Goal: Task Accomplishment & Management: Manage account settings

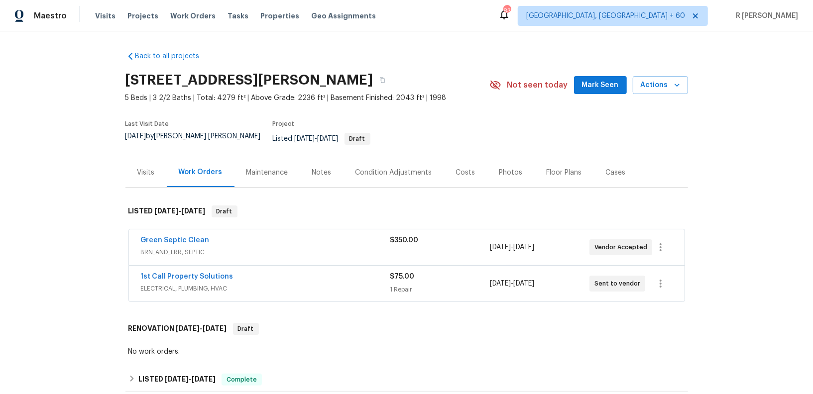
click at [248, 272] on div "1st Call Property Solutions" at bounding box center [265, 278] width 249 height 12
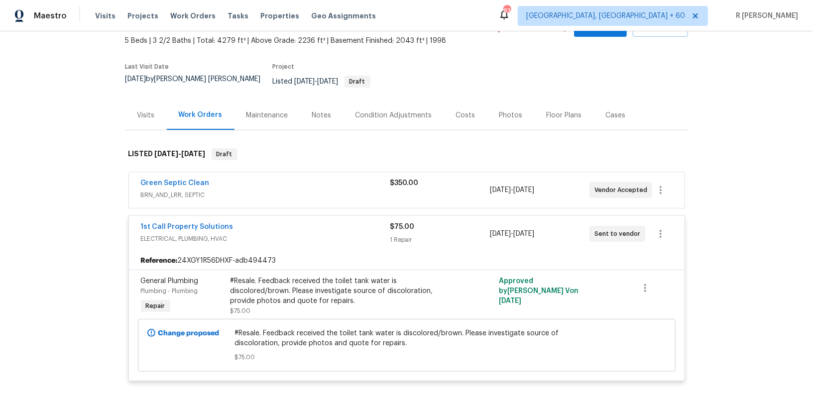
scroll to position [56, 0]
click at [289, 179] on div "Green Septic Clean" at bounding box center [265, 185] width 249 height 12
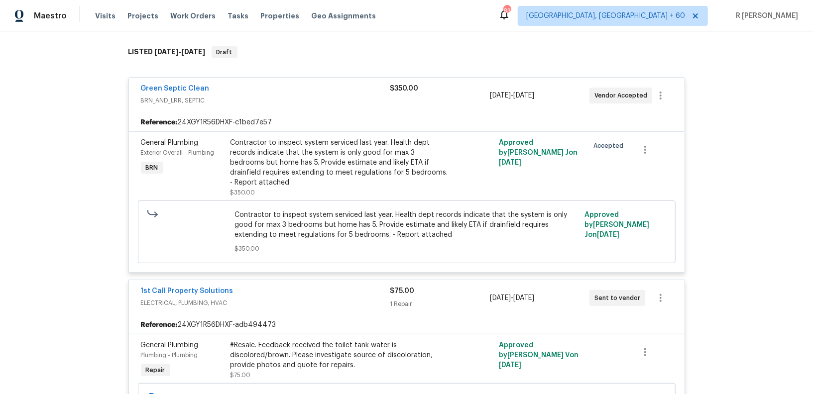
scroll to position [0, 0]
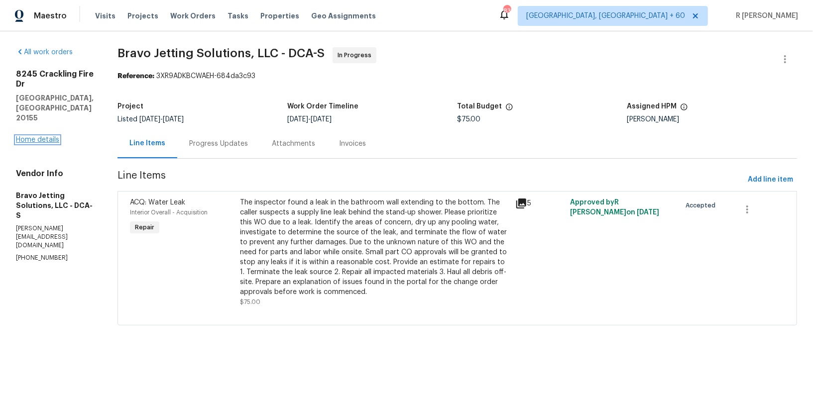
click at [52, 136] on link "Home details" at bounding box center [37, 139] width 43 height 7
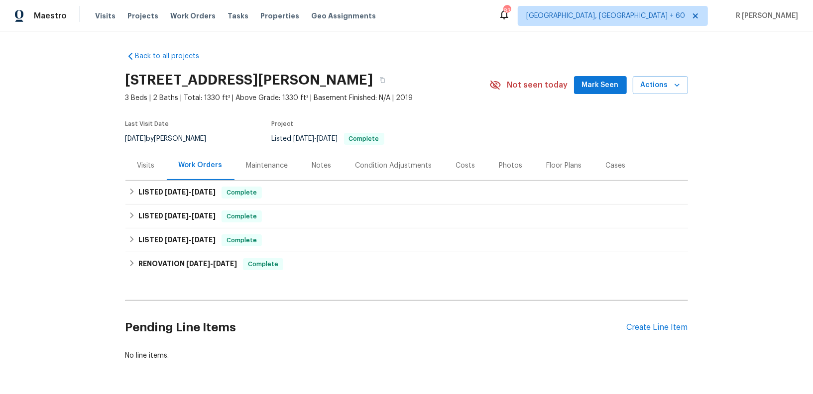
scroll to position [33, 0]
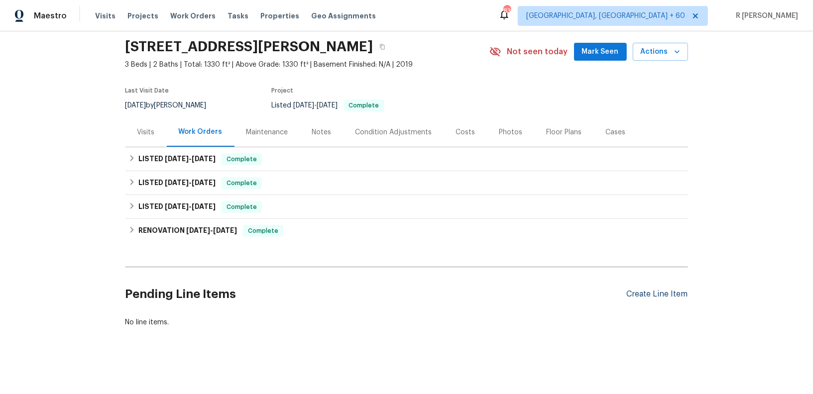
click at [646, 290] on div "Create Line Item" at bounding box center [657, 294] width 61 height 9
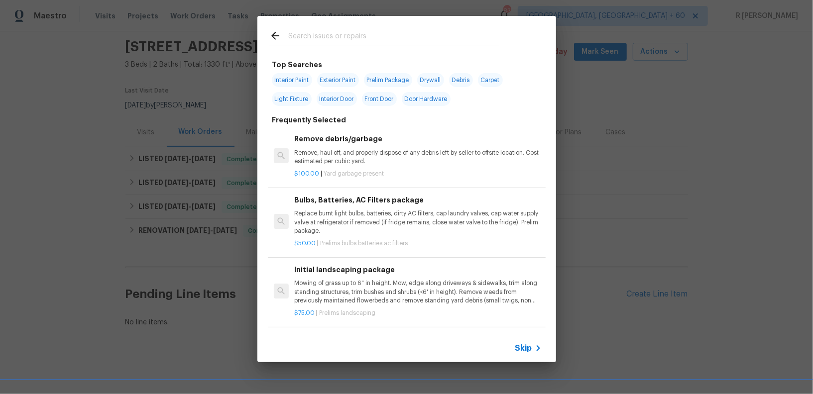
click at [361, 28] on div at bounding box center [384, 35] width 254 height 39
click at [355, 37] on input "text" at bounding box center [393, 37] width 211 height 15
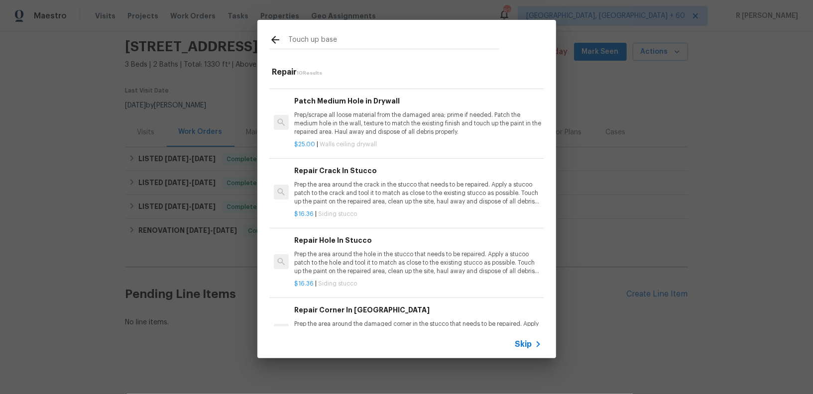
scroll to position [439, 0]
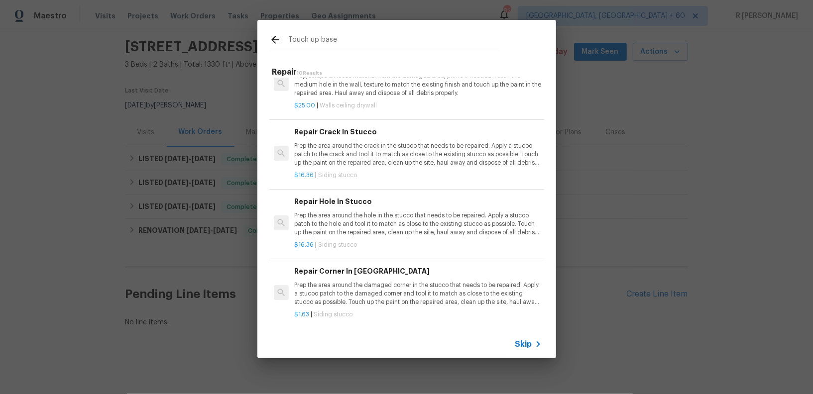
type input "Touch up base"
click at [523, 342] on span "Skip" at bounding box center [523, 345] width 17 height 10
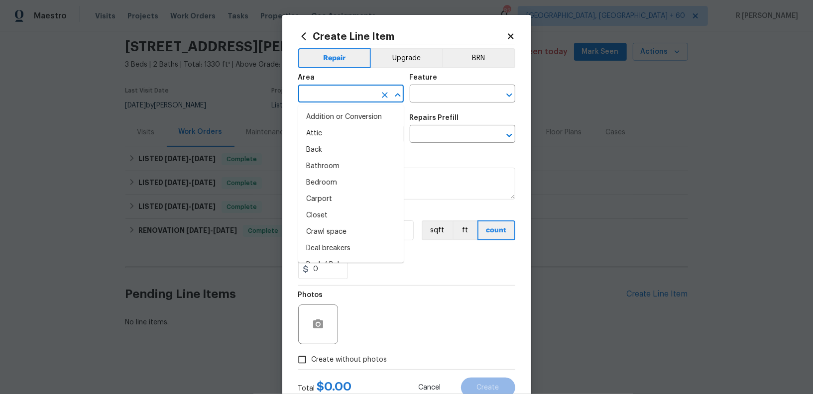
click at [342, 100] on input "text" at bounding box center [337, 94] width 78 height 15
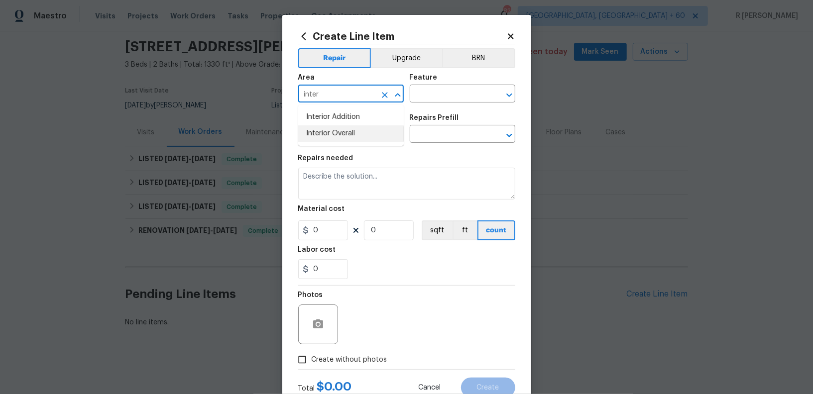
click at [324, 137] on li "Interior Overall" at bounding box center [351, 133] width 106 height 16
type input "Interior Overall"
click at [447, 95] on input "text" at bounding box center [449, 94] width 78 height 15
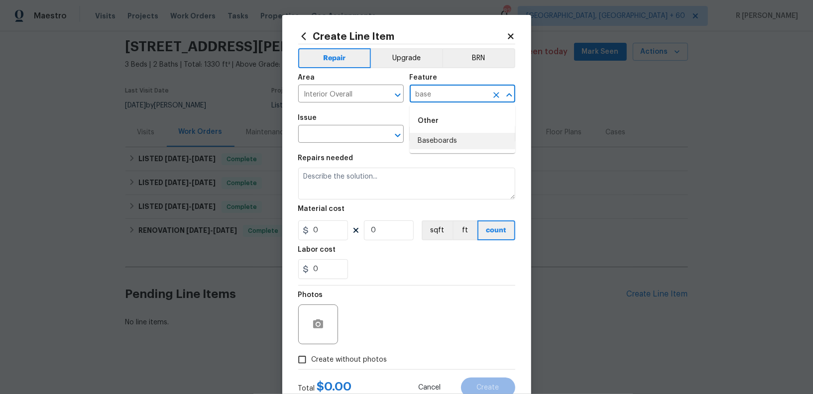
click at [444, 148] on li "Baseboards" at bounding box center [463, 141] width 106 height 16
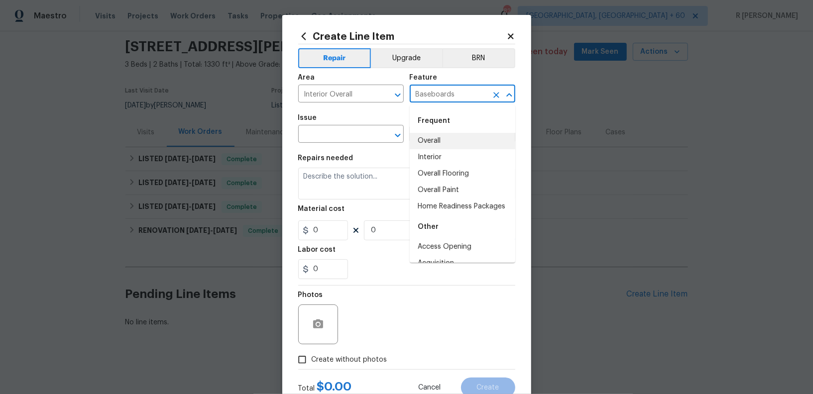
click at [422, 99] on input "Baseboards" at bounding box center [449, 94] width 78 height 15
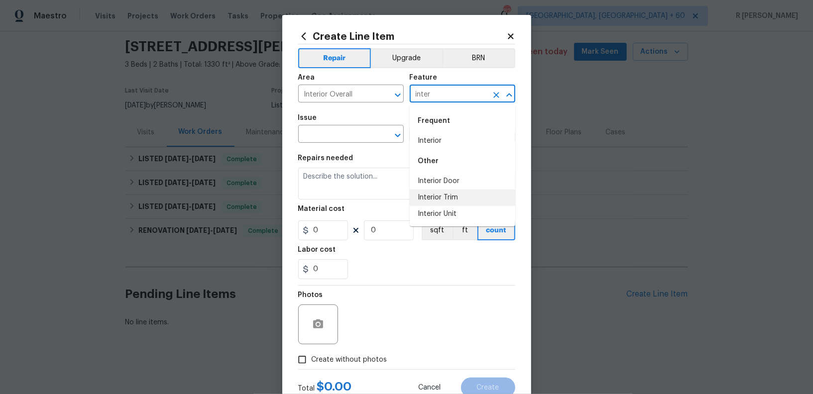
click at [438, 198] on li "Interior Trim" at bounding box center [463, 198] width 106 height 16
type input "Interior Trim"
click at [341, 137] on input "text" at bounding box center [337, 134] width 78 height 15
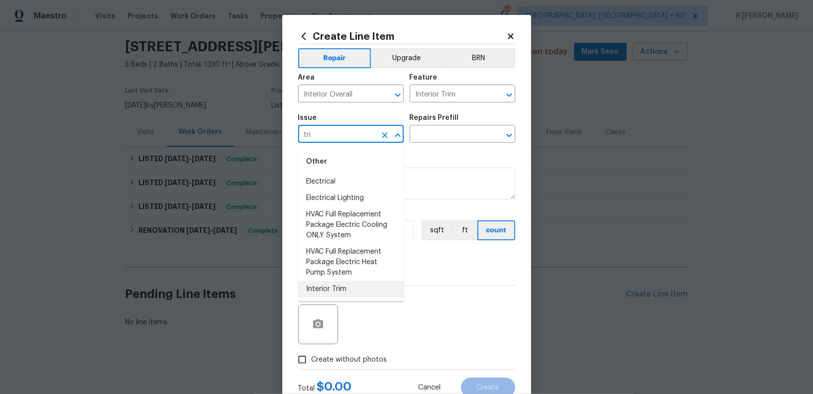
click at [330, 288] on li "Interior Trim" at bounding box center [351, 289] width 106 height 16
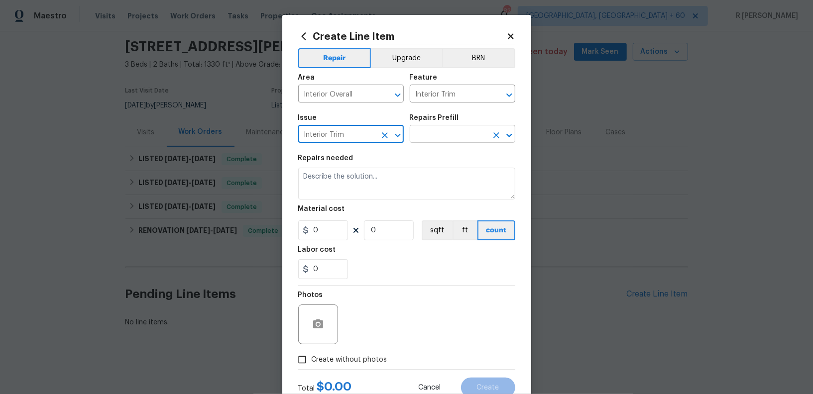
type input "Interior Trim"
click at [441, 140] on input "text" at bounding box center [449, 134] width 78 height 15
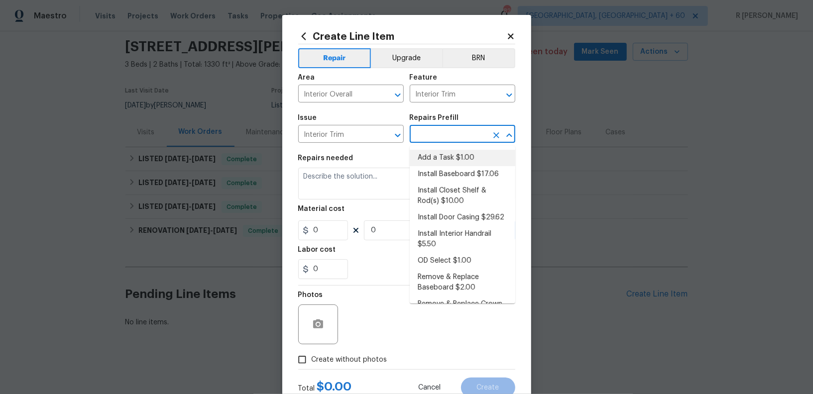
click at [434, 162] on li "Add a Task $1.00" at bounding box center [463, 158] width 106 height 16
type input "Add a Task $1.00"
type textarea "HPM to detail"
type input "1"
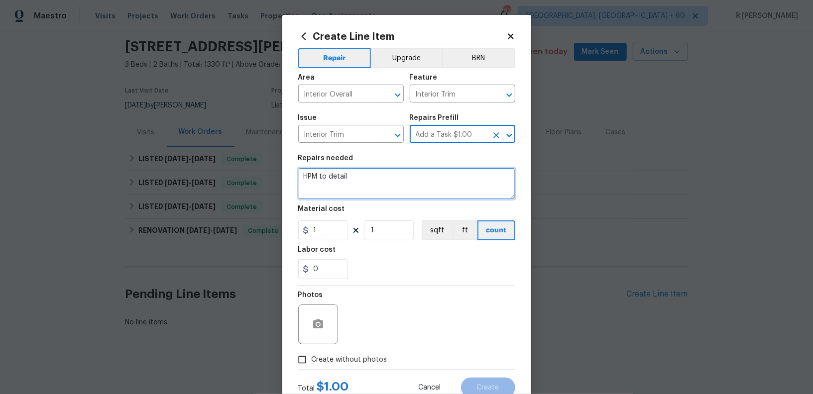
click at [358, 195] on textarea "HPM to detail" at bounding box center [406, 184] width 217 height 32
paste textarea "4122 Munson Dr, Charlotte, NC 28215"
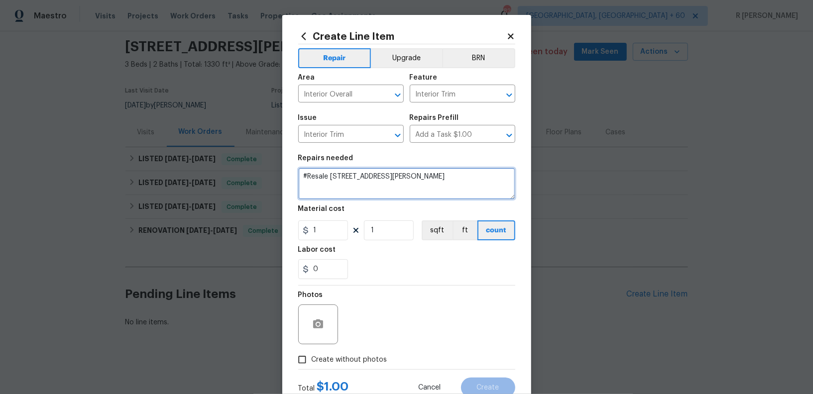
drag, startPoint x: 467, startPoint y: 177, endPoint x: 332, endPoint y: 177, distance: 135.0
click at [332, 177] on textarea "#Resale 4122 Munson Dr, Charlotte, NC 28215" at bounding box center [406, 184] width 217 height 32
type textarea "#Resale Kindly touch up base."
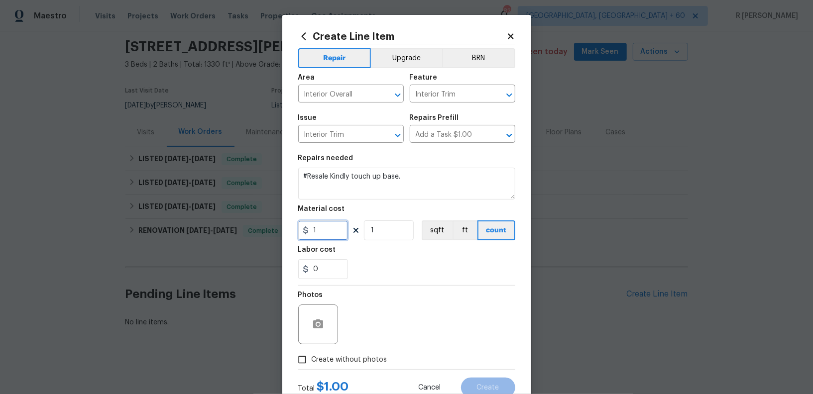
click at [332, 235] on input "1" at bounding box center [323, 231] width 50 height 20
type input "125"
click at [345, 354] on label "Create without photos" at bounding box center [340, 360] width 95 height 19
click at [312, 354] on input "Create without photos" at bounding box center [302, 360] width 19 height 19
click at [333, 325] on div at bounding box center [318, 325] width 40 height 40
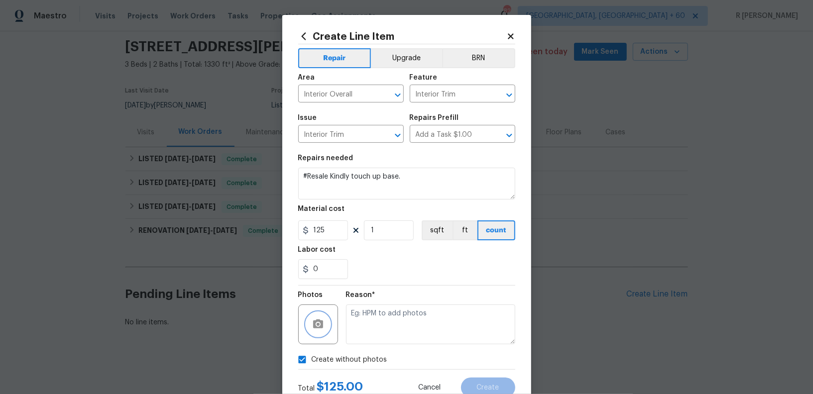
click at [308, 326] on button "button" at bounding box center [318, 325] width 24 height 24
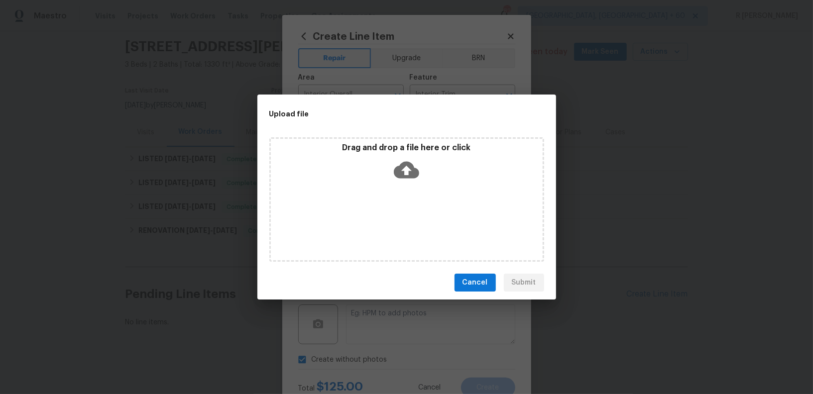
click at [407, 166] on icon at bounding box center [406, 170] width 25 height 17
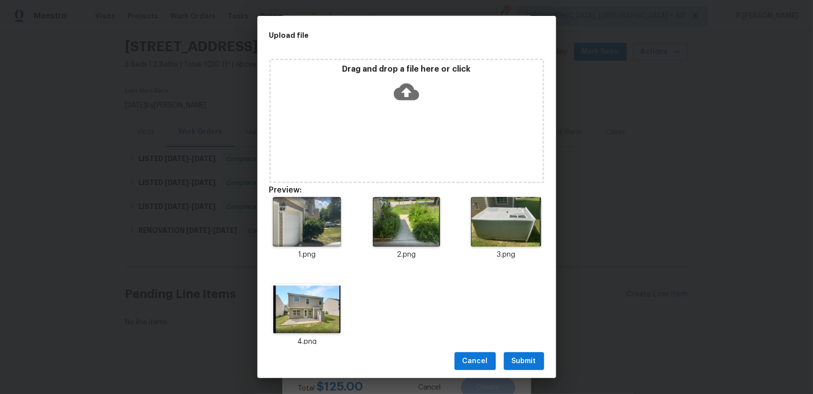
click at [527, 363] on span "Submit" at bounding box center [524, 362] width 24 height 12
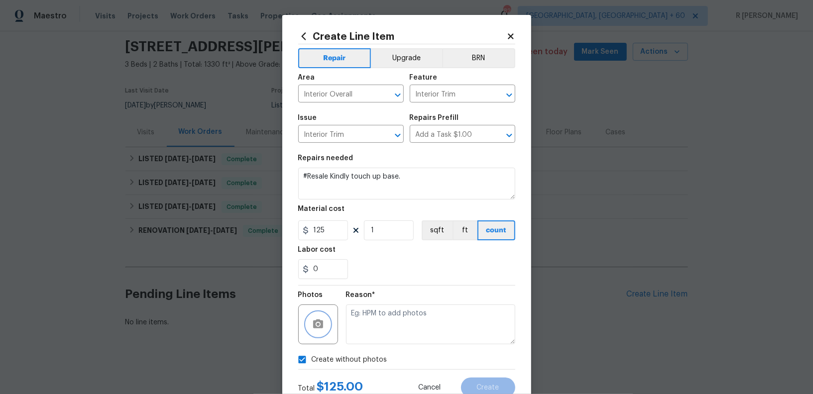
scroll to position [34, 0]
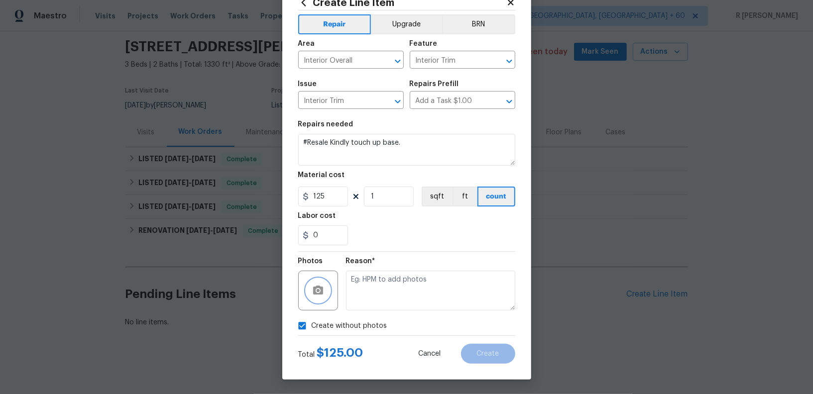
checkbox input "false"
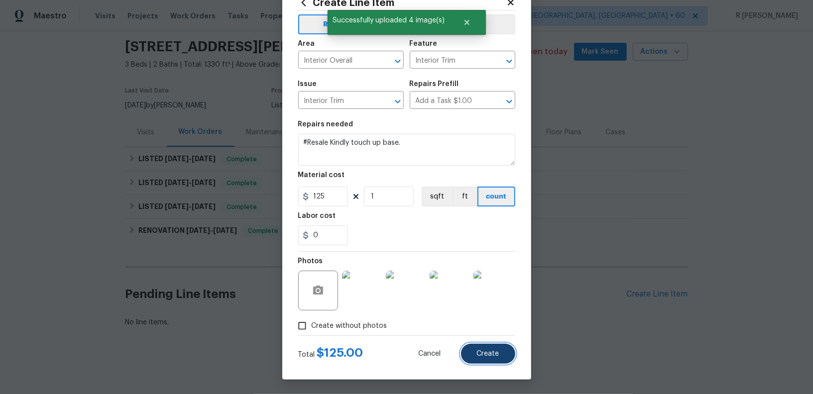
click at [500, 362] on button "Create" at bounding box center [488, 354] width 54 height 20
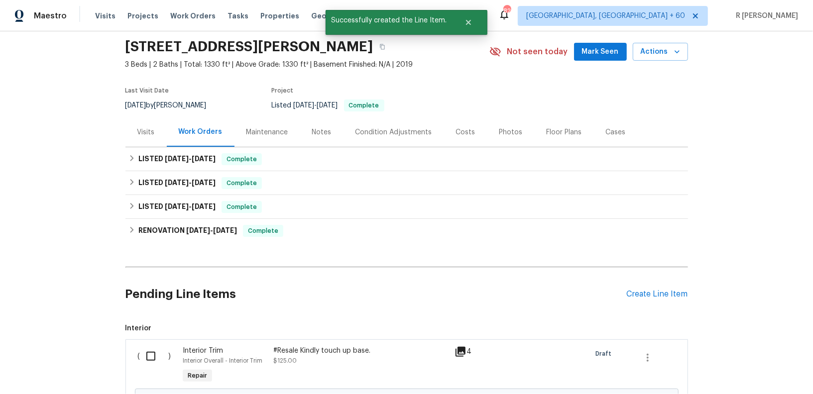
click at [149, 354] on input "checkbox" at bounding box center [154, 356] width 28 height 21
checkbox input "true"
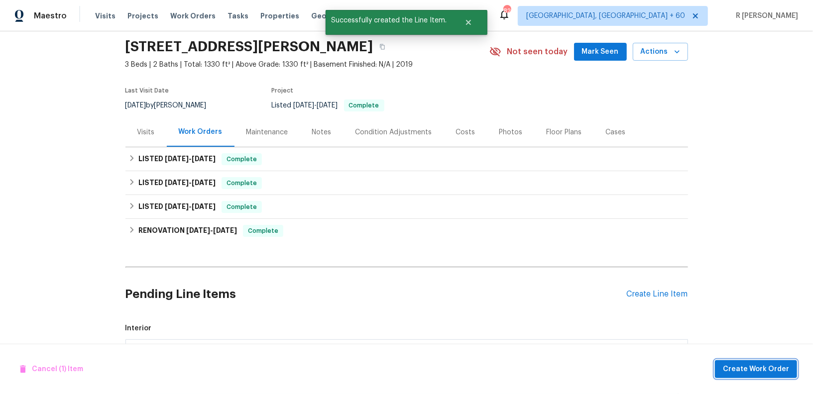
click at [753, 364] on span "Create Work Order" at bounding box center [756, 370] width 66 height 12
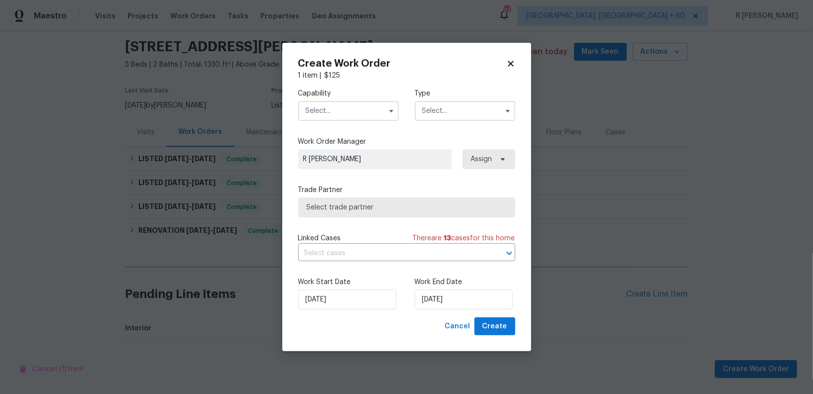
click at [357, 199] on span "Select trade partner" at bounding box center [406, 208] width 217 height 20
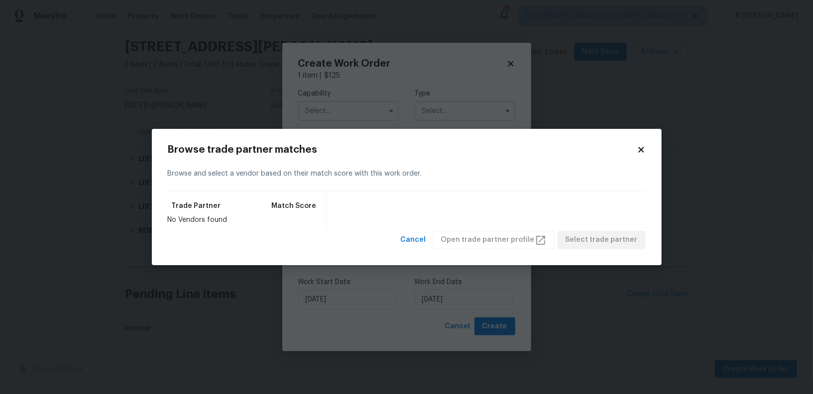
click at [639, 150] on icon at bounding box center [641, 149] width 9 height 9
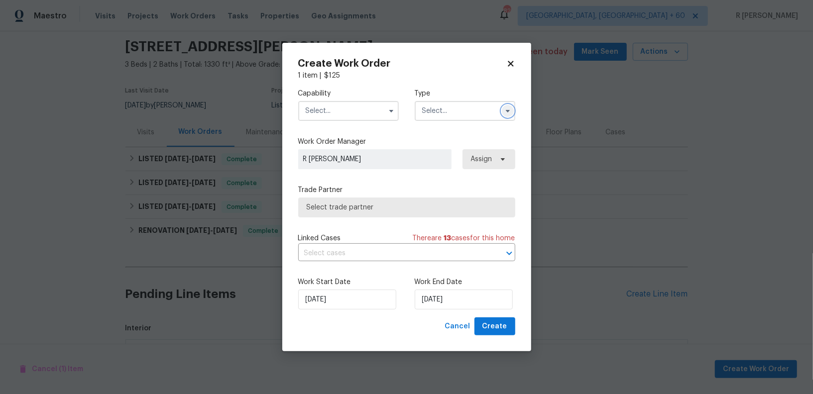
click at [507, 112] on icon "button" at bounding box center [508, 111] width 8 height 8
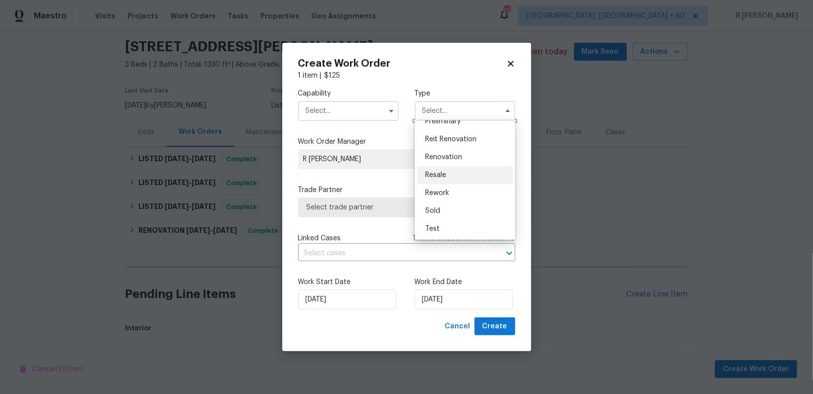
scroll to position [0, 0]
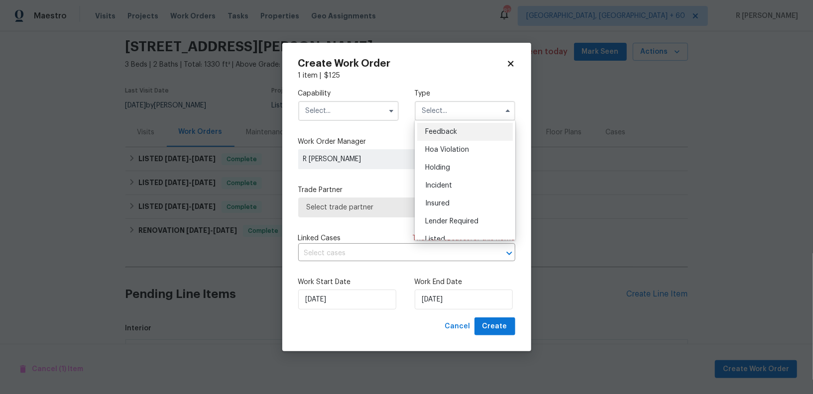
click at [454, 136] on div "Feedback" at bounding box center [465, 132] width 96 height 18
type input "Feedback"
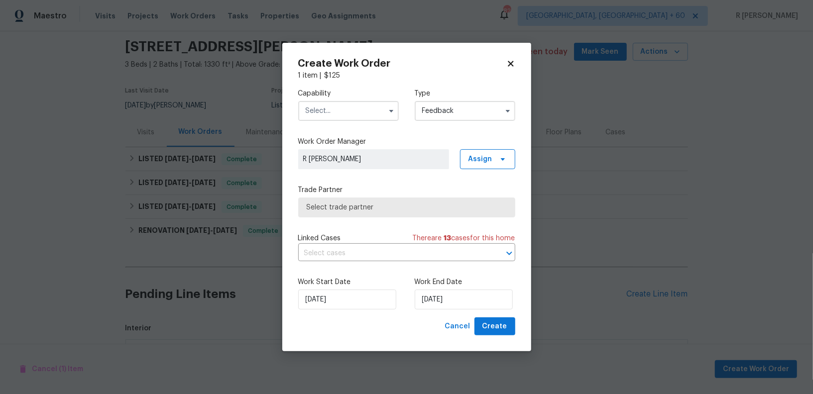
click at [380, 212] on span "Select trade partner" at bounding box center [406, 208] width 217 height 20
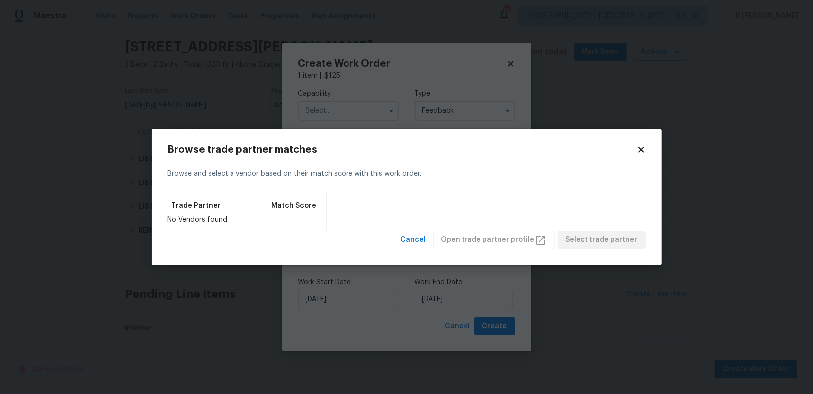
click at [645, 147] on icon at bounding box center [641, 149] width 9 height 9
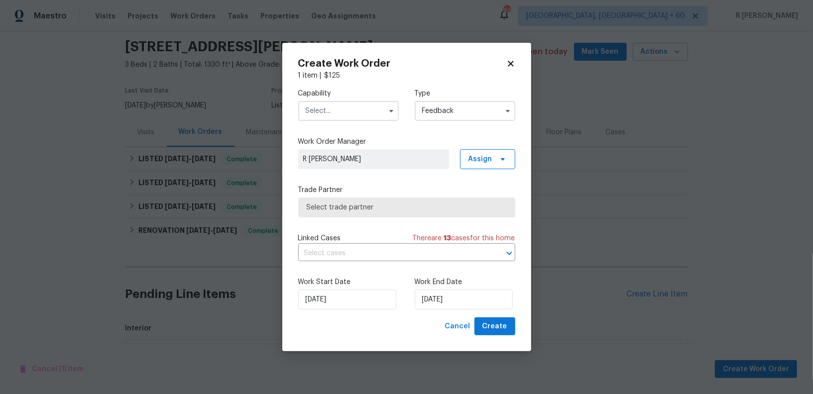
click at [357, 114] on input "text" at bounding box center [348, 111] width 101 height 20
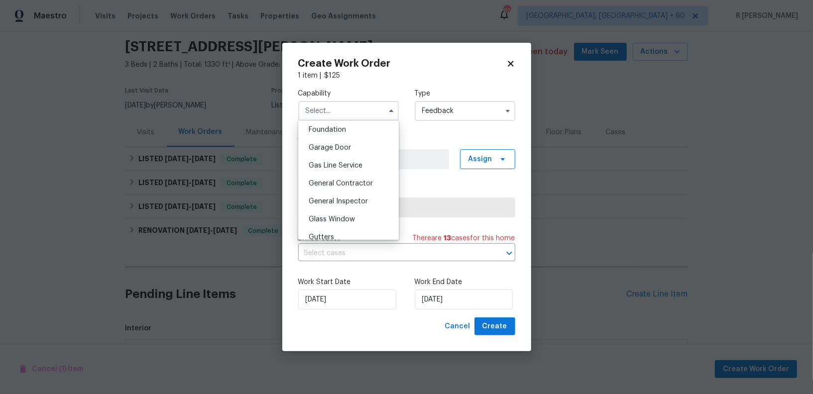
scroll to position [425, 0]
click at [346, 190] on div "General Contractor" at bounding box center [349, 183] width 96 height 18
type input "General Contractor"
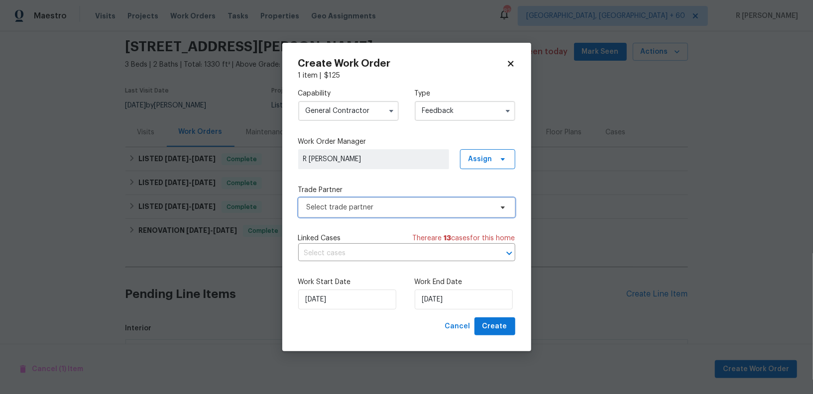
click at [345, 209] on span "Select trade partner" at bounding box center [400, 208] width 186 height 10
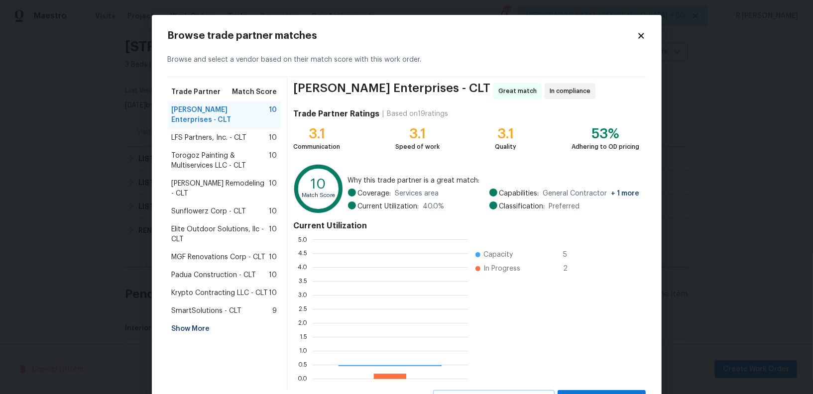
scroll to position [139, 155]
click at [207, 158] on span "Torogoz Painting & Multiservices LLC - CLT" at bounding box center [221, 161] width 98 height 20
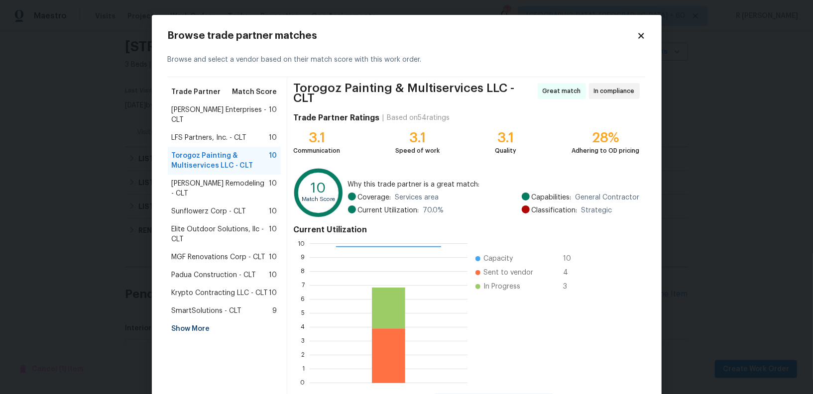
scroll to position [44, 0]
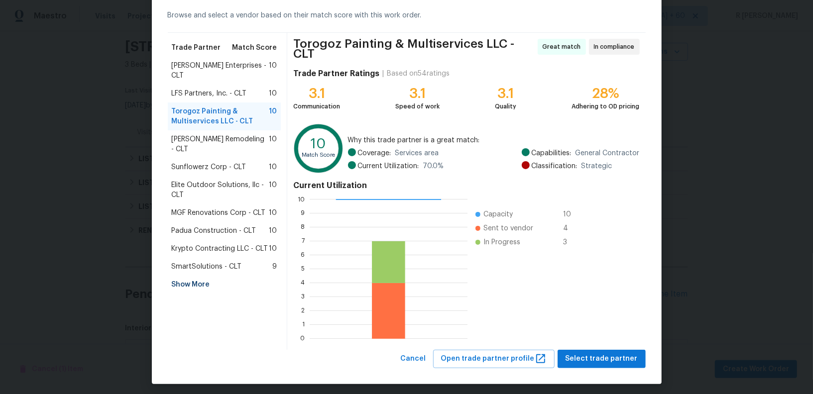
click at [619, 342] on div "Torogoz Painting & Multiservices LLC - CLT Great match In compliance Trade Part…" at bounding box center [466, 191] width 358 height 317
click at [614, 350] on button "Select trade partner" at bounding box center [602, 359] width 88 height 18
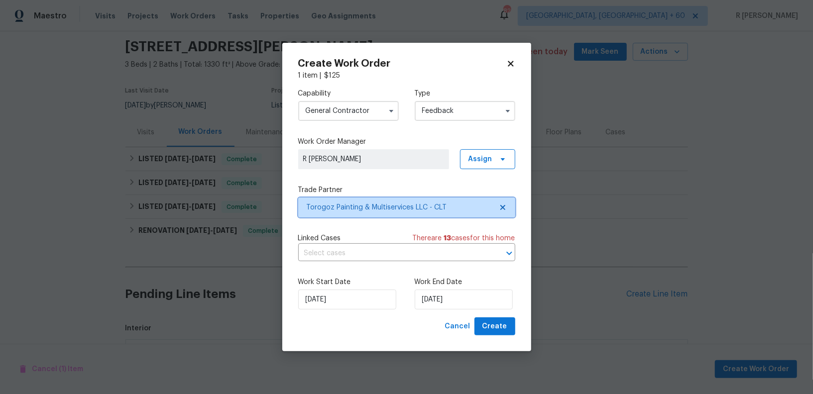
scroll to position [0, 0]
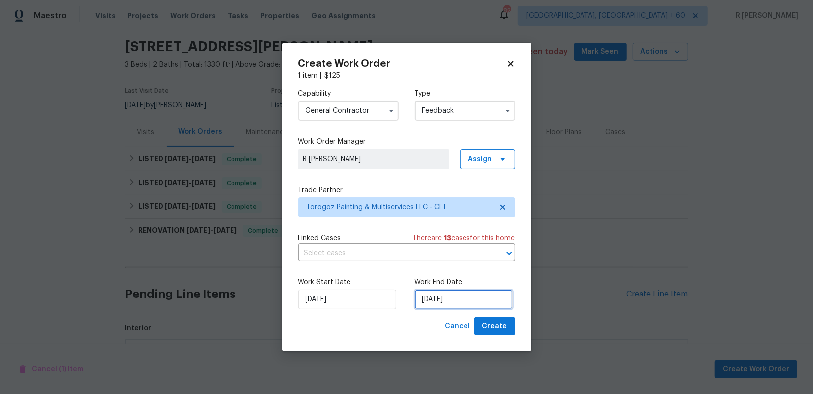
click at [436, 301] on input "02/09/2025" at bounding box center [464, 300] width 98 height 20
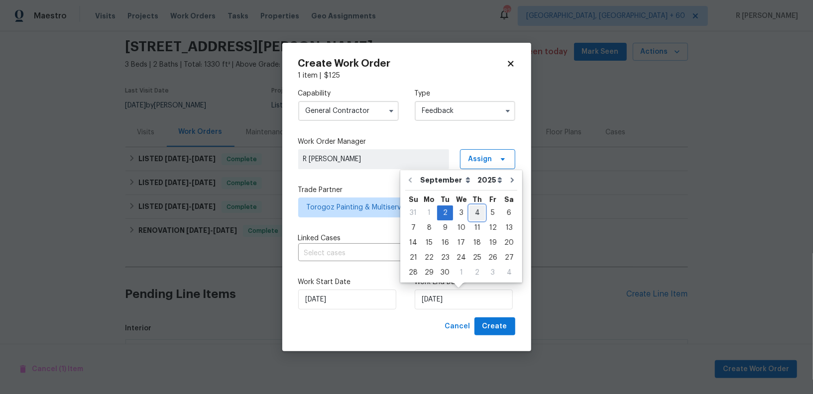
click at [477, 214] on div "4" at bounding box center [477, 213] width 15 height 14
type input "04/09/2025"
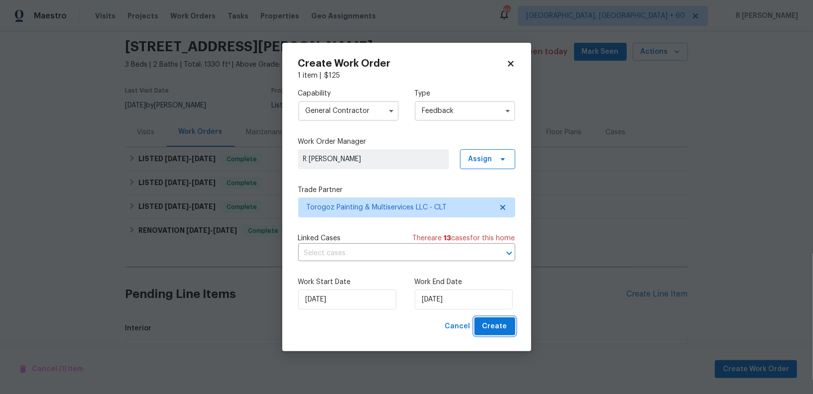
click at [499, 328] on span "Create" at bounding box center [495, 327] width 25 height 12
checkbox input "false"
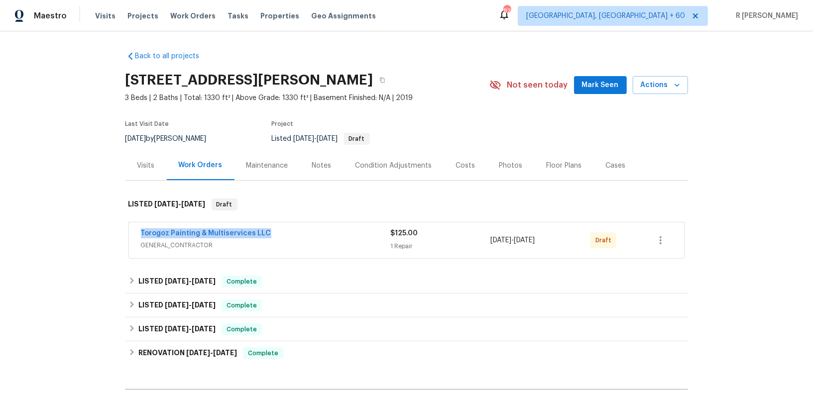
drag, startPoint x: 268, startPoint y: 232, endPoint x: 31, endPoint y: 232, distance: 237.5
click at [31, 232] on div "Back to all projects [STREET_ADDRESS][PERSON_NAME] 3 Beds | 2 Baths | Total: 13…" at bounding box center [406, 212] width 813 height 363
copy link "Torogoz Painting & Multiservices LLC"
click at [213, 234] on link "Torogoz Painting & Multiservices LLC" at bounding box center [206, 233] width 130 height 7
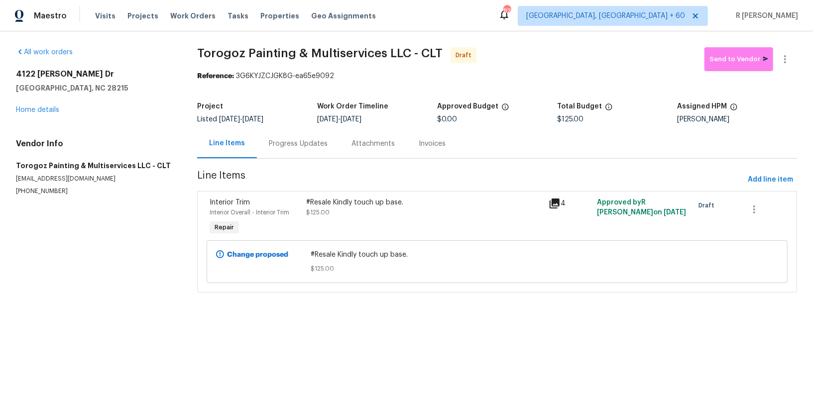
click at [293, 150] on div "Progress Updates" at bounding box center [298, 143] width 83 height 29
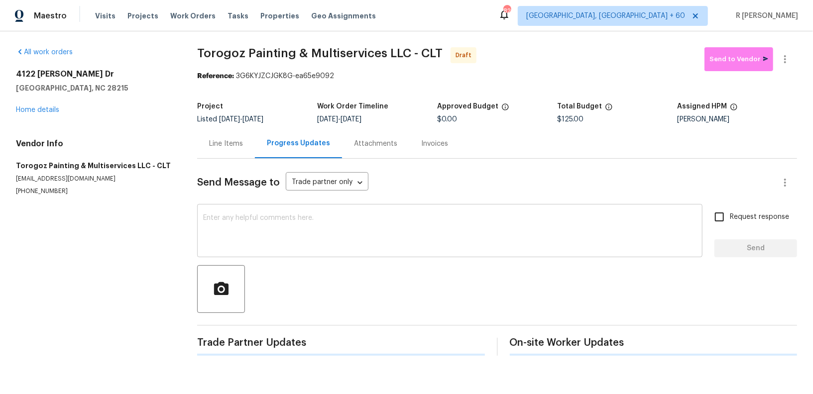
click at [319, 233] on textarea at bounding box center [449, 232] width 493 height 35
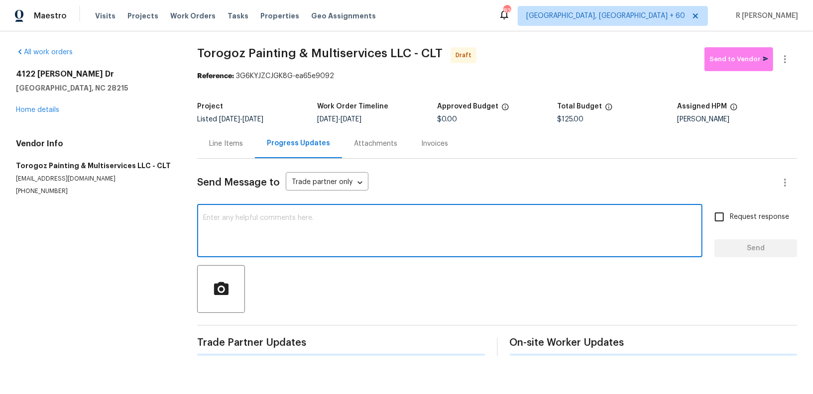
paste textarea "Hi this is (Yogesh) with Opendoor. I’m confirming you received the WO for the p…"
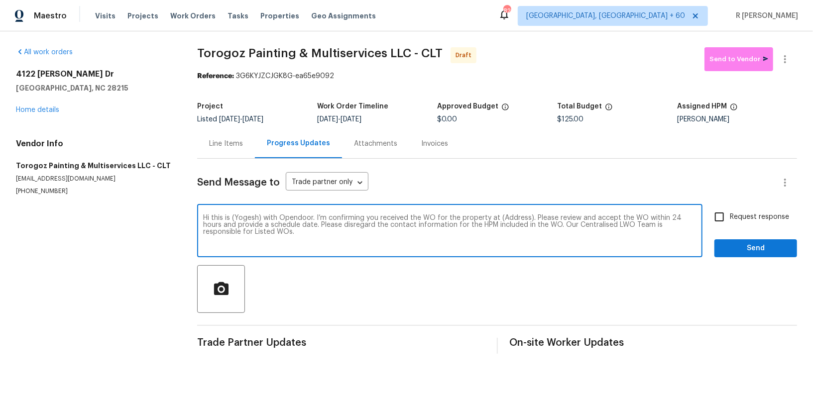
click at [510, 222] on textarea "Hi this is (Yogesh) with Opendoor. I’m confirming you received the WO for the p…" at bounding box center [449, 232] width 493 height 35
click at [503, 217] on textarea "Hi this is (Yogesh) with Opendoor. I’m confirming you received the WO for the p…" at bounding box center [449, 232] width 493 height 35
paste textarea "4122 Munson Dr, Charlotte, NC 28215"
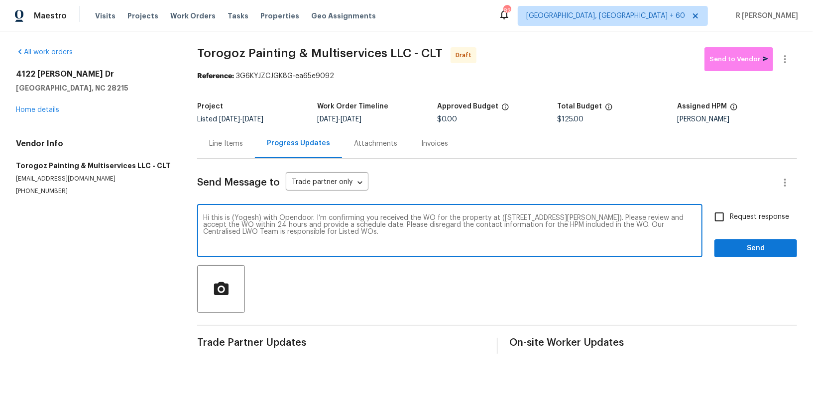
type textarea "Hi this is (Yogesh) with Opendoor. I’m confirming you received the WO for the p…"
click at [766, 215] on span "Request response" at bounding box center [759, 217] width 59 height 10
click at [730, 215] on input "Request response" at bounding box center [719, 217] width 21 height 21
checkbox input "true"
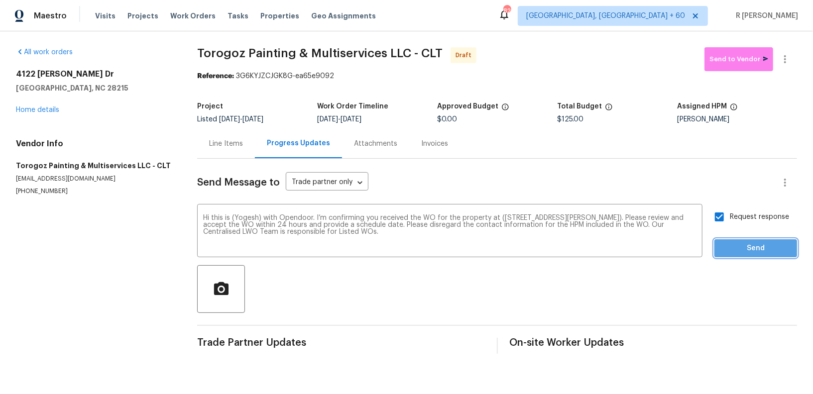
click at [748, 244] on span "Send" at bounding box center [756, 249] width 67 height 12
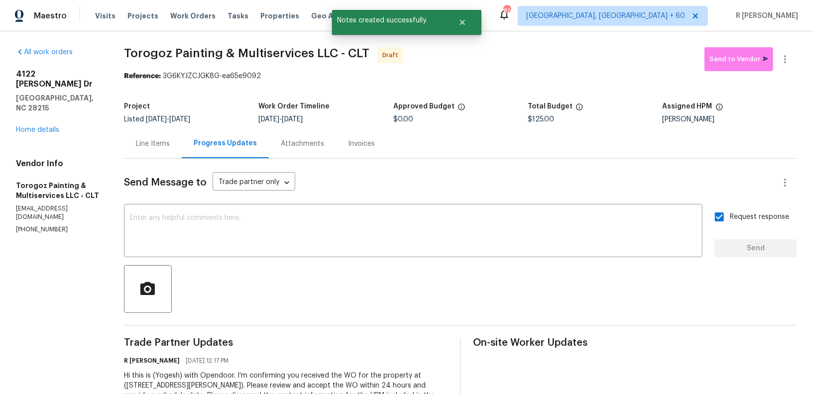
click at [785, 72] on div "Reference: 3G6KYJZCJGK8G-ea65e9092" at bounding box center [460, 76] width 673 height 10
click at [785, 65] on button "button" at bounding box center [785, 59] width 24 height 24
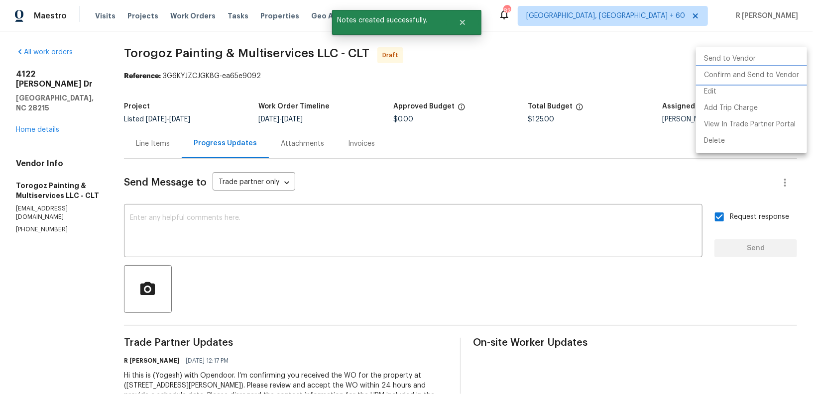
click at [731, 80] on li "Confirm and Send to Vendor" at bounding box center [751, 75] width 111 height 16
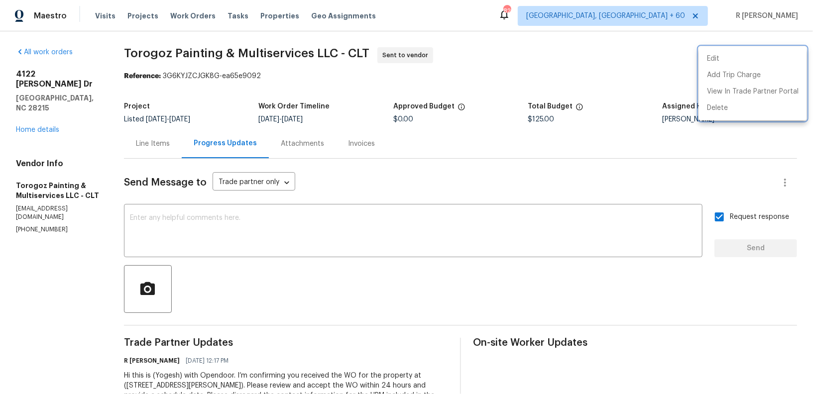
click at [49, 109] on div at bounding box center [406, 197] width 813 height 394
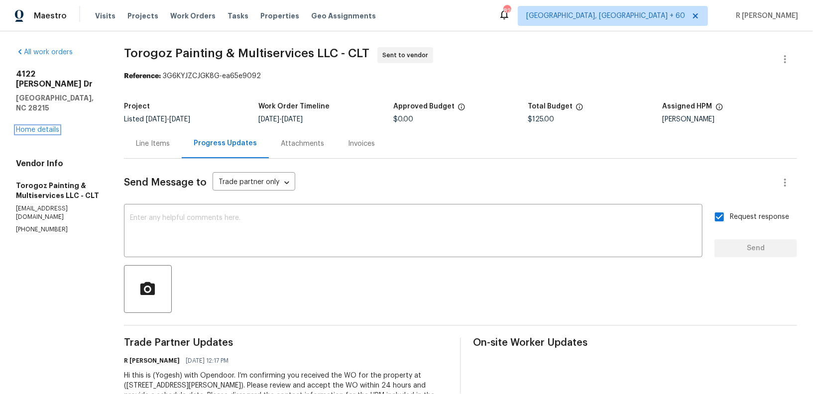
click at [49, 126] on link "Home details" at bounding box center [37, 129] width 43 height 7
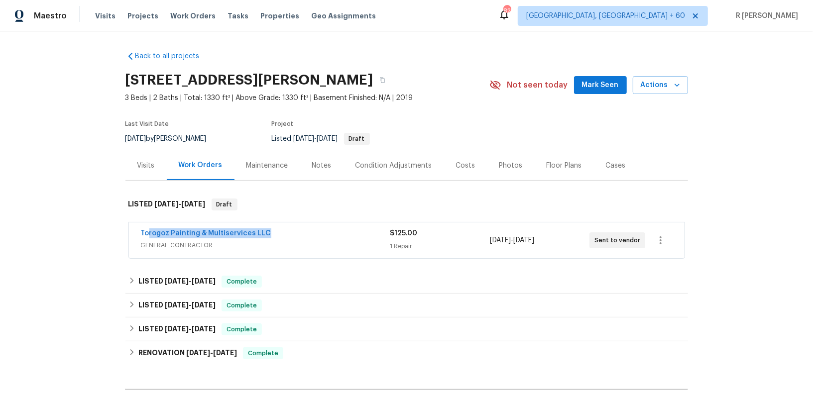
drag, startPoint x: 277, startPoint y: 231, endPoint x: 99, endPoint y: 231, distance: 178.8
click at [99, 231] on div "Back to all projects 4122 Munson Dr, Charlotte, NC 28215 3 Beds | 2 Baths | Tot…" at bounding box center [406, 212] width 813 height 363
copy link "Torogoz Painting & Multiservices LLC"
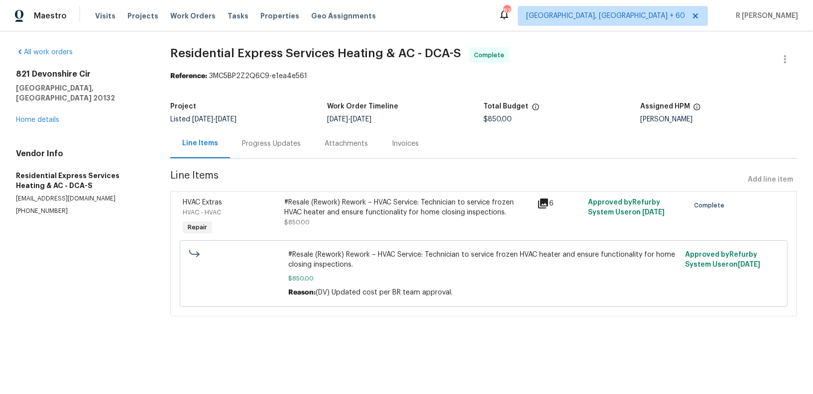
click at [250, 149] on div "Progress Updates" at bounding box center [271, 143] width 83 height 29
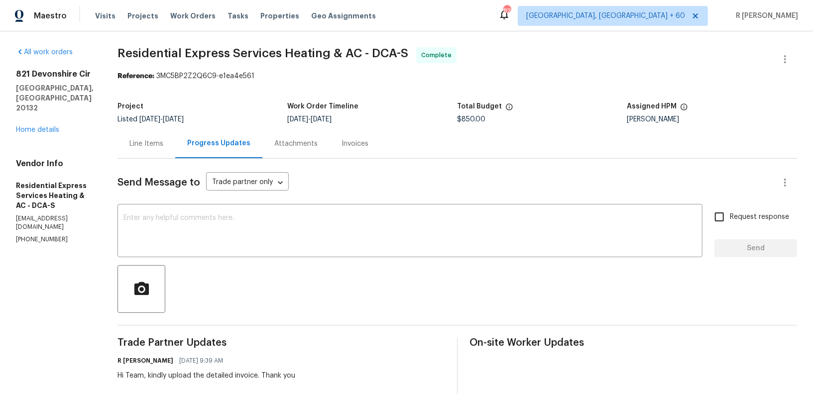
click at [346, 140] on div "Invoices" at bounding box center [355, 144] width 27 height 10
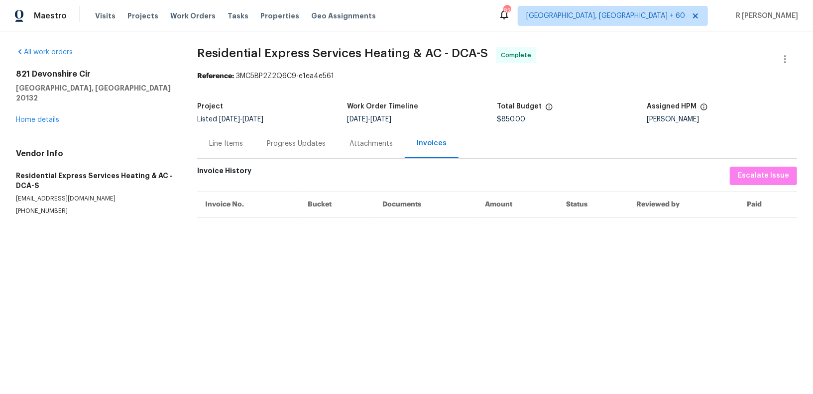
click at [222, 149] on div "Line Items" at bounding box center [226, 143] width 58 height 29
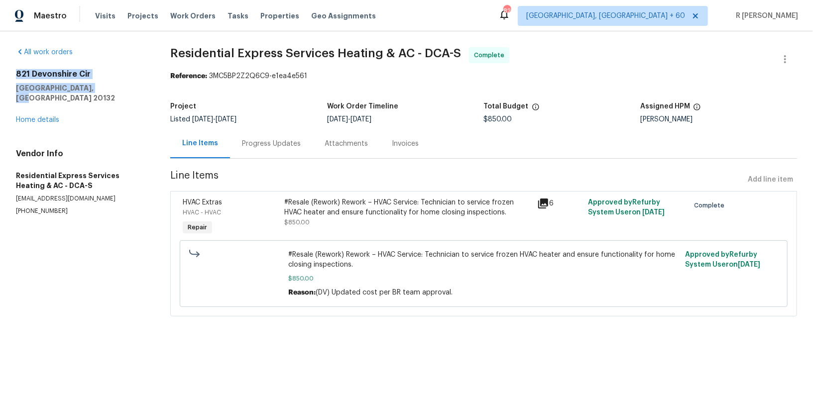
drag, startPoint x: 97, startPoint y: 85, endPoint x: 4, endPoint y: 77, distance: 92.4
click at [4, 77] on div "All work orders [STREET_ADDRESS] Home details Vendor Info Residential Express S…" at bounding box center [406, 187] width 813 height 313
copy div "[STREET_ADDRESS]"
drag, startPoint x: 64, startPoint y: 201, endPoint x: 0, endPoint y: 201, distance: 64.2
click at [0, 201] on div "All work orders [STREET_ADDRESS] Home details Vendor Info Residential Express S…" at bounding box center [406, 187] width 813 height 313
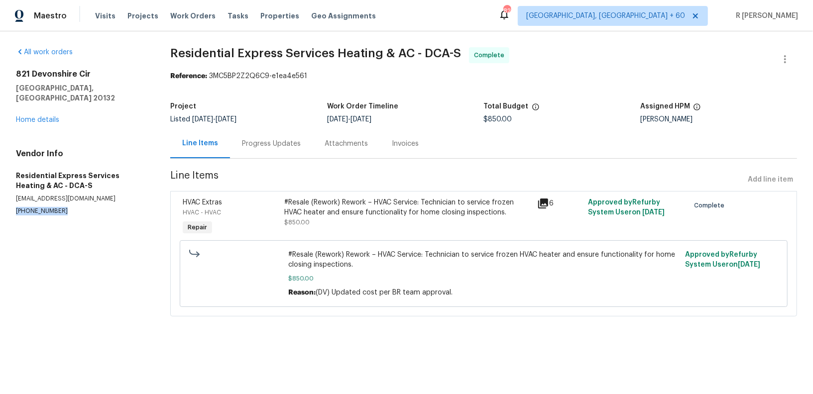
copy p "[PHONE_NUMBER]"
click at [788, 56] on icon "button" at bounding box center [785, 59] width 12 height 12
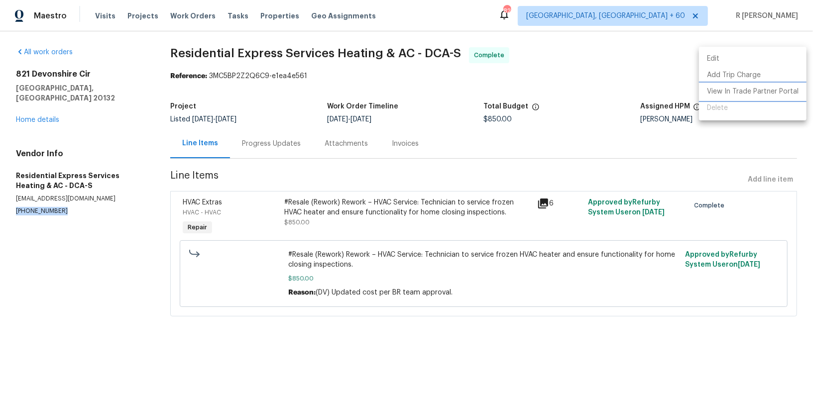
click at [736, 93] on li "View In Trade Partner Portal" at bounding box center [753, 92] width 108 height 16
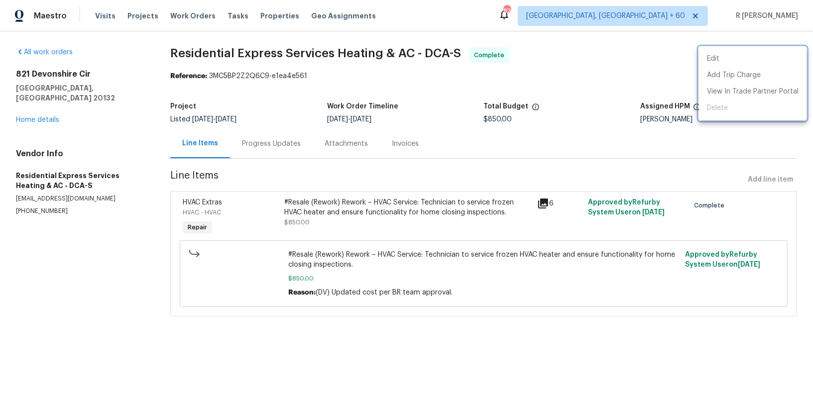
click at [271, 158] on div at bounding box center [406, 197] width 813 height 394
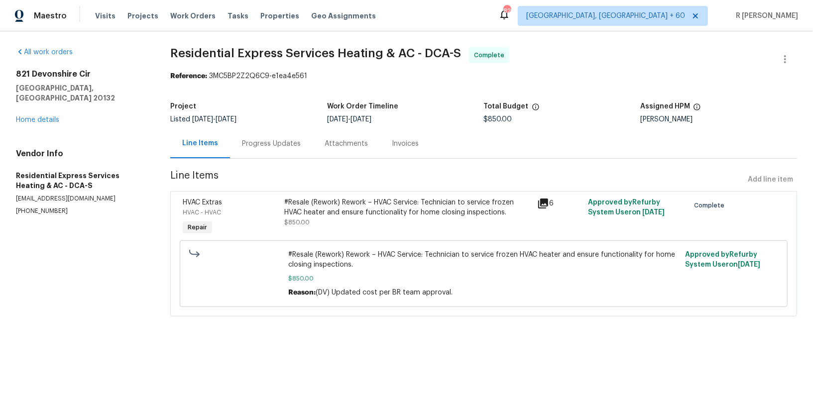
click at [269, 140] on div "Progress Updates" at bounding box center [271, 144] width 59 height 10
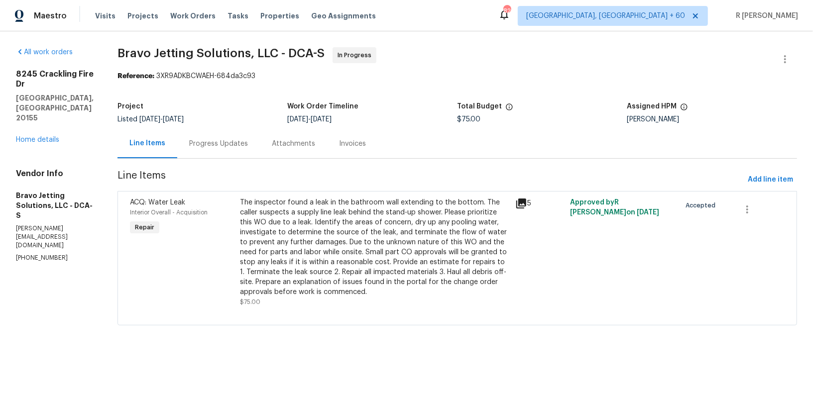
click at [41, 101] on div "[STREET_ADDRESS][PERSON_NAME] Home details" at bounding box center [55, 107] width 78 height 76
click at [39, 136] on link "Home details" at bounding box center [37, 139] width 43 height 7
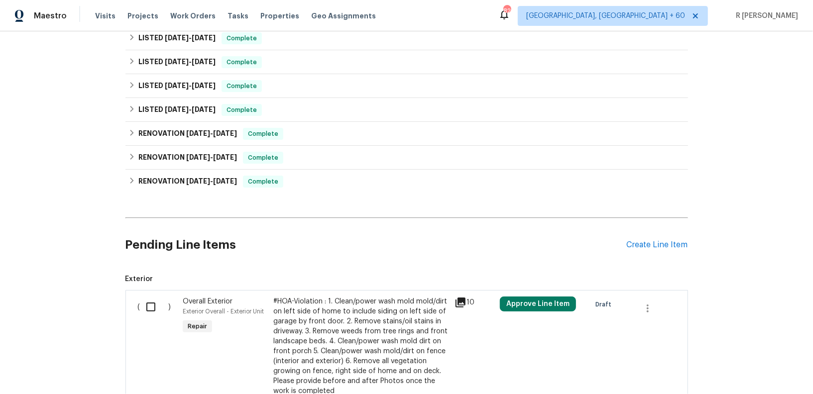
scroll to position [471, 0]
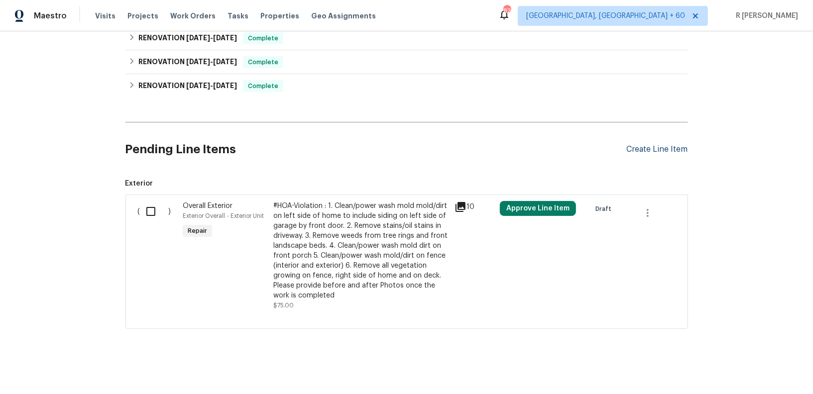
click at [679, 145] on div "Create Line Item" at bounding box center [657, 149] width 61 height 9
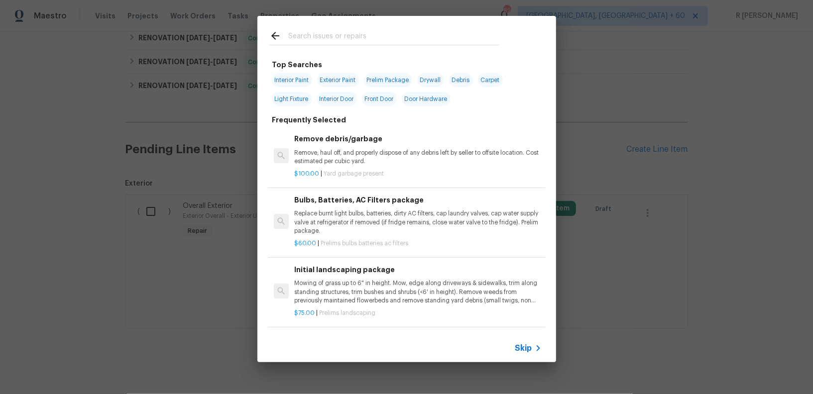
click at [396, 200] on h6 "Bulbs, Batteries, AC Filters package" at bounding box center [417, 200] width 247 height 11
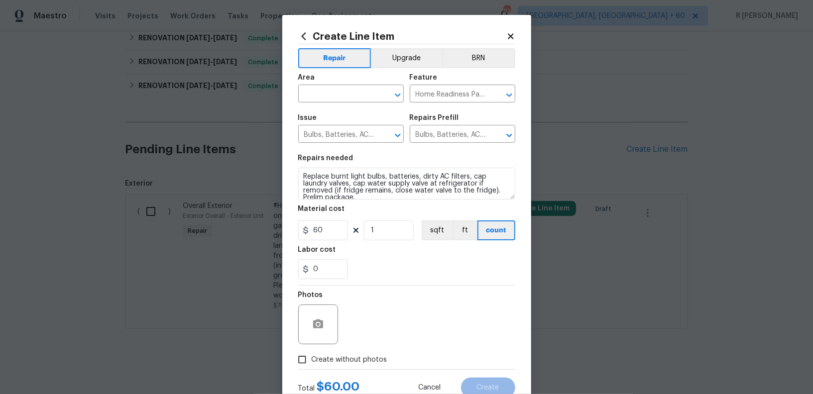
click at [351, 103] on span "Area ​" at bounding box center [351, 88] width 106 height 40
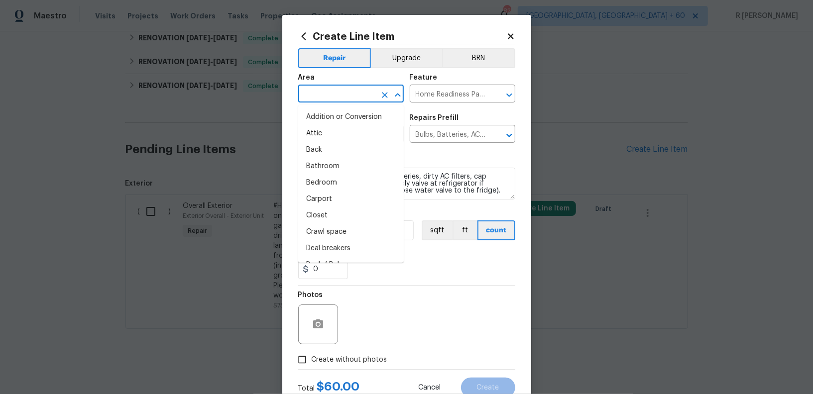
click at [347, 92] on input "text" at bounding box center [337, 94] width 78 height 15
click at [332, 122] on li "Addition or Conversion" at bounding box center [351, 117] width 106 height 16
type input "Addition or Conversion"
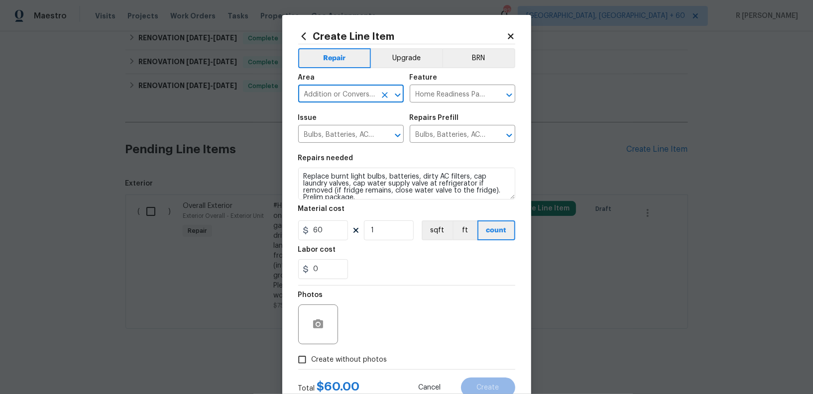
scroll to position [34, 0]
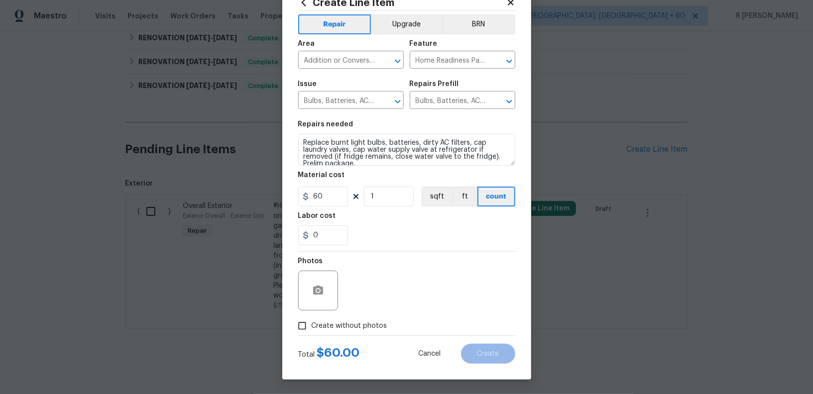
click at [361, 329] on span "Create without photos" at bounding box center [350, 326] width 76 height 10
click at [312, 329] on input "Create without photos" at bounding box center [302, 326] width 19 height 19
checkbox input "true"
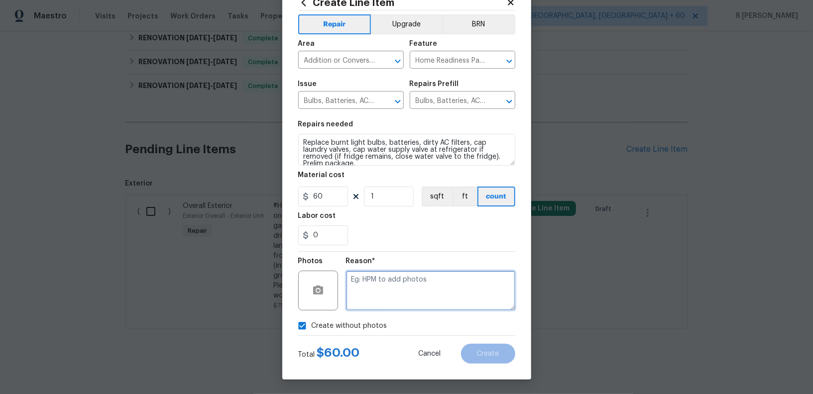
click at [410, 307] on textarea at bounding box center [430, 291] width 169 height 40
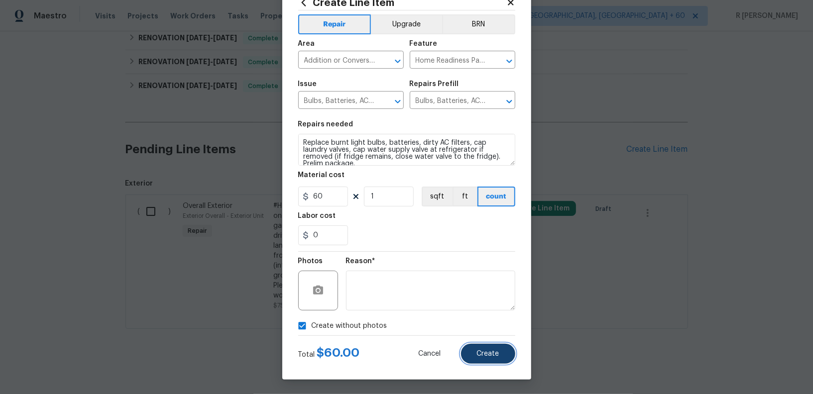
click at [493, 357] on button "Create" at bounding box center [488, 354] width 54 height 20
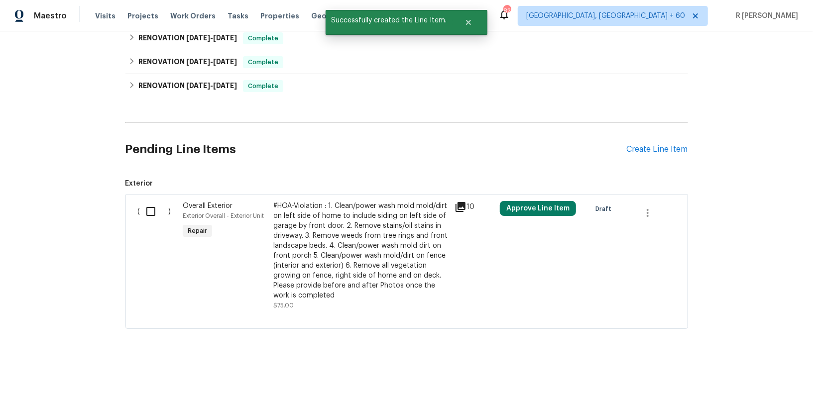
click at [151, 205] on input "checkbox" at bounding box center [154, 211] width 28 height 21
checkbox input "true"
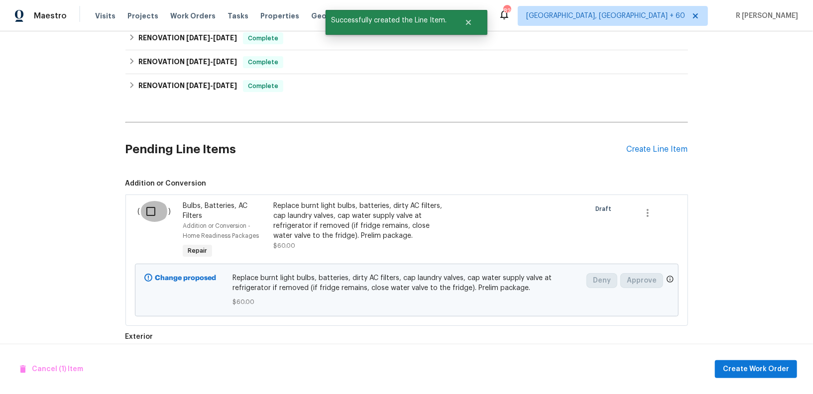
click at [149, 211] on input "checkbox" at bounding box center [154, 211] width 28 height 21
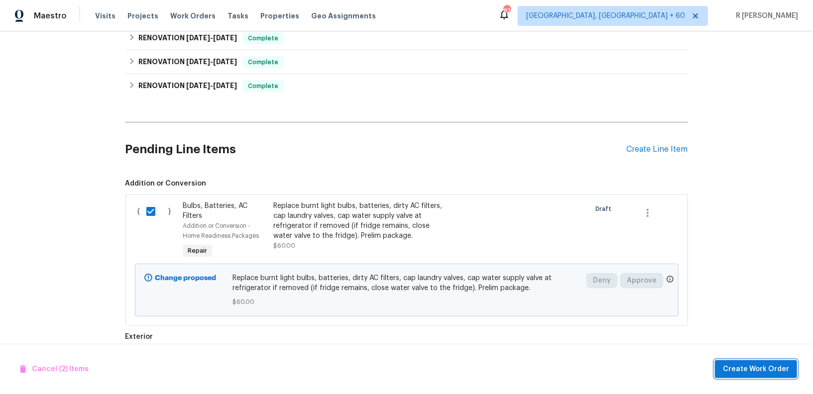
click at [771, 370] on span "Create Work Order" at bounding box center [756, 370] width 66 height 12
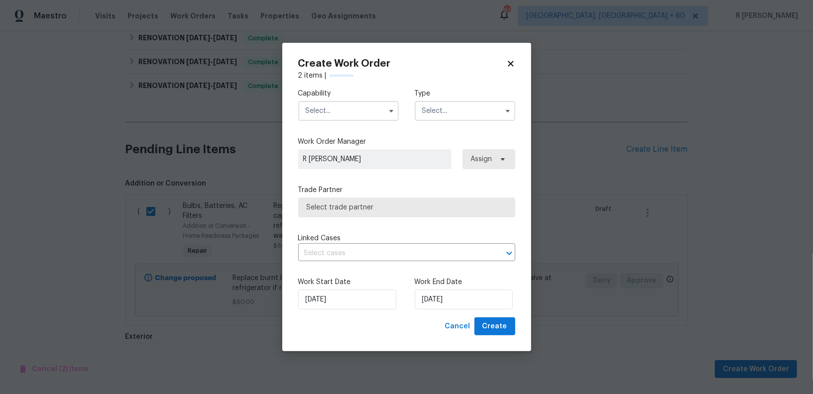
checkbox input "false"
click at [494, 108] on input "text" at bounding box center [465, 111] width 101 height 20
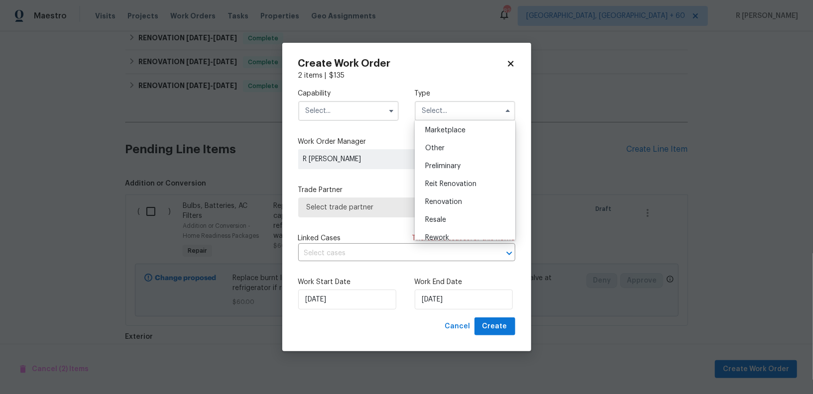
scroll to position [226, 0]
click at [445, 172] on span "Resale" at bounding box center [435, 175] width 21 height 7
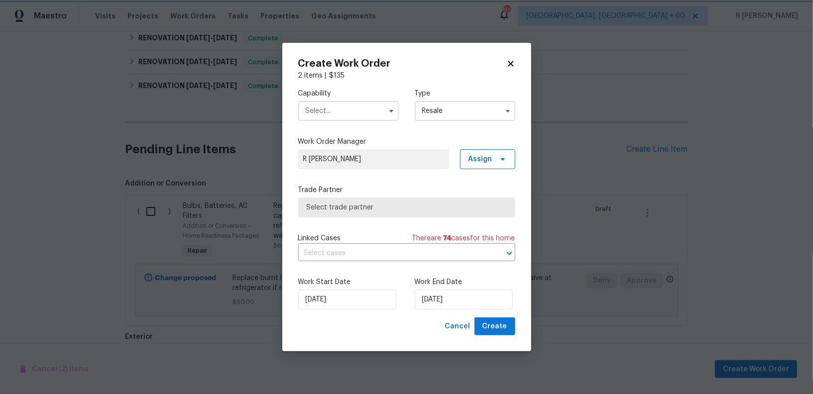
scroll to position [0, 0]
click at [439, 113] on input "Resale" at bounding box center [465, 111] width 101 height 20
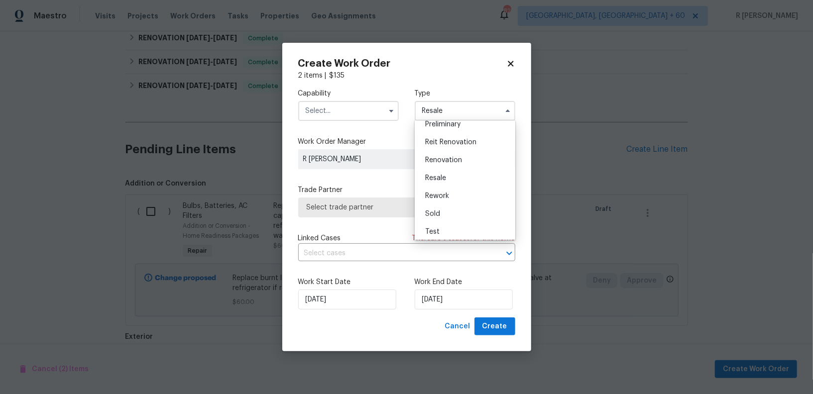
scroll to position [226, 0]
click at [453, 149] on div "Renovation" at bounding box center [465, 157] width 96 height 18
type input "Renovation"
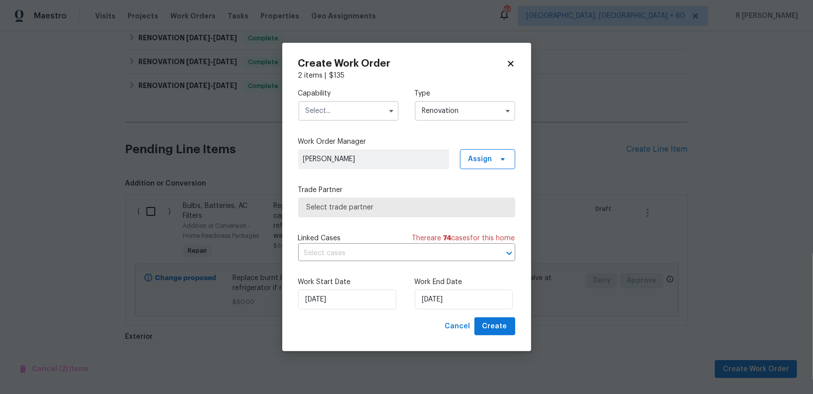
click at [452, 118] on input "Renovation" at bounding box center [465, 111] width 101 height 20
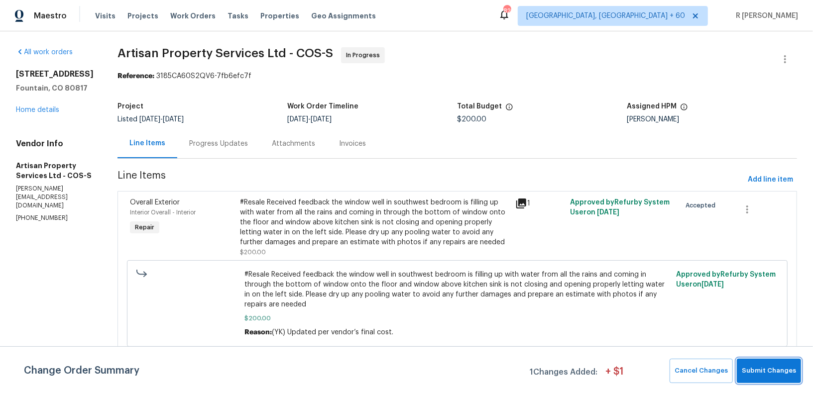
click at [787, 370] on span "Submit Changes" at bounding box center [769, 371] width 54 height 11
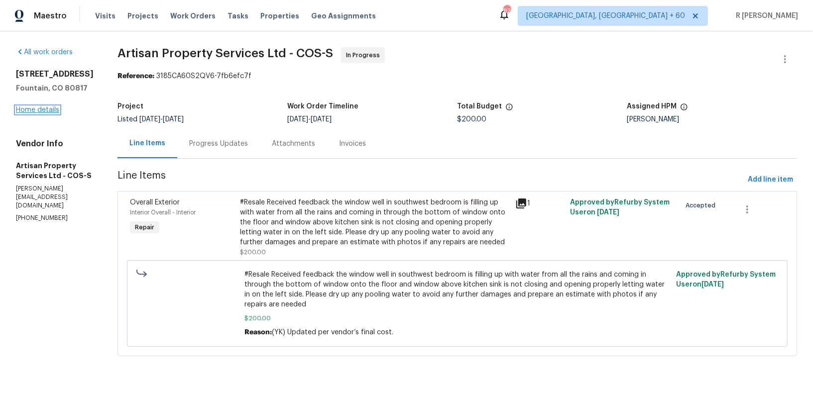
click at [41, 114] on link "Home details" at bounding box center [37, 110] width 43 height 7
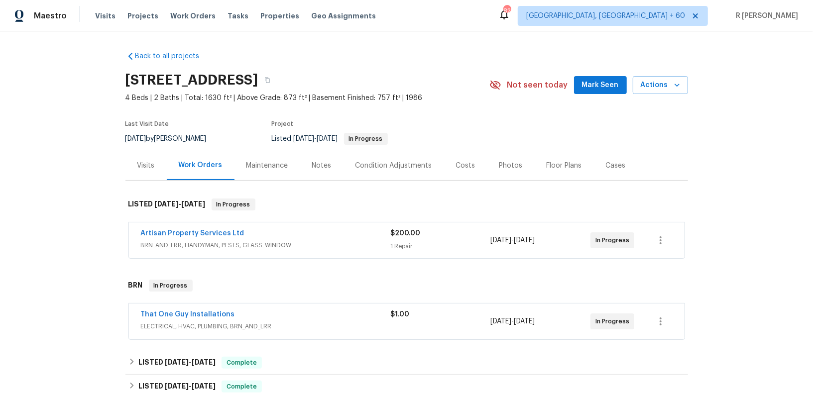
click at [287, 323] on span "ELECTRICAL, HVAC, PLUMBING, BRN_AND_LRR" at bounding box center [266, 327] width 250 height 10
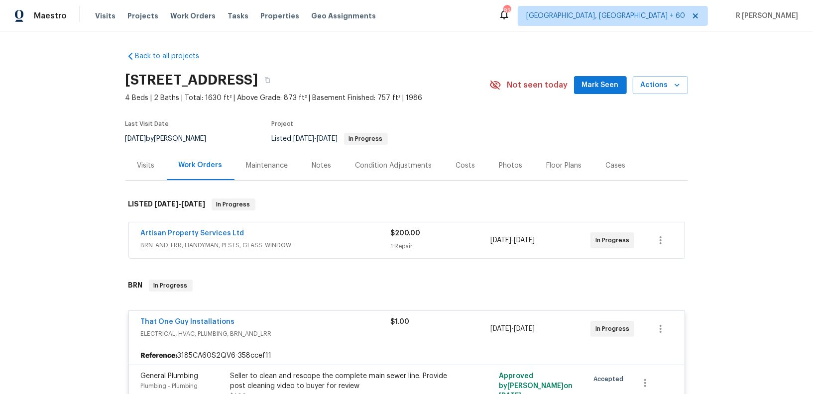
click at [297, 231] on div "Artisan Property Services Ltd" at bounding box center [266, 235] width 250 height 12
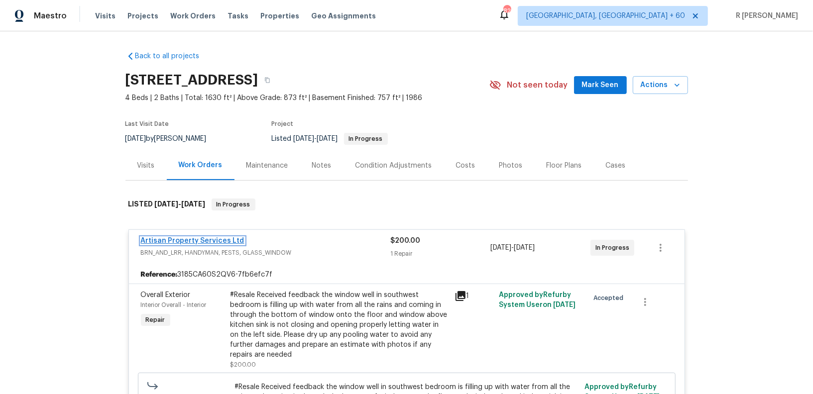
click at [197, 241] on link "Artisan Property Services Ltd" at bounding box center [193, 241] width 104 height 7
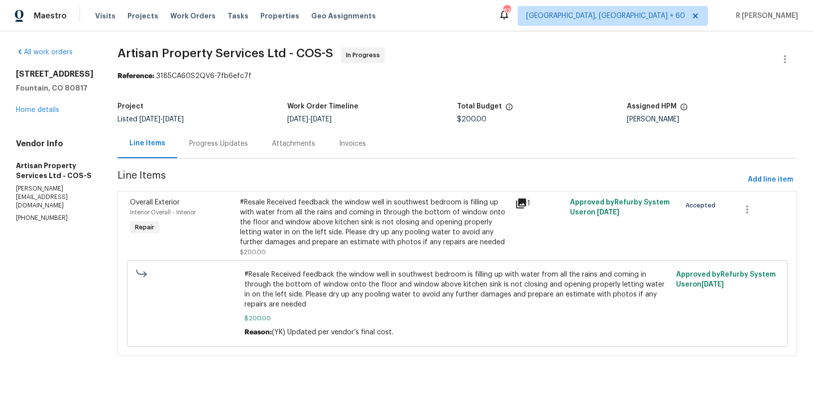
click at [206, 144] on div "Progress Updates" at bounding box center [218, 144] width 59 height 10
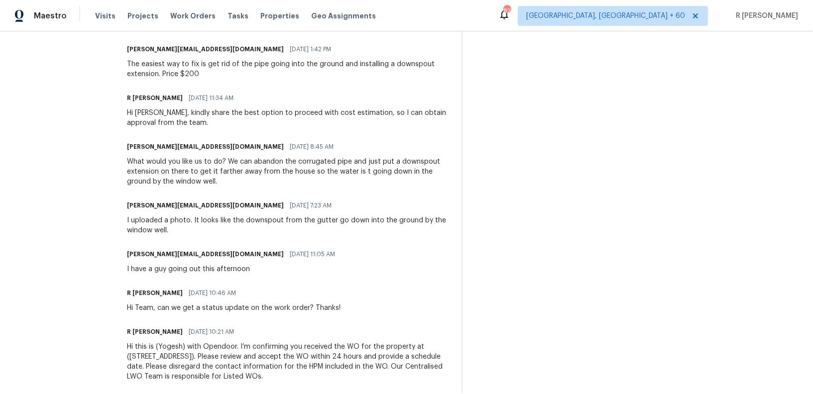
scroll to position [366, 0]
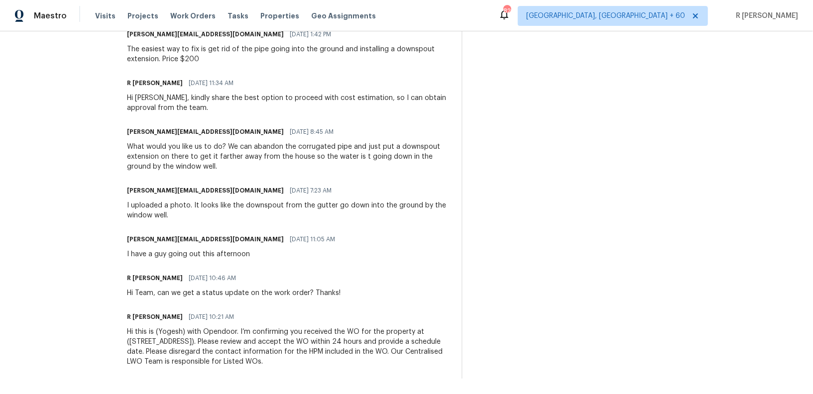
click at [238, 288] on div "Hi Team, can we get a status update on the work order? Thanks!" at bounding box center [234, 293] width 214 height 10
copy div "Hi Team, can we get a status update on the work order? Thanks!"
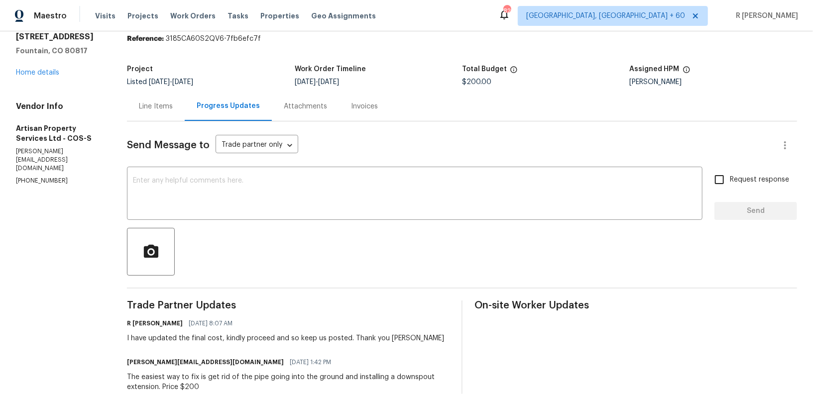
scroll to position [0, 0]
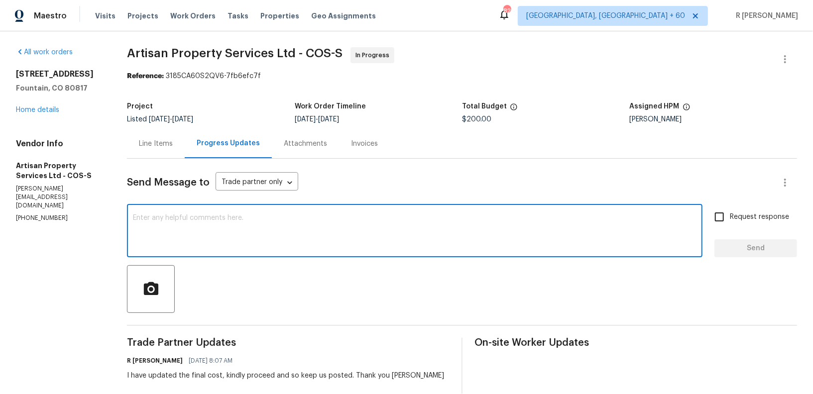
click at [350, 245] on textarea at bounding box center [415, 232] width 564 height 35
paste textarea "Hi Team, can we get a status update on the work order? Thanks!"
type textarea "Hi Team, can we get a status update on the work order? Thanks!"
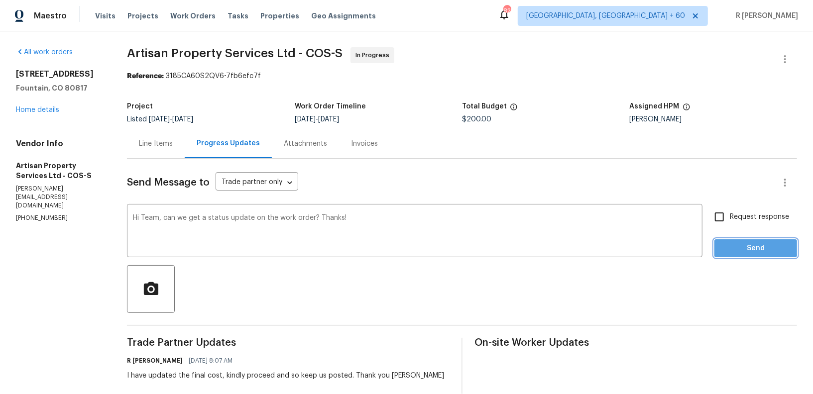
click at [743, 247] on span "Send" at bounding box center [756, 249] width 67 height 12
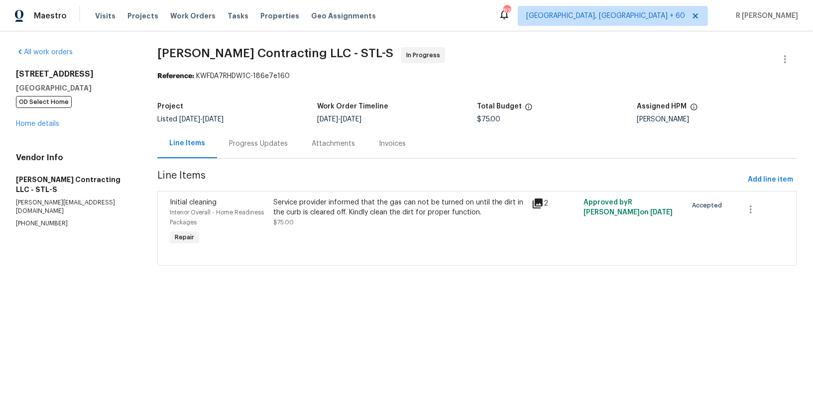
click at [252, 148] on div "Progress Updates" at bounding box center [258, 144] width 59 height 10
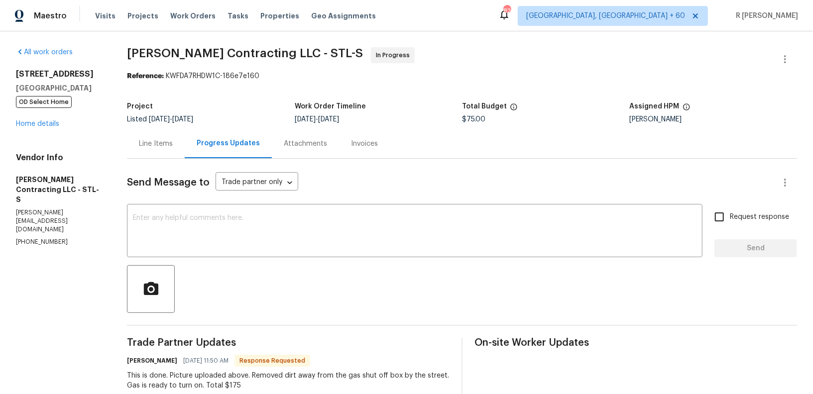
click at [159, 149] on div "Line Items" at bounding box center [156, 143] width 58 height 29
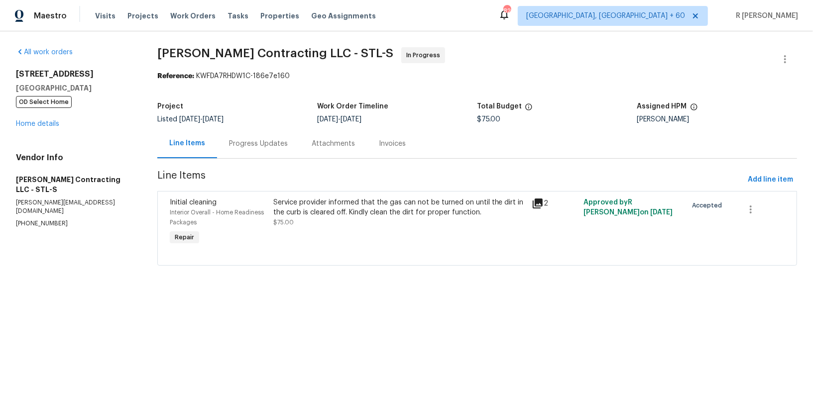
click at [320, 211] on div "Service provider informed that the gas can not be turned on until the dirt in t…" at bounding box center [399, 208] width 253 height 20
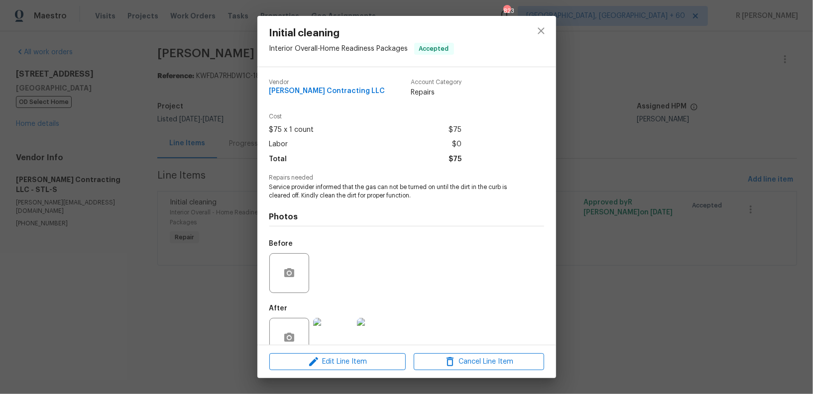
scroll to position [23, 0]
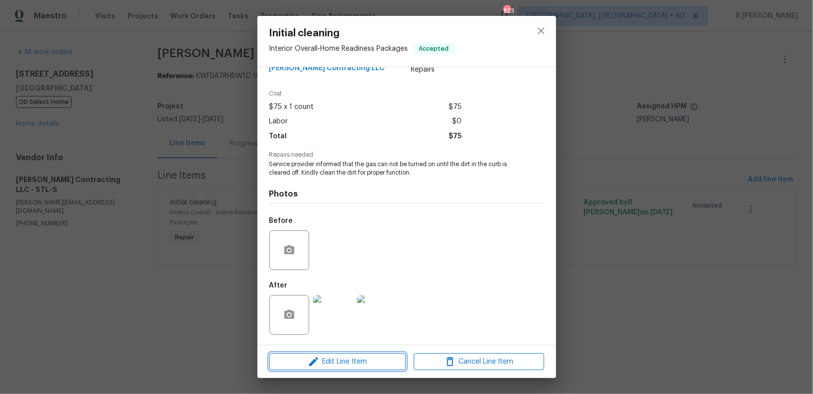
click at [318, 365] on icon "button" at bounding box center [314, 362] width 12 height 12
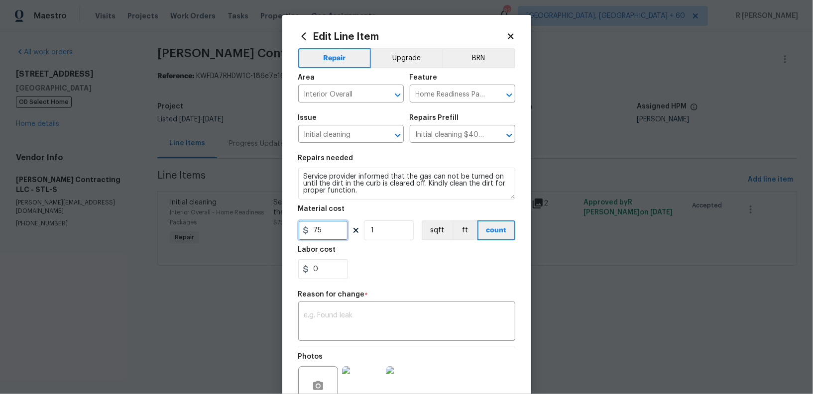
click at [313, 233] on input "75" at bounding box center [323, 231] width 50 height 20
type input "175"
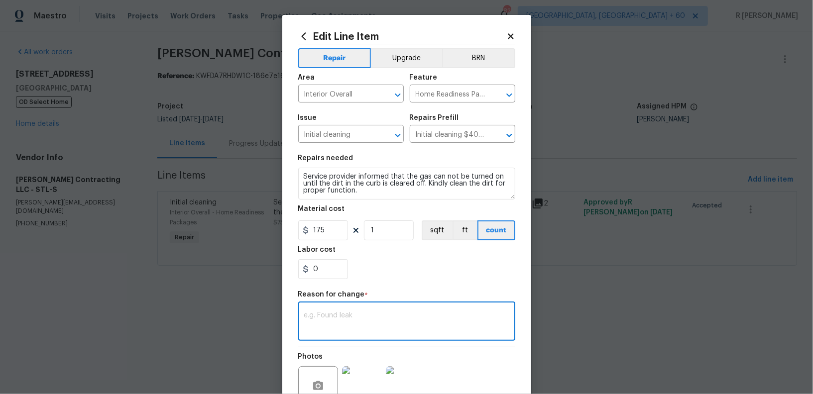
click at [411, 314] on textarea at bounding box center [406, 322] width 205 height 21
paste textarea "(YK) Updated per vendor’s final cost."
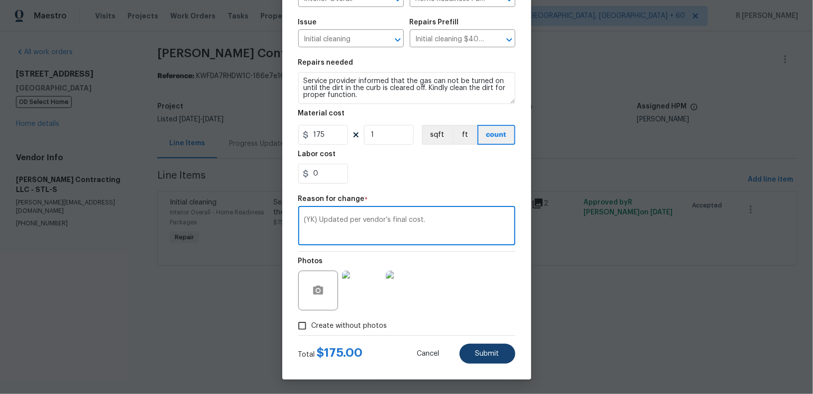
type textarea "(YK) Updated per vendor’s final cost."
click at [490, 353] on span "Submit" at bounding box center [488, 354] width 24 height 7
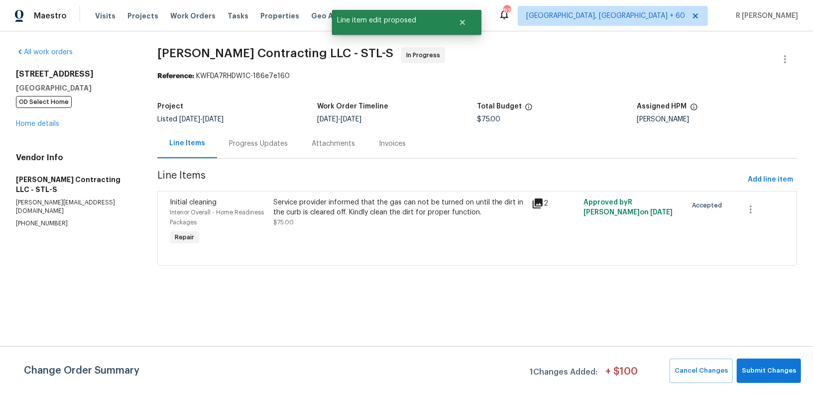
scroll to position [0, 0]
click at [767, 366] on span "Submit Changes" at bounding box center [769, 371] width 54 height 11
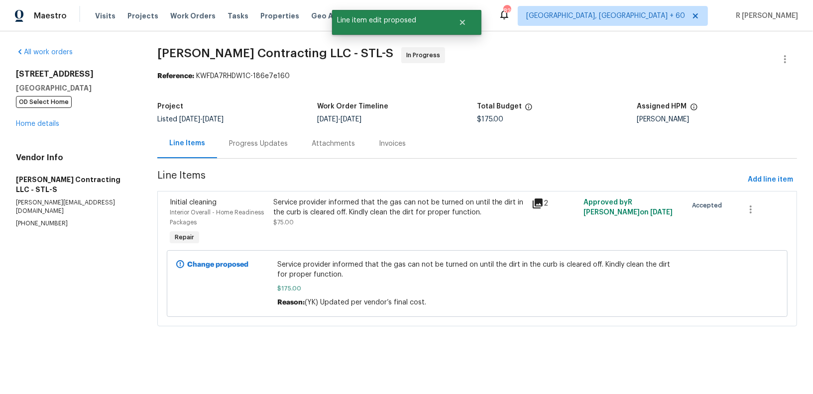
click at [249, 143] on div "Progress Updates" at bounding box center [258, 144] width 59 height 10
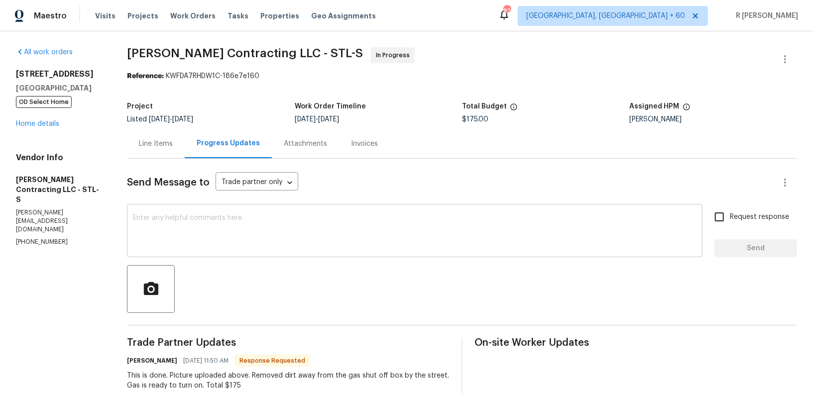
click at [277, 230] on textarea at bounding box center [415, 232] width 564 height 35
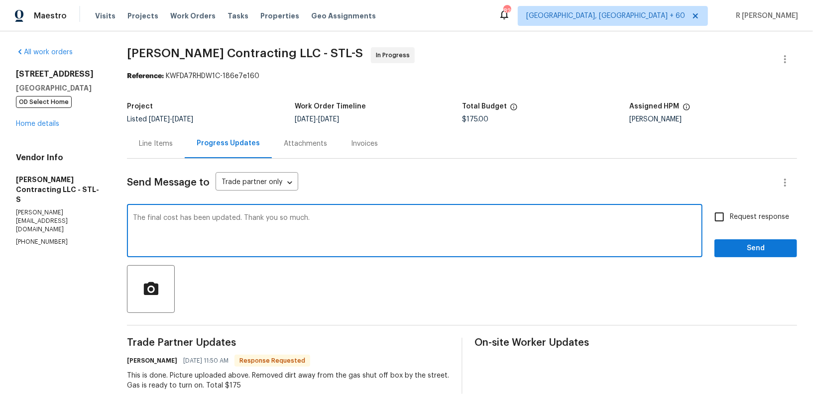
type textarea "The final cost has been updated. Thank you so much."
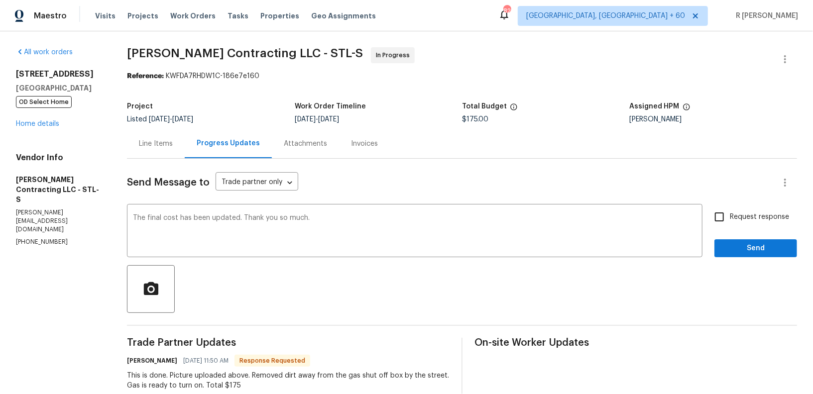
click at [772, 258] on div "Send Message to Trade partner only Trade partner only ​ The final cost has been…" at bounding box center [462, 315] width 670 height 313
click at [736, 238] on div "Request response Send" at bounding box center [756, 232] width 83 height 51
click at [737, 243] on span "Send" at bounding box center [756, 249] width 67 height 12
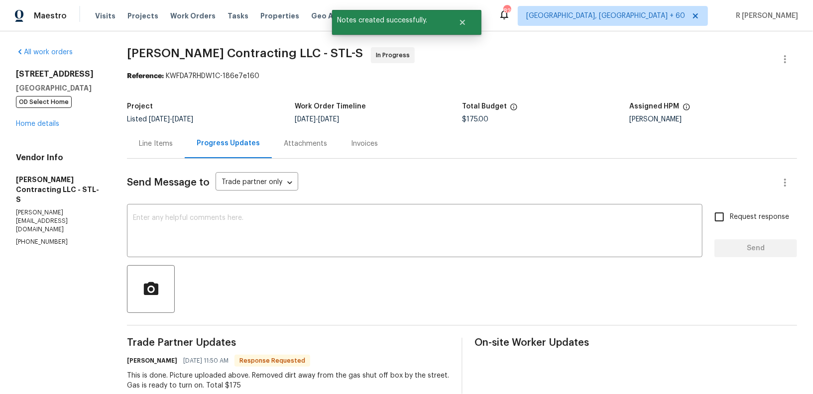
scroll to position [60, 0]
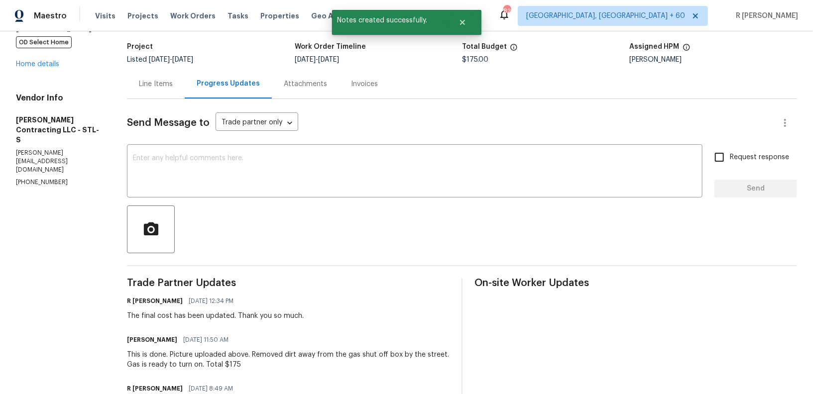
click at [168, 370] on div "This is done. Picture uploaded above. Removed dirt away from the gas shut off b…" at bounding box center [288, 360] width 323 height 20
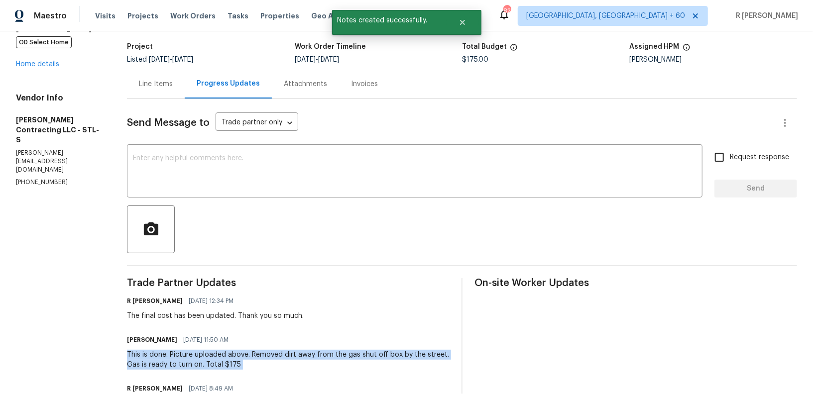
click at [168, 370] on div "This is done. Picture uploaded above. Removed dirt away from the gas shut off b…" at bounding box center [288, 360] width 323 height 20
copy div "This is done. Picture uploaded above. Removed dirt away from the gas shut off b…"
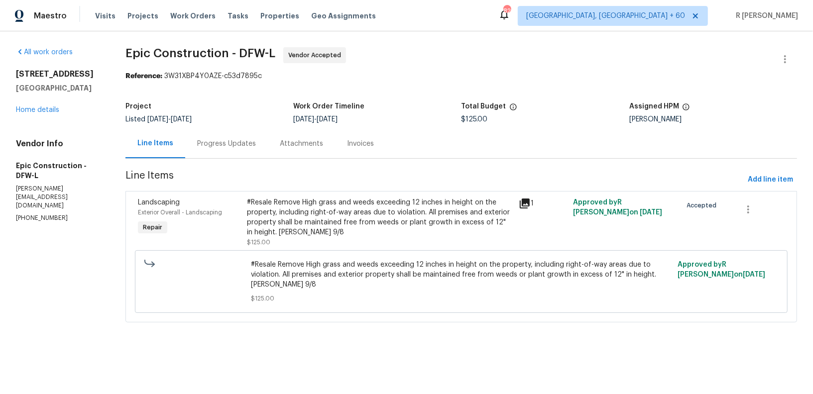
click at [221, 147] on div "Progress Updates" at bounding box center [226, 144] width 59 height 10
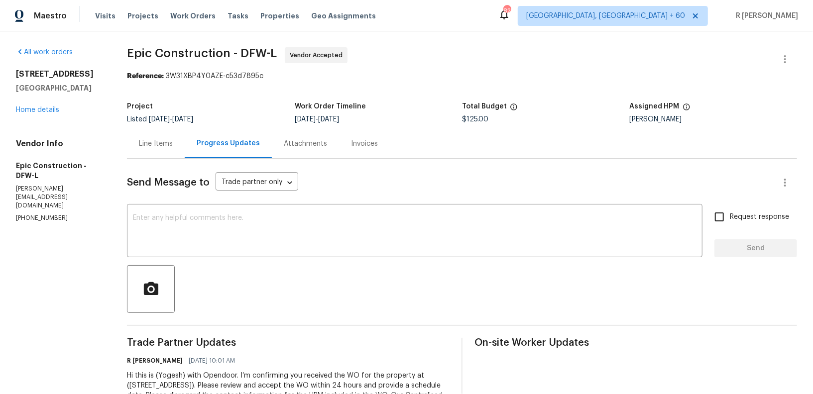
click at [144, 150] on div "Line Items" at bounding box center [156, 143] width 58 height 29
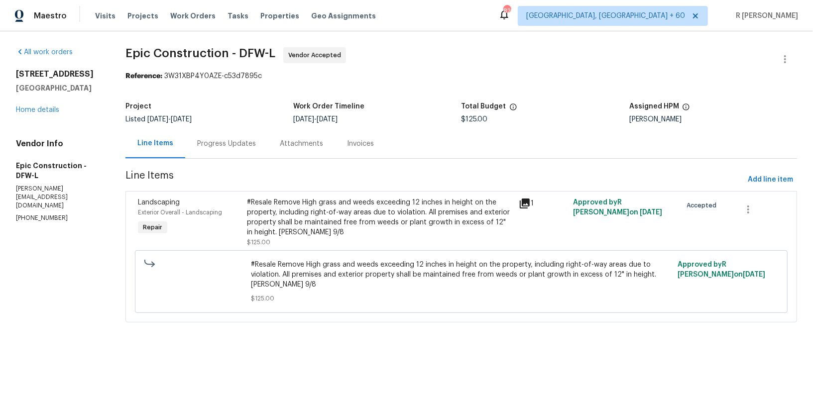
click at [30, 185] on p "[PERSON_NAME][EMAIL_ADDRESS][DOMAIN_NAME]" at bounding box center [59, 197] width 86 height 25
click at [29, 185] on div "Vendor Info Epic Construction - DFW-L [PERSON_NAME][EMAIL_ADDRESS][DOMAIN_NAME]…" at bounding box center [59, 181] width 86 height 84
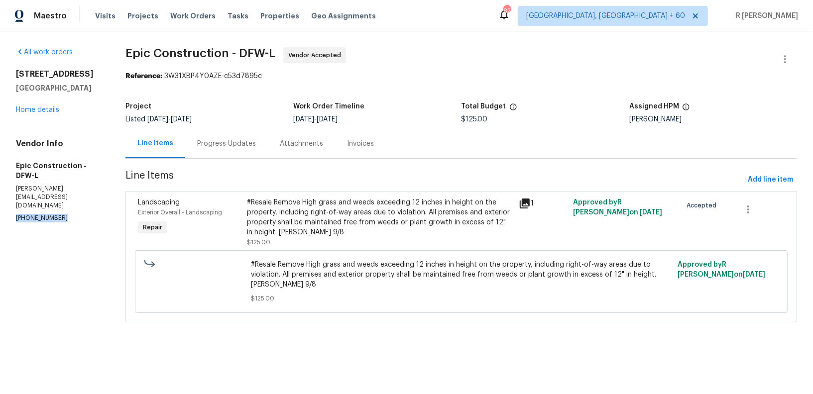
click at [29, 185] on div "Vendor Info Epic Construction - DFW-L [PERSON_NAME][EMAIL_ADDRESS][DOMAIN_NAME]…" at bounding box center [59, 181] width 86 height 84
click at [245, 142] on div "Progress Updates" at bounding box center [226, 144] width 59 height 10
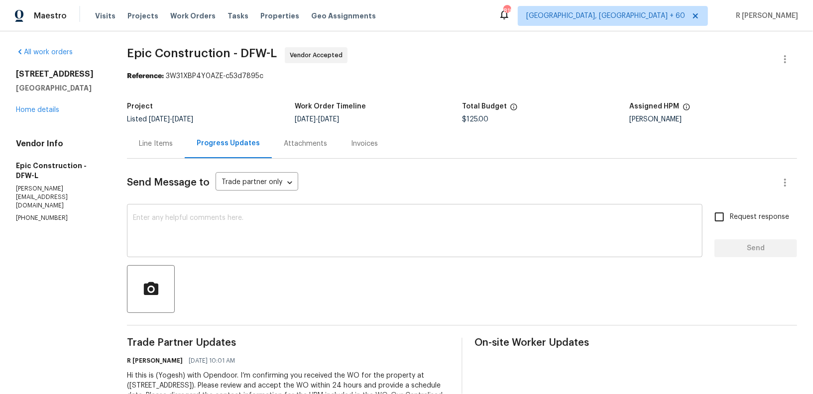
click at [401, 225] on textarea at bounding box center [415, 232] width 564 height 35
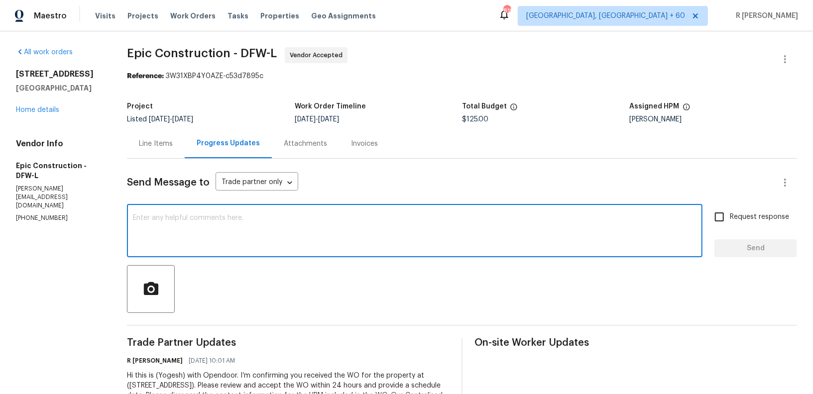
paste textarea "Hi Team, can we get a status update on the work order? Thanks!"
type textarea "Hi Team, can we get a status update on the work order? Thanks!"
click at [737, 211] on label "Request response" at bounding box center [749, 217] width 80 height 21
click at [730, 211] on input "Request response" at bounding box center [719, 217] width 21 height 21
checkbox input "true"
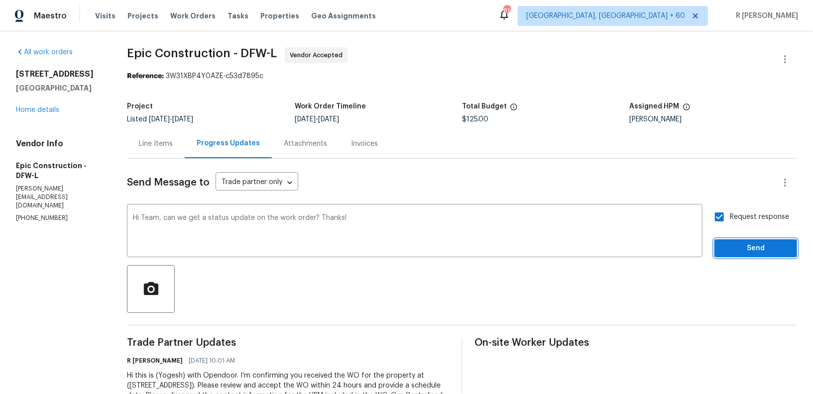
click at [735, 250] on span "Send" at bounding box center [756, 249] width 67 height 12
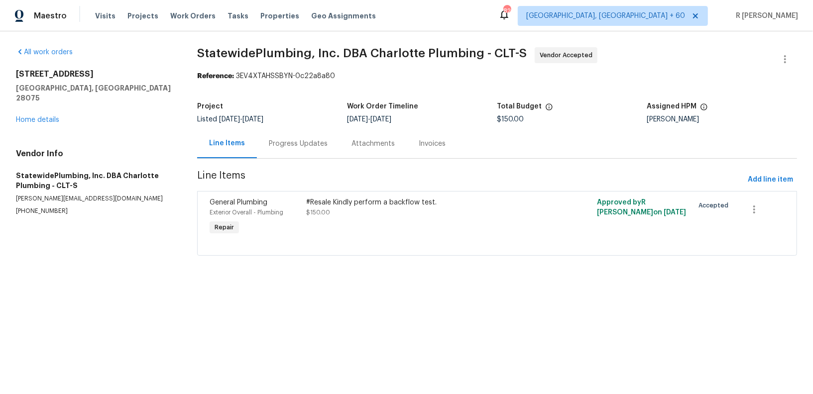
click at [303, 154] on div "Progress Updates" at bounding box center [298, 143] width 83 height 29
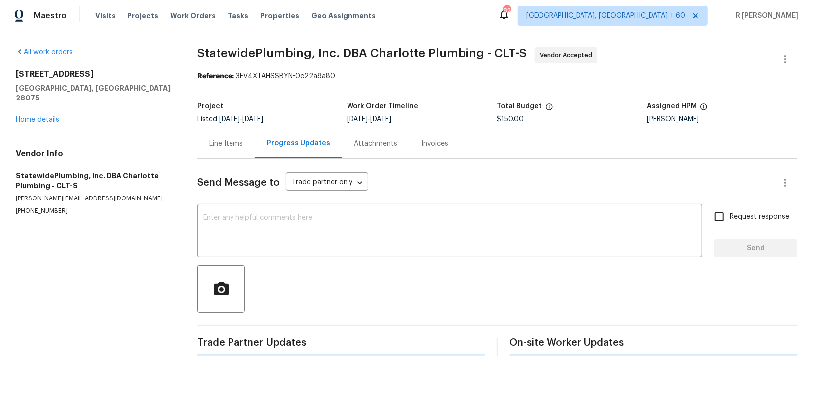
click at [302, 154] on div "Progress Updates" at bounding box center [298, 143] width 87 height 29
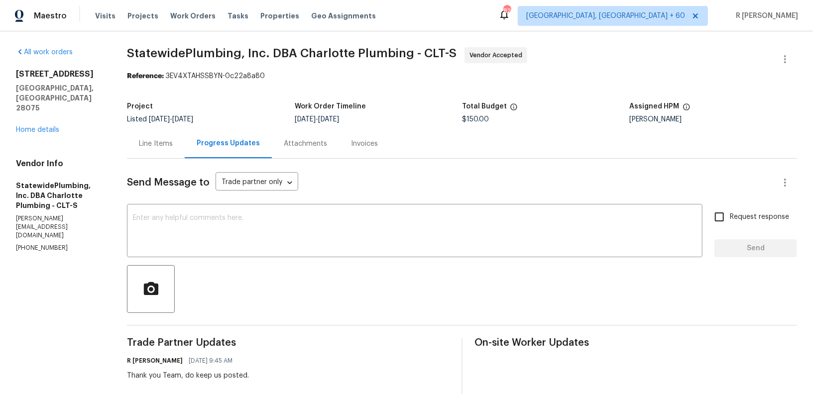
click at [32, 206] on div "Vendor Info StatewidePlumbing, Inc. DBA [PERSON_NAME] - CLT-S [PERSON_NAME][EMA…" at bounding box center [59, 206] width 87 height 94
click at [32, 206] on div "Vendor Info StatewidePlumbing, Inc. DBA Charlotte Plumbing - CLT-S christina@ch…" at bounding box center [59, 206] width 87 height 94
copy p "(704) 936-6884"
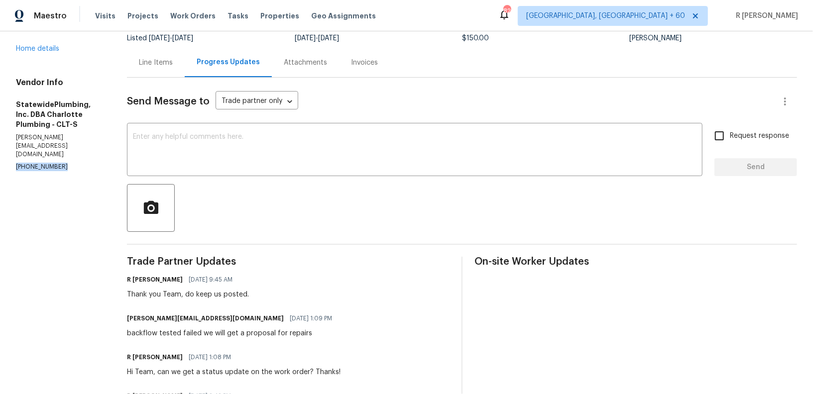
scroll to position [160, 0]
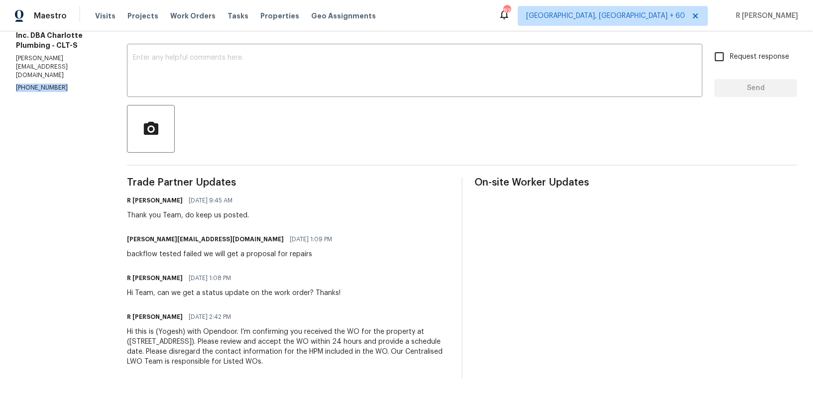
click at [229, 293] on div "Hi Team, can we get a status update on the work order? Thanks!" at bounding box center [234, 293] width 214 height 10
copy div "Hi Team, can we get a status update on the work order? Thanks!"
click at [276, 89] on div "x ​" at bounding box center [415, 71] width 576 height 51
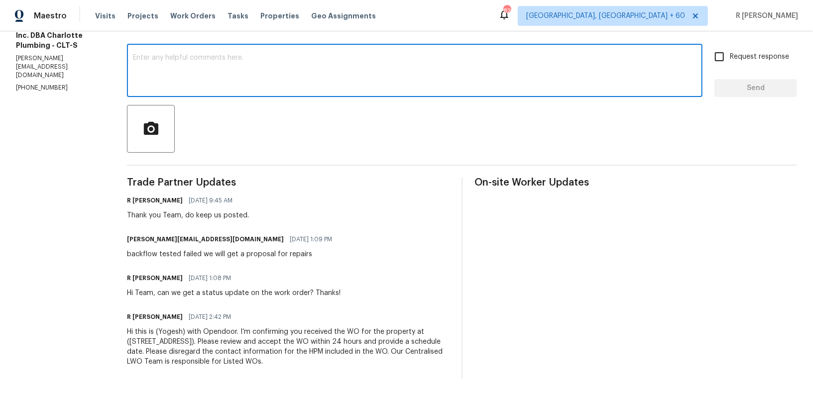
click at [270, 79] on textarea at bounding box center [415, 71] width 564 height 35
paste textarea "Hi Team, can we get a status update on the work order? Thanks!"
type textarea "Hi Team, can we get a status update on the work order? Thanks!"
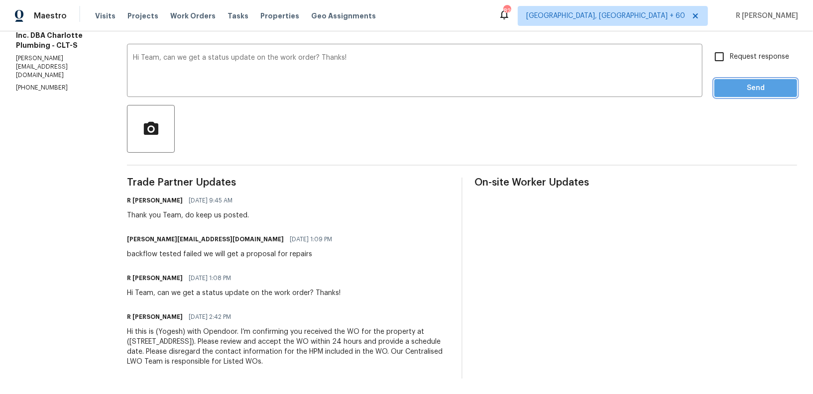
click at [759, 89] on span "Send" at bounding box center [756, 88] width 67 height 12
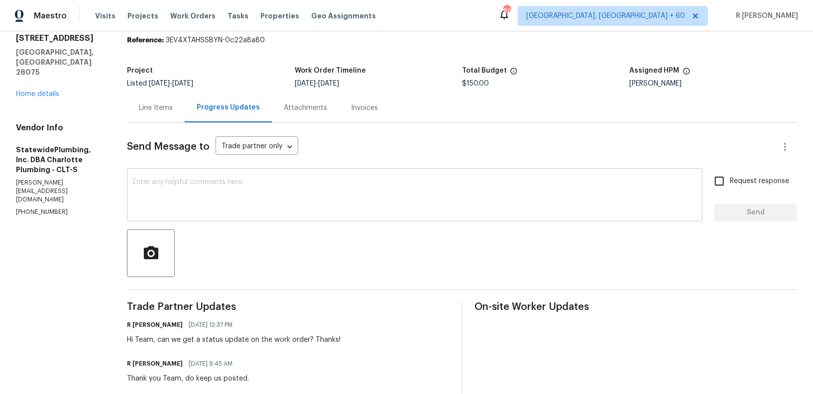
scroll to position [32, 0]
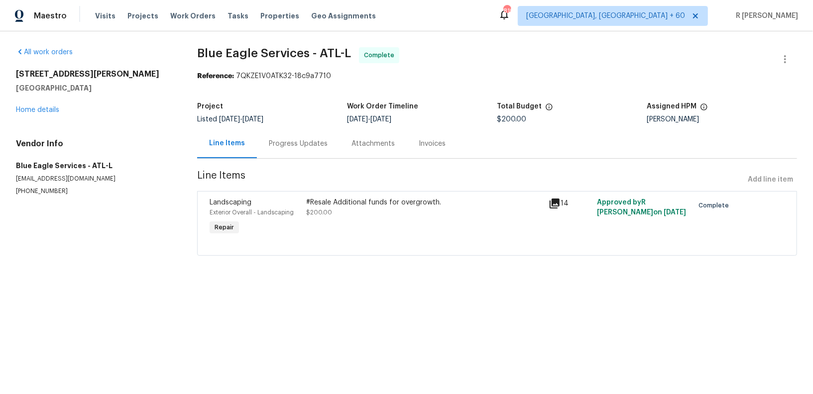
click at [300, 146] on div "Progress Updates" at bounding box center [298, 144] width 59 height 10
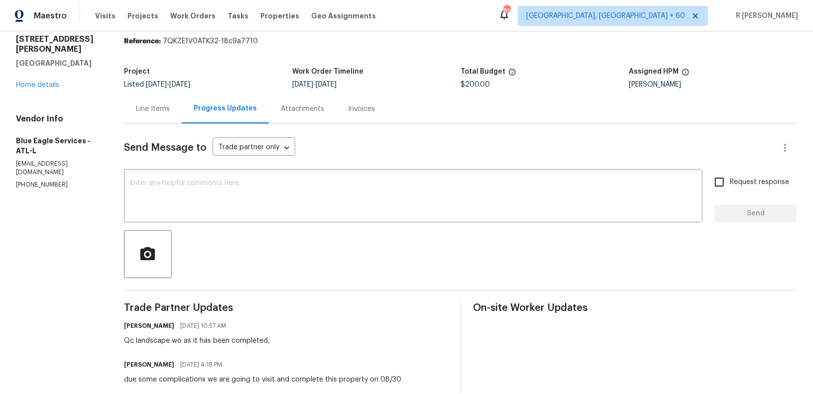
scroll to position [26, 0]
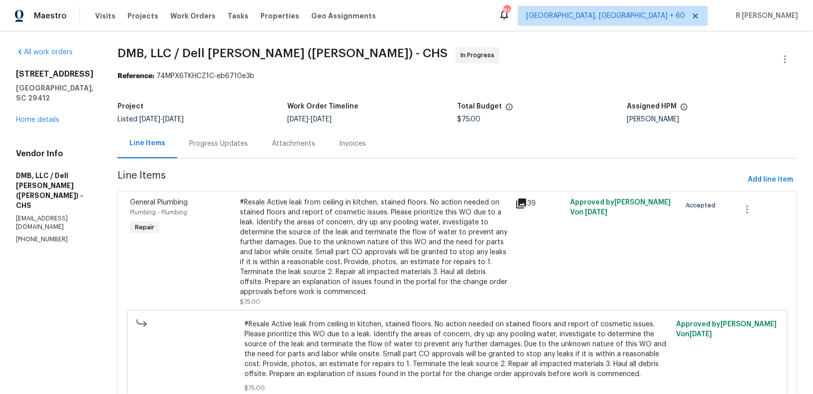
click at [189, 131] on div "Progress Updates" at bounding box center [218, 143] width 83 height 29
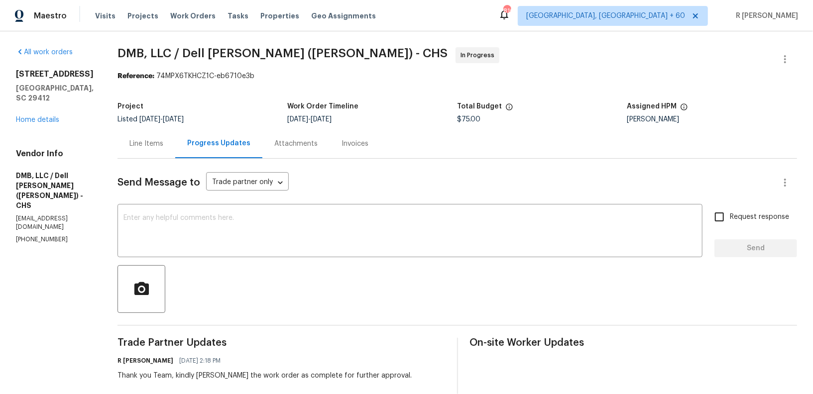
click at [46, 236] on p "[PHONE_NUMBER]" at bounding box center [55, 240] width 78 height 8
copy p "[PHONE_NUMBER]"
click at [142, 150] on div "Line Items" at bounding box center [147, 143] width 58 height 29
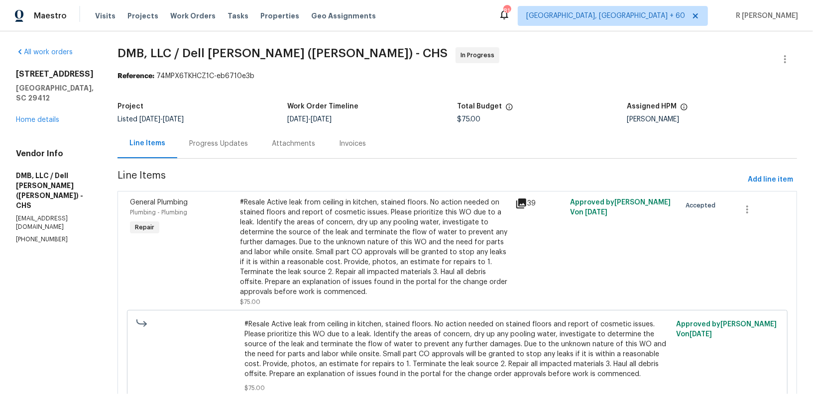
click at [367, 276] on div "#Resale Active leak from ceiling in kitchen, stained floors. No action needed o…" at bounding box center [374, 248] width 269 height 100
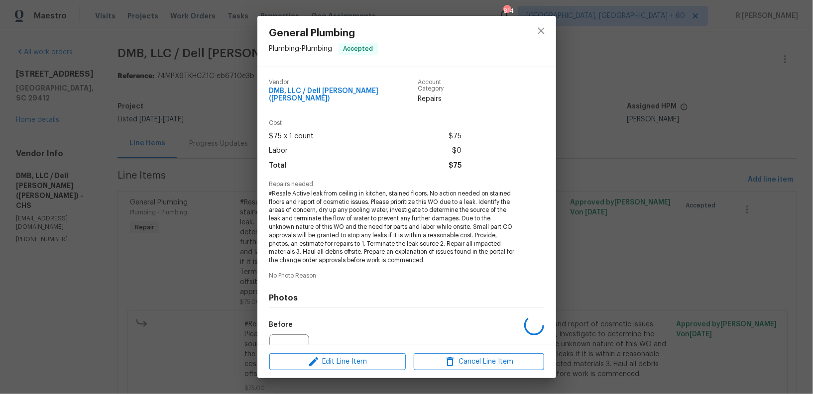
scroll to position [98, 0]
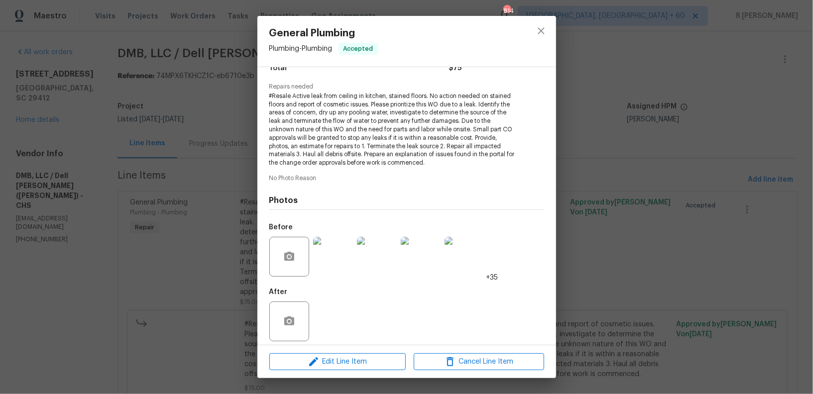
click at [350, 243] on img at bounding box center [333, 257] width 40 height 40
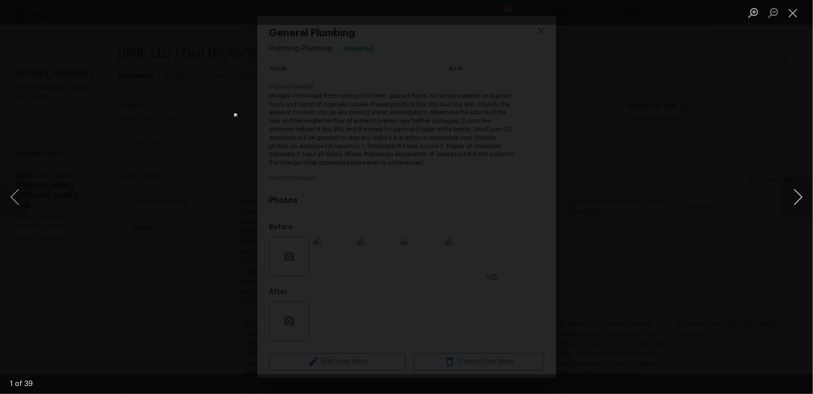
click at [797, 196] on button "Next image" at bounding box center [798, 197] width 30 height 40
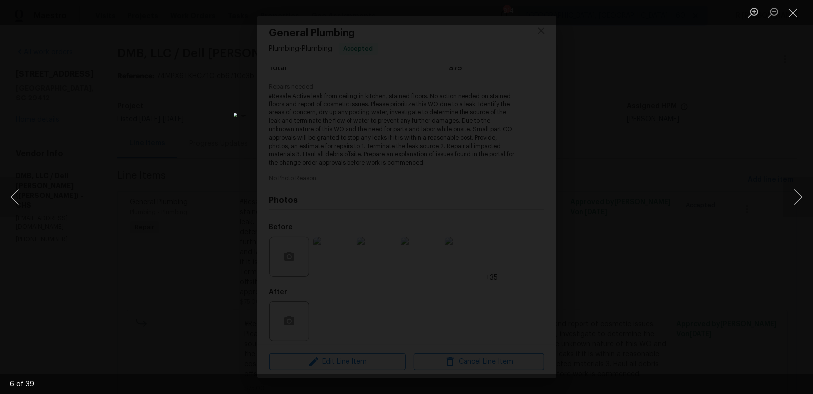
click at [796, 24] on li "Lightbox" at bounding box center [793, 12] width 20 height 25
click at [795, 16] on button "Close lightbox" at bounding box center [793, 12] width 20 height 17
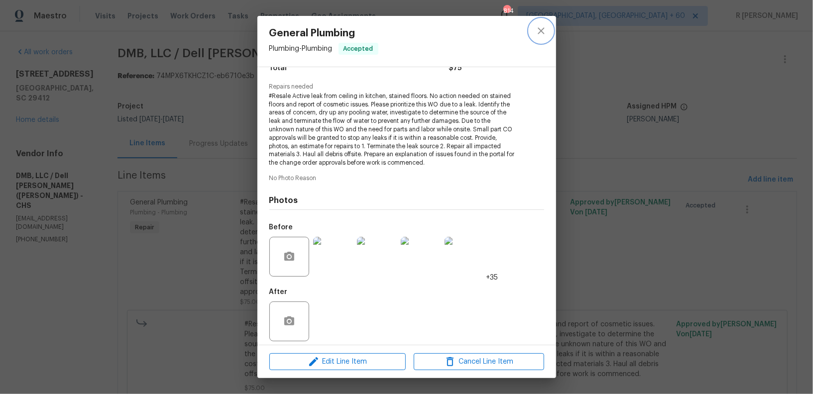
click at [547, 32] on button "close" at bounding box center [541, 31] width 24 height 24
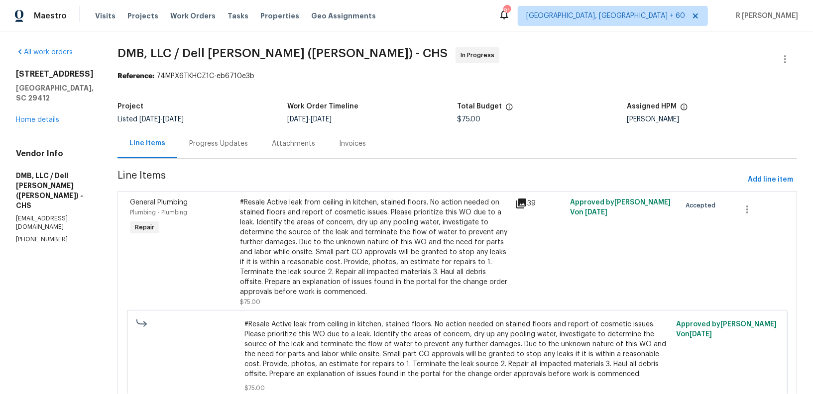
click at [199, 150] on div "Progress Updates" at bounding box center [218, 143] width 83 height 29
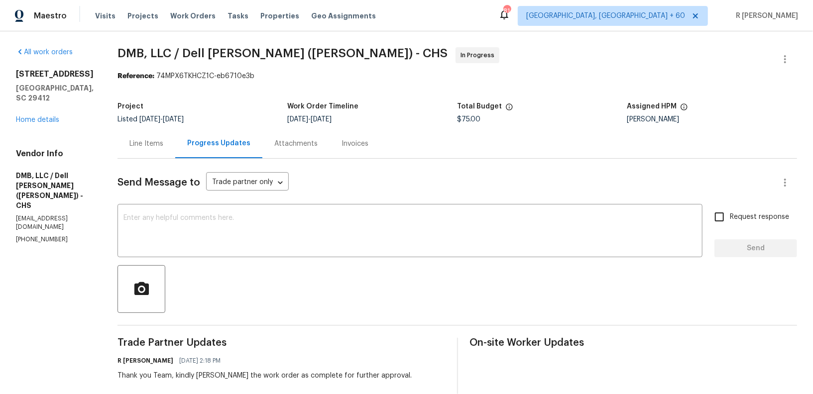
click at [134, 147] on div "Line Items" at bounding box center [146, 144] width 34 height 10
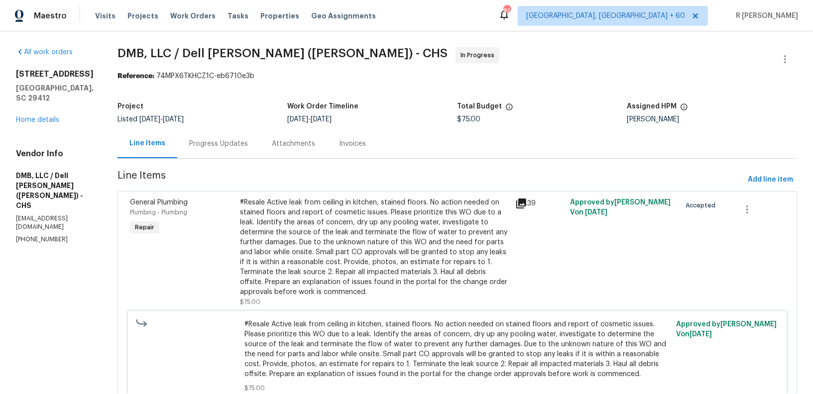
click at [515, 209] on icon at bounding box center [521, 204] width 12 height 12
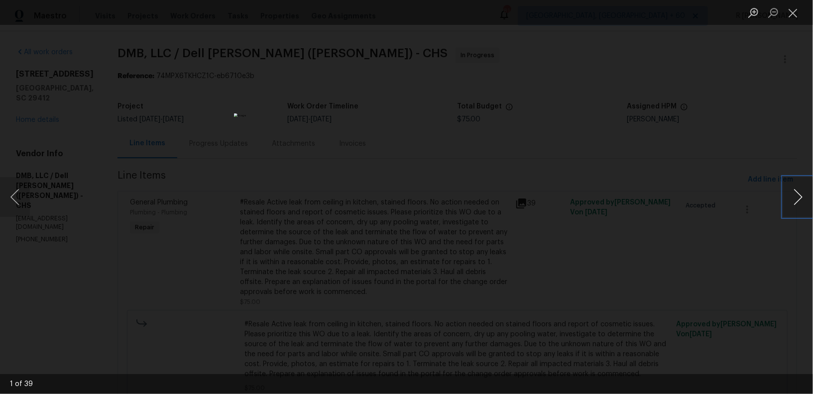
click at [804, 205] on button "Next image" at bounding box center [798, 197] width 30 height 40
click at [792, 13] on button "Close lightbox" at bounding box center [793, 12] width 20 height 17
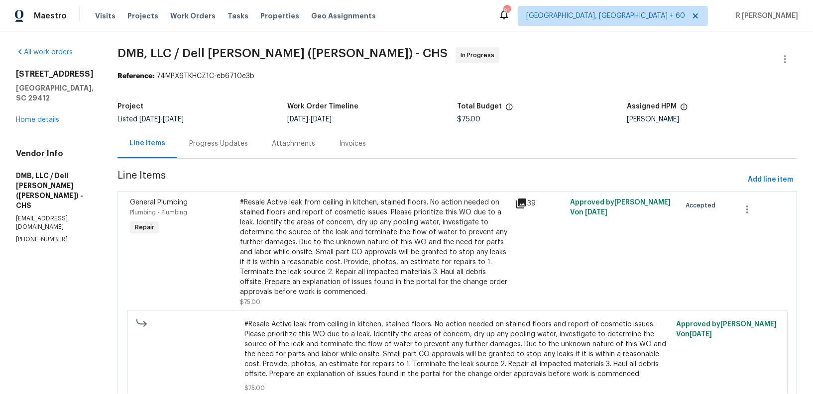
click at [188, 132] on div "Progress Updates" at bounding box center [218, 143] width 83 height 29
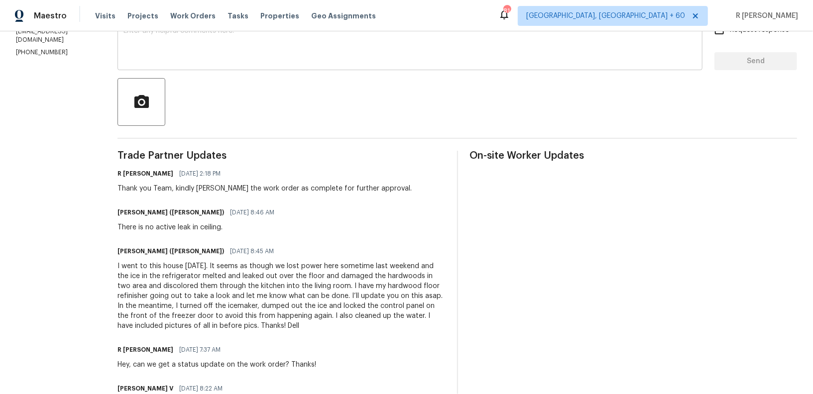
scroll to position [259, 0]
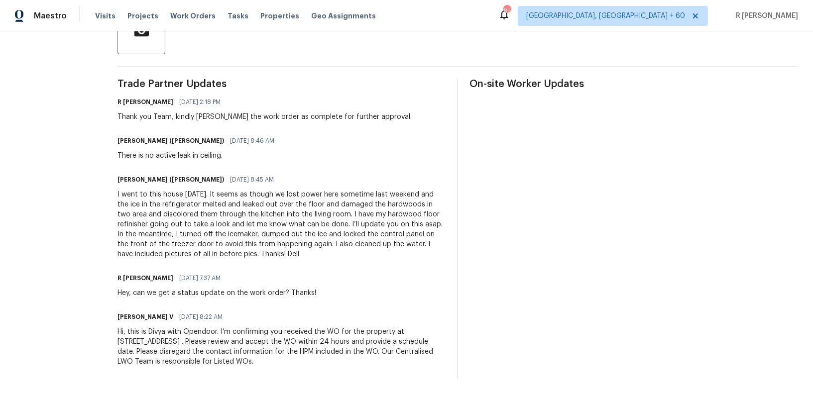
click at [187, 229] on div "I went to this house yesterday. It seems as though we lost power here sometime …" at bounding box center [282, 225] width 328 height 70
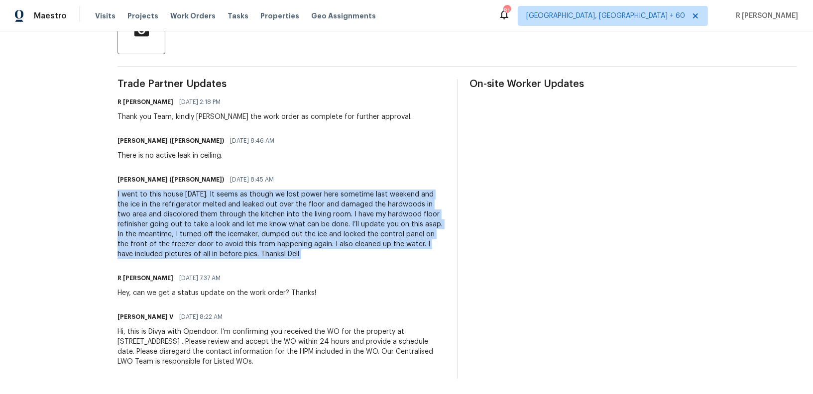
click at [187, 229] on div "I went to this house yesterday. It seems as though we lost power here sometime …" at bounding box center [282, 225] width 328 height 70
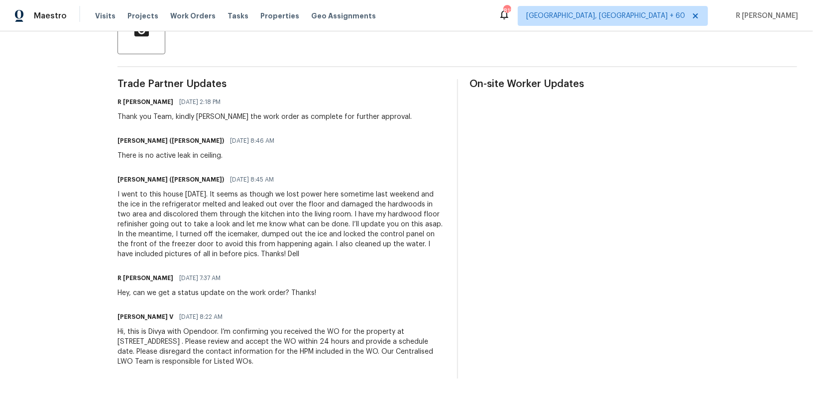
scroll to position [0, 0]
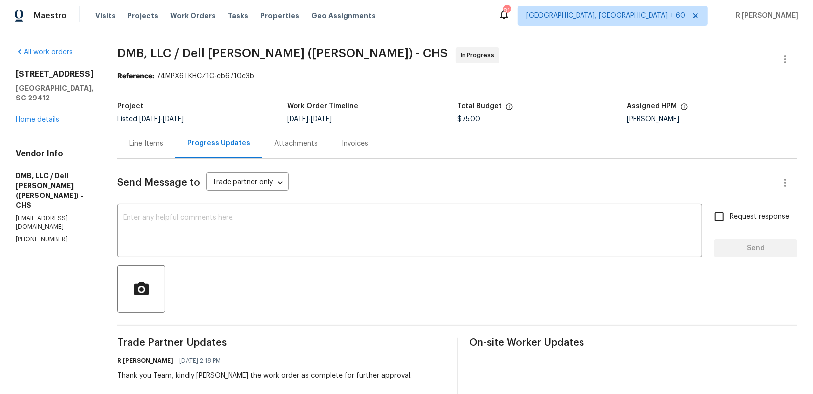
click at [146, 131] on div "Line Items" at bounding box center [147, 143] width 58 height 29
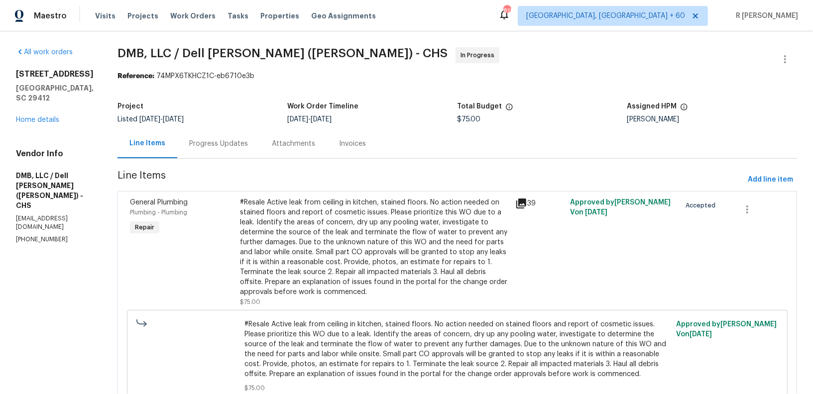
click at [521, 198] on icon at bounding box center [521, 204] width 12 height 12
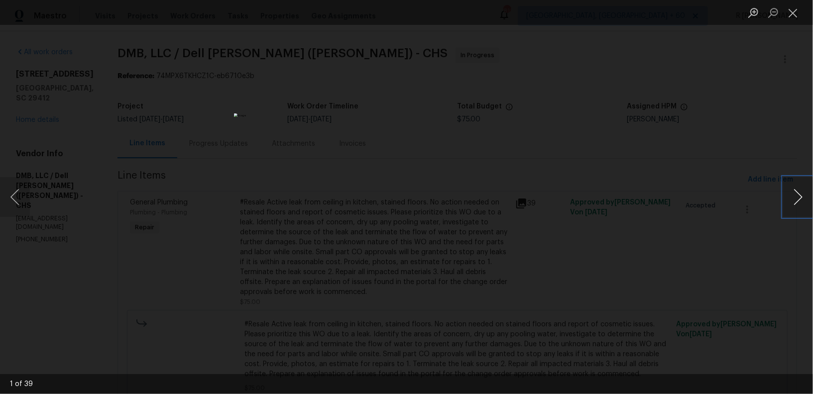
click at [791, 194] on button "Next image" at bounding box center [798, 197] width 30 height 40
click at [790, 202] on button "Next image" at bounding box center [798, 197] width 30 height 40
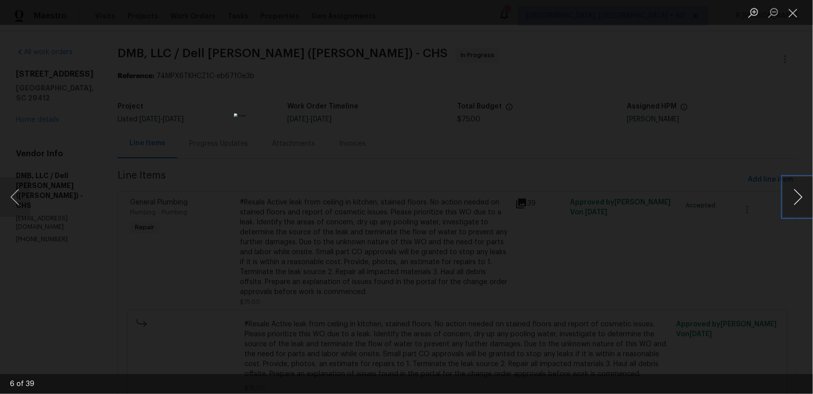
click at [790, 202] on button "Next image" at bounding box center [798, 197] width 30 height 40
click at [455, 188] on img "Lightbox" at bounding box center [406, 197] width 345 height 167
click at [793, 196] on button "Next image" at bounding box center [798, 197] width 30 height 40
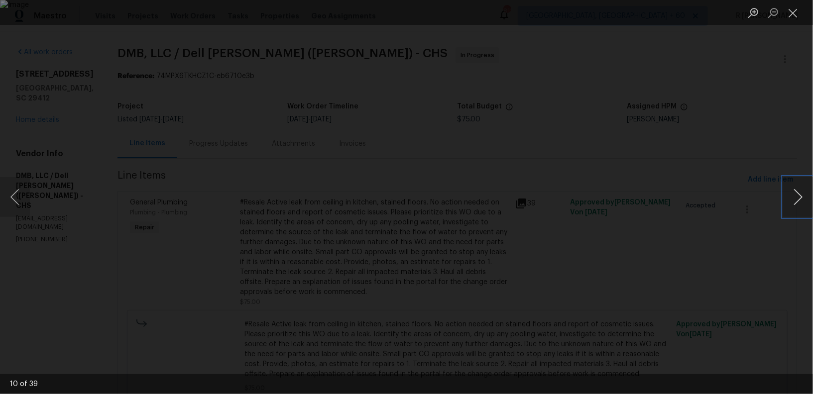
click at [805, 191] on button "Next image" at bounding box center [798, 197] width 30 height 40
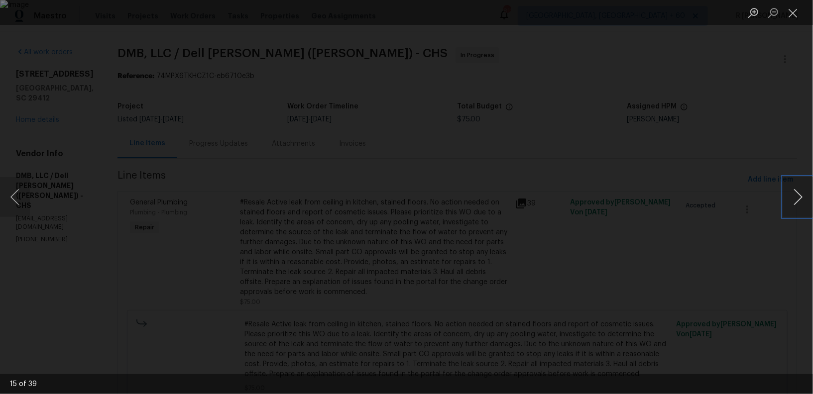
click at [805, 191] on button "Next image" at bounding box center [798, 197] width 30 height 40
click at [802, 192] on button "Next image" at bounding box center [798, 197] width 30 height 40
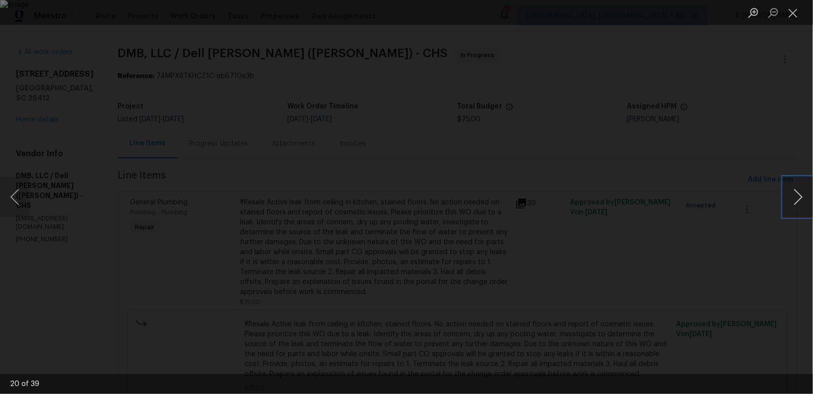
click at [798, 198] on button "Next image" at bounding box center [798, 197] width 30 height 40
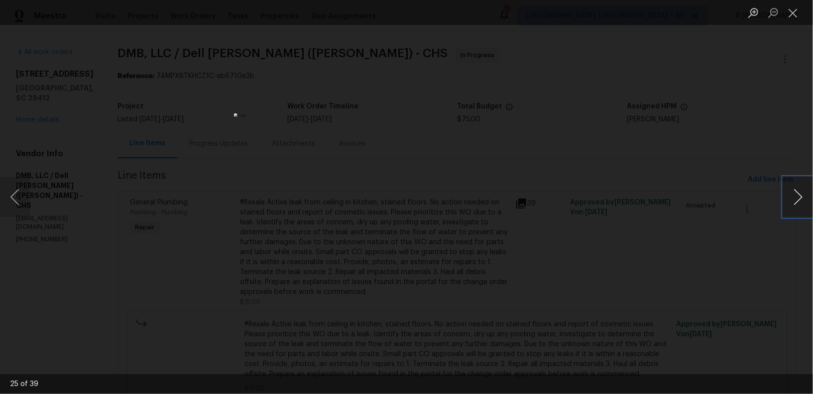
click at [798, 198] on button "Next image" at bounding box center [798, 197] width 30 height 40
click at [795, 13] on button "Close lightbox" at bounding box center [793, 12] width 20 height 17
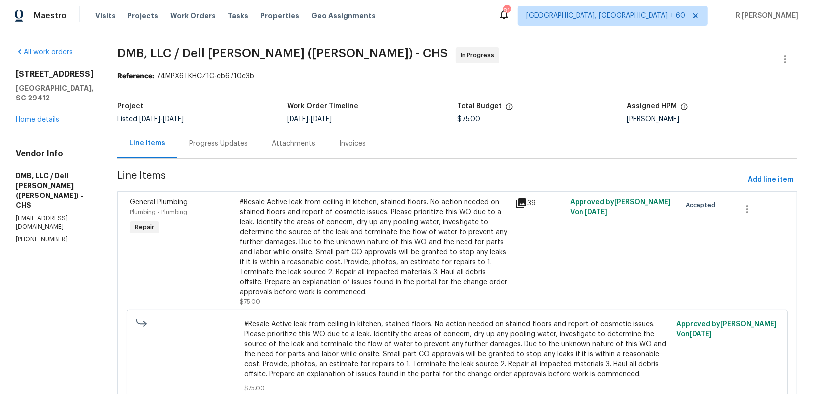
click at [245, 129] on div "Progress Updates" at bounding box center [218, 143] width 83 height 29
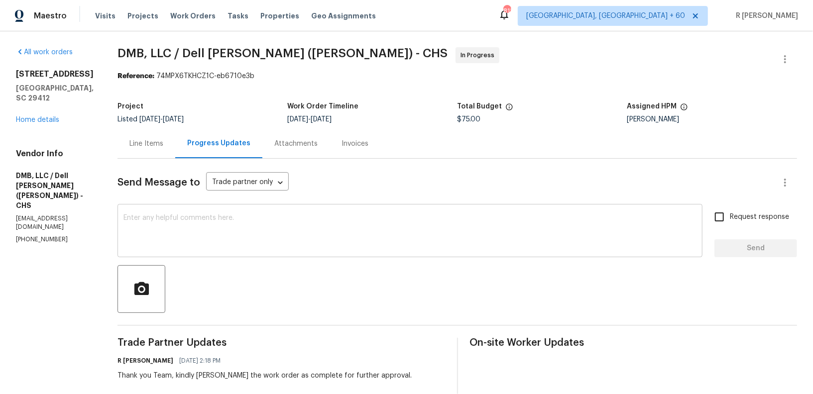
click at [253, 238] on textarea at bounding box center [409, 232] width 573 height 35
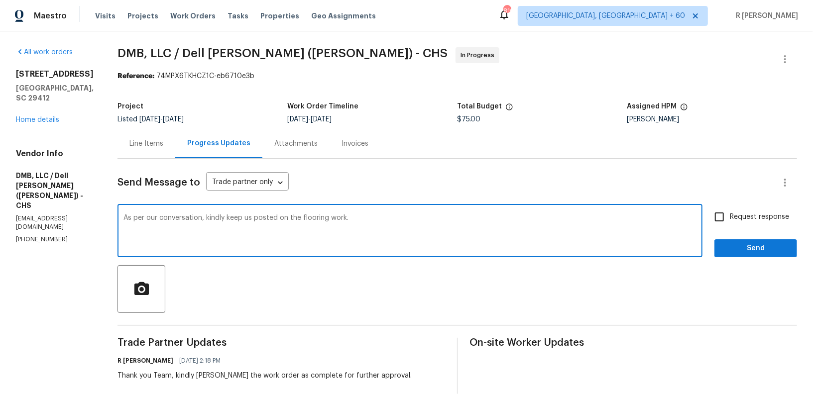
type textarea "As per our conversation, kindly keep us posted on the flooring work."
click at [756, 219] on span "Request response" at bounding box center [759, 217] width 59 height 10
click at [730, 219] on input "Request response" at bounding box center [719, 217] width 21 height 21
checkbox input "true"
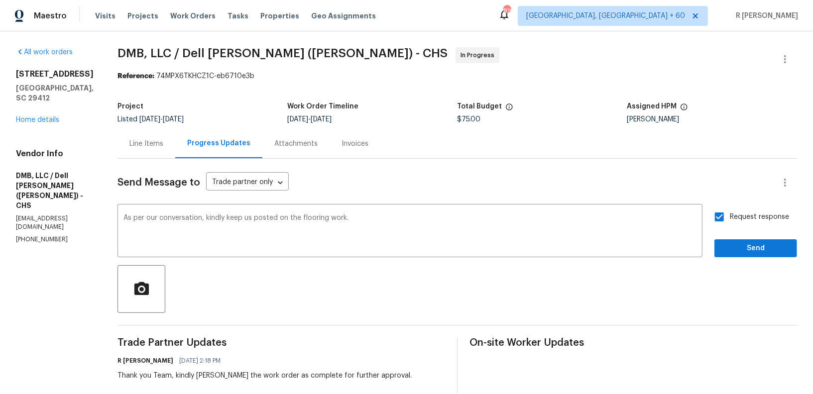
click at [774, 260] on div "Send Message to Trade partner only Trade partner only ​ As per our conversation…" at bounding box center [458, 398] width 680 height 479
click at [749, 251] on span "Send" at bounding box center [756, 249] width 67 height 12
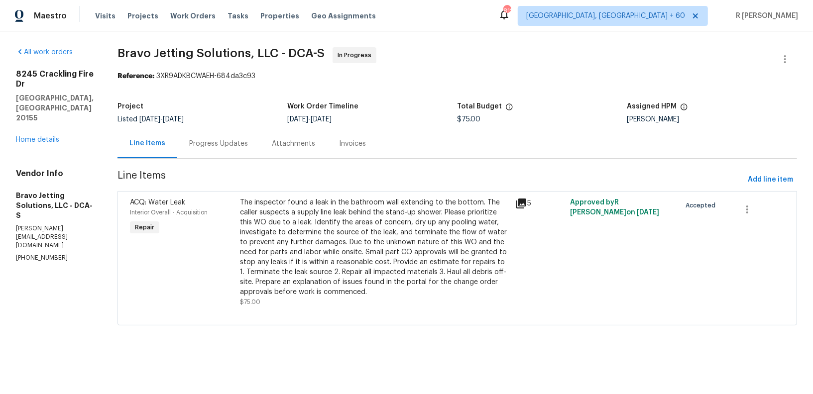
click at [241, 147] on div "Progress Updates" at bounding box center [218, 144] width 59 height 10
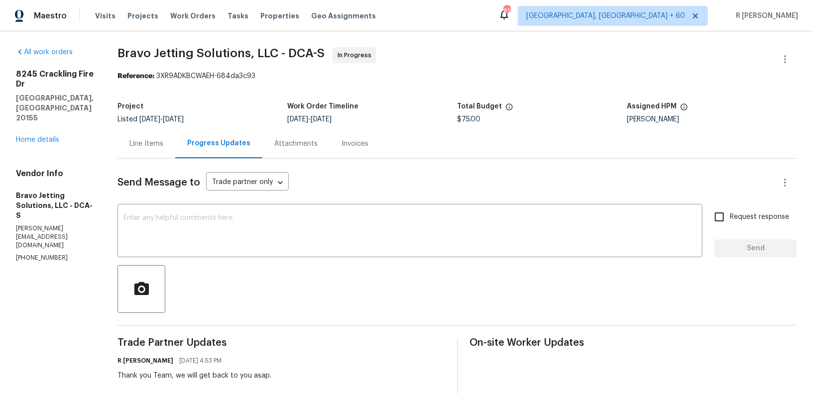
scroll to position [210, 0]
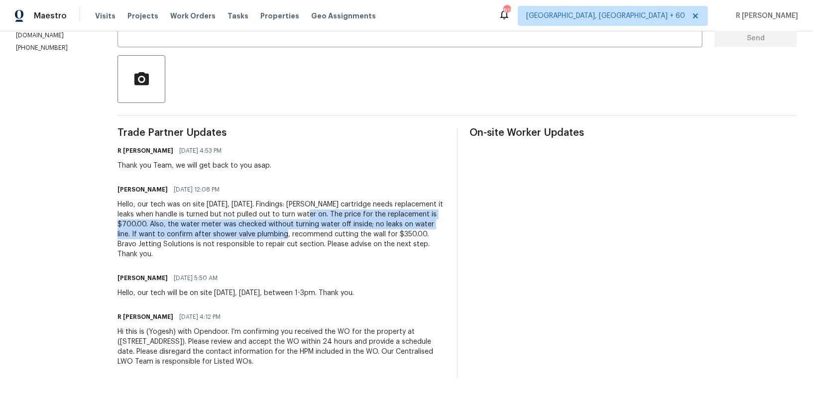
drag, startPoint x: 329, startPoint y: 215, endPoint x: 333, endPoint y: 234, distance: 19.3
click at [333, 234] on div "Hello, our tech was on site [DATE], [DATE]. Findings: [PERSON_NAME] cartridge n…" at bounding box center [282, 230] width 328 height 60
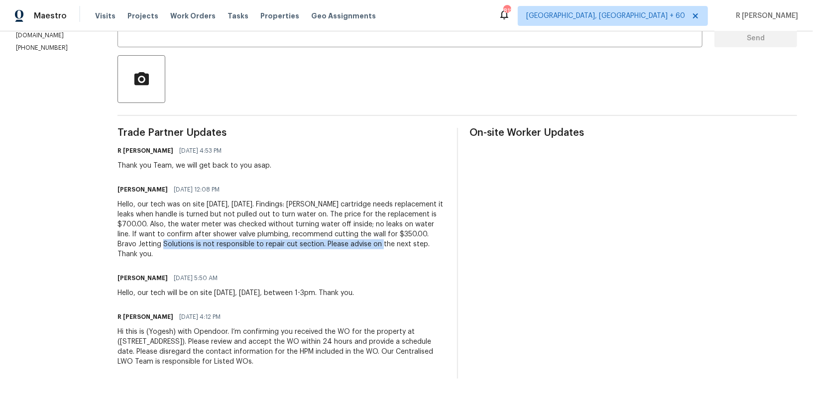
drag, startPoint x: 399, startPoint y: 240, endPoint x: 204, endPoint y: 240, distance: 195.2
click at [204, 240] on div "Hello, our tech was on site [DATE], [DATE]. Findings: [PERSON_NAME] cartridge n…" at bounding box center [282, 230] width 328 height 60
click at [366, 270] on div "Trade Partner Updates R [PERSON_NAME] [DATE] 4:53 PM Thank you Team, we will ge…" at bounding box center [282, 253] width 328 height 251
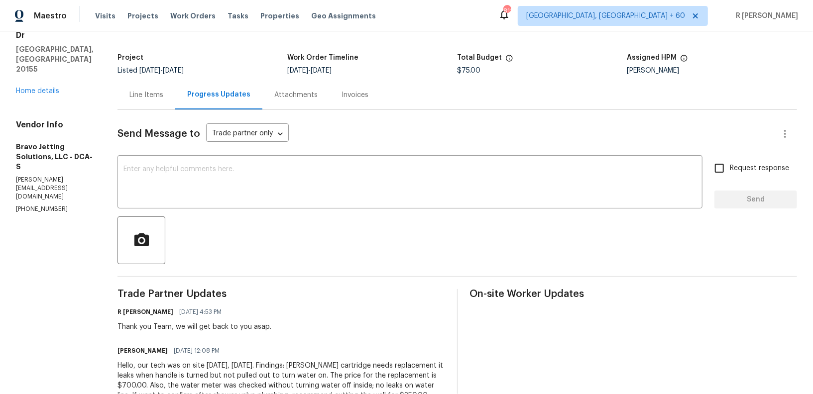
scroll to position [0, 0]
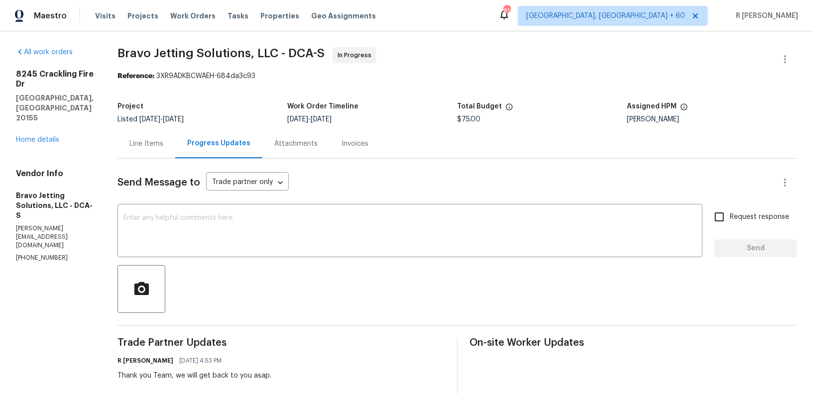
click at [159, 147] on div "Line Items" at bounding box center [146, 144] width 34 height 10
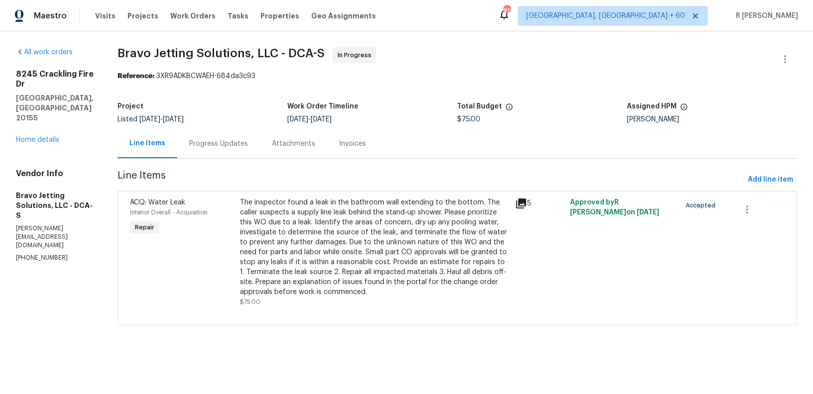
click at [315, 251] on div "The inspector found a leak in the bathroom wall extending to the bottom. The ca…" at bounding box center [374, 248] width 269 height 100
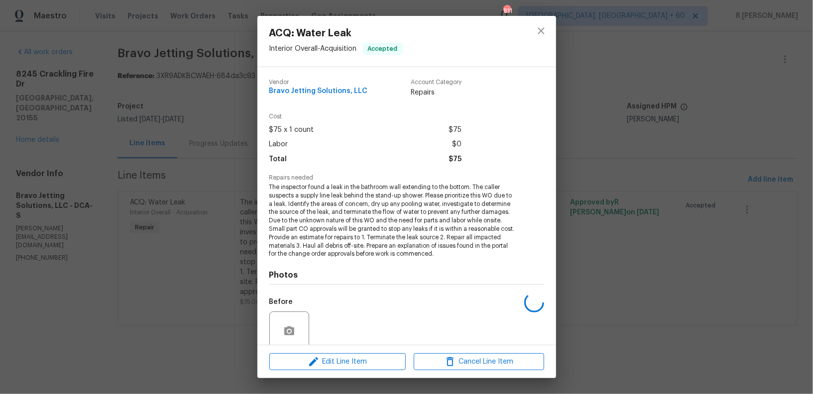
click at [311, 301] on div "Before" at bounding box center [290, 325] width 42 height 65
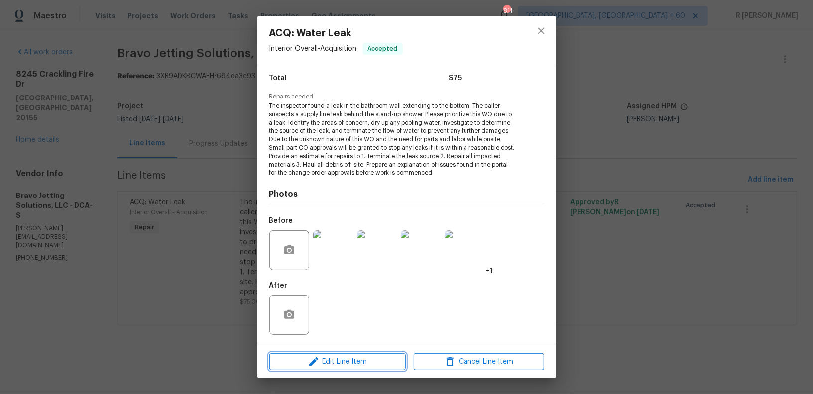
click at [340, 357] on span "Edit Line Item" at bounding box center [337, 362] width 130 height 12
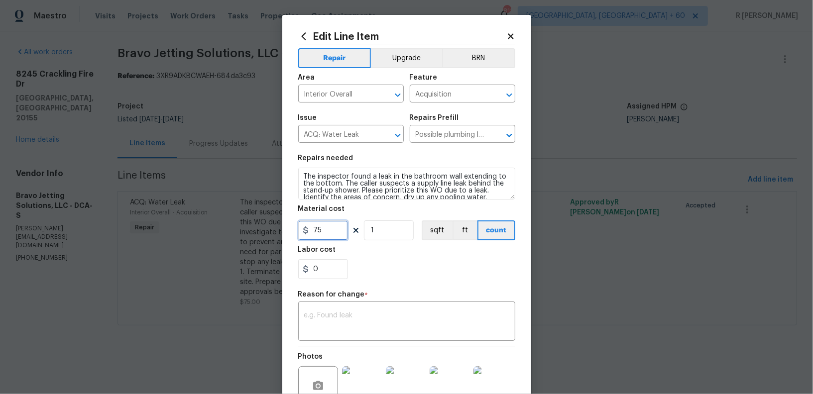
click at [318, 236] on input "75" at bounding box center [323, 231] width 50 height 20
type input "1050"
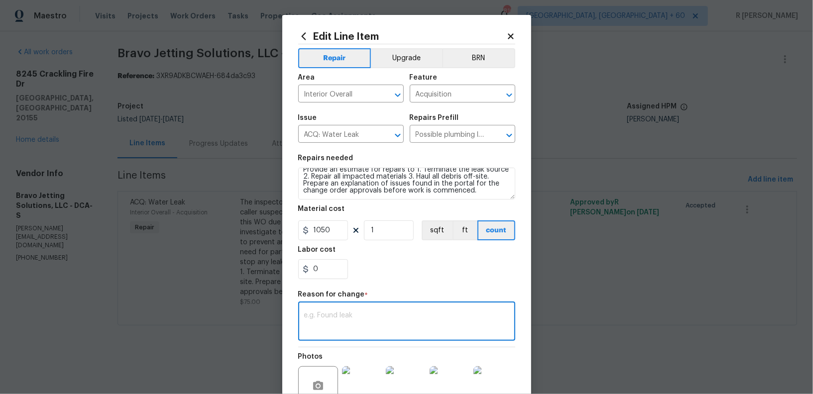
click at [370, 325] on textarea at bounding box center [406, 322] width 205 height 21
paste textarea "(YK) Updated per vendor’s final cost."
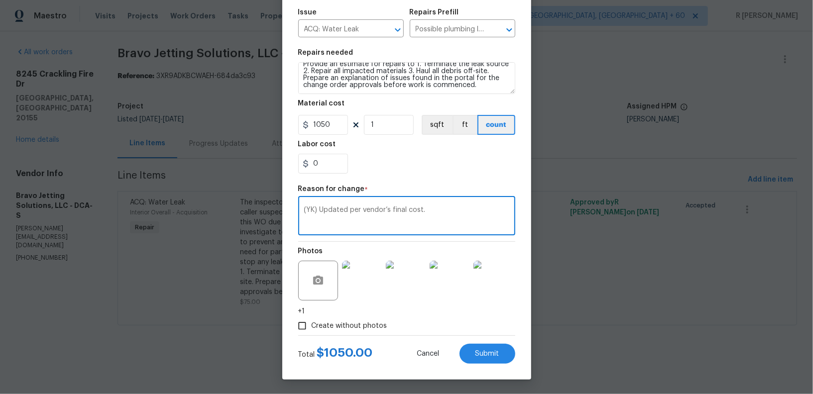
click at [345, 220] on textarea "(YK) Updated per vendor’s final cost." at bounding box center [406, 217] width 205 height 21
paste textarea "cost per BR team approval"
type textarea "(YK) Updated cost per BR team approval."
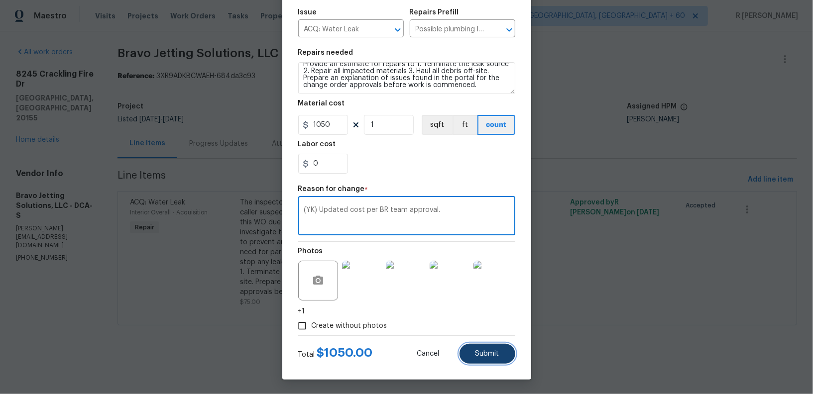
click at [491, 358] on button "Submit" at bounding box center [488, 354] width 56 height 20
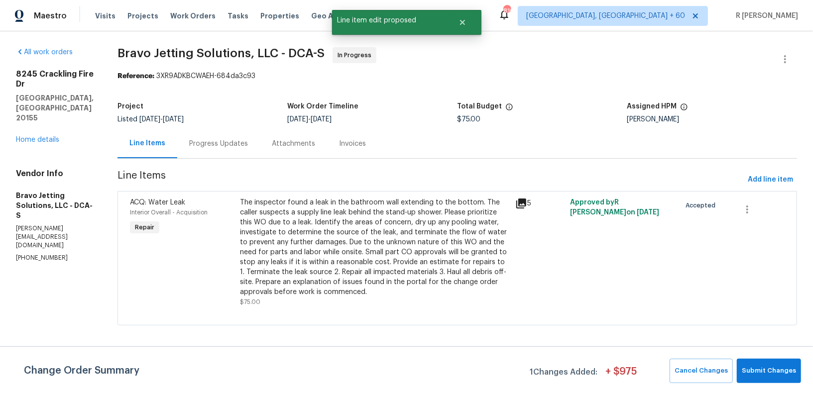
scroll to position [0, 0]
click at [771, 365] on button "Submit Changes" at bounding box center [769, 371] width 64 height 24
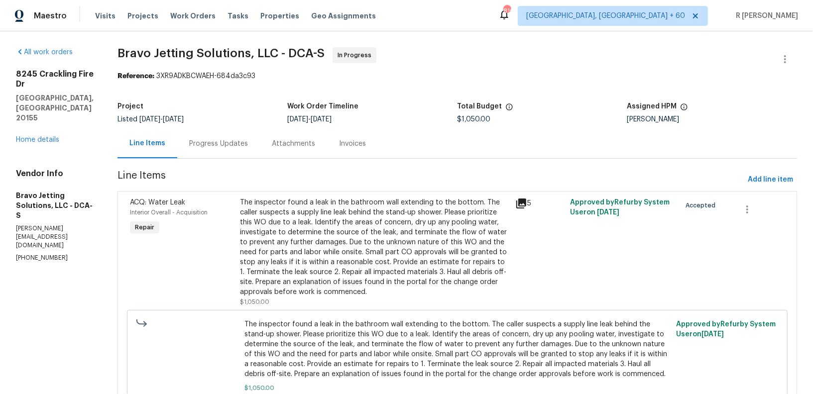
click at [230, 144] on div "Progress Updates" at bounding box center [218, 144] width 59 height 10
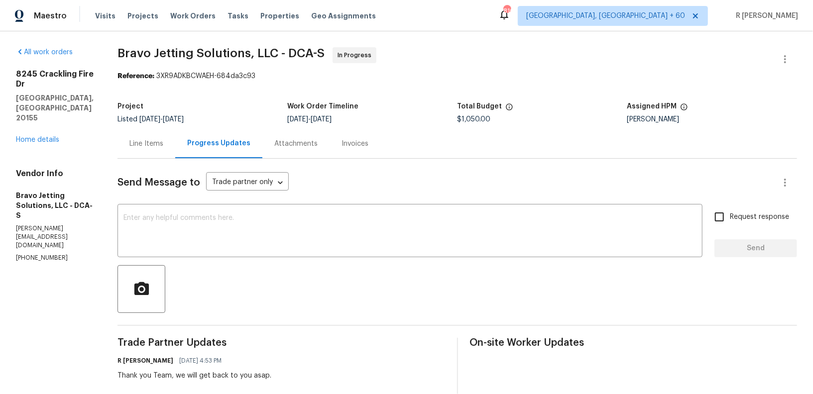
click at [29, 254] on p "(571) 337-4204" at bounding box center [55, 258] width 78 height 8
copy p "(571) 337-4204"
click at [328, 251] on div "x ​" at bounding box center [410, 232] width 585 height 51
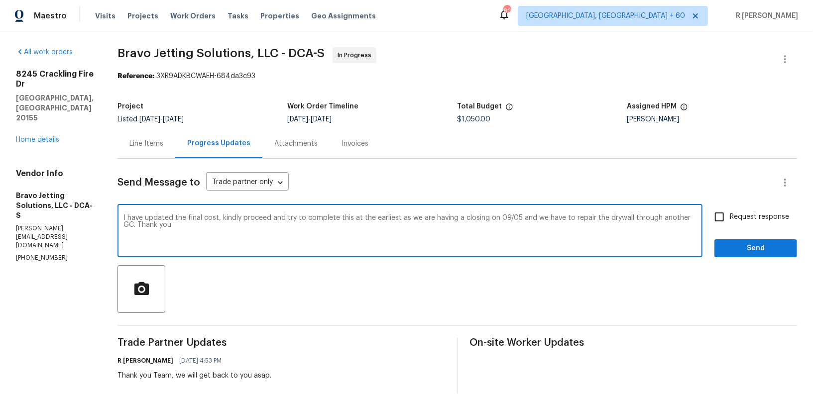
click at [397, 215] on textarea "I have updated the final cost, kindly proceed and try to complete this at the e…" at bounding box center [409, 232] width 573 height 35
paste textarea ". Kindly proceed and try to complete the work at the earliest, as we have a clo…"
type textarea "I have updated the final cost. Kindly proceed and try to complete the work at t…"
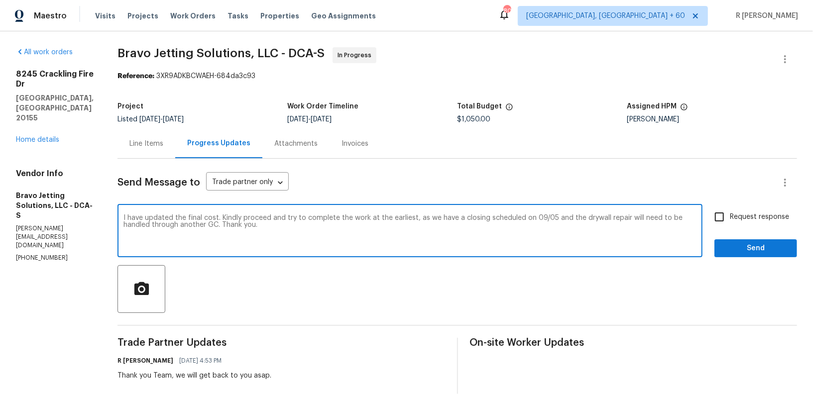
click at [740, 215] on span "Request response" at bounding box center [759, 217] width 59 height 10
click at [730, 215] on input "Request response" at bounding box center [719, 217] width 21 height 21
checkbox input "true"
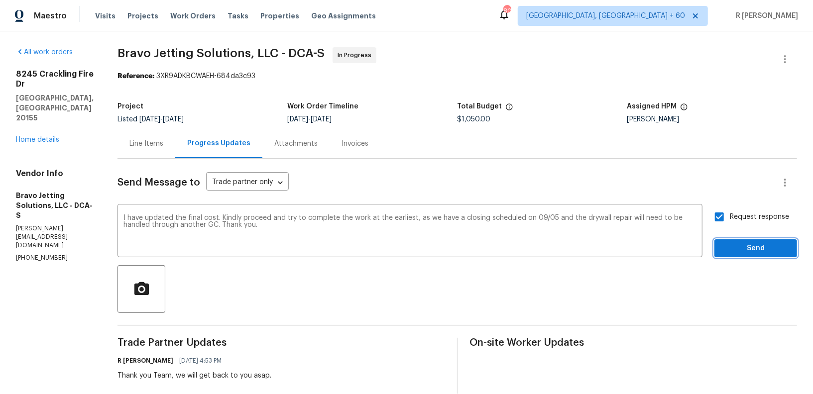
click at [742, 241] on button "Send" at bounding box center [756, 249] width 83 height 18
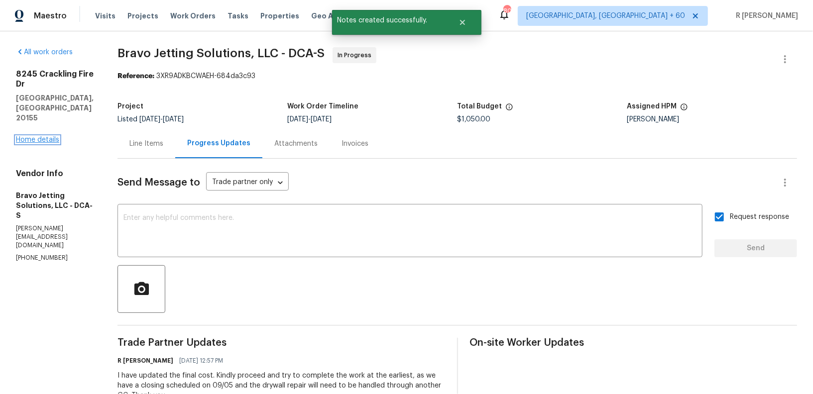
click at [28, 136] on link "Home details" at bounding box center [37, 139] width 43 height 7
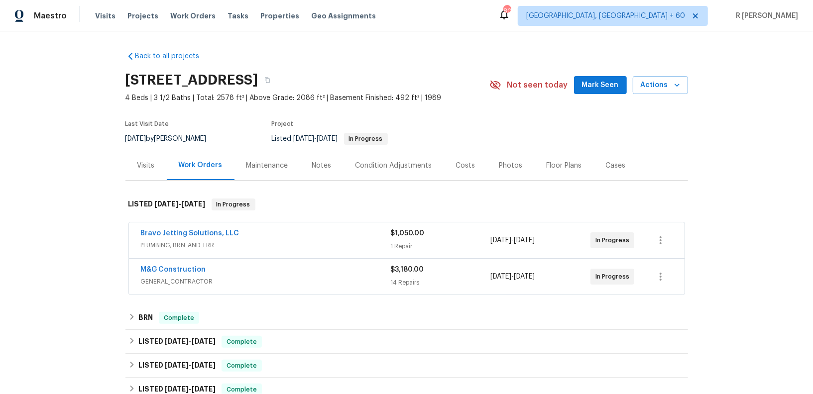
click at [284, 277] on span "GENERAL_CONTRACTOR" at bounding box center [266, 282] width 250 height 10
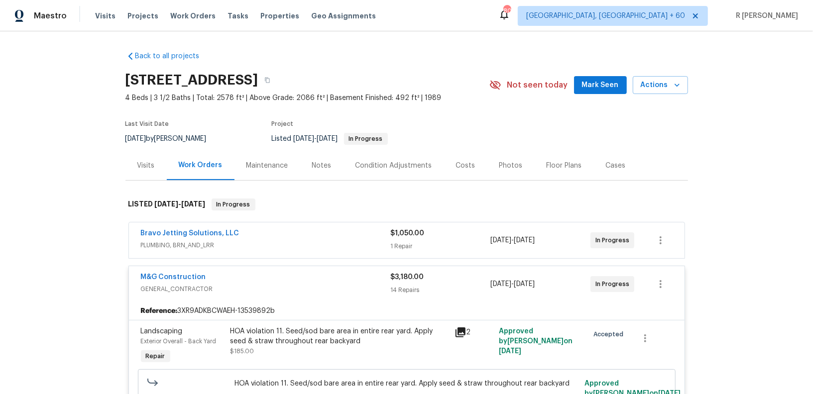
click at [296, 284] on span "GENERAL_CONTRACTOR" at bounding box center [266, 289] width 250 height 10
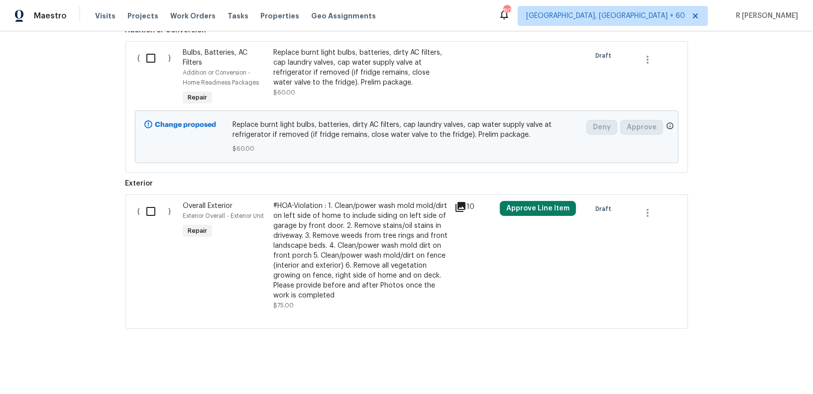
scroll to position [416, 0]
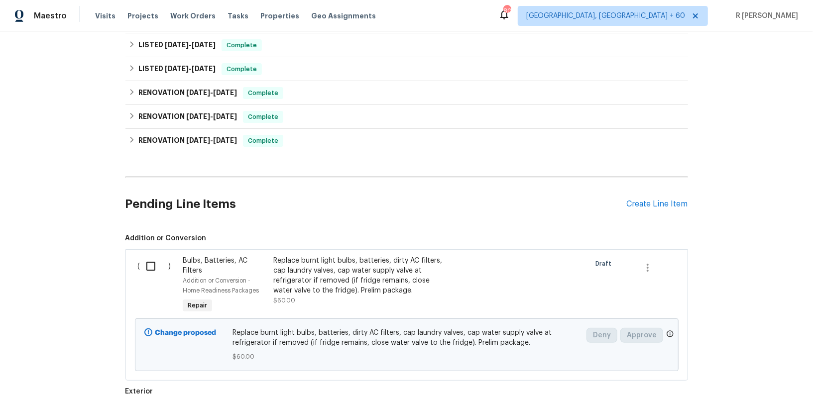
click at [153, 263] on input "checkbox" at bounding box center [154, 266] width 28 height 21
checkbox input "true"
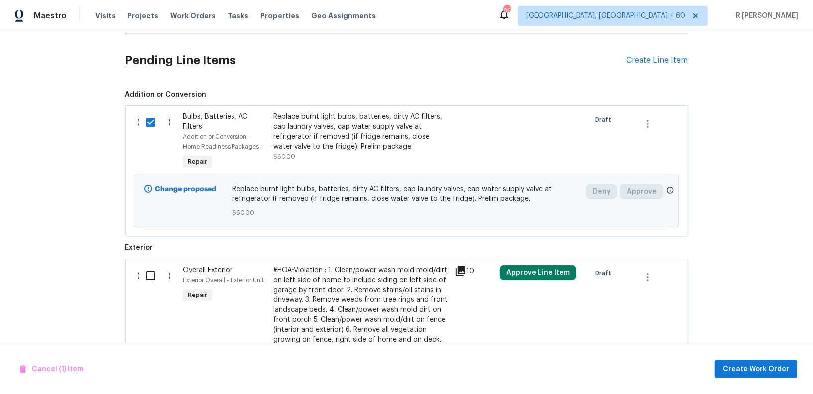
scroll to position [600, 0]
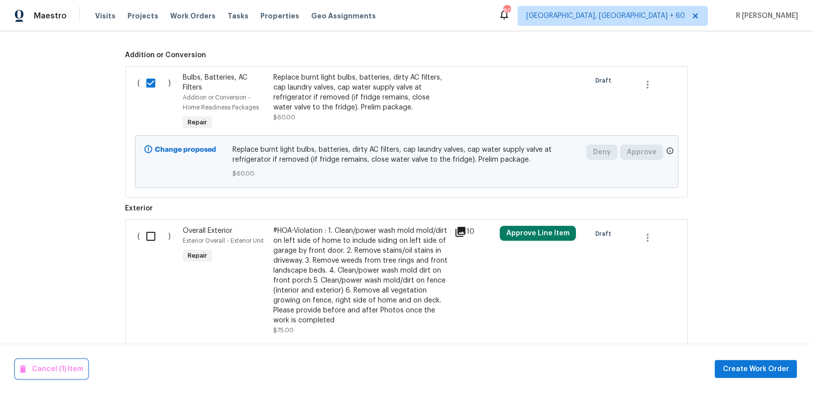
click at [61, 375] on button "Cancel (1) Item" at bounding box center [51, 370] width 71 height 18
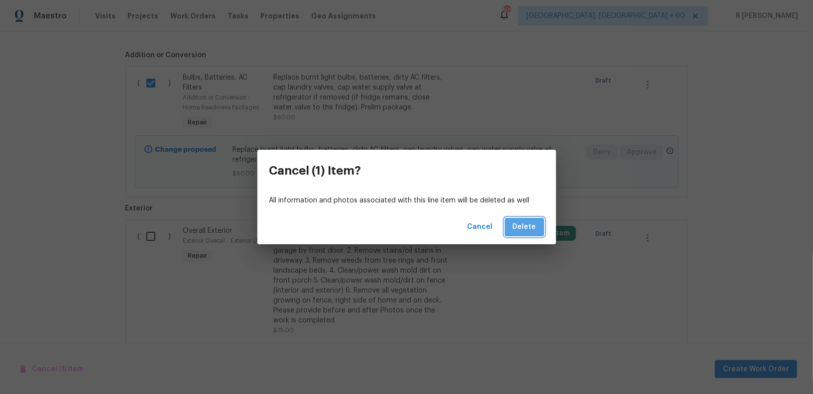
click at [529, 223] on span "Delete" at bounding box center [524, 227] width 23 height 12
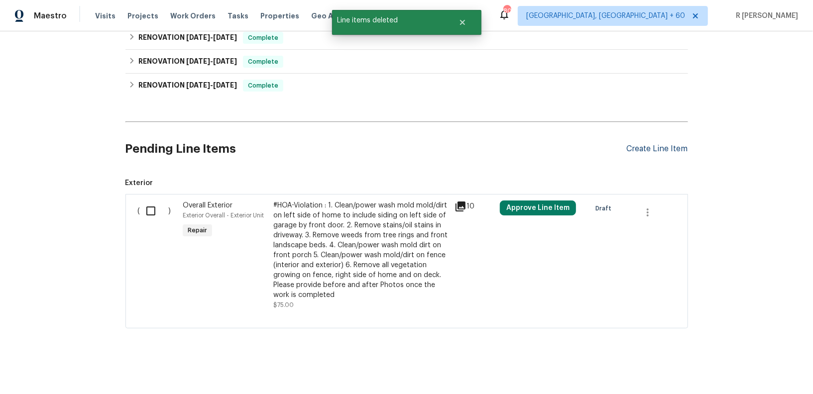
click at [657, 144] on div "Create Line Item" at bounding box center [657, 148] width 61 height 9
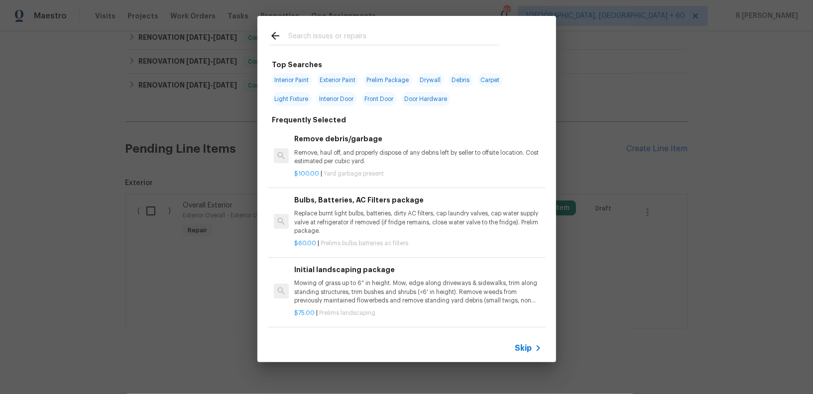
click at [372, 37] on input "text" at bounding box center [393, 37] width 211 height 15
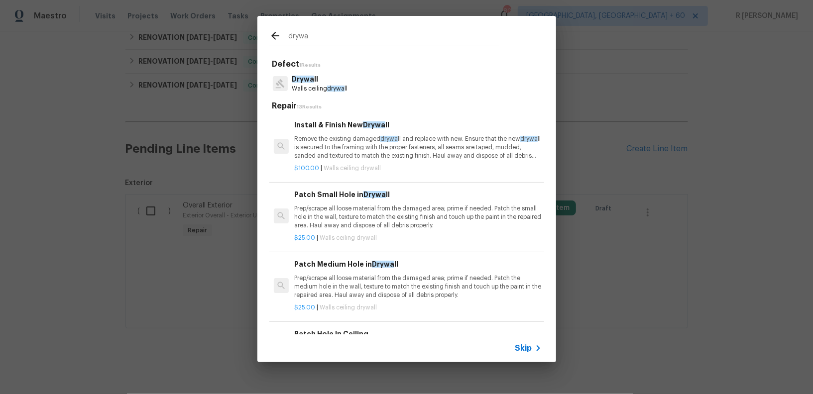
type input "drywa"
click at [329, 90] on span "drywa" at bounding box center [335, 89] width 17 height 6
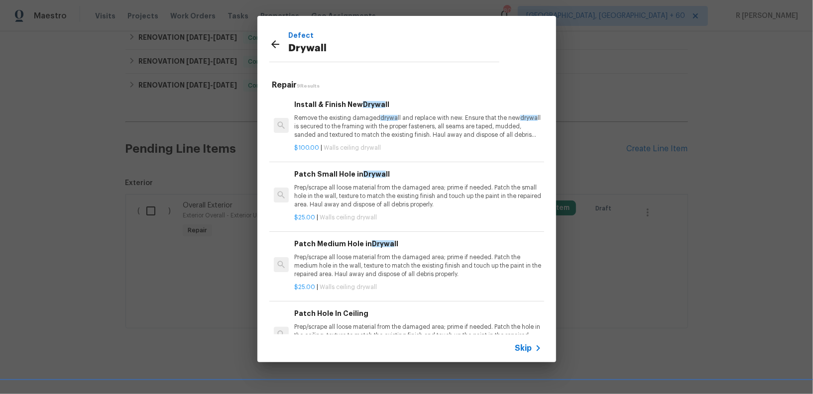
click at [354, 126] on p "Remove the existing damaged drywa ll and replace with new. Ensure that the new …" at bounding box center [417, 126] width 247 height 25
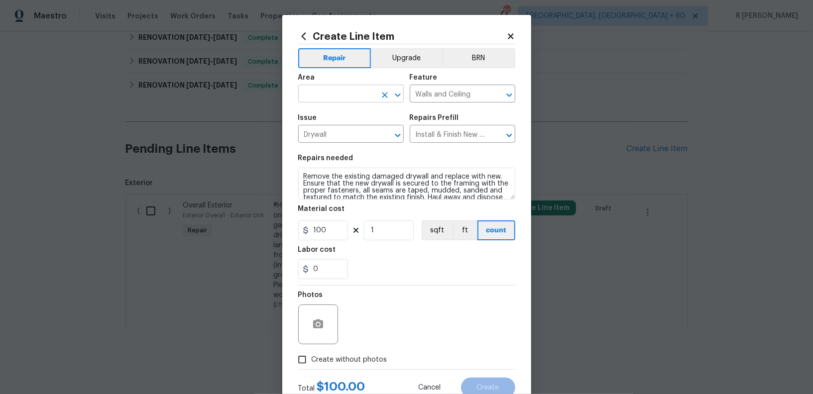
click at [325, 90] on input "text" at bounding box center [337, 94] width 78 height 15
click at [320, 137] on li "Interior Overall" at bounding box center [351, 133] width 106 height 16
type input "Interior Overall"
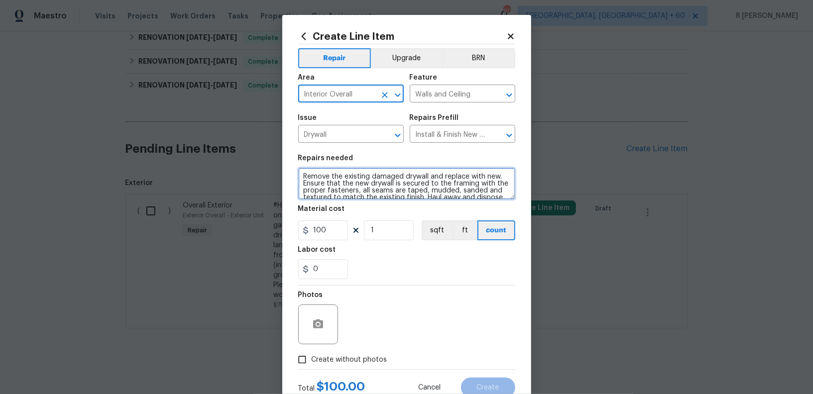
click at [360, 179] on textarea "Remove the existing damaged drywall and replace with new. Ensure that the new d…" at bounding box center [406, 184] width 217 height 32
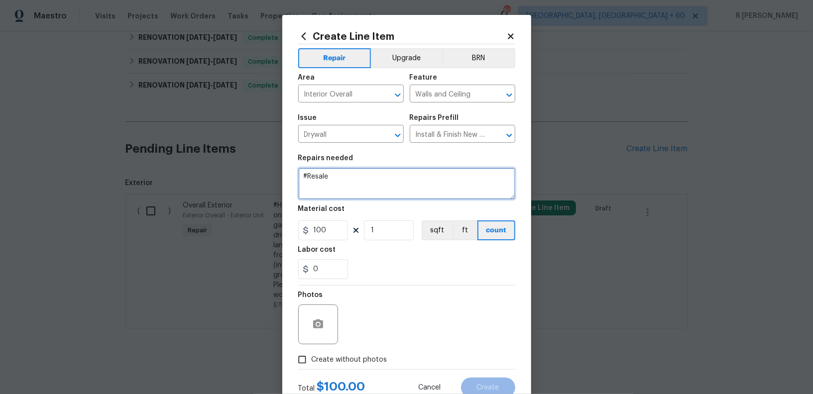
paste textarea "Put bathroom drywall back and paint section where drywall was cut. COE 9/5"
type textarea "#Resale Put bathroom drywall back and paint section where drywall was cut. COE …"
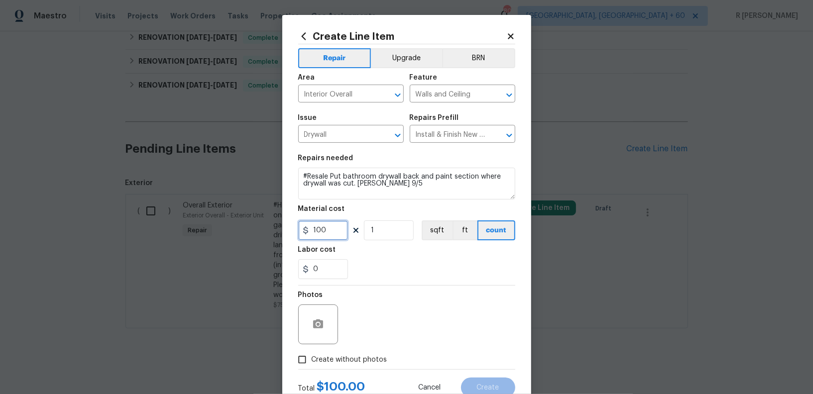
click at [328, 239] on input "100" at bounding box center [323, 231] width 50 height 20
type input "75"
click at [343, 350] on div "Photos" at bounding box center [406, 318] width 217 height 65
click at [348, 359] on span "Create without photos" at bounding box center [350, 360] width 76 height 10
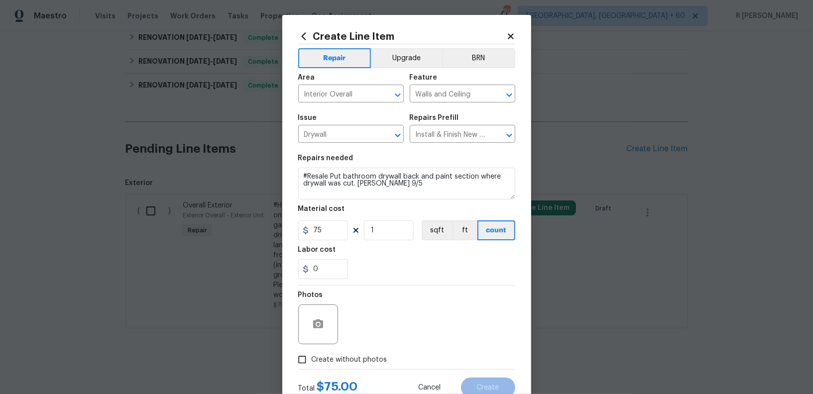
click at [312, 359] on input "Create without photos" at bounding box center [302, 360] width 19 height 19
checkbox input "true"
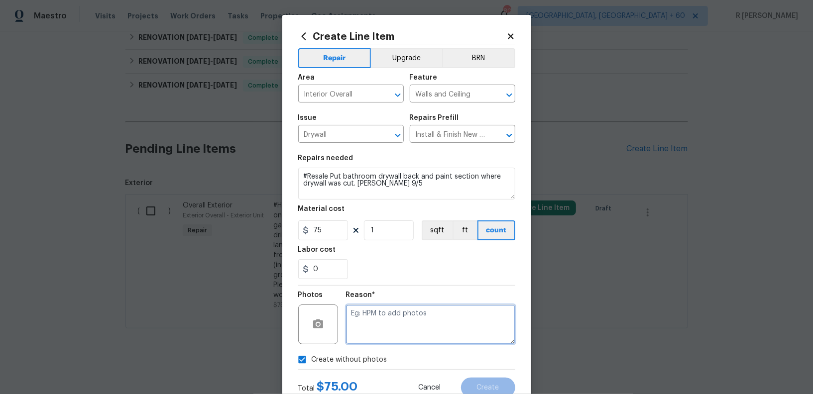
click at [459, 315] on textarea at bounding box center [430, 325] width 169 height 40
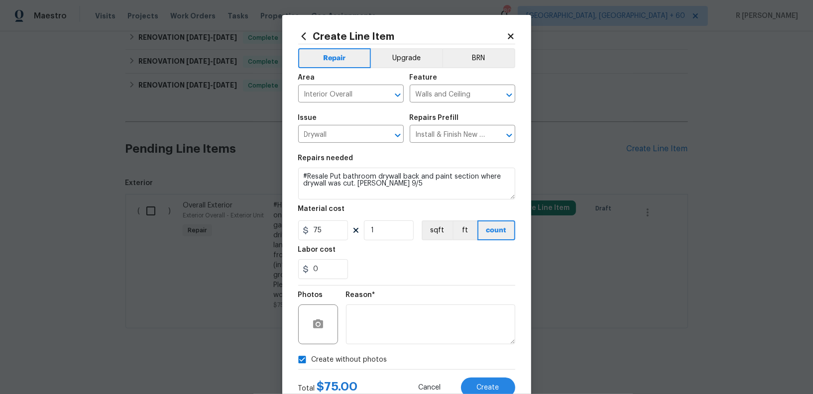
click at [494, 377] on div "Total $ 75.00 Cancel Create" at bounding box center [406, 384] width 217 height 28
click at [481, 384] on span "Create" at bounding box center [488, 387] width 22 height 7
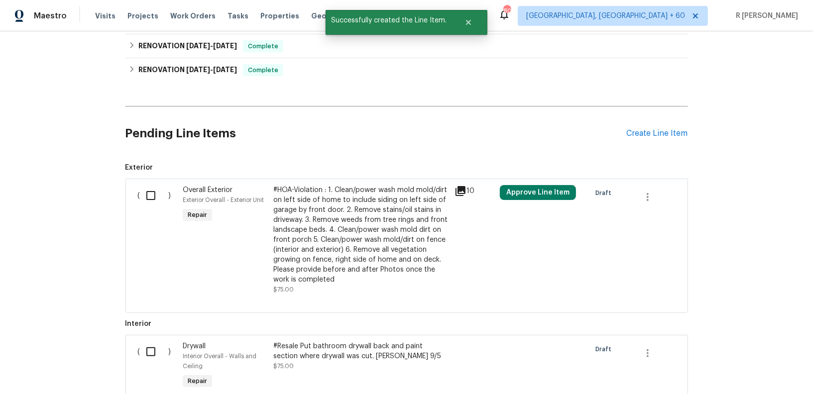
scroll to position [600, 0]
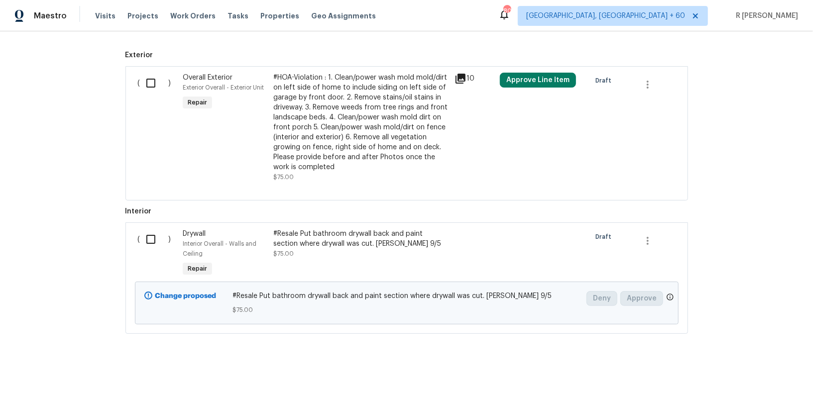
click at [148, 241] on input "checkbox" at bounding box center [154, 239] width 28 height 21
click at [744, 374] on span "Create Work Order" at bounding box center [756, 370] width 66 height 12
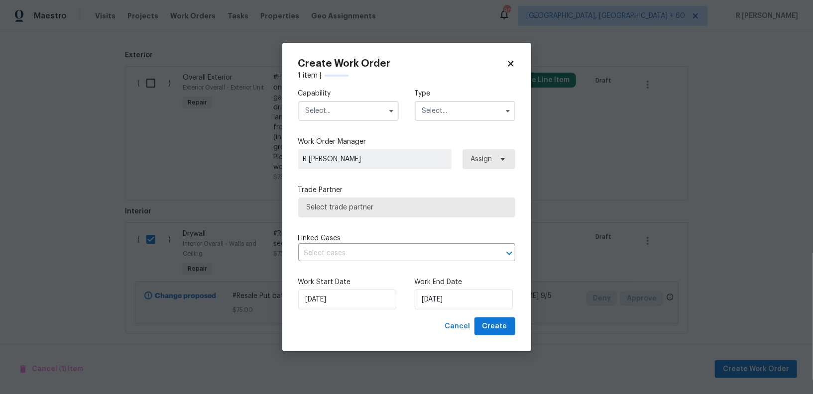
checkbox input "false"
click at [348, 92] on label "Capability" at bounding box center [348, 94] width 101 height 10
click at [342, 106] on input "text" at bounding box center [348, 111] width 101 height 20
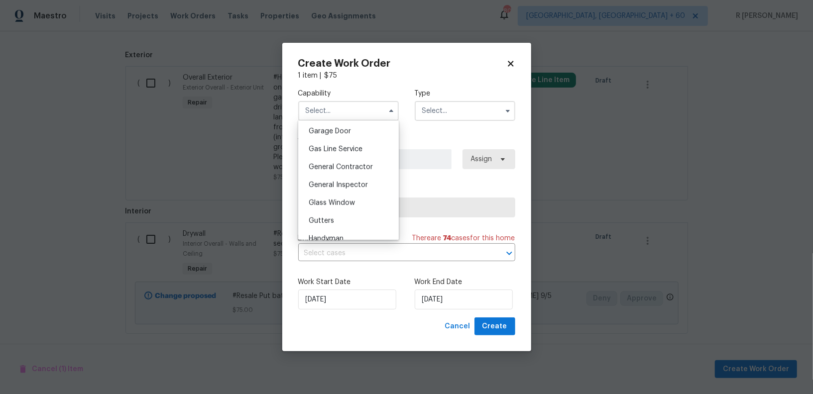
scroll to position [446, 0]
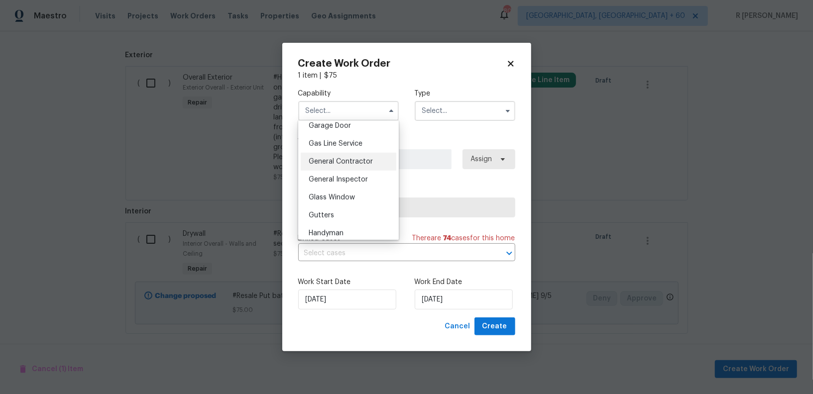
click at [331, 167] on div "General Contractor" at bounding box center [349, 162] width 96 height 18
type input "General Contractor"
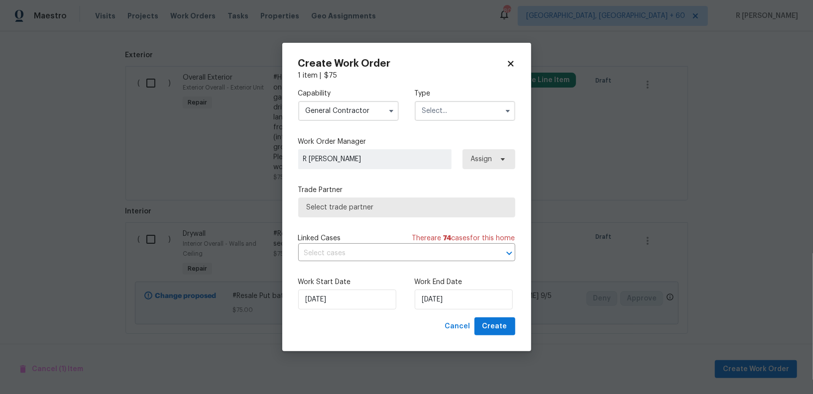
click at [430, 111] on input "text" at bounding box center [465, 111] width 101 height 20
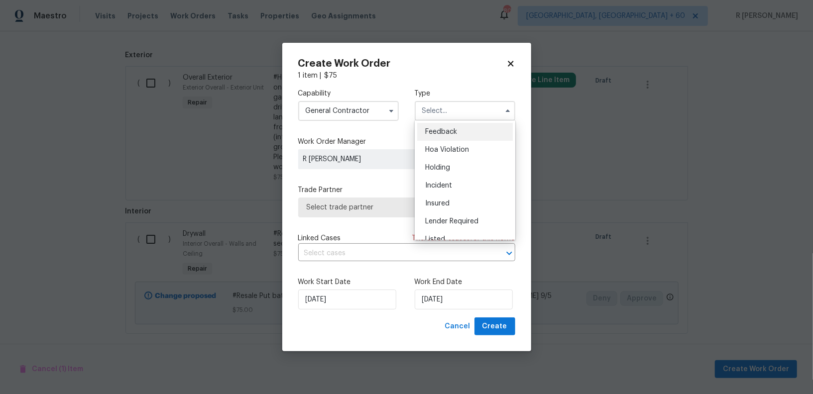
click at [452, 138] on div "Feedback" at bounding box center [465, 132] width 96 height 18
type input "Feedback"
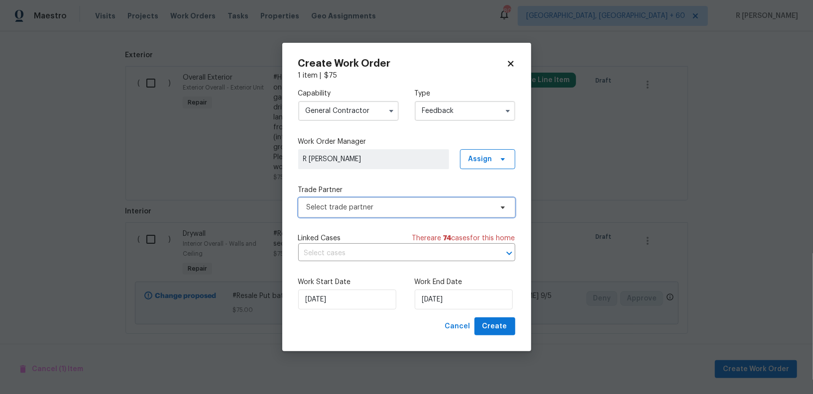
click at [370, 201] on span "Select trade partner" at bounding box center [406, 208] width 217 height 20
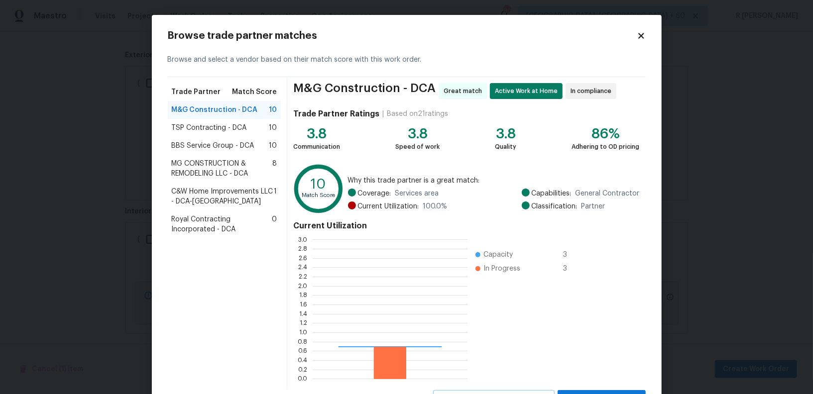
scroll to position [139, 155]
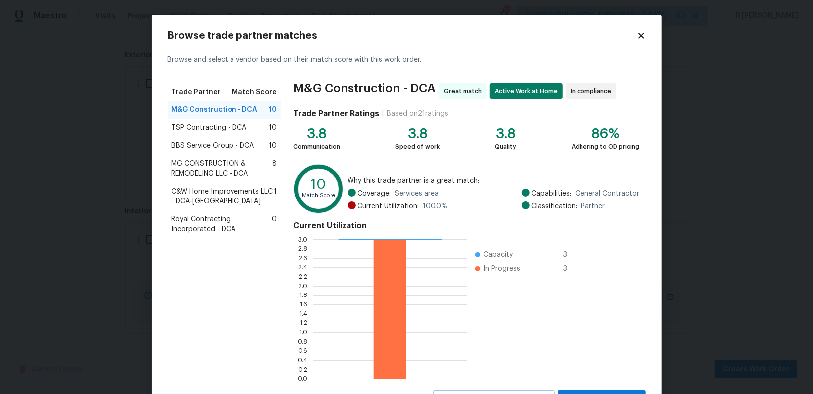
click at [209, 218] on span "Royal Contracting Incorporated - DCA" at bounding box center [222, 225] width 101 height 20
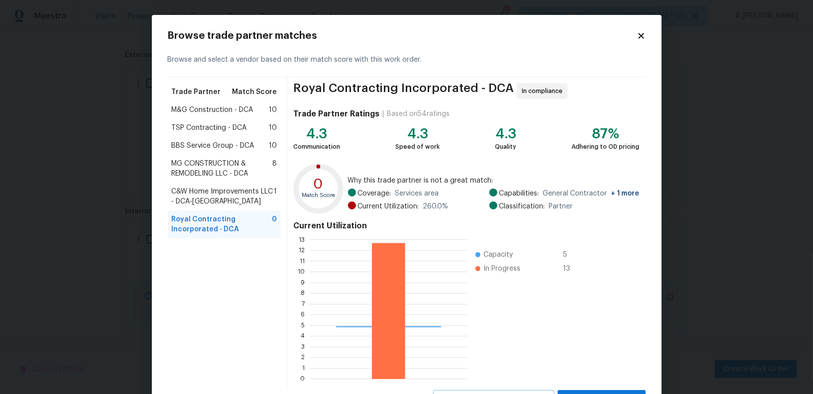
scroll to position [44, 0]
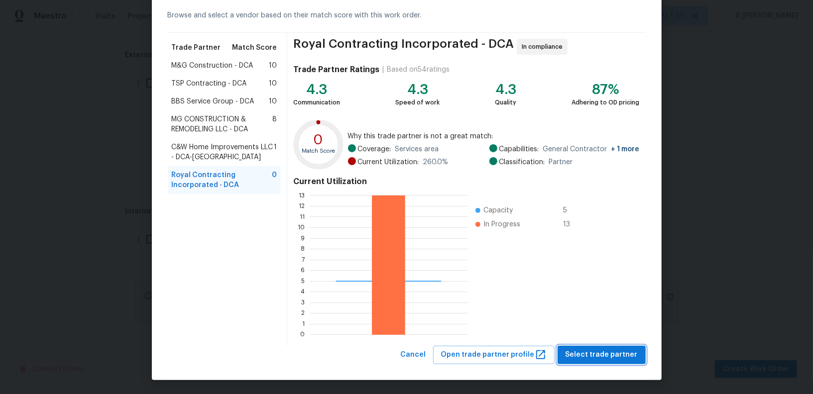
click at [583, 355] on span "Select trade partner" at bounding box center [602, 355] width 72 height 12
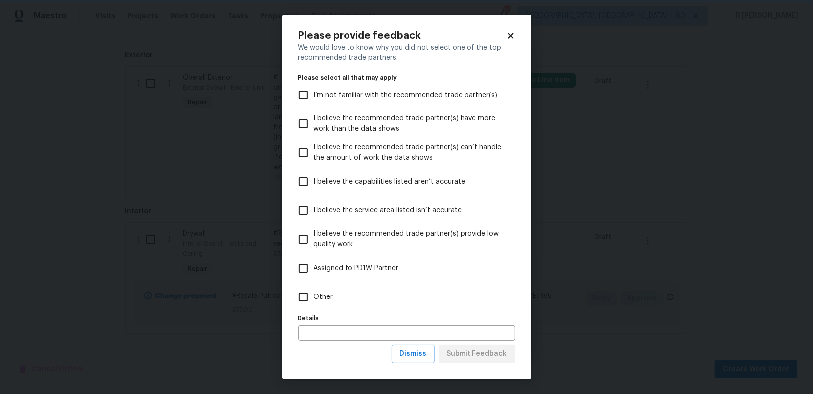
scroll to position [0, 0]
click at [321, 289] on label "Other" at bounding box center [400, 297] width 215 height 29
click at [314, 289] on input "Other" at bounding box center [303, 297] width 21 height 21
click at [321, 289] on label "Other" at bounding box center [400, 297] width 215 height 29
click at [314, 289] on input "Other" at bounding box center [303, 297] width 21 height 21
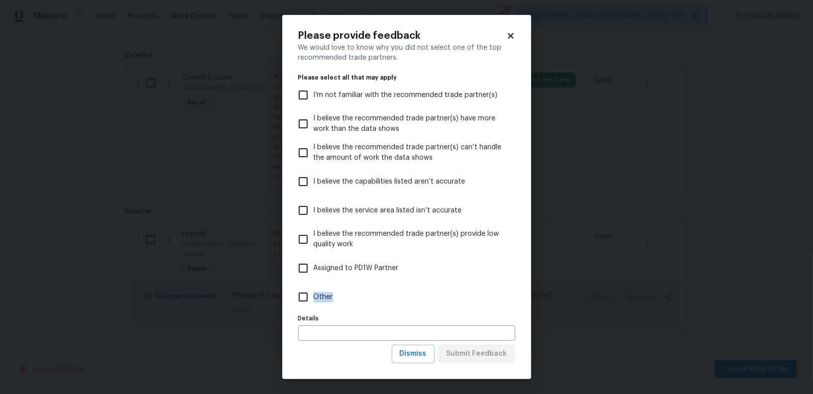
click at [321, 289] on label "Other" at bounding box center [400, 297] width 215 height 29
click at [314, 289] on input "Other" at bounding box center [303, 297] width 21 height 21
checkbox input "true"
click at [489, 361] on button "Submit Feedback" at bounding box center [477, 354] width 77 height 18
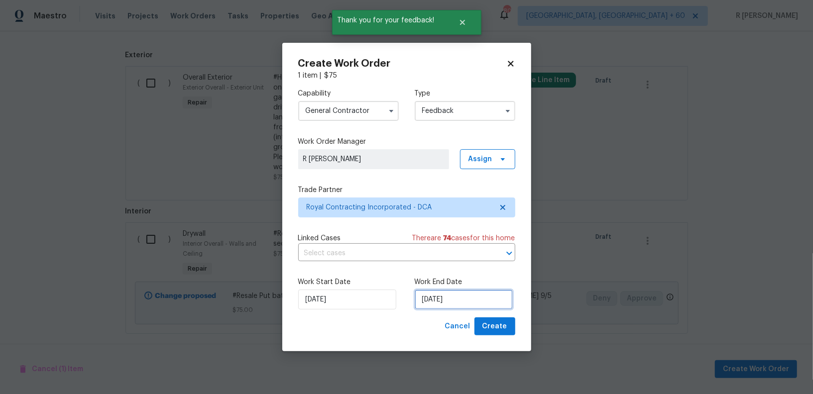
click at [432, 294] on input "[DATE]" at bounding box center [464, 300] width 98 height 20
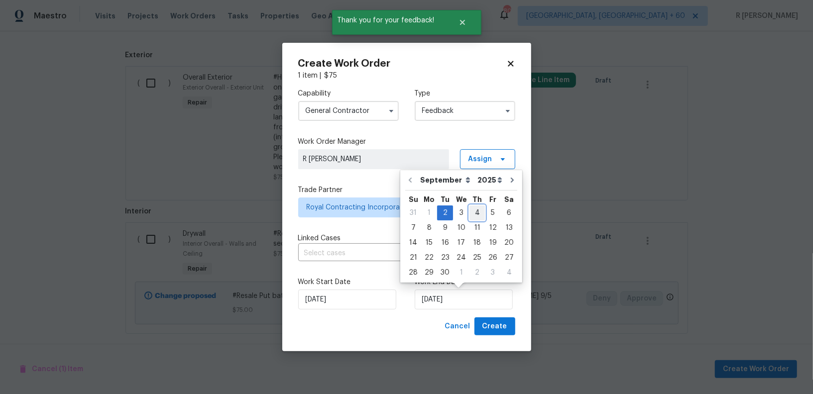
click at [473, 215] on div "4" at bounding box center [477, 213] width 15 height 14
type input "[DATE]"
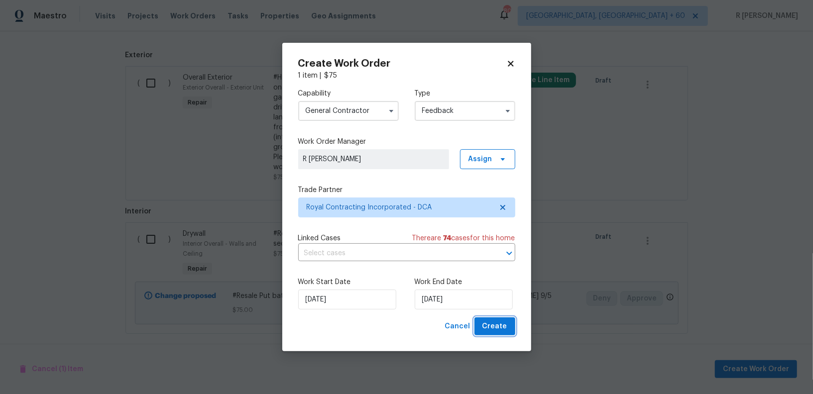
click at [486, 331] on span "Create" at bounding box center [495, 327] width 25 height 12
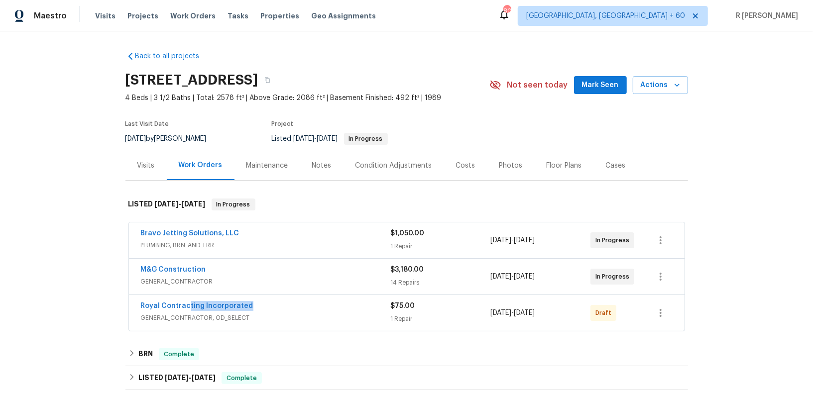
drag, startPoint x: 260, startPoint y: 304, endPoint x: 114, endPoint y: 304, distance: 146.4
click at [114, 304] on div "Back to all projects 8245 Crackling Fire Dr, Gainesville, VA 20155 4 Beds | 3 1…" at bounding box center [406, 212] width 813 height 363
copy link "Royal Contracting Incorporated"
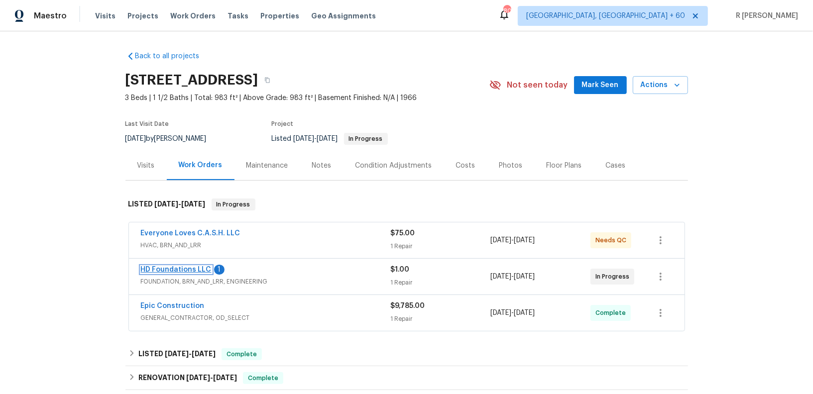
click at [171, 266] on link "HD Foundations LLC" at bounding box center [176, 269] width 71 height 7
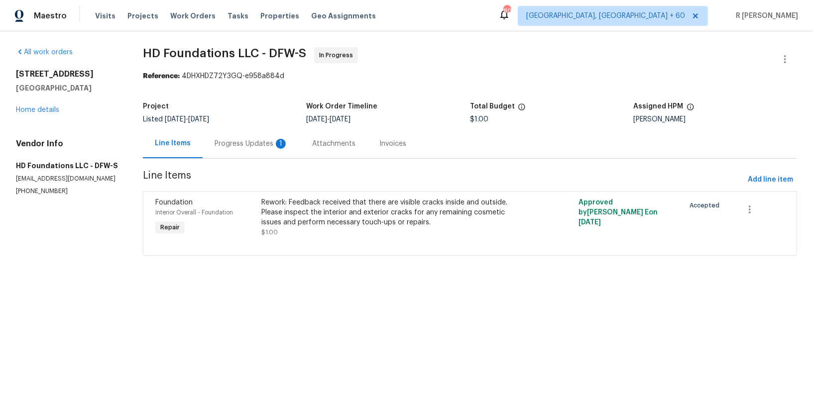
click at [240, 142] on div "Progress Updates 1" at bounding box center [252, 144] width 74 height 10
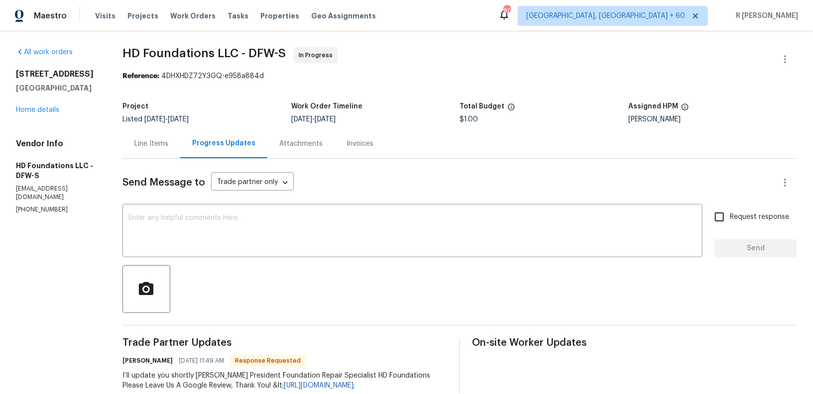
click at [159, 139] on div "Line Items" at bounding box center [151, 144] width 34 height 10
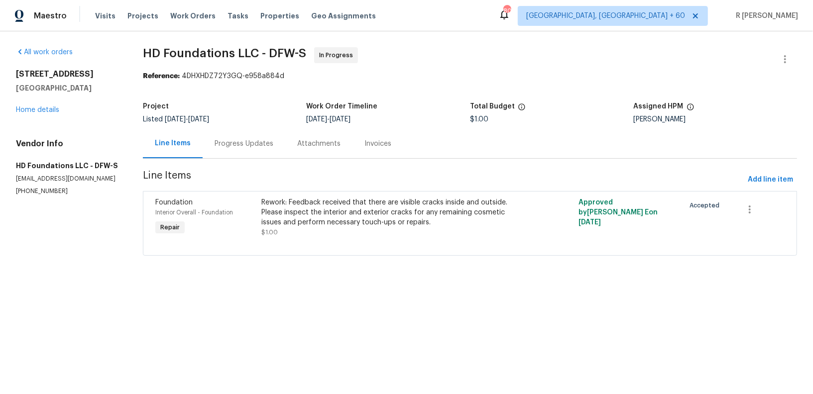
click at [47, 114] on div "[STREET_ADDRESS][PERSON_NAME] Home details" at bounding box center [67, 92] width 103 height 46
click at [45, 110] on link "Home details" at bounding box center [37, 110] width 43 height 7
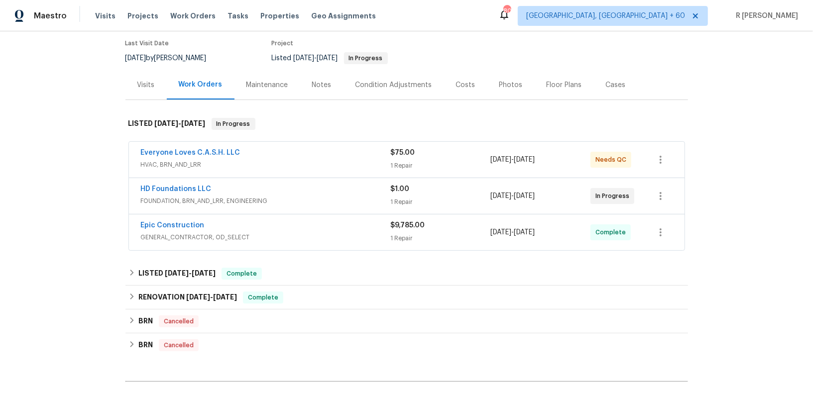
scroll to position [85, 0]
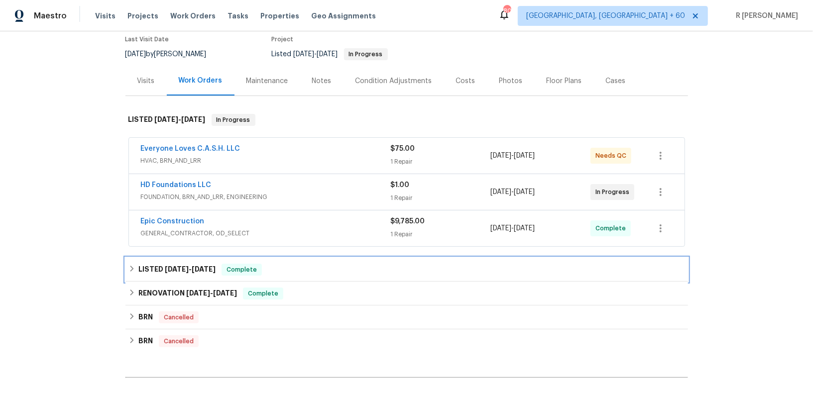
click at [320, 269] on div "LISTED [DATE] - [DATE] Complete" at bounding box center [406, 270] width 557 height 12
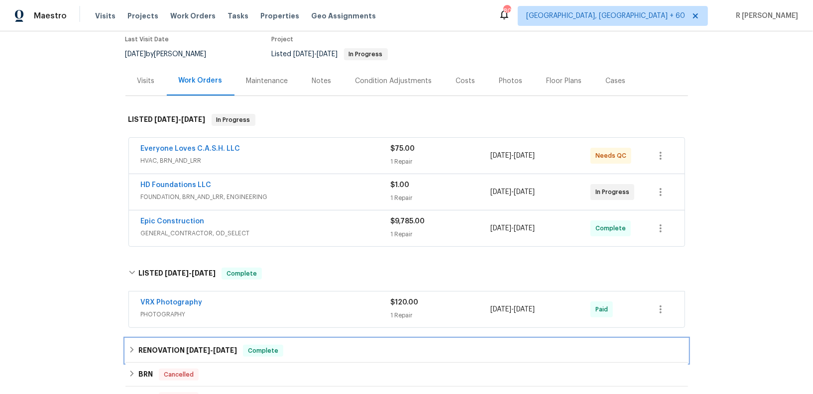
click at [342, 353] on div "RENOVATION [DATE] - [DATE] Complete" at bounding box center [406, 351] width 557 height 12
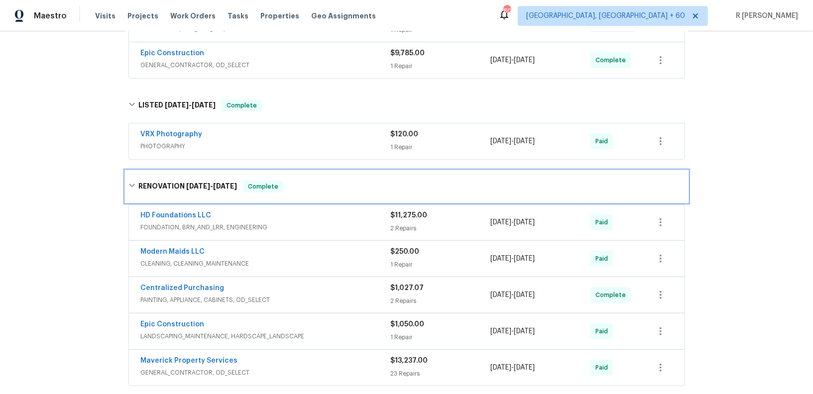
scroll to position [260, 0]
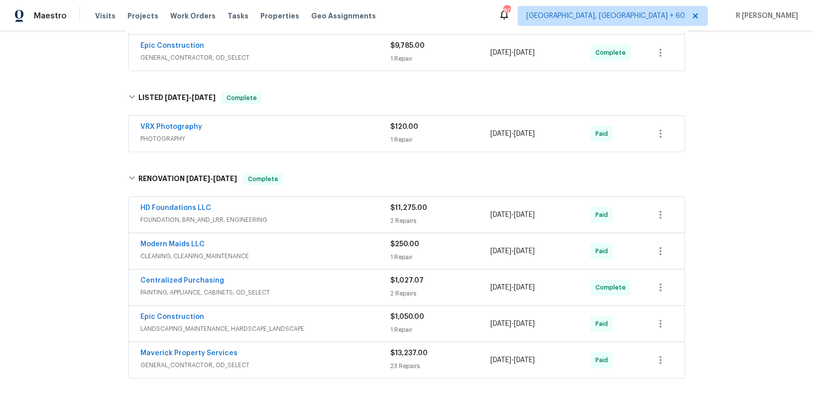
click at [320, 205] on div "HD Foundations LLC" at bounding box center [266, 209] width 250 height 12
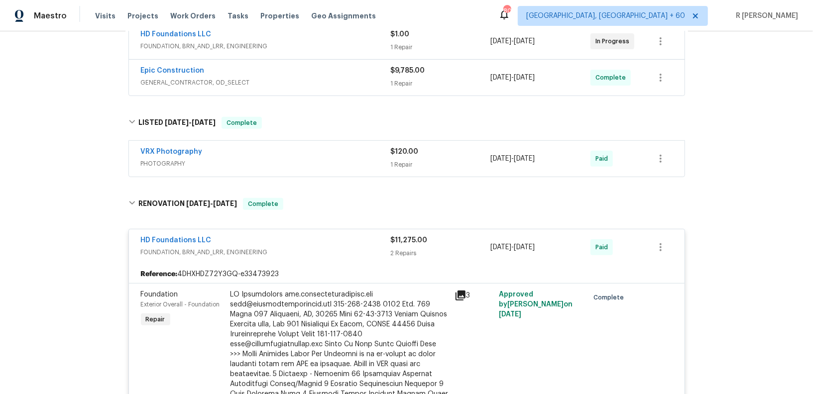
scroll to position [235, 0]
drag, startPoint x: 222, startPoint y: 236, endPoint x: 56, endPoint y: 233, distance: 166.3
click at [56, 233] on div "Back to all projects [STREET_ADDRESS] 3 Beds | 1 1/2 Baths | Total: 983 ft² | A…" at bounding box center [406, 212] width 813 height 363
copy link "HD Foundations LLC"
click at [149, 241] on link "HD Foundations LLC" at bounding box center [176, 241] width 71 height 7
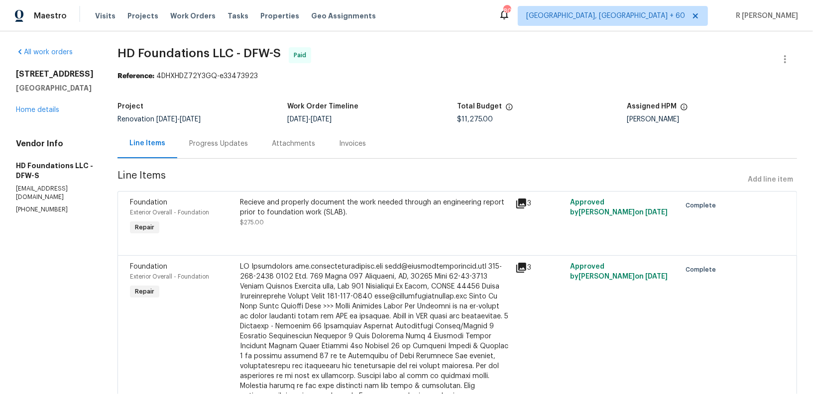
click at [239, 146] on div "Progress Updates" at bounding box center [218, 144] width 59 height 10
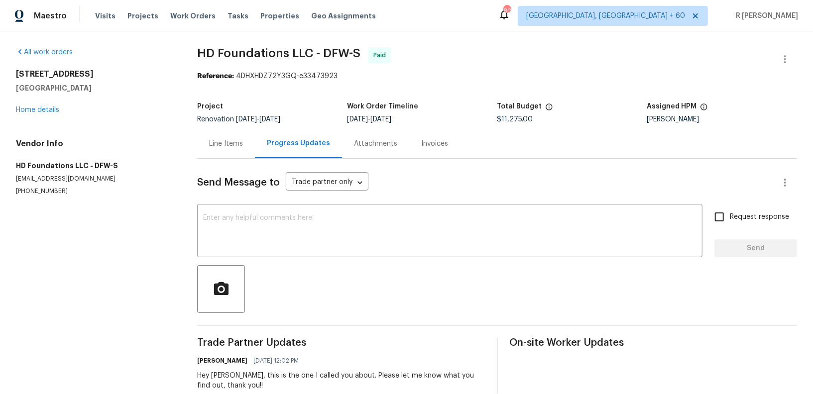
click at [21, 198] on section "All work orders [STREET_ADDRESS][PERSON_NAME] Home details Vendor Info HD Found…" at bounding box center [94, 225] width 157 height 356
click at [42, 176] on p "[EMAIL_ADDRESS][DOMAIN_NAME]" at bounding box center [94, 179] width 157 height 8
copy p "[EMAIL_ADDRESS][DOMAIN_NAME]"
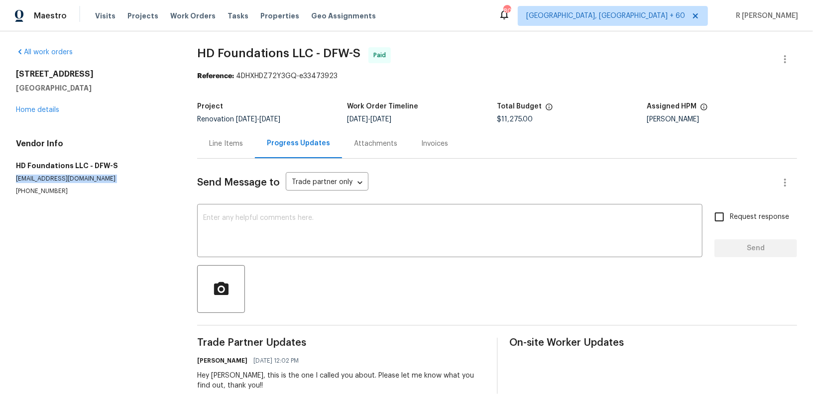
click at [251, 329] on div "Send Message to Trade partner only Trade partner only ​ x ​ Request response Se…" at bounding box center [497, 281] width 600 height 244
click at [26, 186] on div "Vendor Info HD Foundations LLC - DFW-S [EMAIL_ADDRESS][DOMAIN_NAME] [PHONE_NUMB…" at bounding box center [94, 167] width 157 height 57
copy p "[PHONE_NUMBER]"
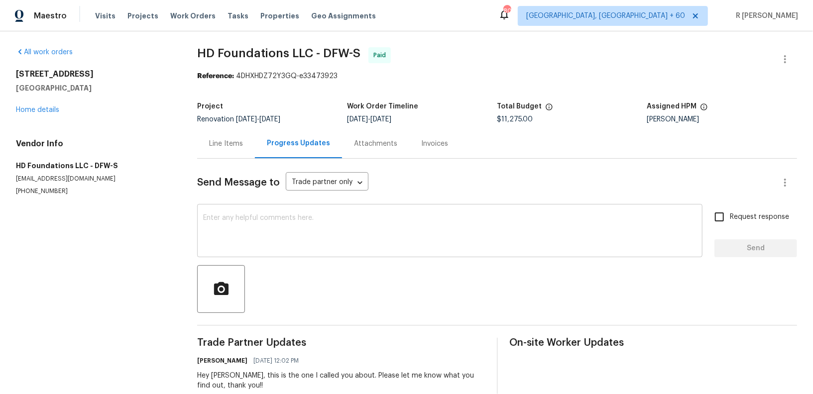
click at [367, 251] on div "x ​" at bounding box center [449, 232] width 505 height 51
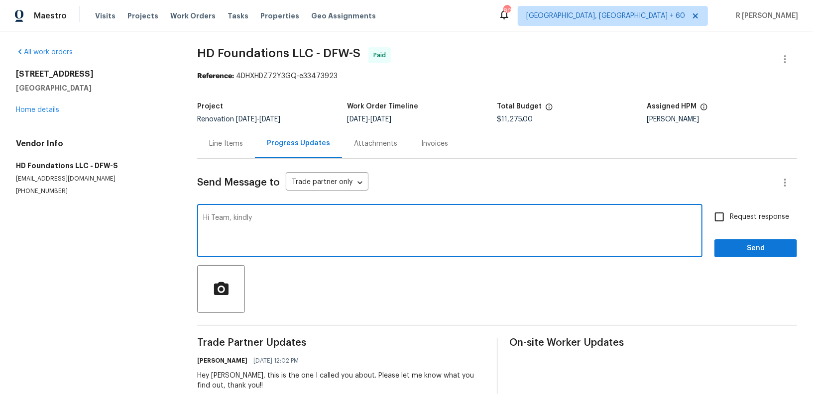
paste textarea "Kindly provide us the final engineering report and the warranty documents"
click at [264, 217] on textarea "Hi Team, kindly Kindly provide us the final engineering report and the warranty…" at bounding box center [449, 232] width 493 height 35
click at [517, 218] on textarea "Hi Team, kindly provide us the final engineering report and the warranty docume…" at bounding box center [449, 232] width 493 height 35
type textarea "Hi Team, kindly provide us the final engineering report and the warranty docume…"
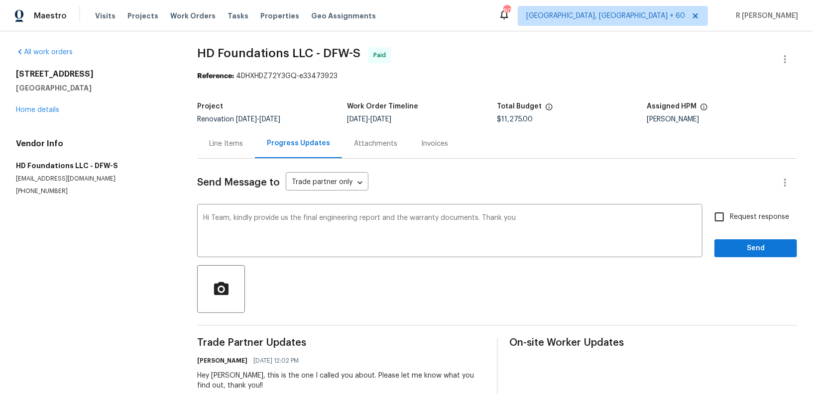
click at [741, 218] on span "Request response" at bounding box center [759, 217] width 59 height 10
click at [730, 218] on input "Request response" at bounding box center [719, 217] width 21 height 21
checkbox input "true"
click at [750, 238] on div "Request response Send" at bounding box center [756, 232] width 83 height 51
click at [750, 249] on span "Send" at bounding box center [756, 249] width 67 height 12
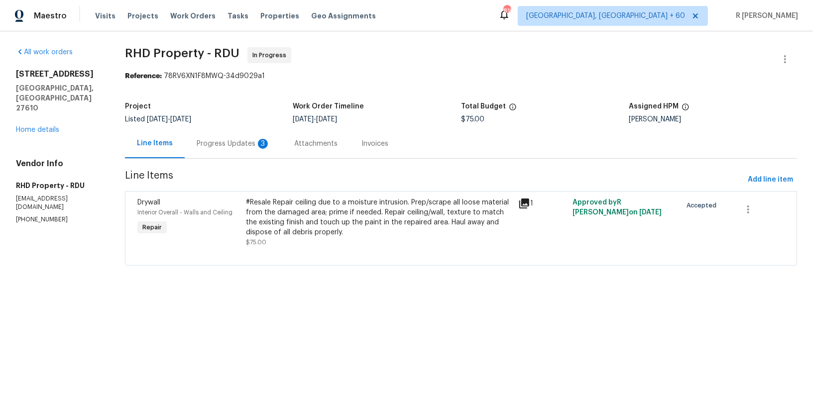
click at [204, 149] on div "Progress Updates 3" at bounding box center [234, 143] width 98 height 29
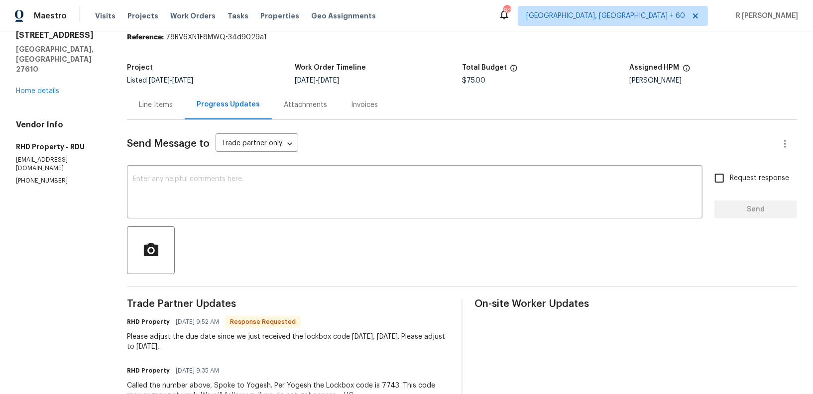
scroll to position [5, 0]
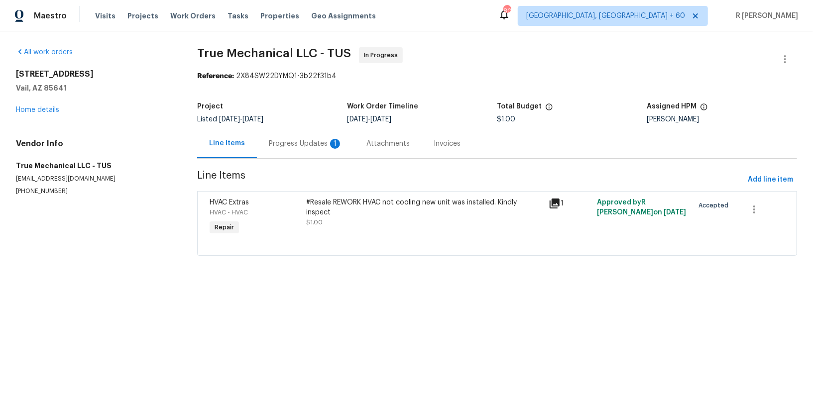
click at [296, 144] on div "Progress Updates 1" at bounding box center [306, 144] width 74 height 10
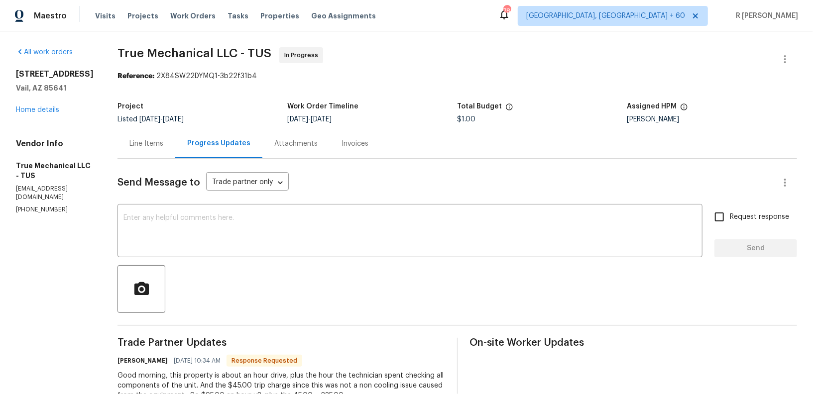
click at [144, 141] on div "Line Items" at bounding box center [146, 144] width 34 height 10
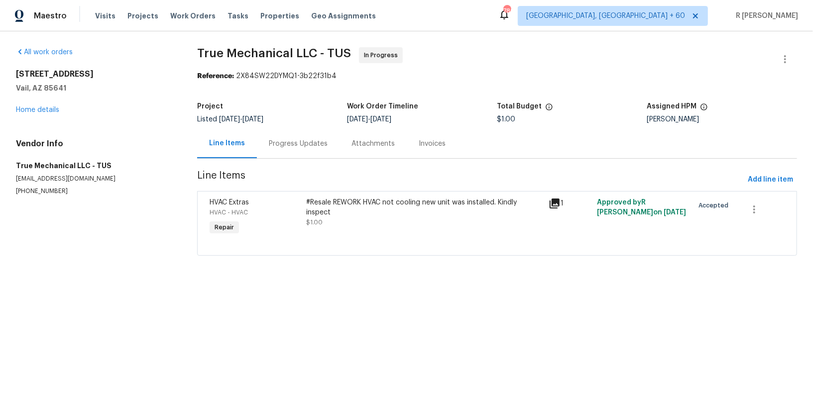
click at [284, 128] on div "Project Listed [DATE] - [DATE] Work Order Timeline [DATE] - [DATE] Total Budget…" at bounding box center [497, 113] width 600 height 32
click at [335, 165] on section "True Mechanical LLC - TUS In Progress Reference: 2X84SW22DYMQ1-3b22f31b4 Projec…" at bounding box center [497, 157] width 600 height 221
click at [310, 139] on div "Progress Updates" at bounding box center [298, 144] width 59 height 10
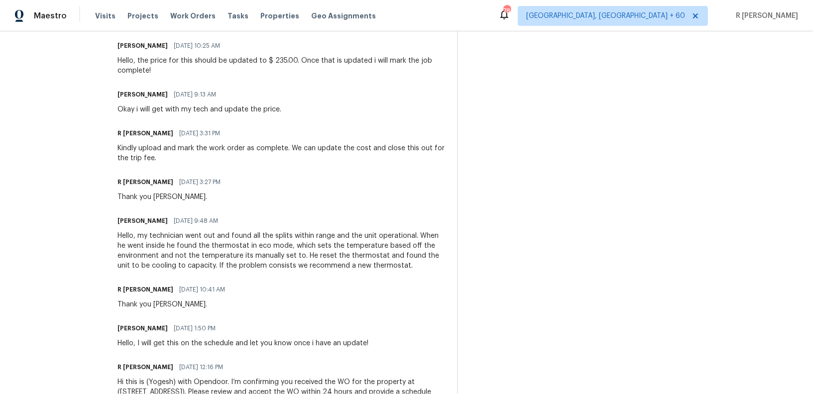
scroll to position [449, 0]
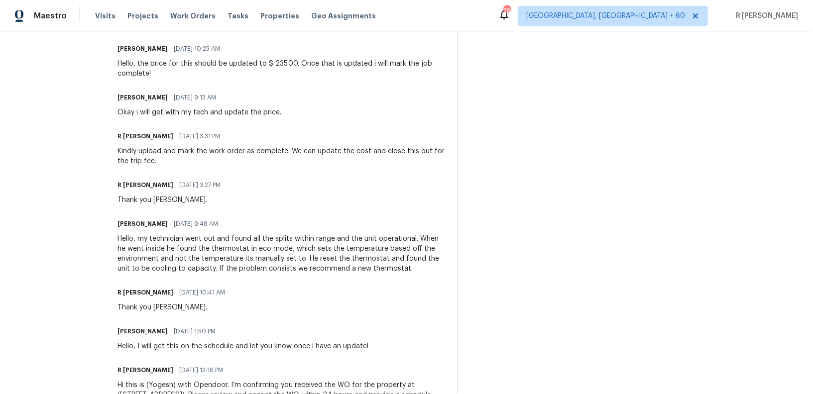
click at [255, 152] on div "Kindly upload and mark the work order as complete. We can update the cost and c…" at bounding box center [282, 156] width 328 height 20
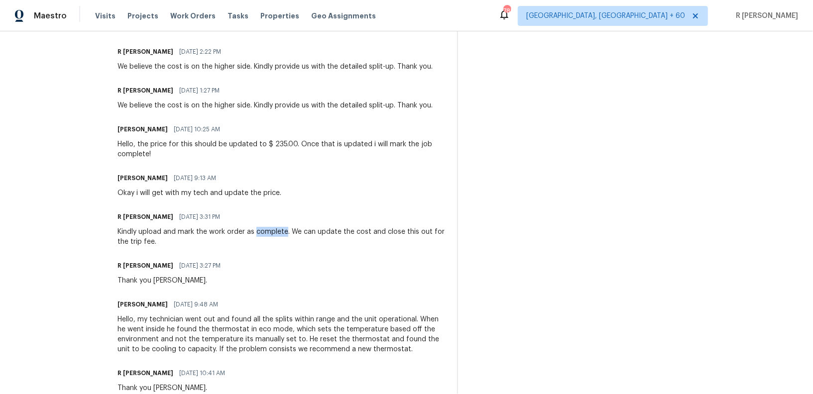
scroll to position [364, 0]
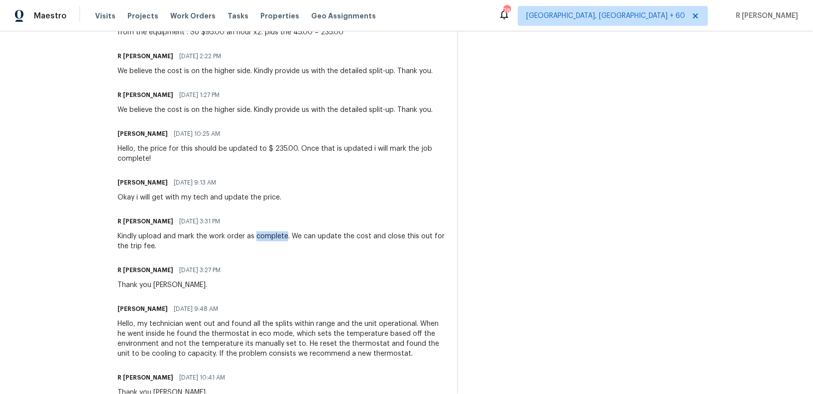
click at [267, 138] on div "Mariah Griffith 08/28/2025 10:25 AM" at bounding box center [282, 134] width 328 height 14
click at [309, 149] on div "Hello, the price for this should be updated to $ 235.00. Once that is updated i…" at bounding box center [282, 154] width 328 height 20
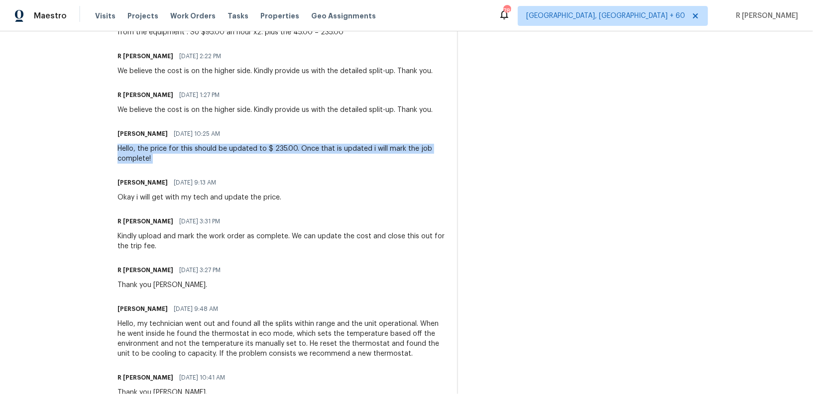
click at [309, 149] on div "Hello, the price for this should be updated to $ 235.00. Once that is updated i…" at bounding box center [282, 154] width 328 height 20
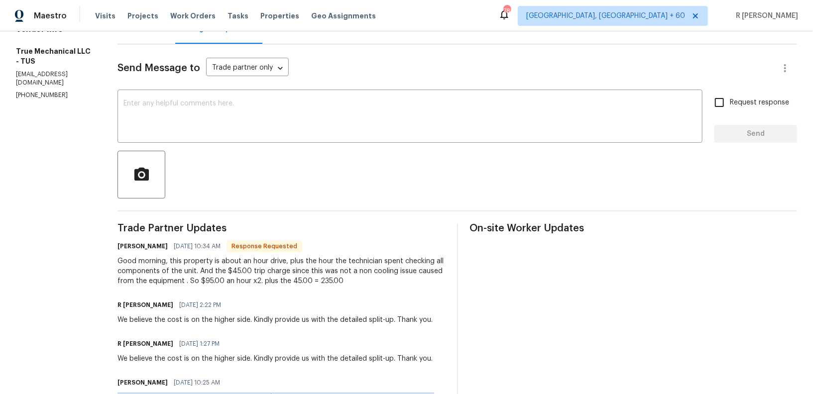
scroll to position [123, 0]
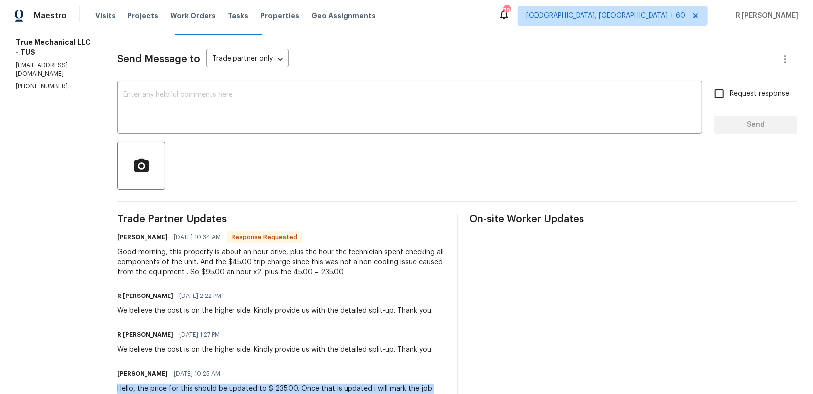
click at [320, 275] on div "Good morning, this property is about an hour drive, plus the hour the technicia…" at bounding box center [282, 262] width 328 height 30
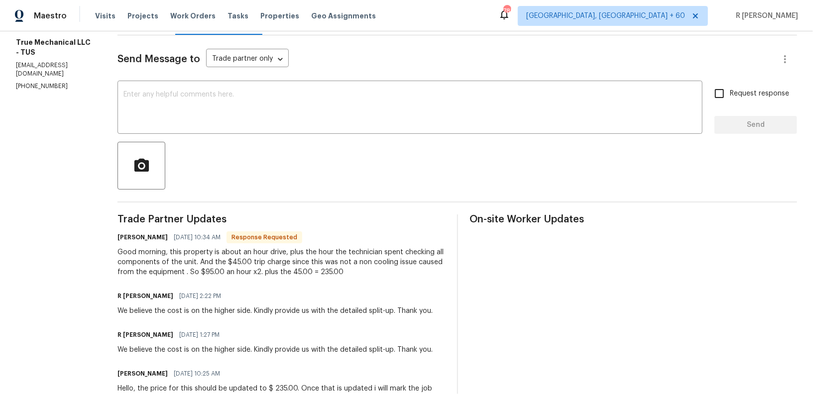
click at [320, 275] on div "Good morning, this property is about an hour drive, plus the hour the technicia…" at bounding box center [282, 262] width 328 height 30
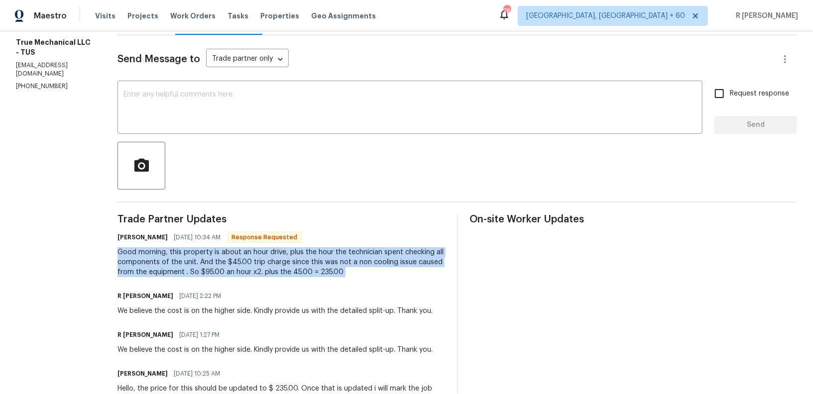
scroll to position [0, 0]
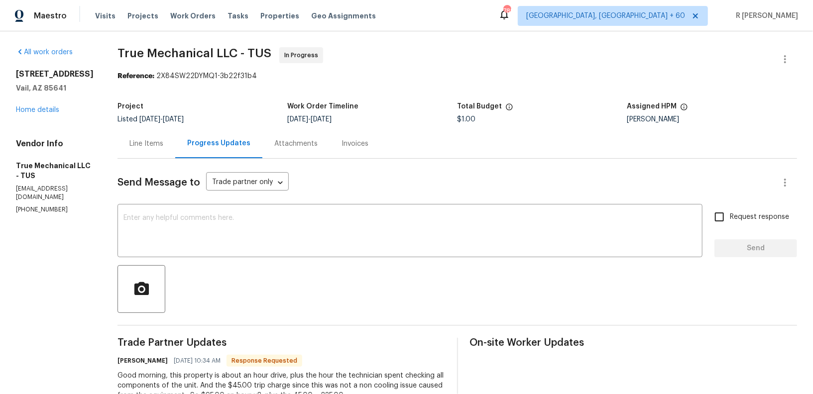
click at [148, 142] on div "Line Items" at bounding box center [146, 144] width 34 height 10
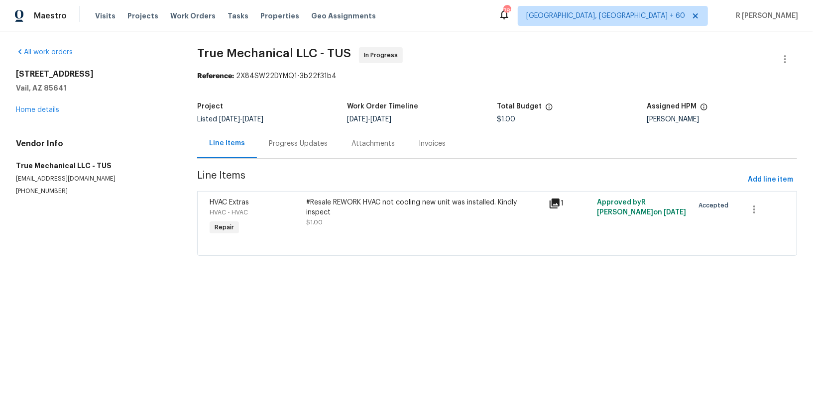
click at [350, 199] on div "#Resale REWORK HVAC not cooling new unit was installed. Kindly inspect" at bounding box center [425, 208] width 236 height 20
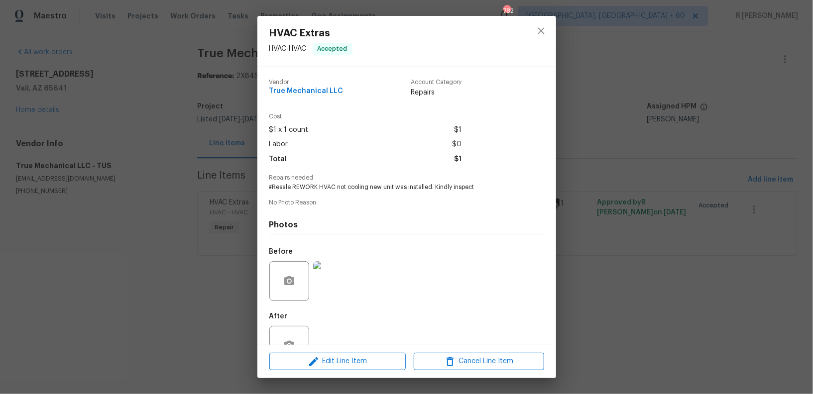
scroll to position [31, 0]
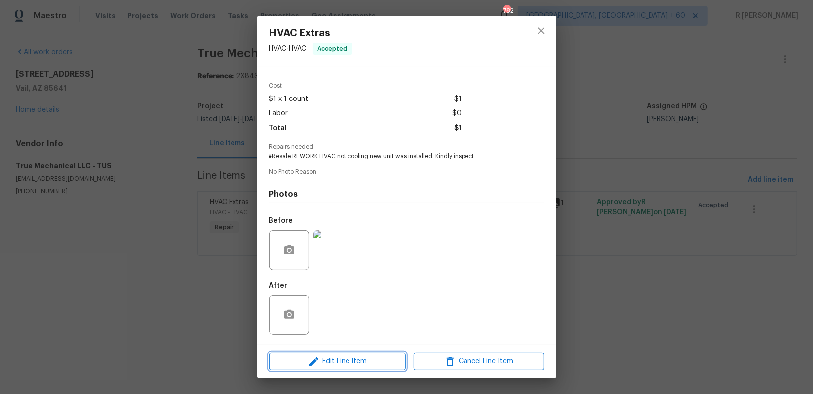
click at [346, 367] on span "Edit Line Item" at bounding box center [337, 362] width 130 height 12
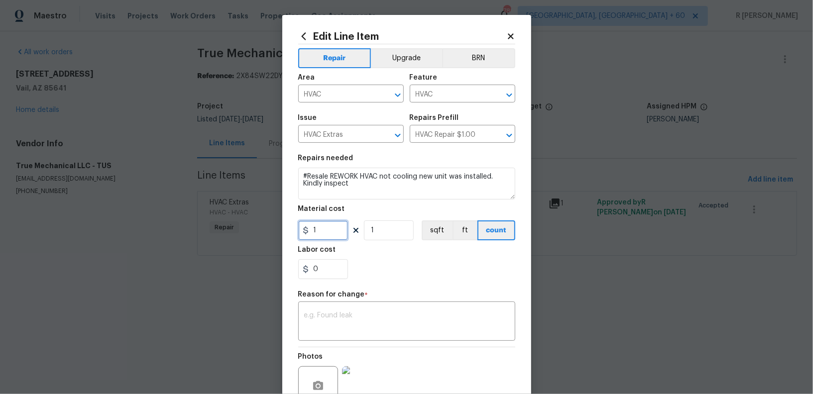
click at [326, 232] on input "1" at bounding box center [323, 231] width 50 height 20
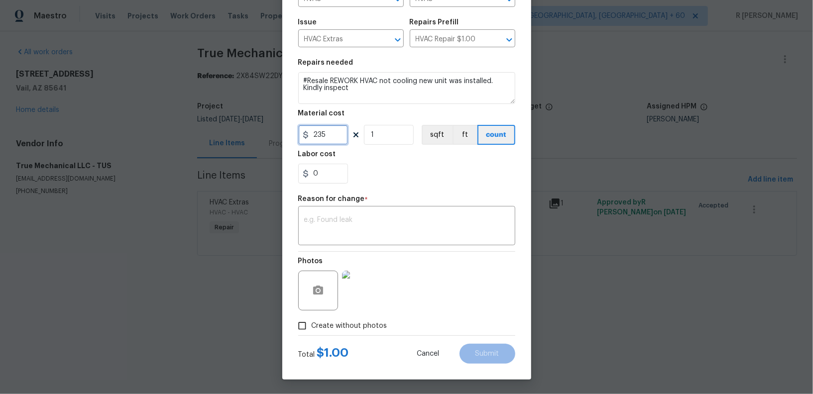
type input "235"
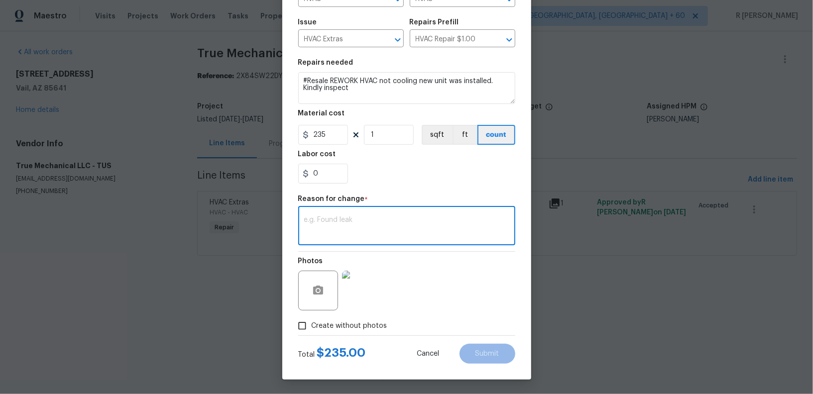
click at [383, 220] on textarea at bounding box center [406, 227] width 205 height 21
paste textarea "(YK) Updated per vendor’s final cost."
type textarea "(YK) Updated per vendor’s final cost."
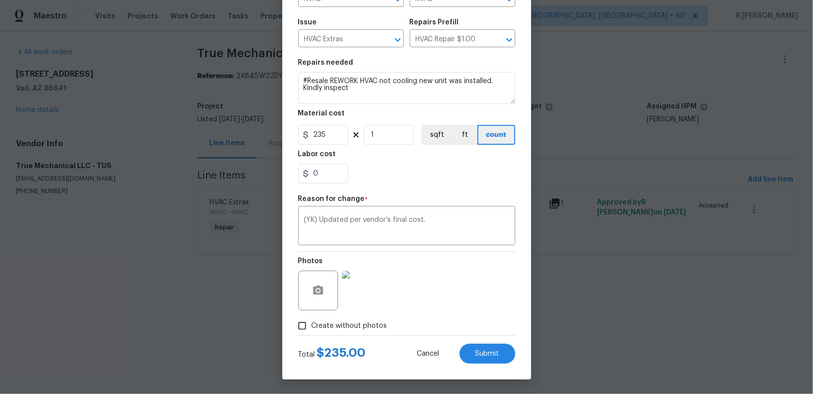
click at [497, 339] on div "Total $ 235.00 Cancel Submit" at bounding box center [406, 350] width 217 height 28
click at [492, 347] on button "Submit" at bounding box center [488, 354] width 56 height 20
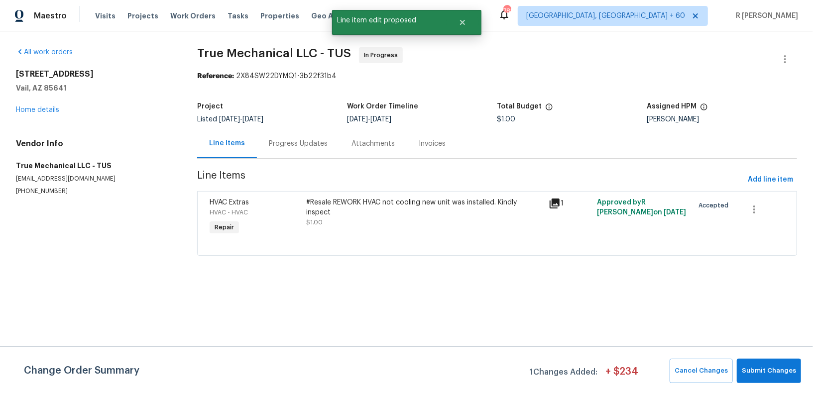
scroll to position [0, 0]
click at [779, 375] on span "Submit Changes" at bounding box center [769, 371] width 54 height 11
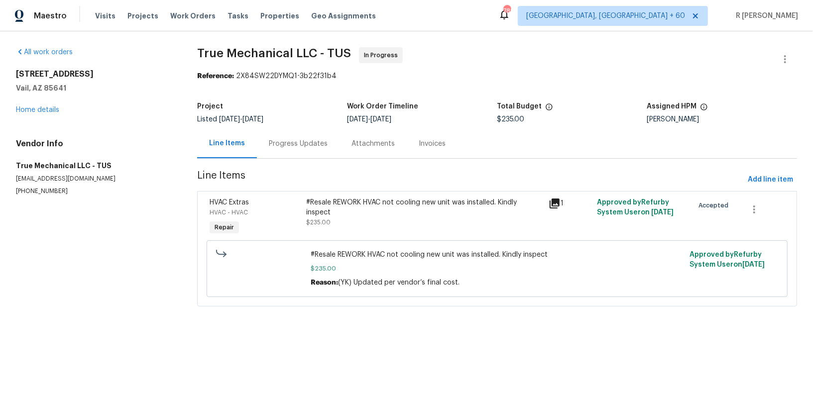
click at [315, 148] on div "Progress Updates" at bounding box center [298, 144] width 59 height 10
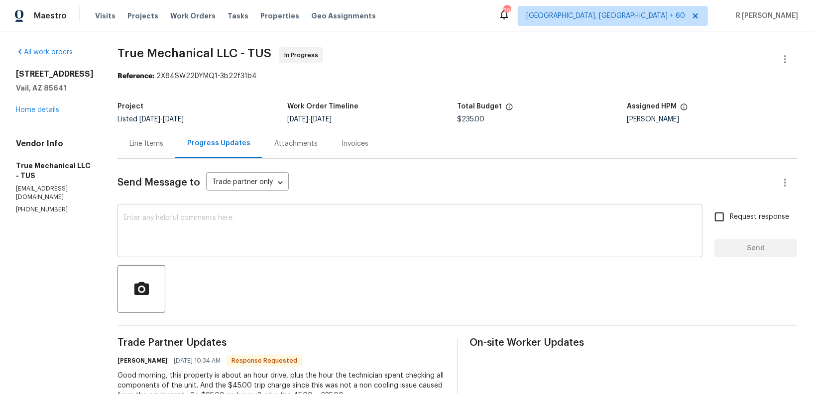
click at [218, 249] on textarea at bounding box center [409, 232] width 573 height 35
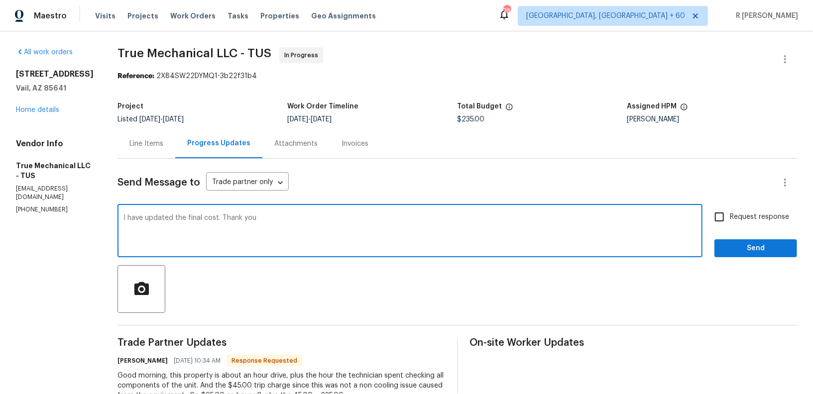
type textarea "I have updated the final cost. Thank you"
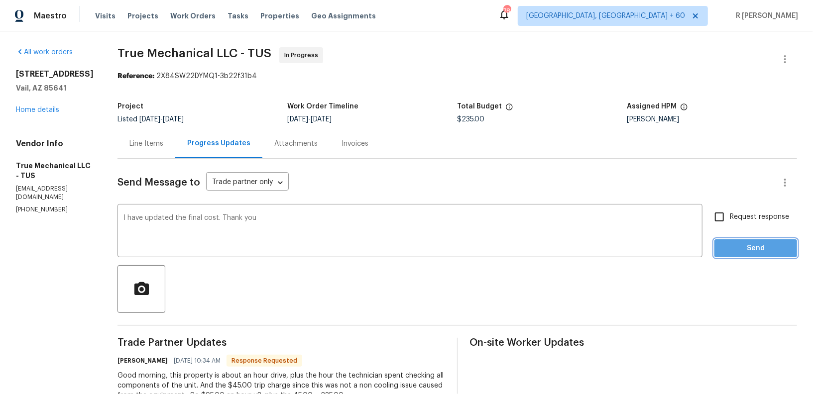
click at [789, 249] on span "Send" at bounding box center [756, 249] width 67 height 12
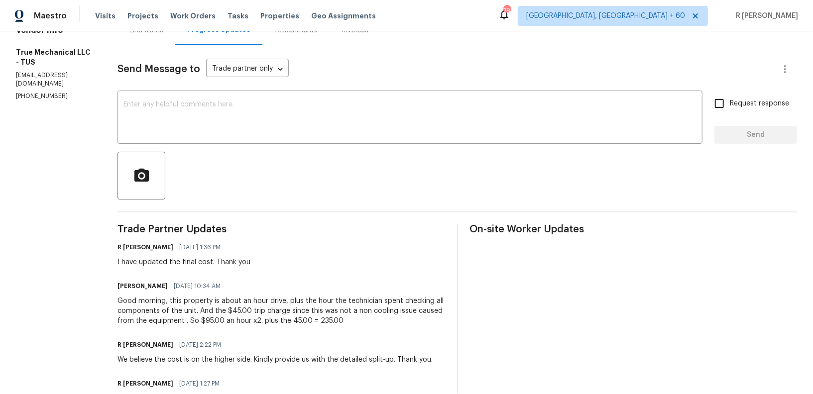
scroll to position [255, 0]
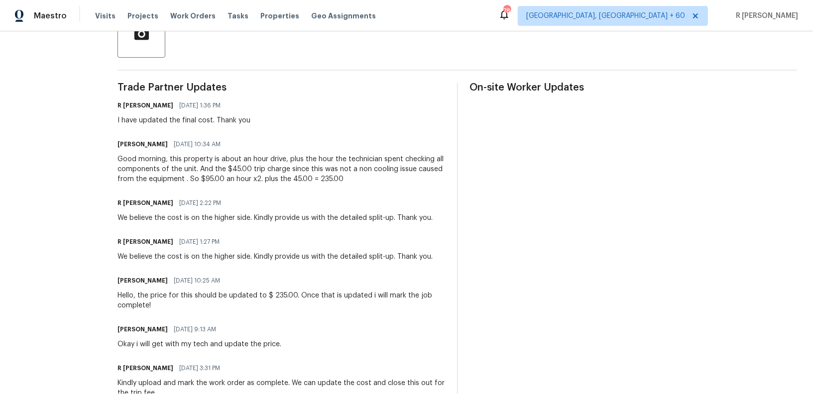
click at [230, 189] on div "Trade Partner Updates R Yogesh Kannan 09/02/2025 1:36 PM I have updated the fin…" at bounding box center [282, 374] width 328 height 582
click at [196, 167] on div "Good morning, this property is about an hour drive, plus the hour the technicia…" at bounding box center [282, 169] width 328 height 30
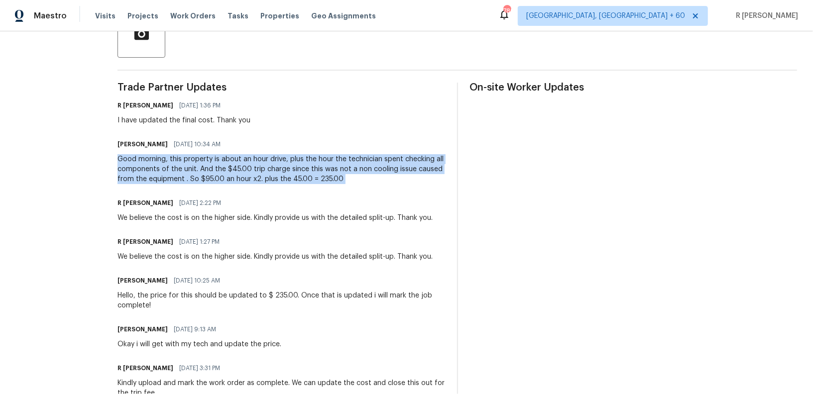
drag, startPoint x: 196, startPoint y: 167, endPoint x: 203, endPoint y: 167, distance: 6.5
click at [203, 167] on div "Good morning, this property is about an hour drive, plus the hour the technicia…" at bounding box center [282, 169] width 328 height 30
copy div "Good morning, this property is about an hour drive, plus the hour the technicia…"
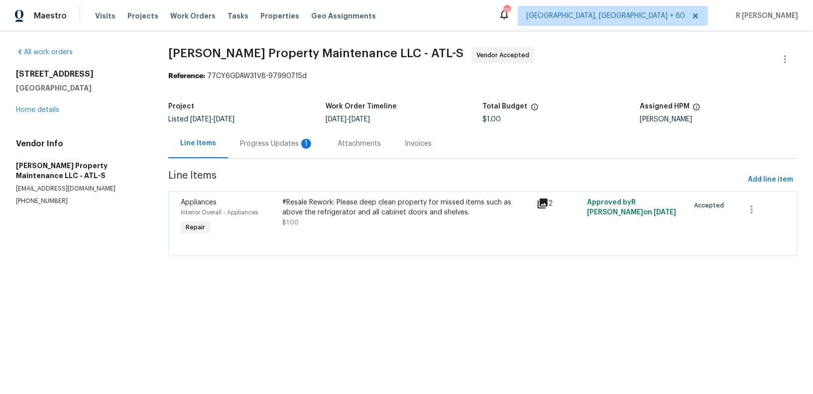
click at [266, 149] on div "Progress Updates 1" at bounding box center [277, 143] width 98 height 29
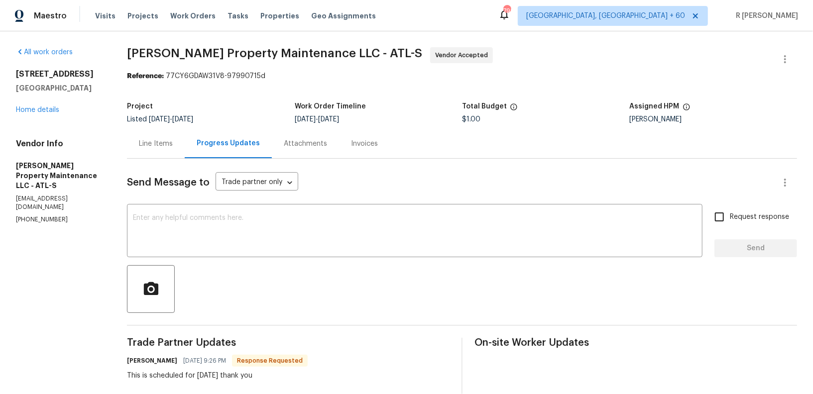
scroll to position [122, 0]
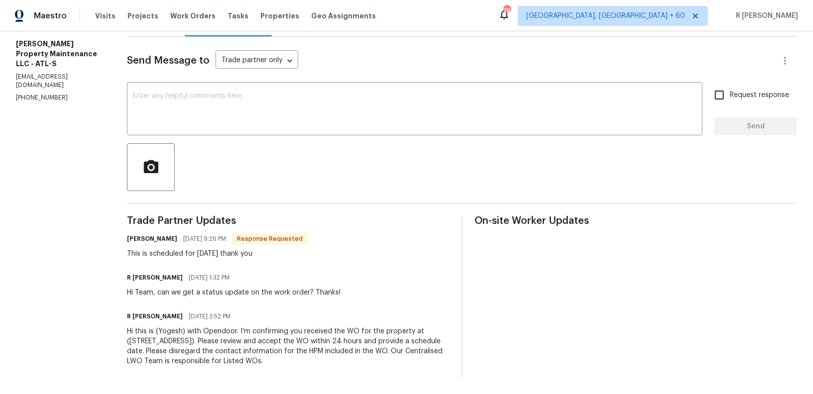
click at [249, 291] on div "Hi Team, can we get a status update on the work order? Thanks!" at bounding box center [234, 293] width 214 height 10
click at [311, 105] on textarea at bounding box center [415, 110] width 564 height 35
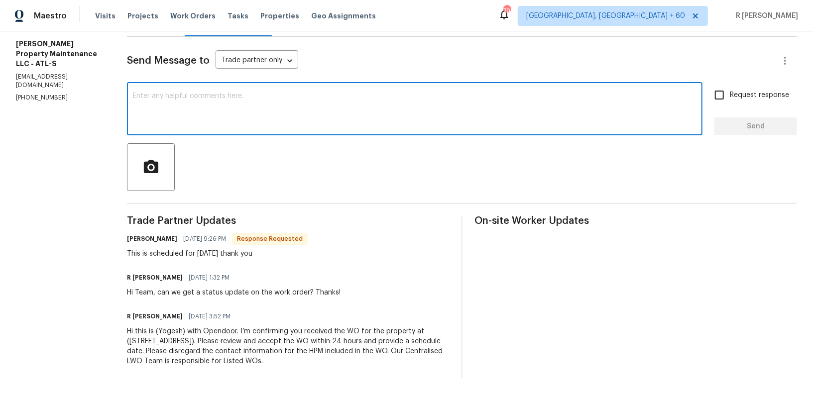
paste textarea "TP (True Mechanical LLC) stated 'Good morning, this property is about an hour d…"
type textarea "TP (True Mechanical LLC) stated 'Good morning, this property is about an hour d…"
click at [211, 292] on div "Hi Team, can we get a status update on the work order? Thanks!" at bounding box center [234, 293] width 214 height 10
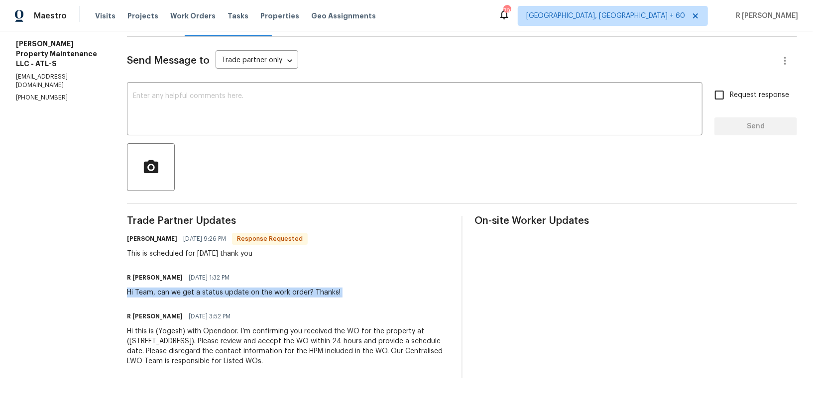
click at [211, 292] on div "Hi Team, can we get a status update on the work order? Thanks!" at bounding box center [234, 293] width 214 height 10
copy div "Hi Team, can we get a status update on the work order? Thanks!"
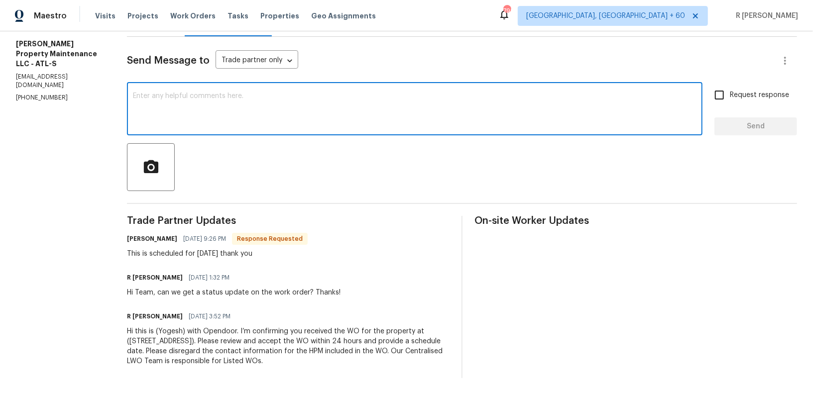
click at [402, 121] on textarea at bounding box center [415, 110] width 564 height 35
paste textarea "Hi Team, can we get a status update on the work order? Thanks!"
type textarea "Hi Team, can we get a status update on the work order? Thanks!"
click at [773, 132] on span "Send" at bounding box center [756, 127] width 67 height 12
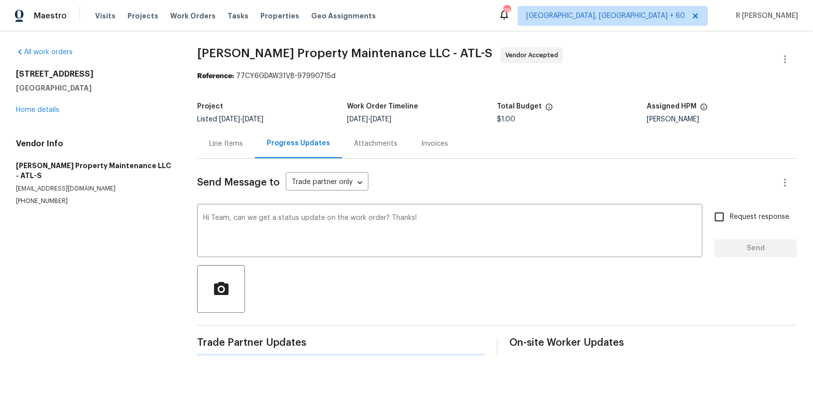
scroll to position [0, 0]
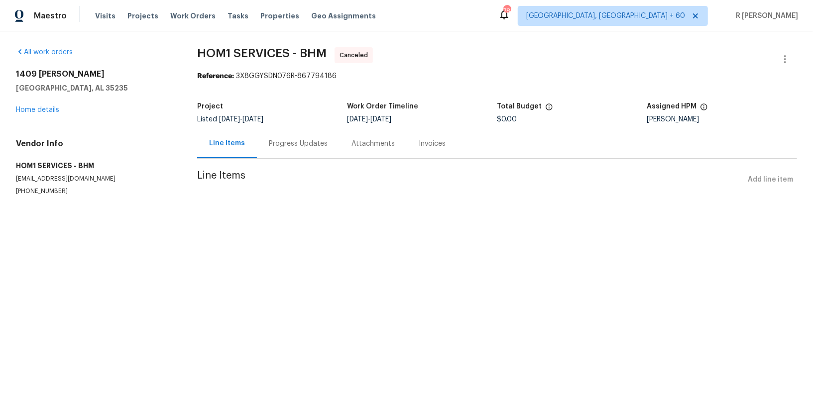
click at [26, 118] on div "All work orders [STREET_ADDRESS][PERSON_NAME] Home details Vendor Info HOM1 SER…" at bounding box center [94, 121] width 157 height 148
click at [36, 113] on link "Home details" at bounding box center [37, 110] width 43 height 7
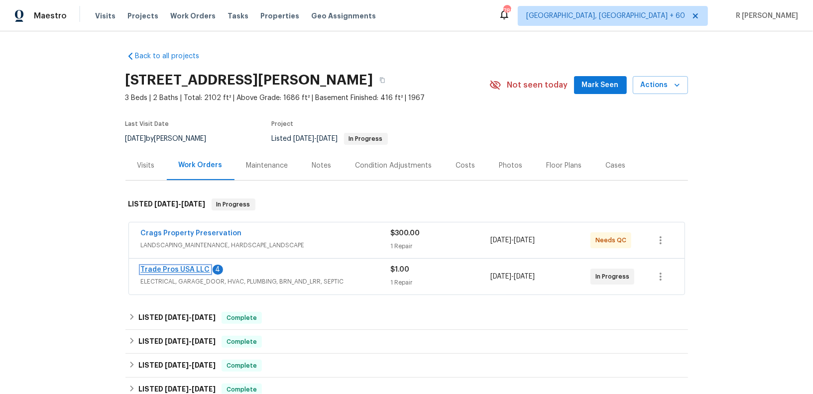
click at [164, 266] on link "Trade Pros USA LLC" at bounding box center [175, 269] width 69 height 7
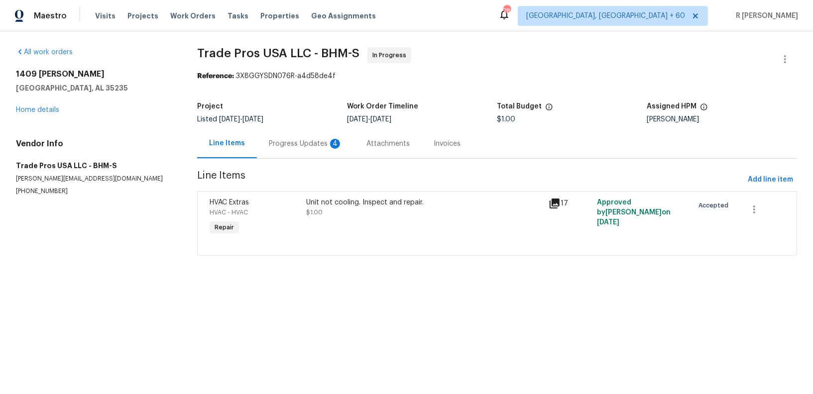
click at [304, 158] on div "Progress Updates 4" at bounding box center [306, 143] width 98 height 29
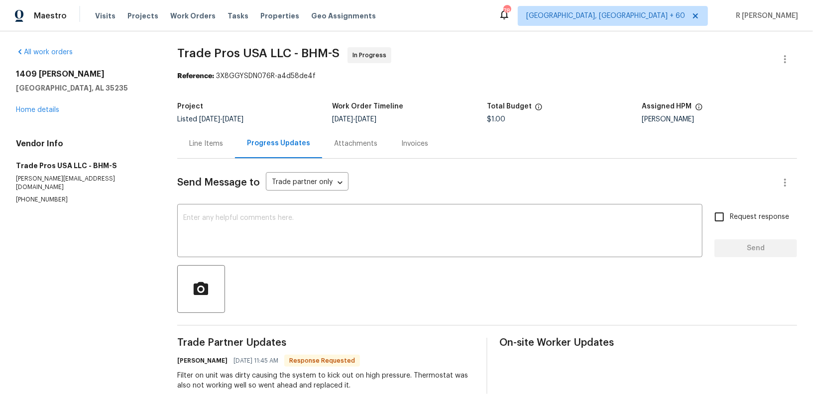
click at [50, 113] on div "[STREET_ADDRESS][PERSON_NAME] Home details" at bounding box center [84, 92] width 137 height 46
click at [50, 114] on div "[STREET_ADDRESS][PERSON_NAME] Home details" at bounding box center [84, 92] width 137 height 46
click at [46, 111] on link "Home details" at bounding box center [37, 110] width 43 height 7
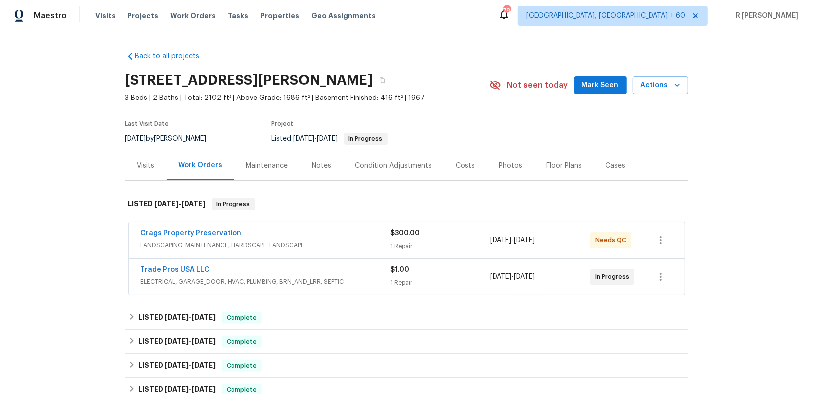
click at [361, 269] on div "Trade Pros USA LLC" at bounding box center [266, 271] width 250 height 12
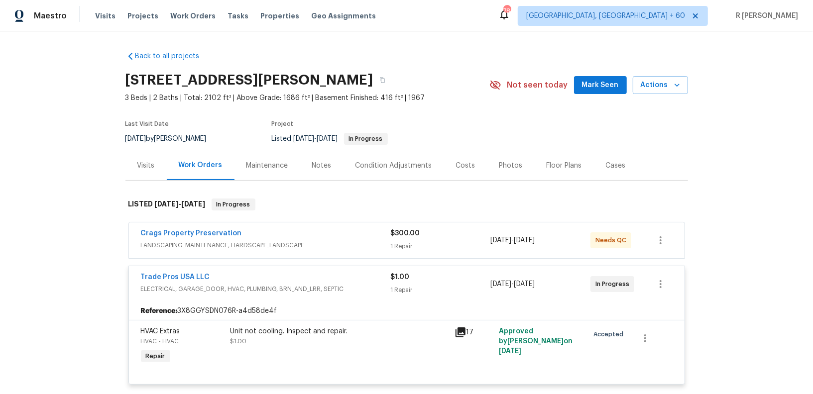
click at [338, 250] on div "Crags Property Preservation LANDSCAPING_MAINTENANCE, HARDSCAPE_LANDSCAPE" at bounding box center [266, 241] width 250 height 24
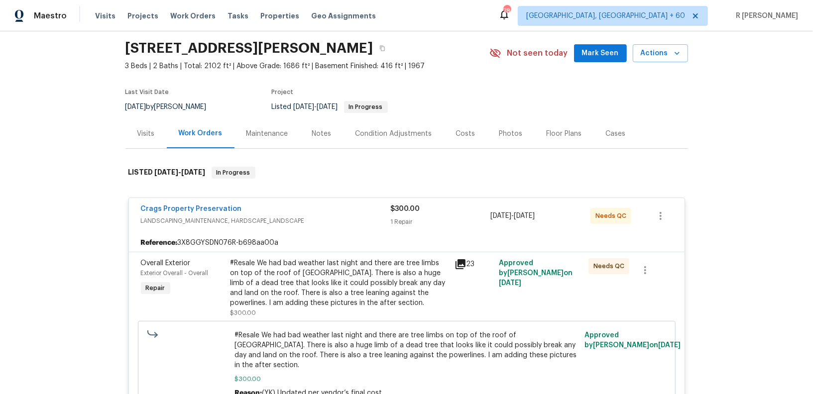
scroll to position [32, 0]
click at [178, 209] on link "Crags Property Preservation" at bounding box center [191, 208] width 101 height 7
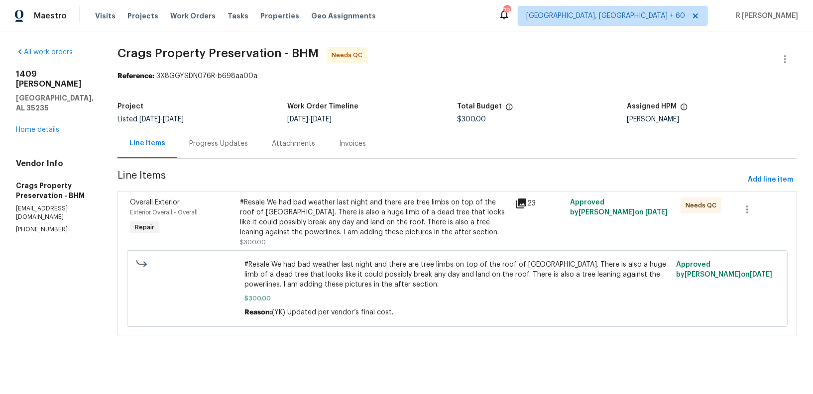
click at [208, 155] on div "Progress Updates" at bounding box center [218, 143] width 83 height 29
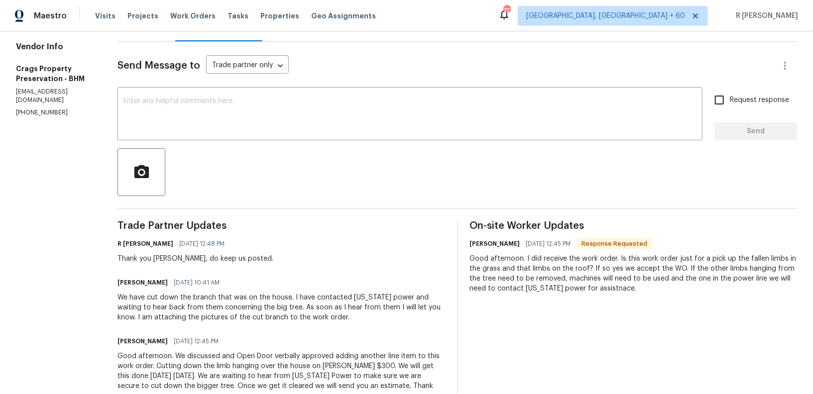
scroll to position [25, 0]
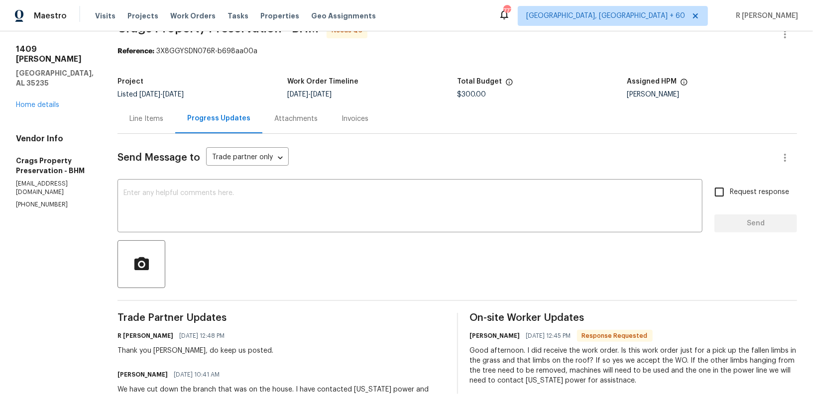
click at [140, 114] on div "Line Items" at bounding box center [146, 119] width 34 height 10
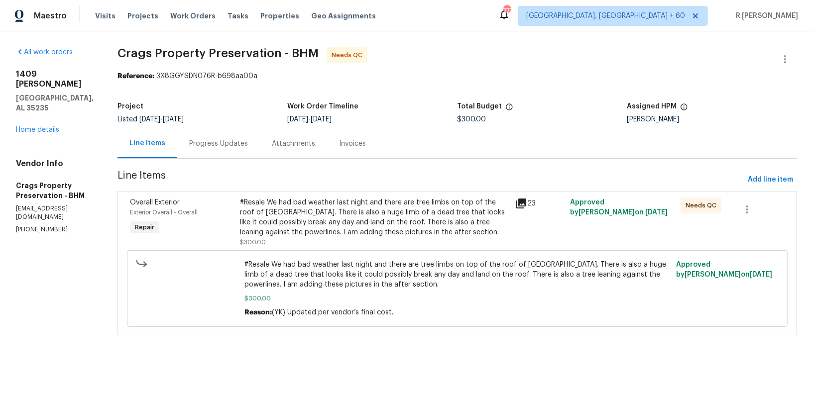
click at [376, 212] on div "#Resale We had bad weather last night and there are tree limbs on top of the ro…" at bounding box center [374, 218] width 269 height 40
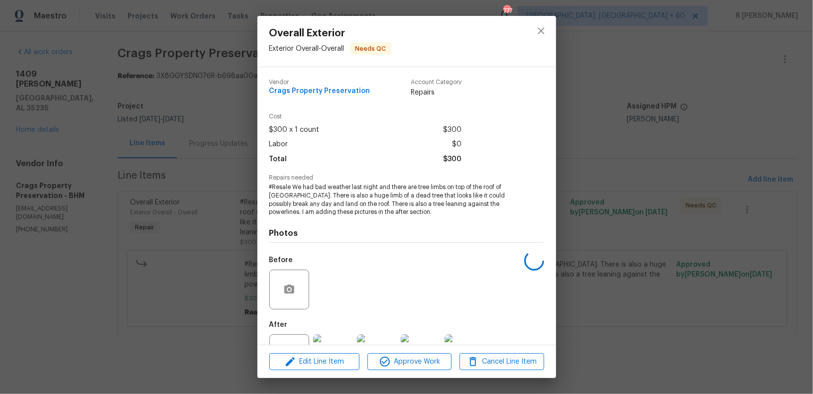
scroll to position [39, 0]
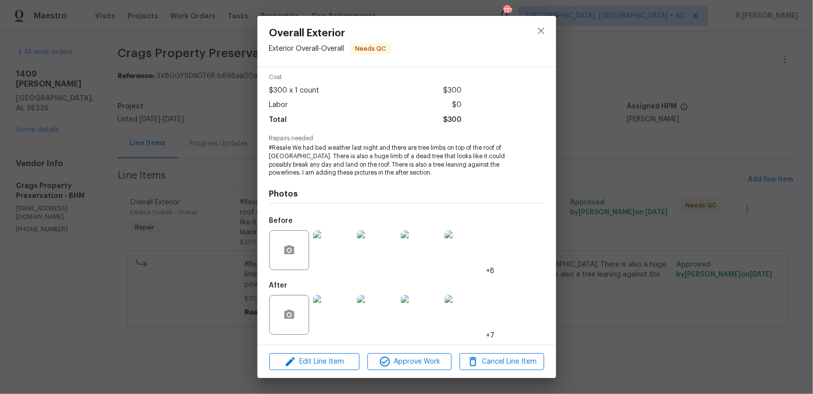
click at [327, 309] on img at bounding box center [333, 315] width 40 height 40
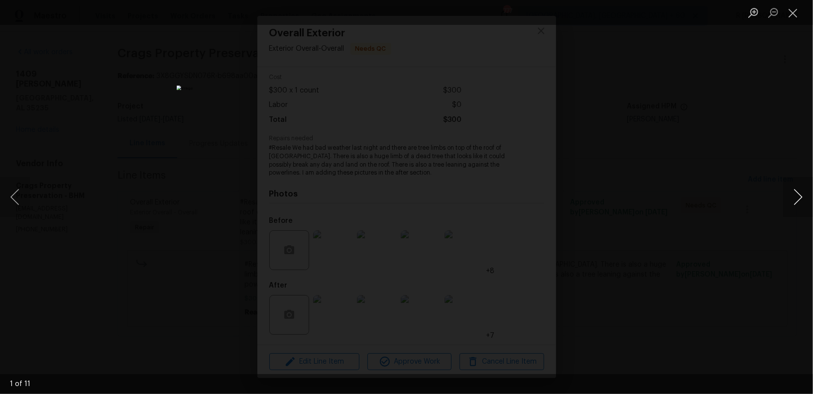
click at [795, 196] on button "Next image" at bounding box center [798, 197] width 30 height 40
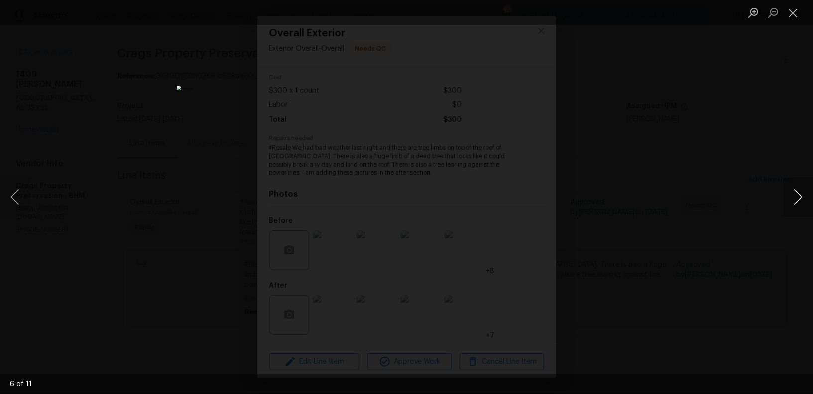
click at [795, 196] on button "Next image" at bounding box center [798, 197] width 30 height 40
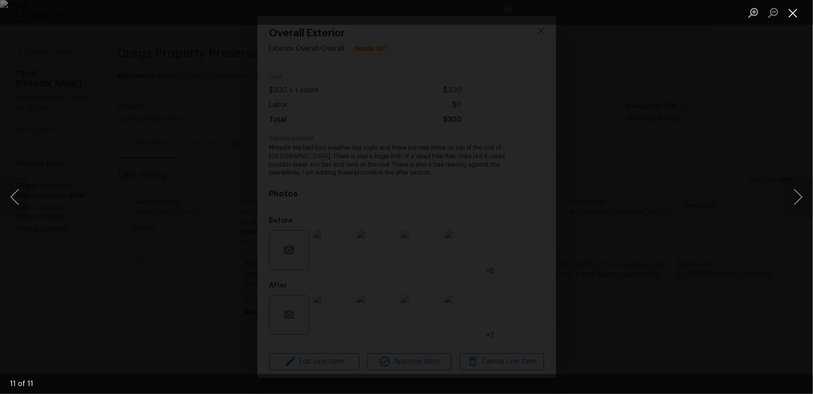
click at [800, 12] on button "Close lightbox" at bounding box center [793, 12] width 20 height 17
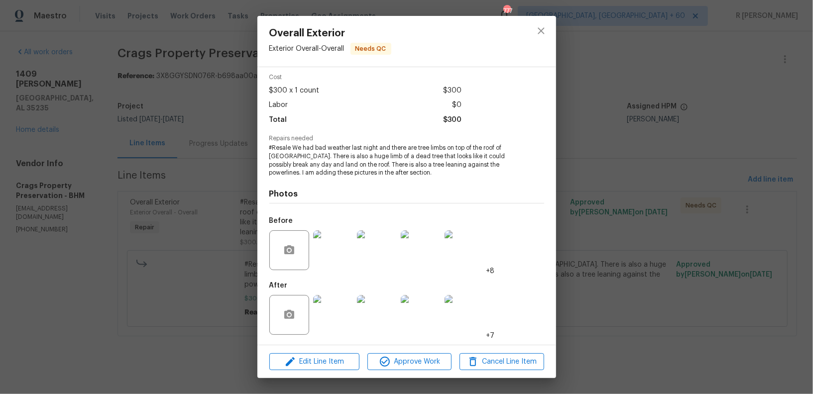
scroll to position [0, 0]
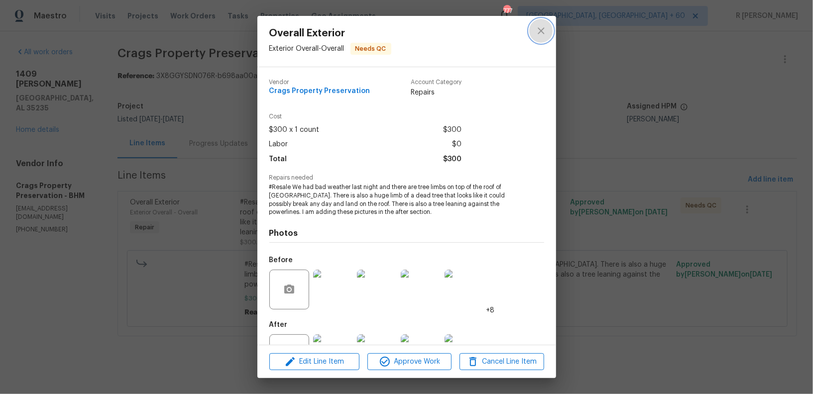
click at [548, 32] on button "close" at bounding box center [541, 31] width 24 height 24
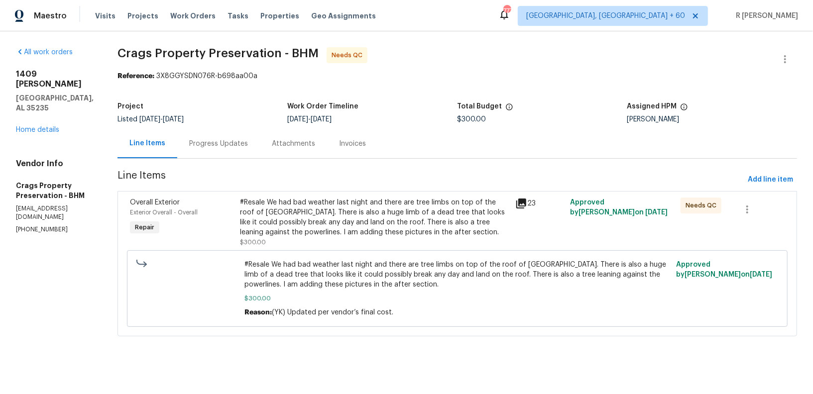
click at [214, 142] on div "Progress Updates" at bounding box center [218, 144] width 59 height 10
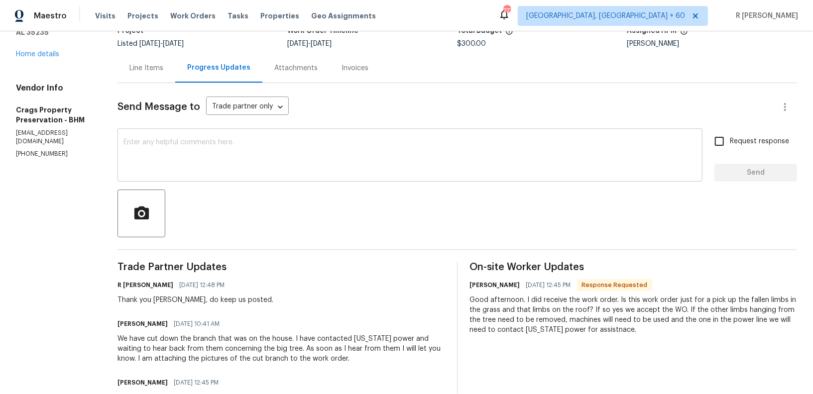
scroll to position [43, 0]
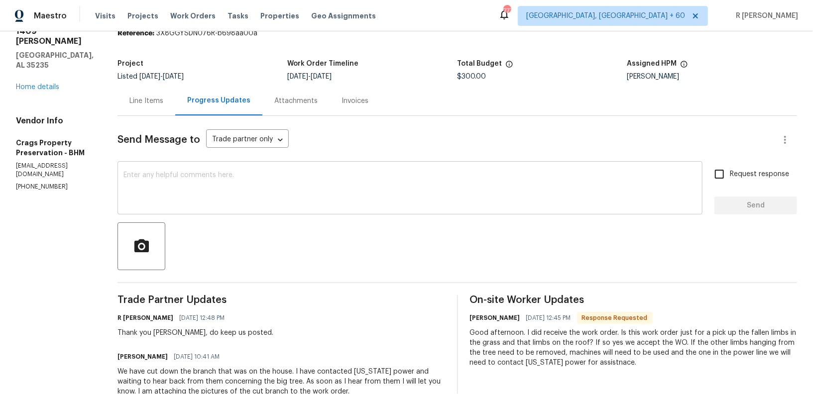
click at [361, 199] on textarea at bounding box center [409, 189] width 573 height 35
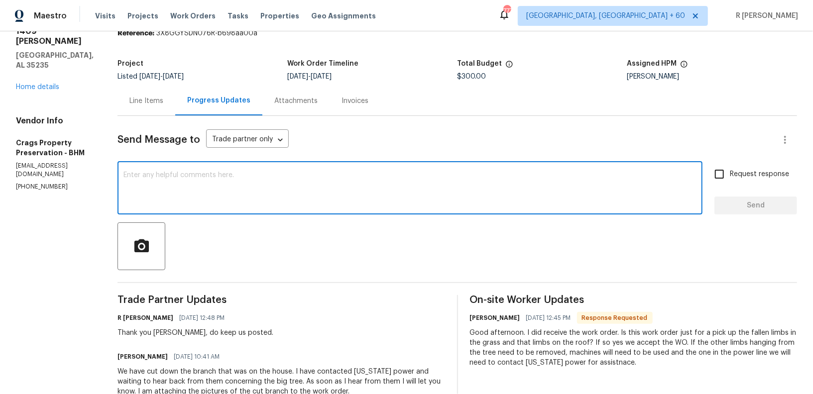
paste textarea "Hi Team, can we get a status update on the work order? Thanks!"
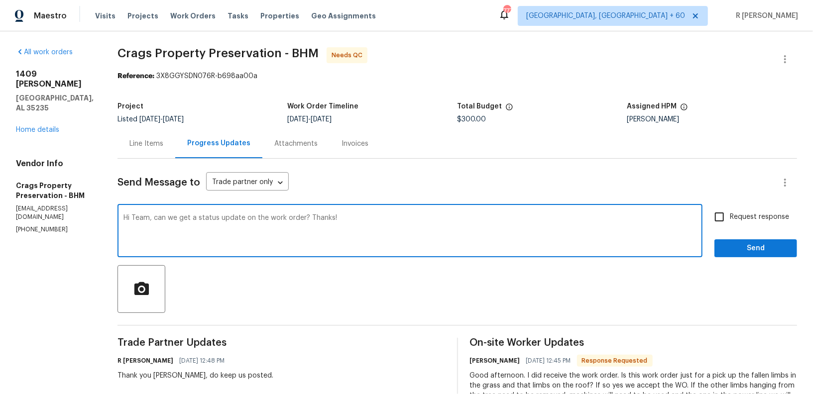
type textarea "Hi Team, can we get a status update on the work order? Thanks!"
click at [742, 248] on span "Send" at bounding box center [756, 249] width 67 height 12
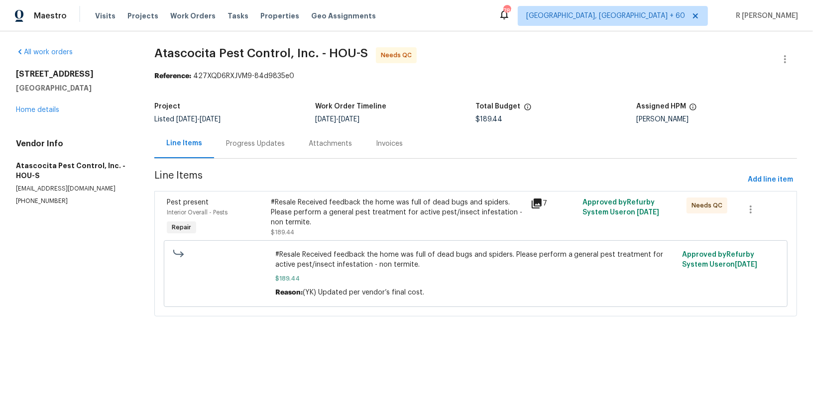
click at [248, 139] on div "Progress Updates" at bounding box center [255, 144] width 59 height 10
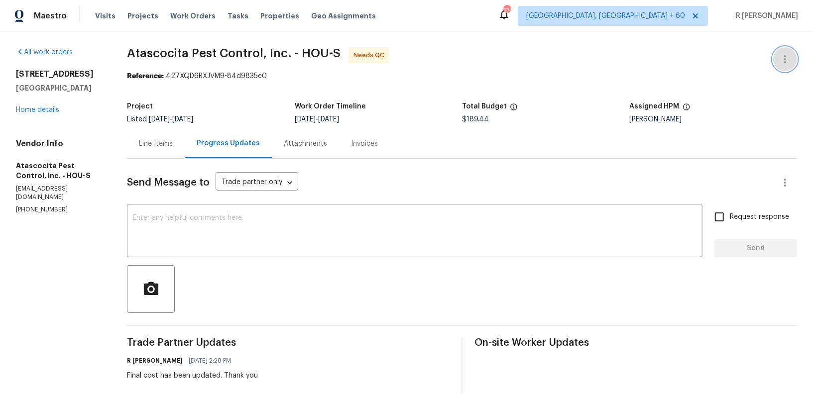
click at [779, 61] on icon "button" at bounding box center [785, 59] width 12 height 12
click at [737, 61] on li "Edit" at bounding box center [753, 59] width 108 height 16
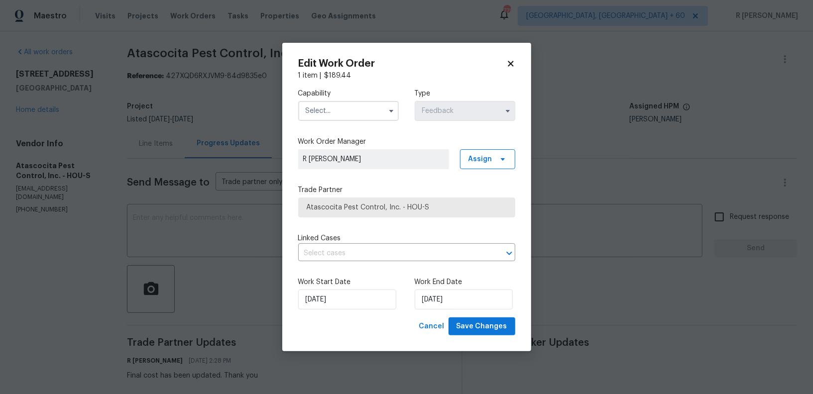
click at [351, 99] on div "Capability" at bounding box center [348, 105] width 101 height 32
click at [350, 120] on input "text" at bounding box center [348, 111] width 101 height 20
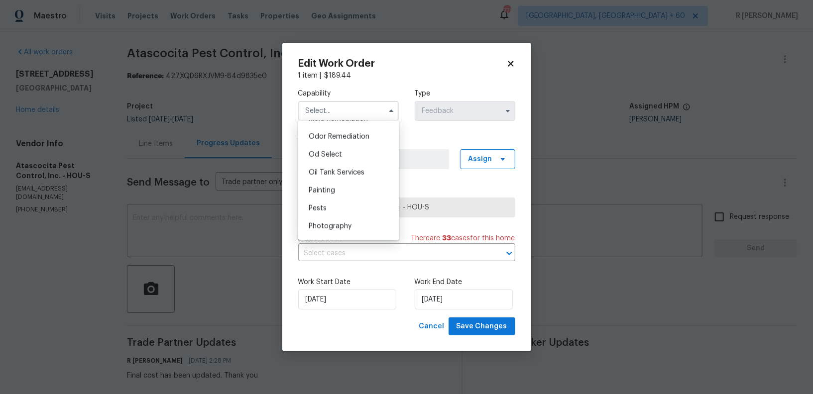
scroll to position [785, 0]
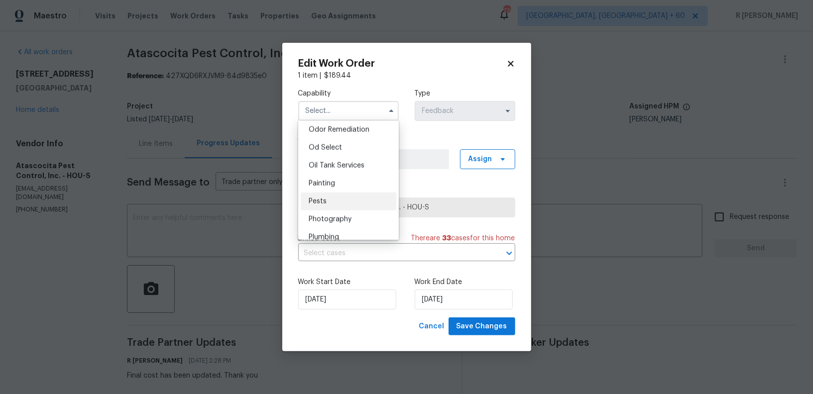
click at [328, 205] on div "Pests" at bounding box center [349, 202] width 96 height 18
type input "Pests"
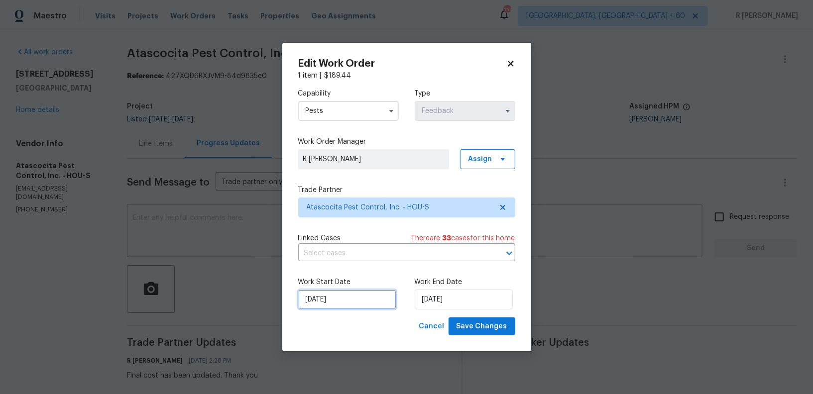
click at [329, 304] on input "[DATE]" at bounding box center [347, 300] width 98 height 20
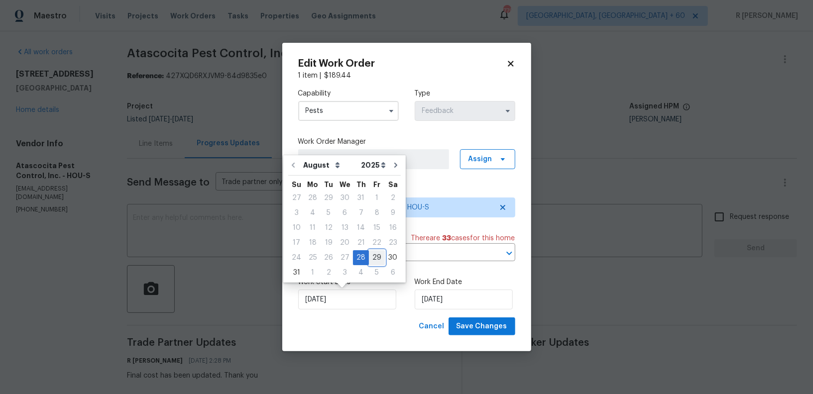
click at [372, 256] on div "29" at bounding box center [377, 258] width 16 height 14
type input "[DATE]"
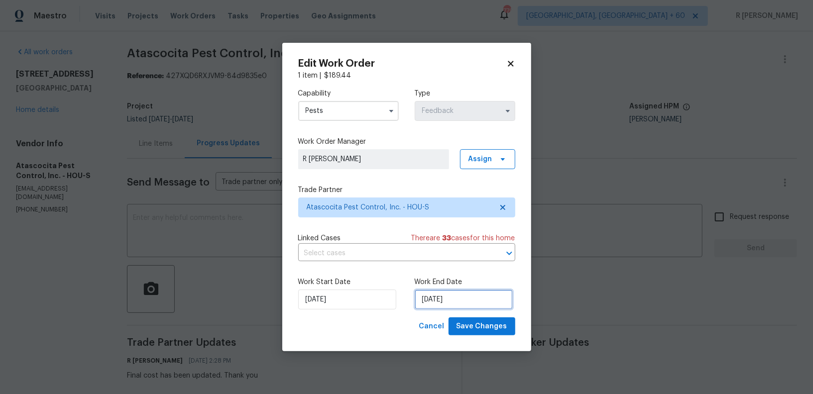
click at [471, 304] on input "[DATE]" at bounding box center [464, 300] width 98 height 20
select select "8"
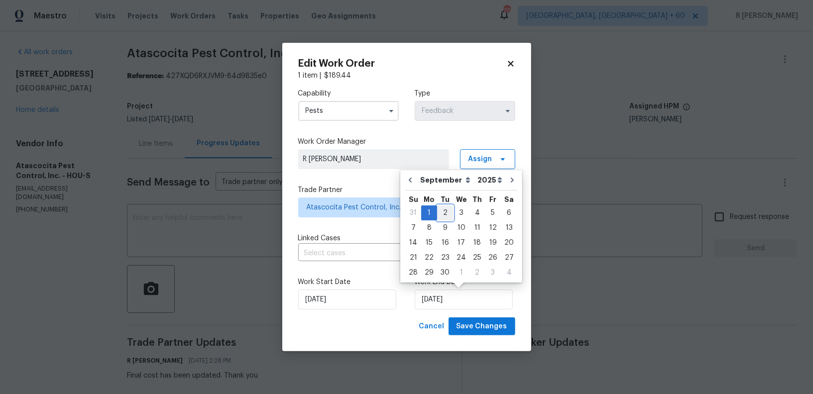
click at [445, 211] on div "2" at bounding box center [445, 213] width 16 height 14
type input "[DATE]"
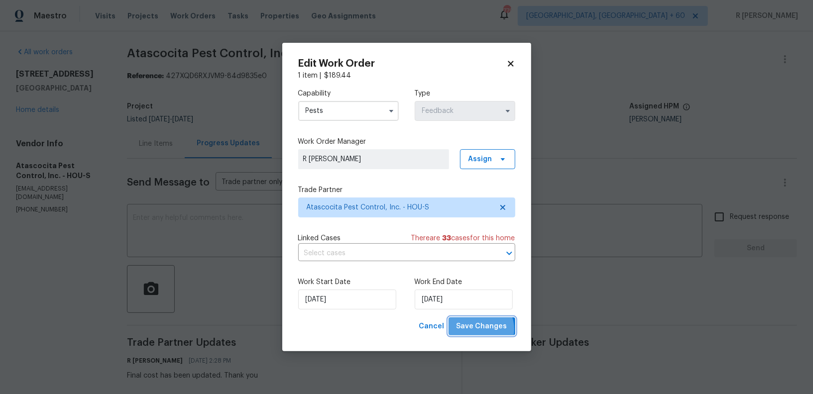
click at [481, 330] on span "Save Changes" at bounding box center [482, 327] width 51 height 12
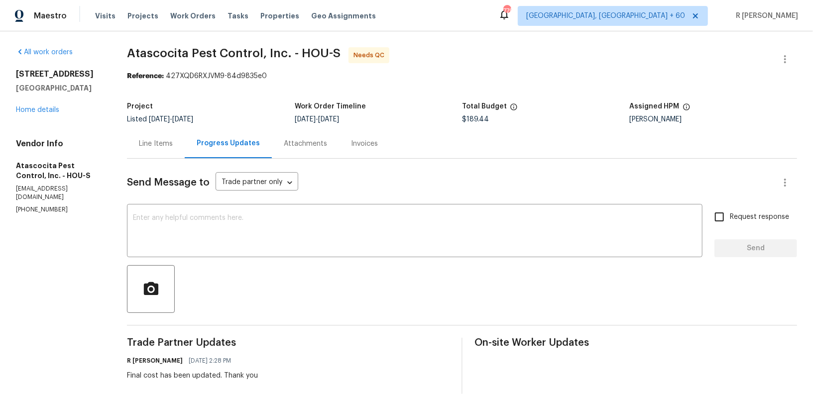
click at [147, 143] on div "Line Items" at bounding box center [156, 144] width 34 height 10
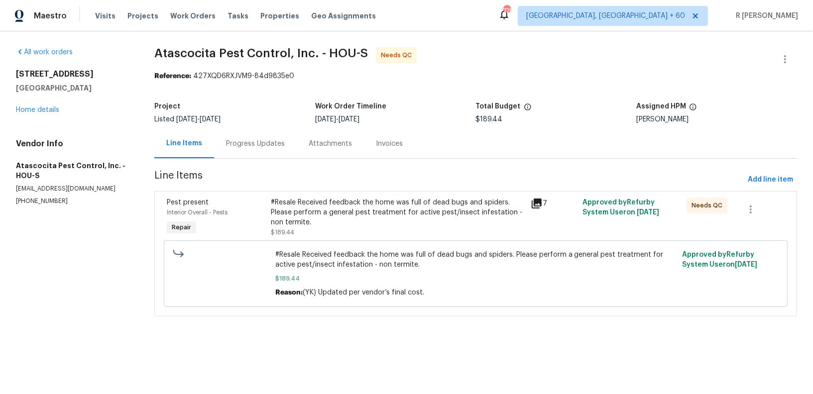
click at [378, 207] on div "#Resale Received feedback the home was full of dead bugs and spiders. Please pe…" at bounding box center [398, 213] width 254 height 30
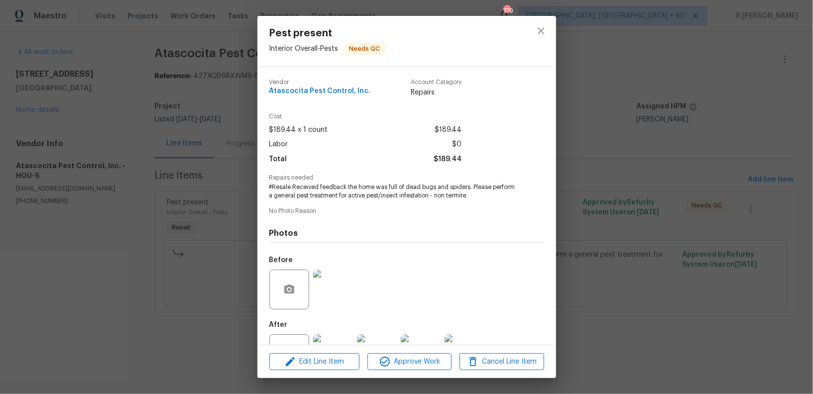
scroll to position [39, 0]
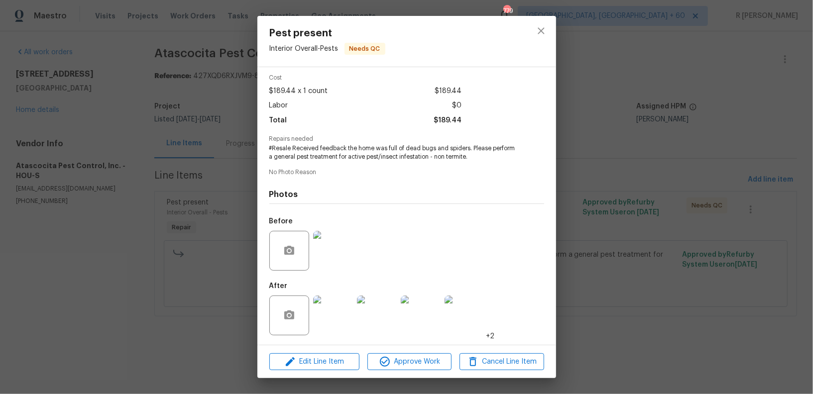
click at [319, 315] on img at bounding box center [333, 316] width 40 height 40
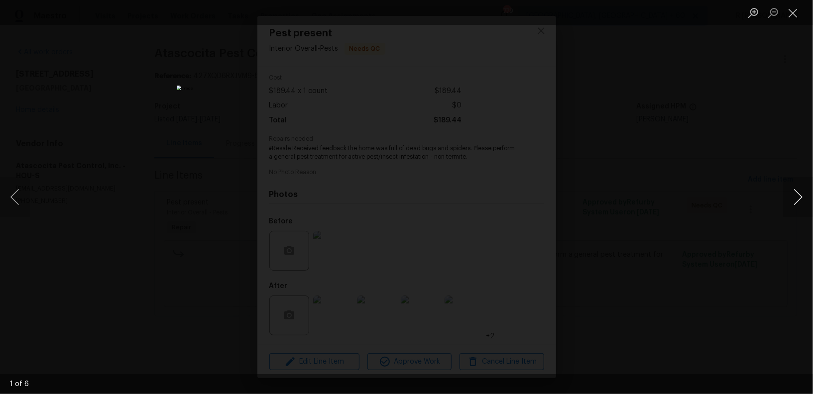
click at [804, 197] on button "Next image" at bounding box center [798, 197] width 30 height 40
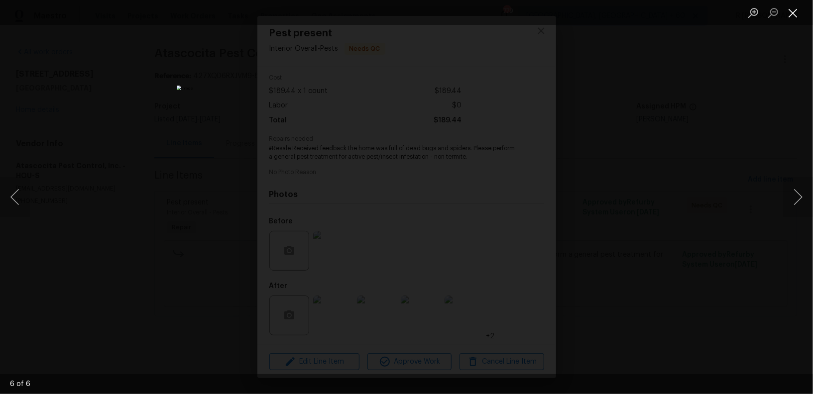
click at [789, 15] on button "Close lightbox" at bounding box center [793, 12] width 20 height 17
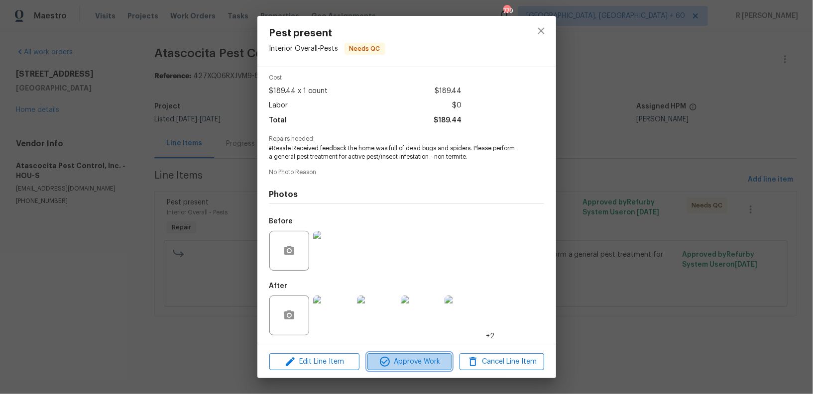
click at [395, 370] on button "Approve Work" at bounding box center [410, 362] width 84 height 17
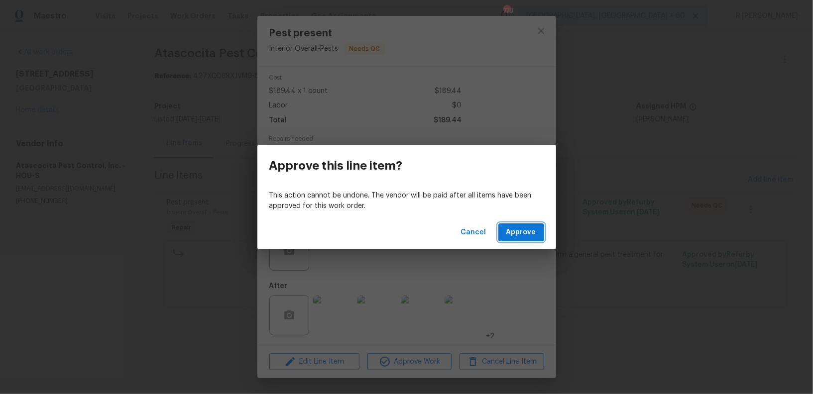
click at [529, 237] on span "Approve" at bounding box center [521, 233] width 30 height 12
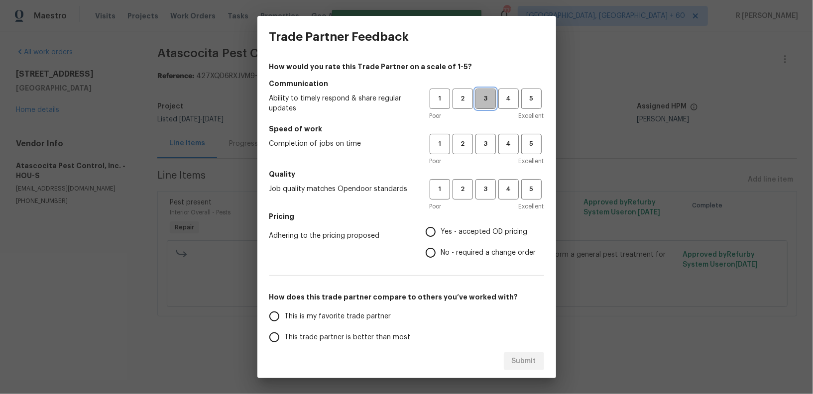
click at [492, 101] on span "3" at bounding box center [486, 98] width 18 height 11
click at [489, 155] on div "1 2 3 4 5 Poor Excellent" at bounding box center [487, 150] width 115 height 32
click at [483, 150] on button "3" at bounding box center [486, 144] width 20 height 20
click at [488, 193] on span "3" at bounding box center [486, 189] width 18 height 11
click at [453, 250] on span "No - required a change order" at bounding box center [488, 253] width 95 height 10
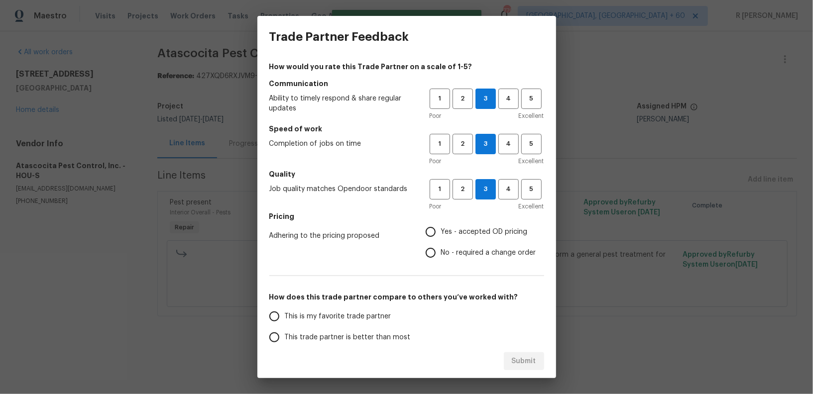
click at [441, 250] on input "No - required a change order" at bounding box center [430, 253] width 21 height 21
radio input "true"
click at [338, 328] on label "This trade partner is better than most" at bounding box center [342, 337] width 157 height 21
click at [285, 328] on input "This trade partner is better than most" at bounding box center [274, 337] width 21 height 21
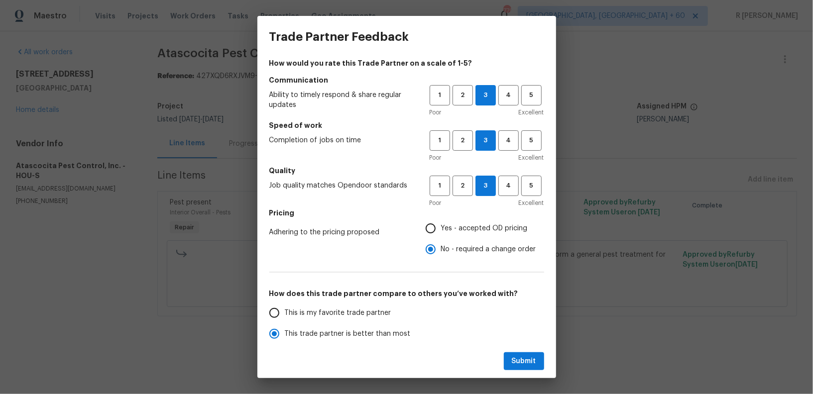
click at [493, 374] on div "Submit" at bounding box center [406, 362] width 299 height 34
click at [514, 366] on span "Submit" at bounding box center [524, 362] width 24 height 12
radio input "true"
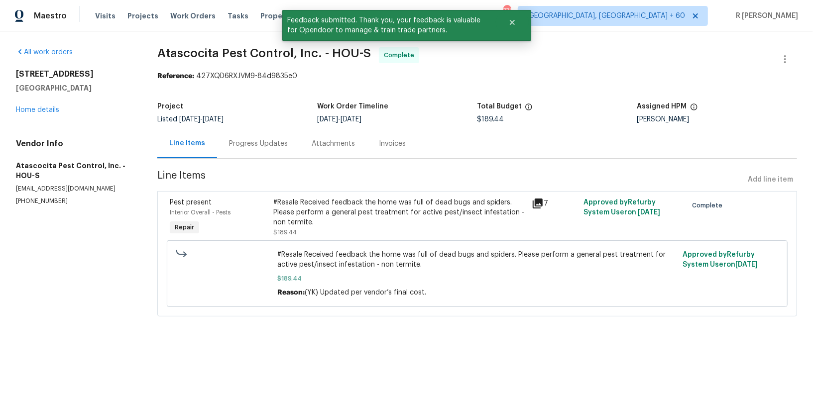
click at [253, 143] on div "Progress Updates" at bounding box center [258, 144] width 59 height 10
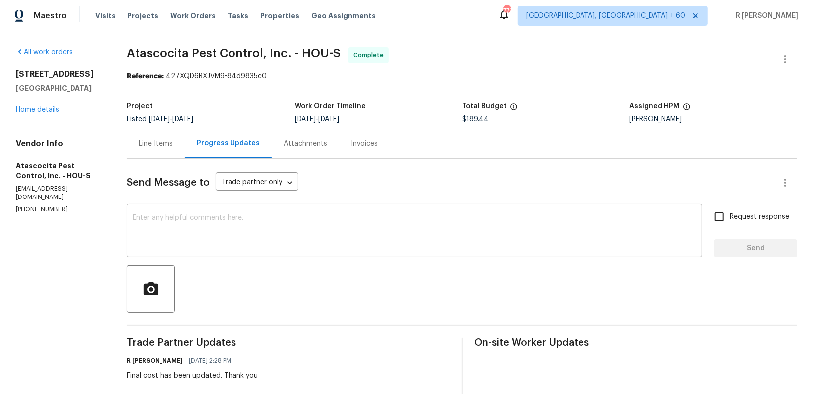
click at [363, 227] on textarea at bounding box center [415, 232] width 564 height 35
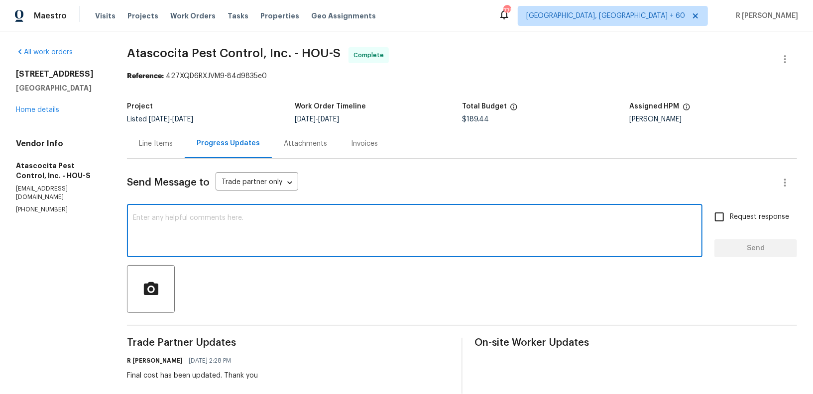
paste textarea "Hi Team, the work order has been approved. Kindly upload the detailed invoice. …"
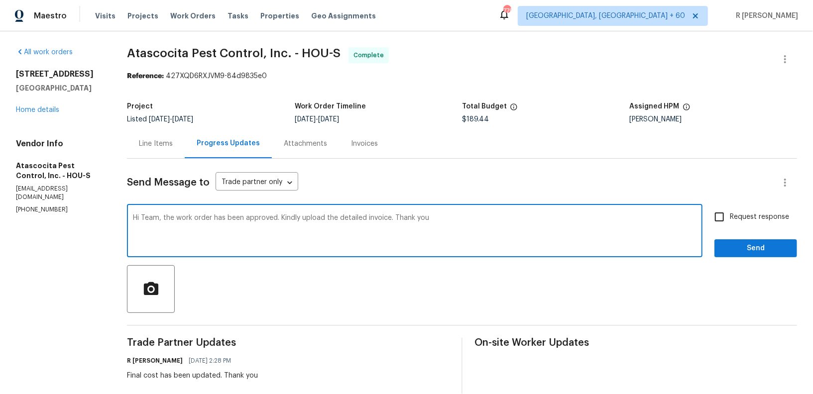
type textarea "Hi Team, the work order has been approved. Kindly upload the detailed invoice. …"
click at [754, 215] on span "Request response" at bounding box center [759, 217] width 59 height 10
click at [730, 215] on input "Request response" at bounding box center [719, 217] width 21 height 21
checkbox input "true"
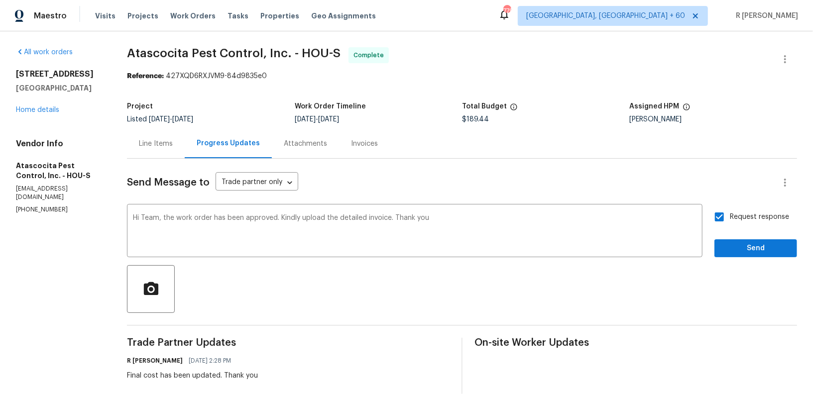
click at [753, 259] on div "Send Message to Trade partner only Trade partner only ​ Hi Team, the work order…" at bounding box center [462, 364] width 670 height 410
click at [739, 246] on span "Send" at bounding box center [756, 249] width 67 height 12
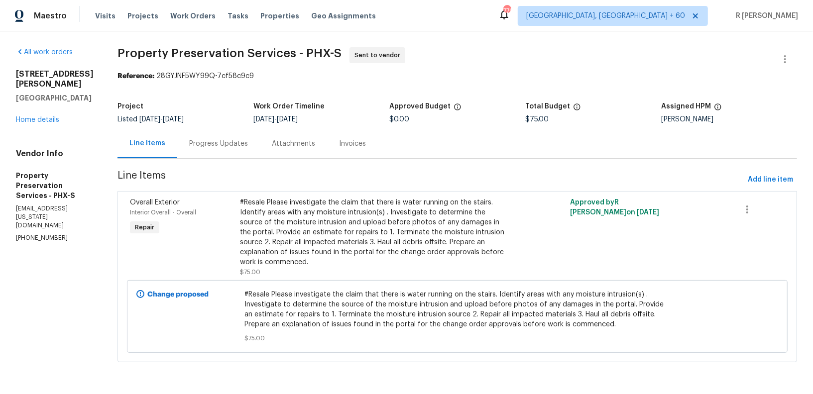
click at [221, 144] on div "Progress Updates" at bounding box center [218, 144] width 59 height 10
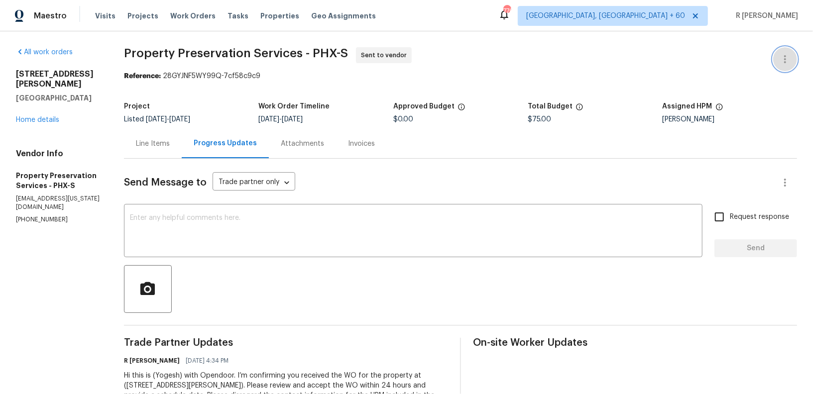
click at [786, 66] on button "button" at bounding box center [785, 59] width 24 height 24
click at [735, 55] on li "Edit" at bounding box center [753, 59] width 108 height 16
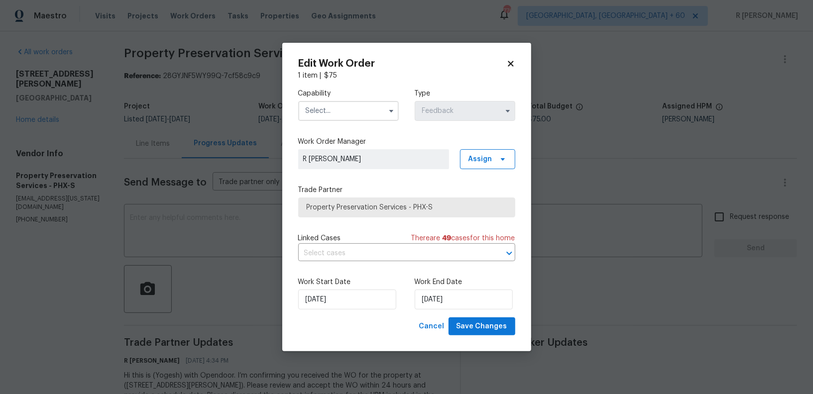
click at [382, 101] on div at bounding box center [348, 111] width 101 height 20
click at [376, 118] on input "text" at bounding box center [348, 111] width 101 height 20
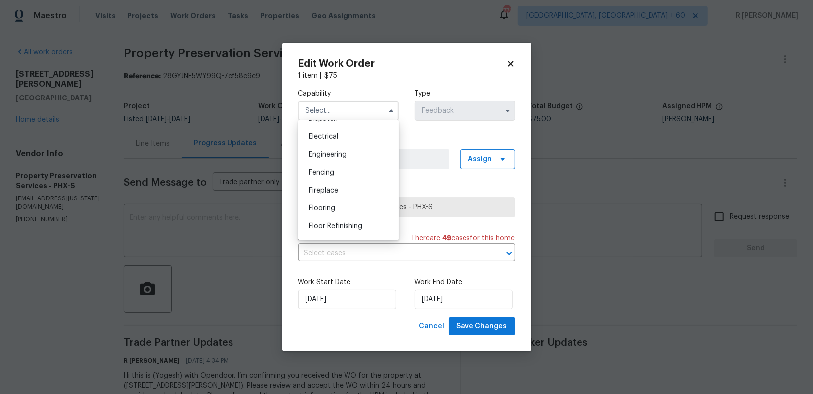
scroll to position [402, 0]
click at [356, 204] on span "General Contractor" at bounding box center [341, 205] width 64 height 7
type input "General Contractor"
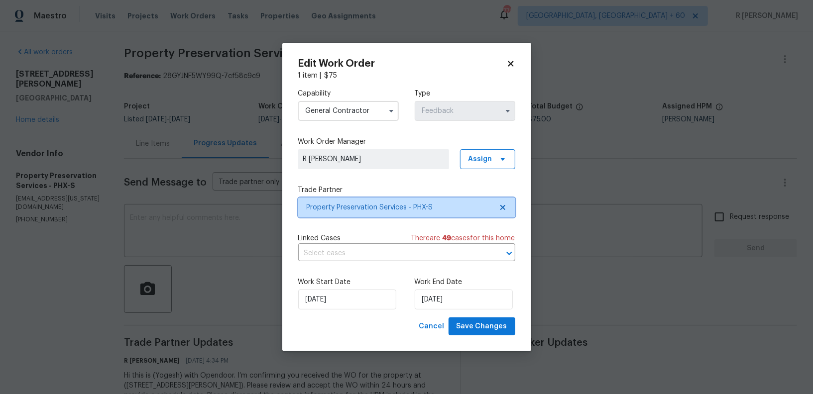
click at [389, 205] on span "Property Preservation Services - PHX-S" at bounding box center [400, 208] width 186 height 10
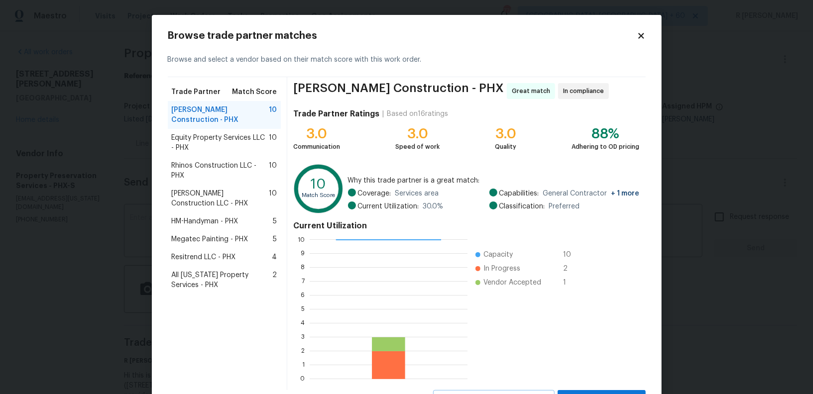
scroll to position [44, 0]
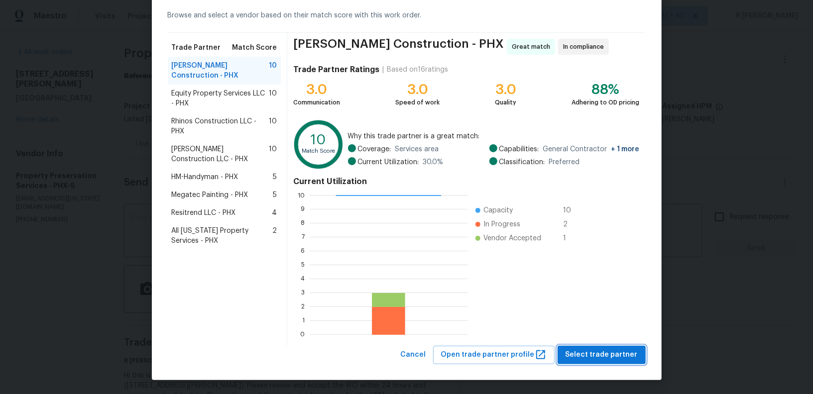
click at [615, 357] on span "Select trade partner" at bounding box center [602, 355] width 72 height 12
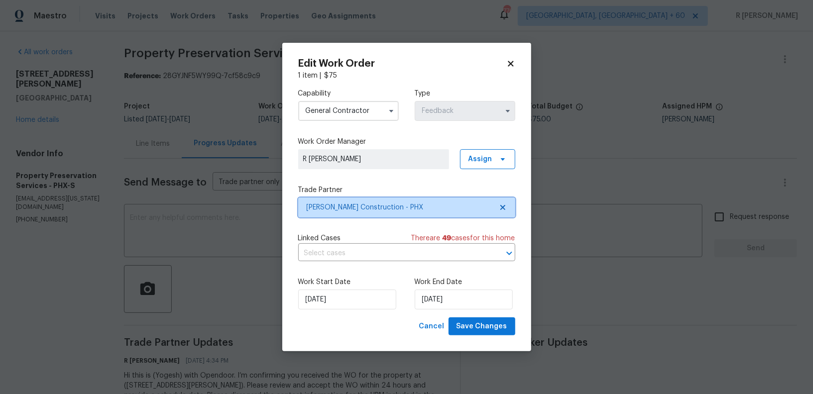
scroll to position [0, 0]
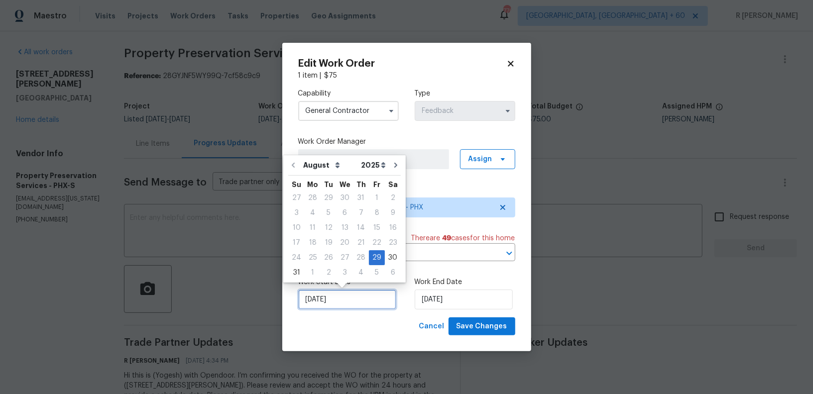
click at [302, 300] on input "29/08/2025" at bounding box center [347, 300] width 98 height 20
click at [323, 269] on div "2" at bounding box center [329, 273] width 16 height 14
type input "[DATE]"
select select "8"
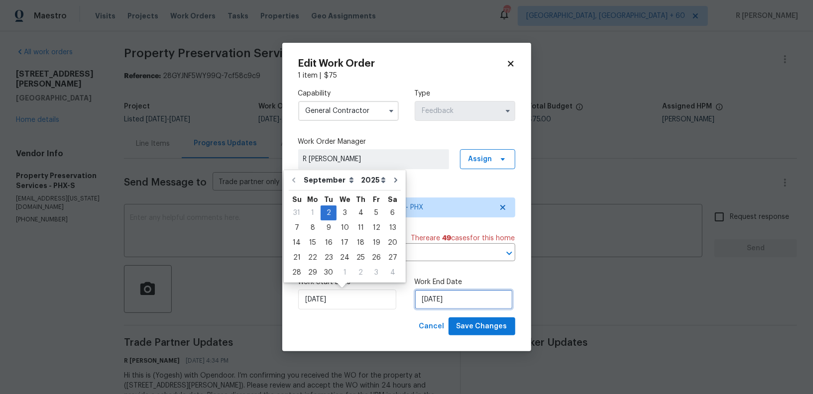
click at [437, 308] on input "[DATE]" at bounding box center [464, 300] width 98 height 20
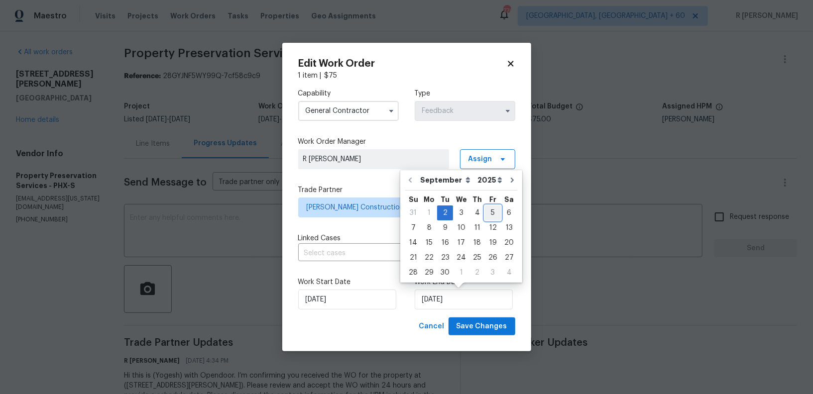
click at [491, 208] on div "5" at bounding box center [493, 213] width 16 height 14
type input "05/09/2025"
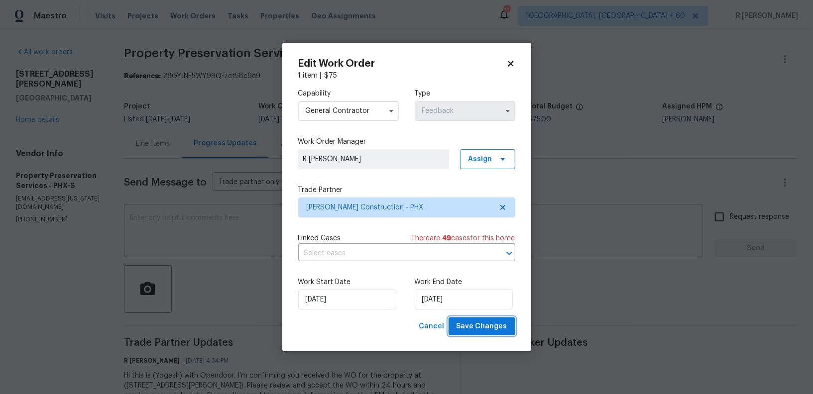
click at [474, 321] on span "Save Changes" at bounding box center [482, 327] width 51 height 12
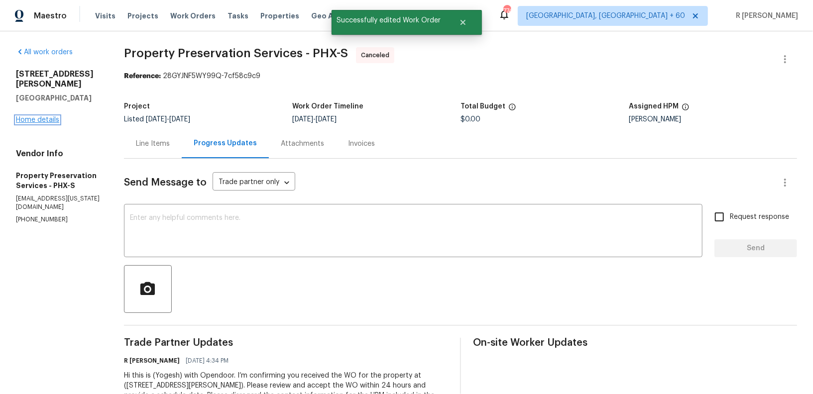
click at [47, 122] on link "Home details" at bounding box center [37, 120] width 43 height 7
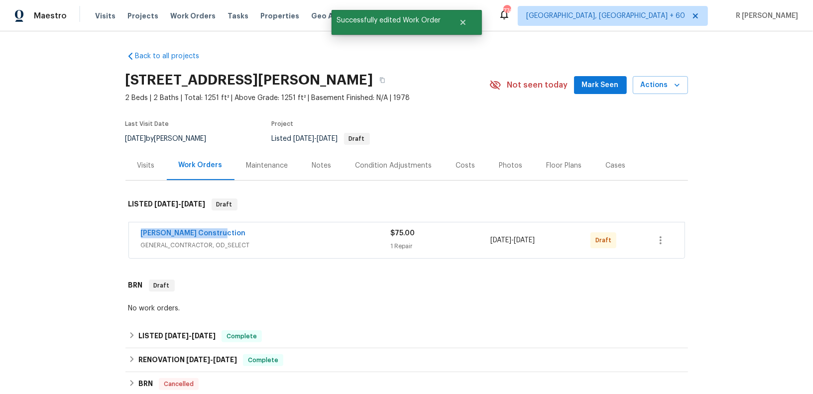
drag, startPoint x: 221, startPoint y: 242, endPoint x: 0, endPoint y: 242, distance: 221.1
click at [0, 242] on div "Back to all projects 7417 N Via Camello Del Norte Unit 160, Scottsdale, AZ 8525…" at bounding box center [406, 212] width 813 height 363
copy link "Strasser Construction"
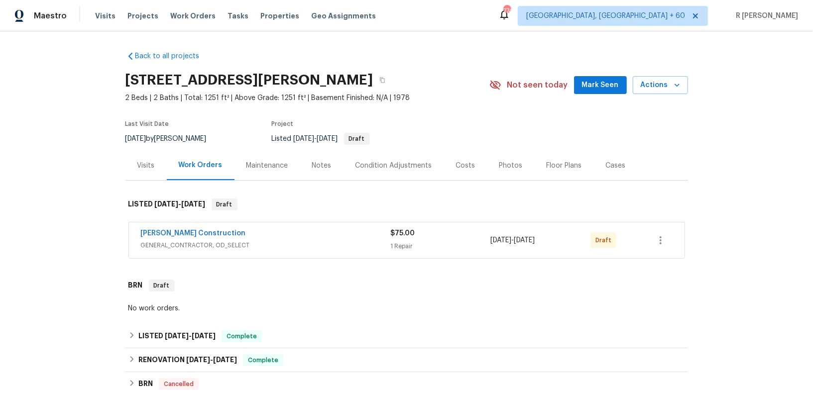
click at [266, 241] on div "Strasser Construction" at bounding box center [266, 235] width 250 height 12
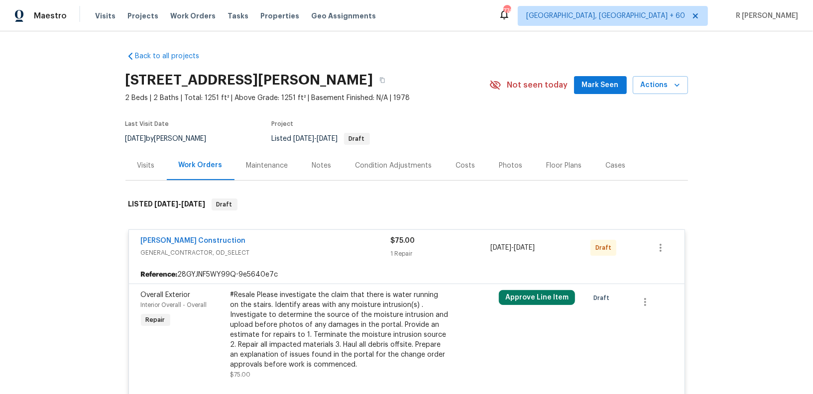
click at [274, 300] on div "#Resale Please investigate the claim that there is water running on the stairs.…" at bounding box center [340, 330] width 218 height 80
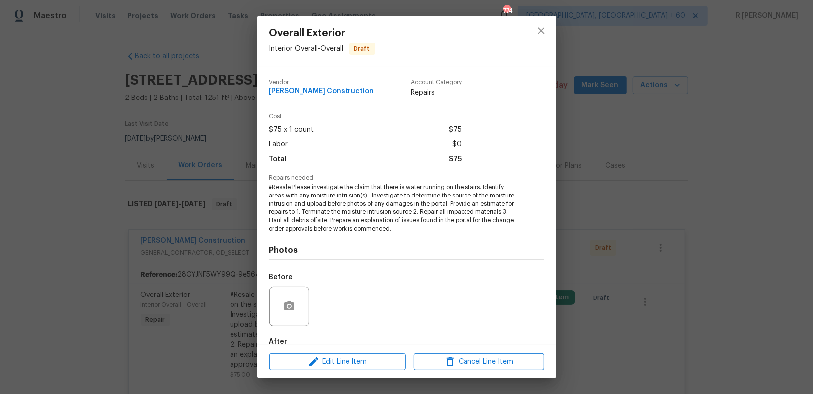
click at [359, 177] on span "Repairs needed" at bounding box center [406, 178] width 275 height 6
click at [352, 187] on span "#Resale Please investigate the claim that there is water running on the stairs.…" at bounding box center [392, 208] width 247 height 50
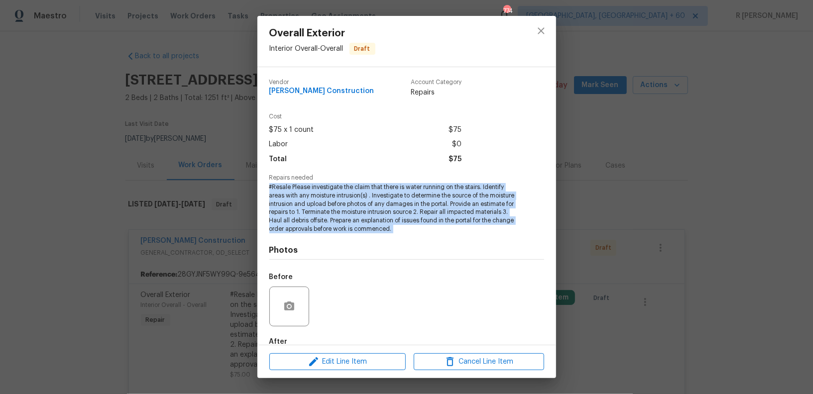
click at [352, 187] on span "#Resale Please investigate the claim that there is water running on the stairs.…" at bounding box center [392, 208] width 247 height 50
copy span "#Resale Please investigate the claim that there is water running on the stairs.…"
click at [540, 31] on icon "close" at bounding box center [541, 31] width 12 height 12
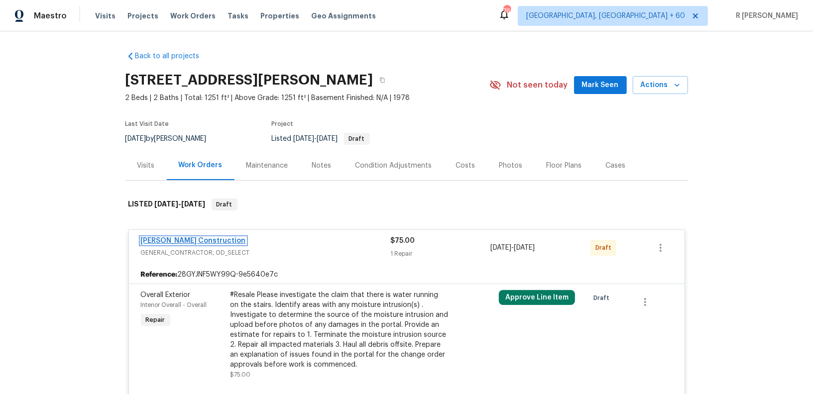
click at [181, 245] on link "Strasser Construction" at bounding box center [193, 241] width 105 height 7
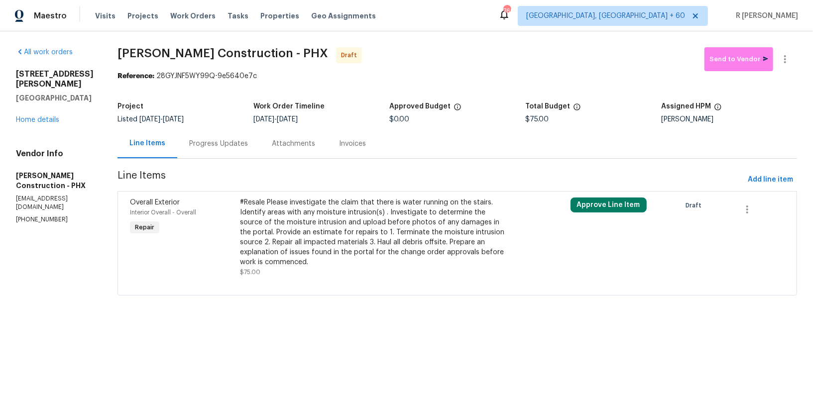
click at [230, 143] on div "Progress Updates" at bounding box center [218, 144] width 59 height 10
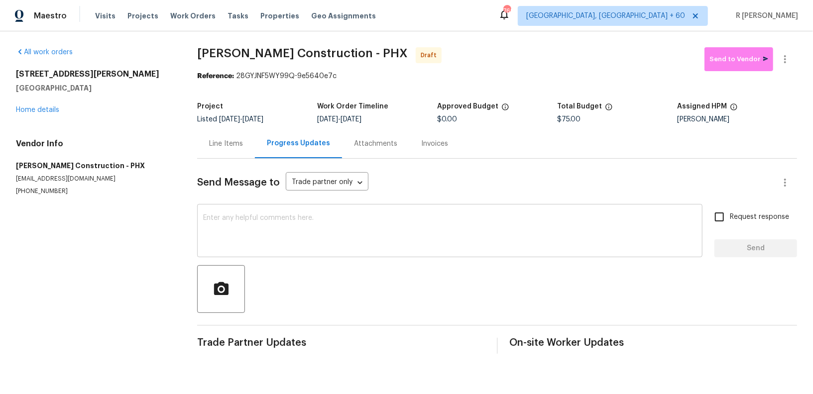
click at [404, 217] on textarea at bounding box center [449, 232] width 493 height 35
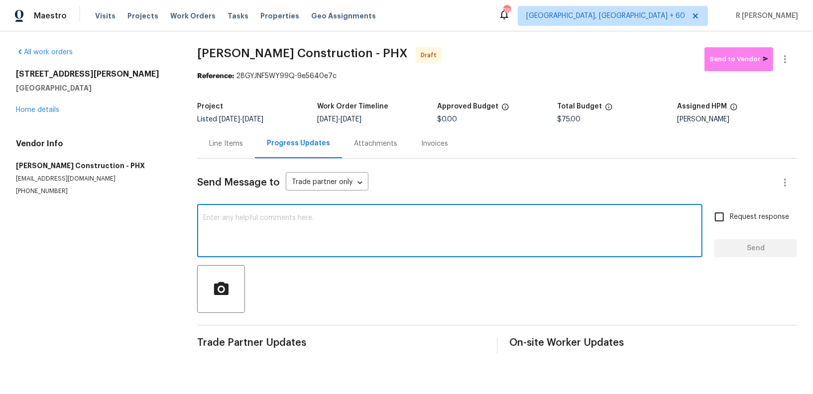
paste textarea "Hi this is (Yogesh) with Opendoor. I’m confirming you received the WO for the p…"
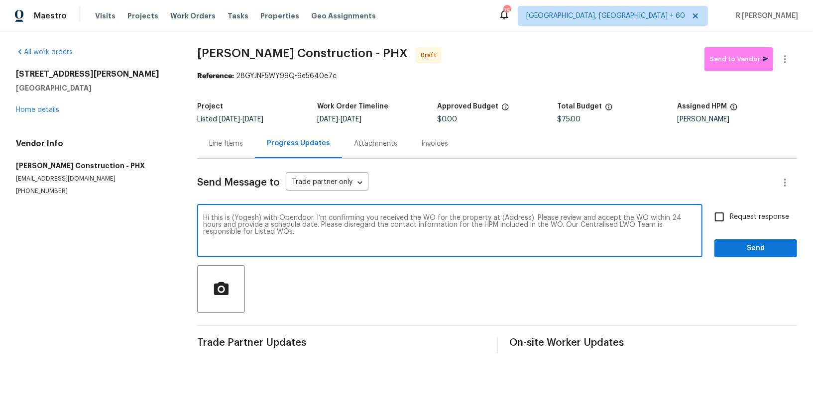
click at [500, 218] on textarea "Hi this is (Yogesh) with Opendoor. I’m confirming you received the WO for the p…" at bounding box center [449, 232] width 493 height 35
paste textarea "[STREET_ADDRESS][PERSON_NAME]"
type textarea "Hi this is (Yogesh) with Opendoor. I’m confirming you received the WO for the p…"
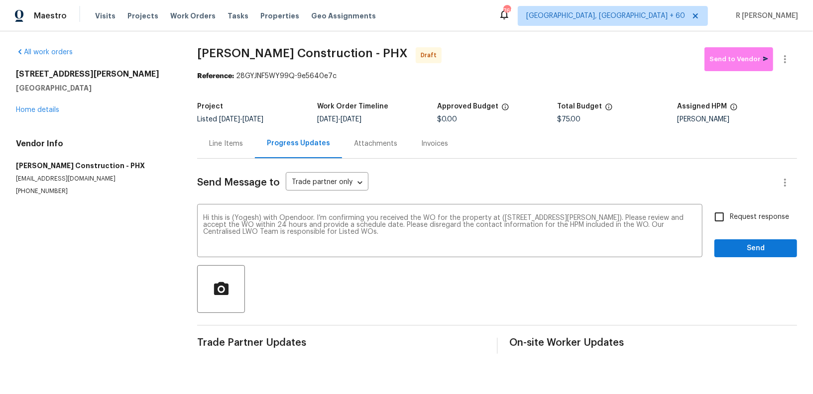
click at [755, 210] on label "Request response" at bounding box center [749, 217] width 80 height 21
click at [730, 210] on input "Request response" at bounding box center [719, 217] width 21 height 21
checkbox input "true"
click at [748, 243] on span "Send" at bounding box center [756, 249] width 67 height 12
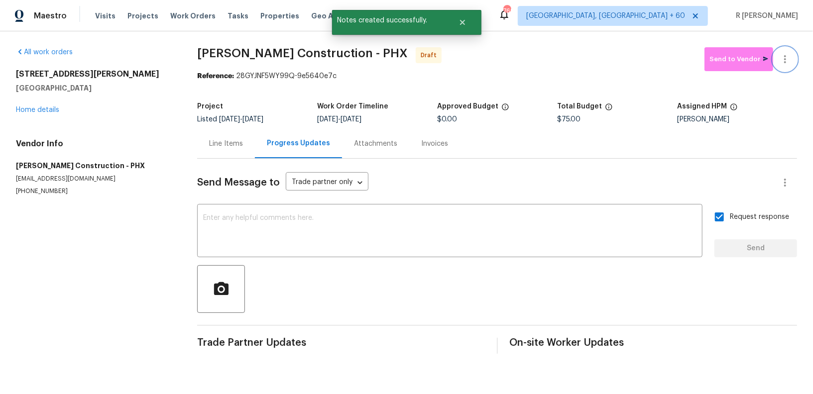
click at [786, 53] on icon "button" at bounding box center [785, 59] width 12 height 12
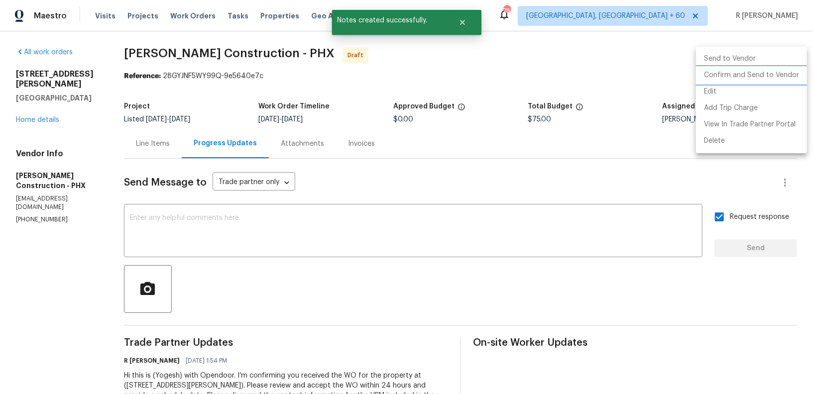
click at [737, 74] on li "Confirm and Send to Vendor" at bounding box center [751, 75] width 111 height 16
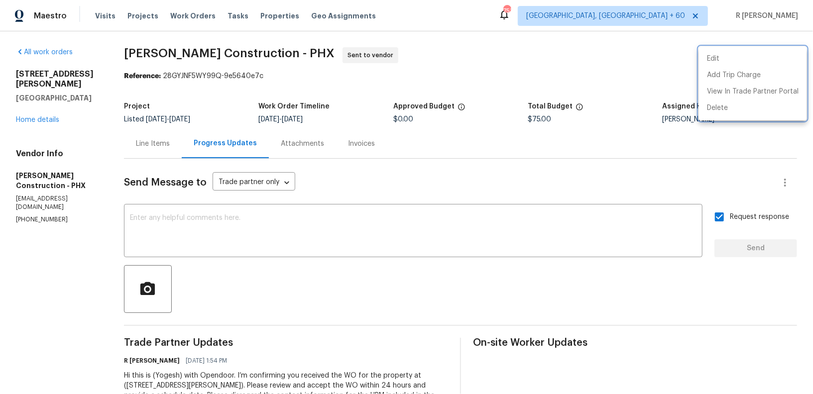
click at [246, 49] on div at bounding box center [406, 197] width 813 height 394
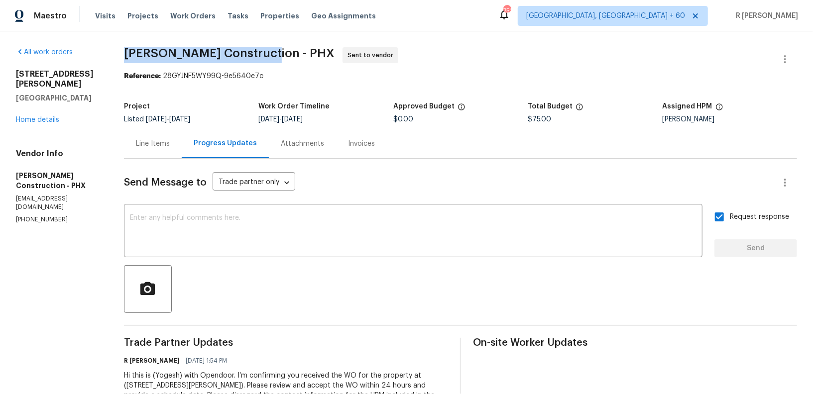
drag, startPoint x: 249, startPoint y: 55, endPoint x: 113, endPoint y: 56, distance: 136.9
click at [113, 56] on div "All work orders 7417 N Via Camello Del Norte Unit 160 Scottsdale, AZ 85258 Home…" at bounding box center [406, 234] width 813 height 407
copy span "Strasser Construction -"
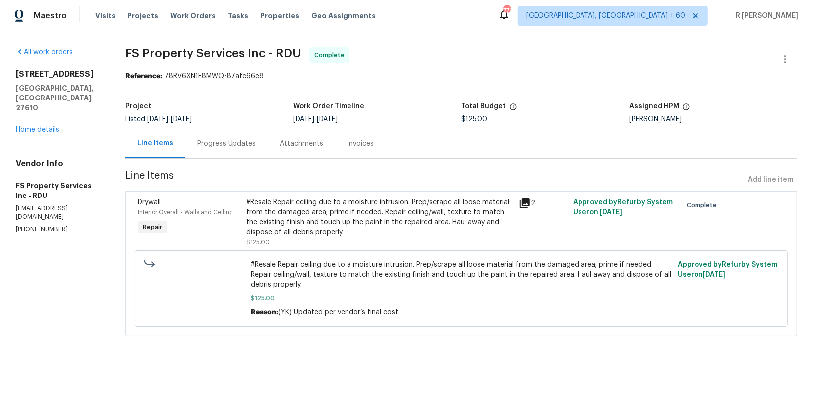
click at [38, 105] on div "[STREET_ADDRESS][PERSON_NAME] Home details" at bounding box center [59, 102] width 86 height 66
click at [37, 126] on link "Home details" at bounding box center [37, 129] width 43 height 7
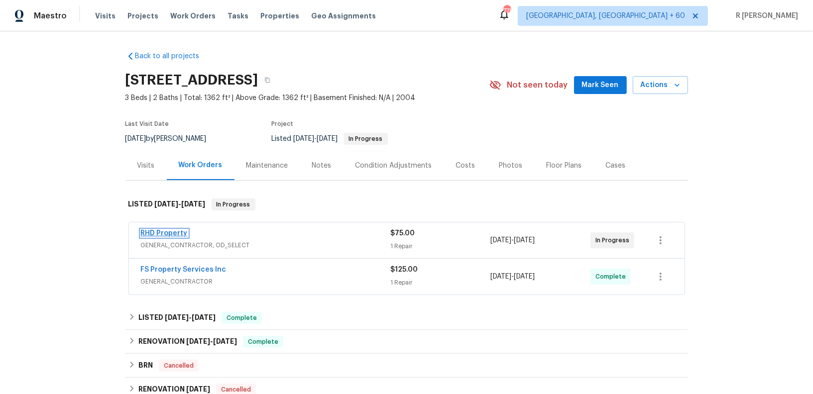
click at [167, 232] on link "RHD Property" at bounding box center [164, 233] width 47 height 7
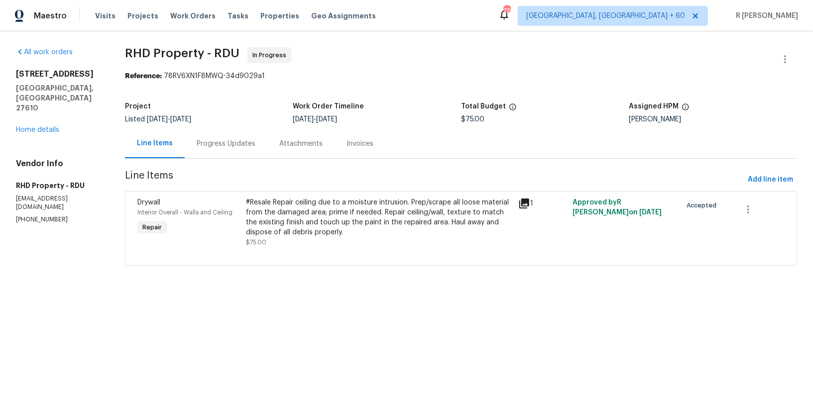
click at [253, 144] on div "Progress Updates" at bounding box center [226, 144] width 59 height 10
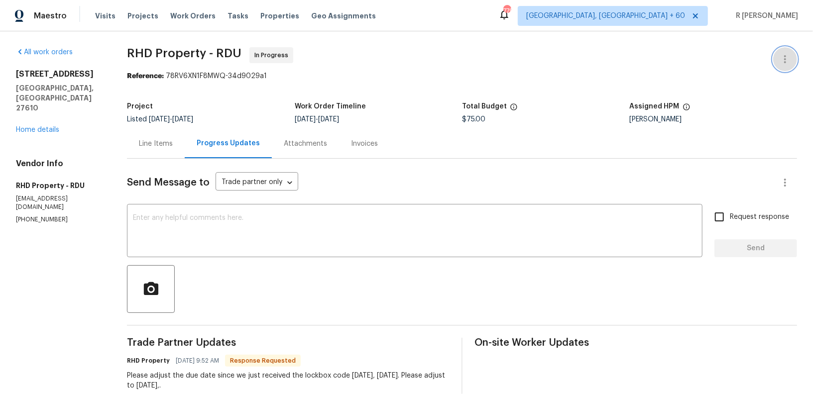
click at [782, 60] on icon "button" at bounding box center [785, 59] width 12 height 12
click at [710, 51] on li "Edit" at bounding box center [753, 59] width 108 height 16
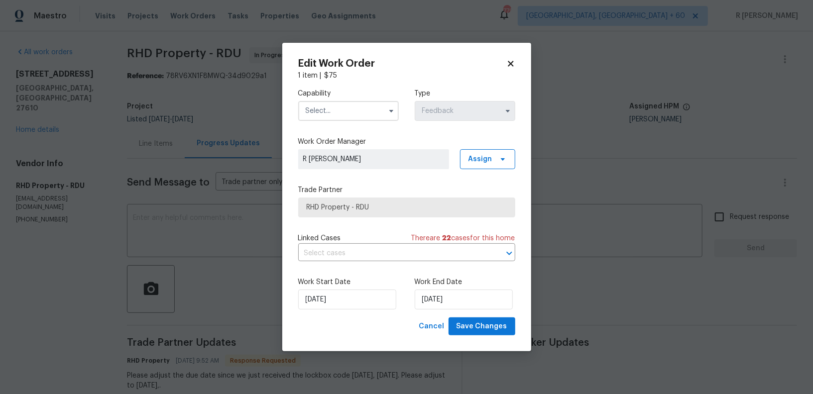
click at [312, 122] on div "Capability Type Feedback" at bounding box center [406, 105] width 217 height 48
click at [323, 113] on input "text" at bounding box center [348, 111] width 101 height 20
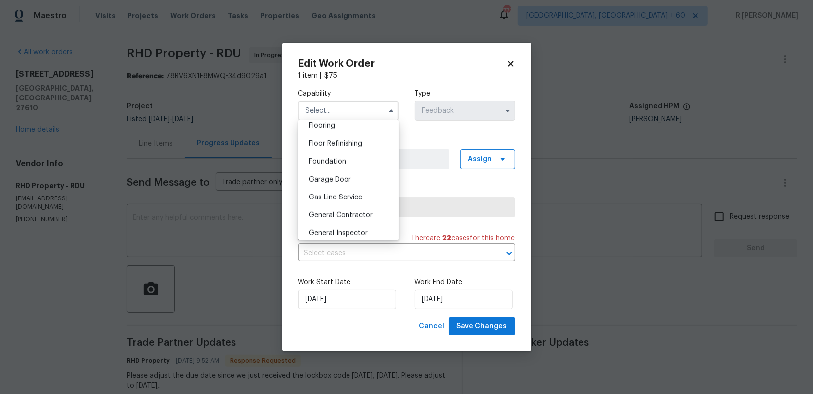
scroll to position [394, 0]
click at [354, 221] on div "General Contractor" at bounding box center [349, 214] width 96 height 18
type input "General Contractor"
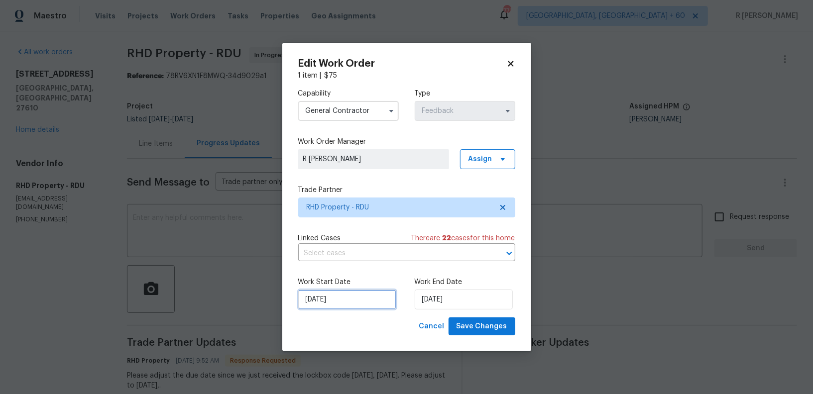
click at [341, 297] on input "[DATE]" at bounding box center [347, 300] width 98 height 20
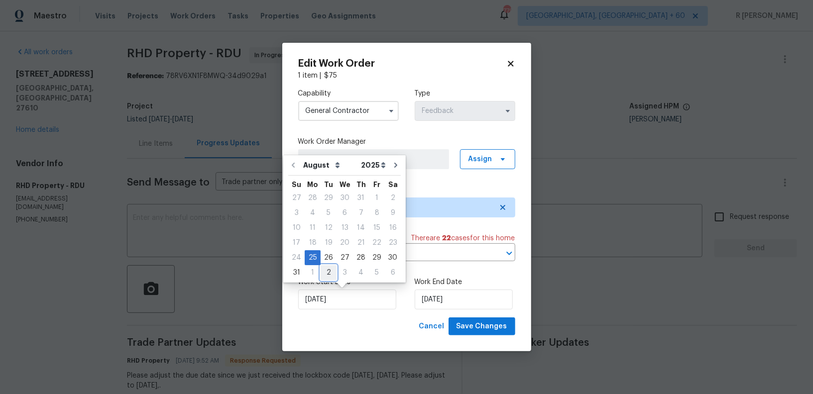
click at [327, 275] on div "2" at bounding box center [329, 273] width 16 height 14
type input "[DATE]"
select select "8"
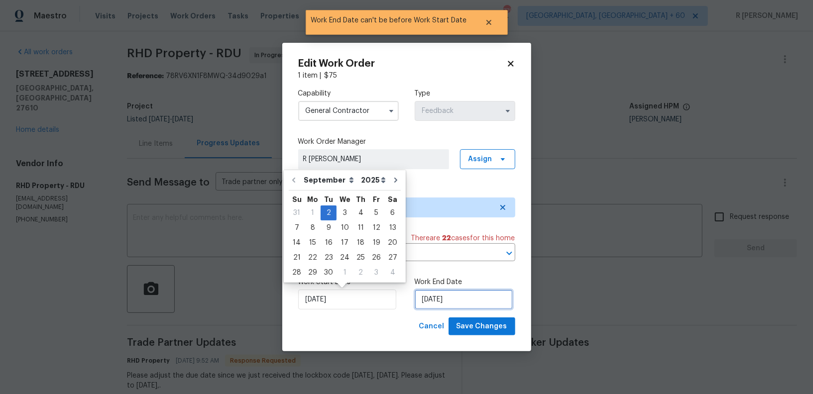
click at [436, 297] on input "[DATE]" at bounding box center [464, 300] width 98 height 20
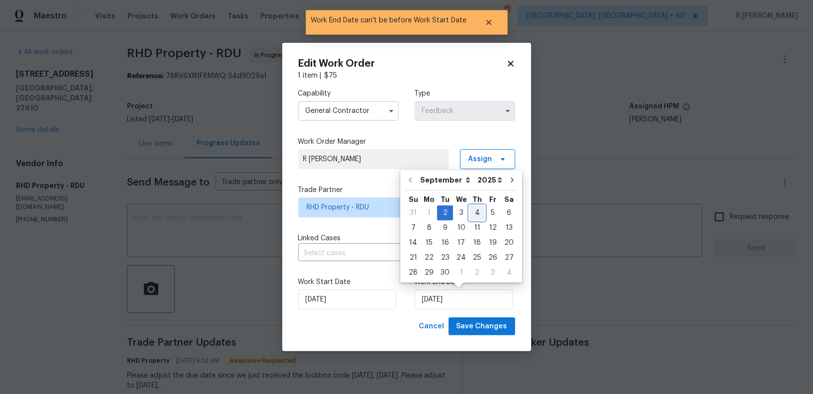
click at [474, 212] on div "4" at bounding box center [477, 213] width 15 height 14
type input "[DATE]"
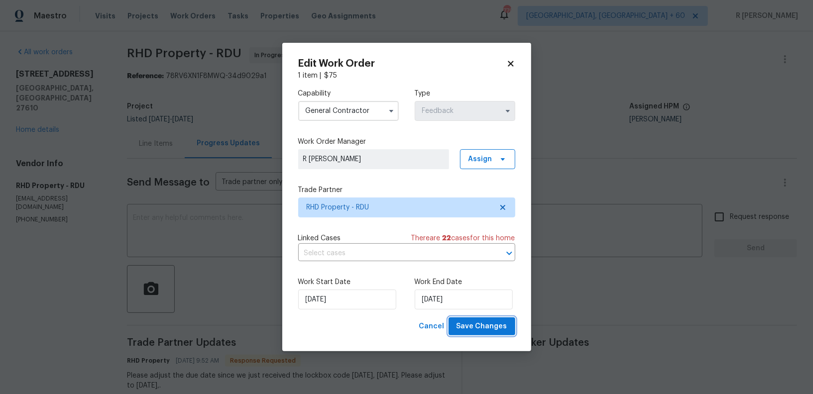
click at [507, 326] on button "Save Changes" at bounding box center [482, 327] width 67 height 18
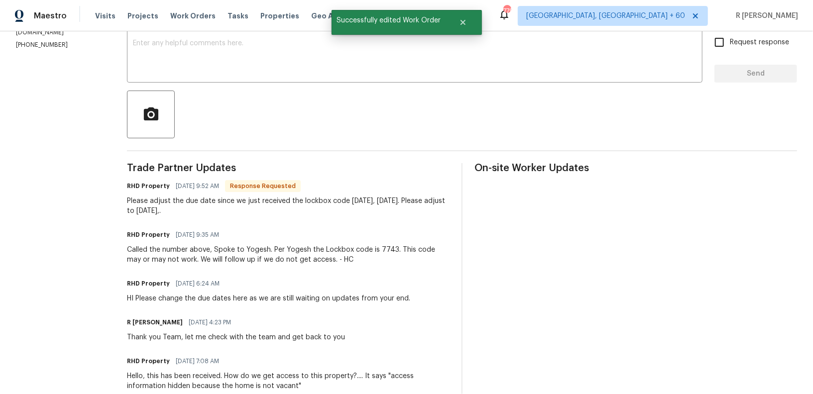
scroll to position [0, 0]
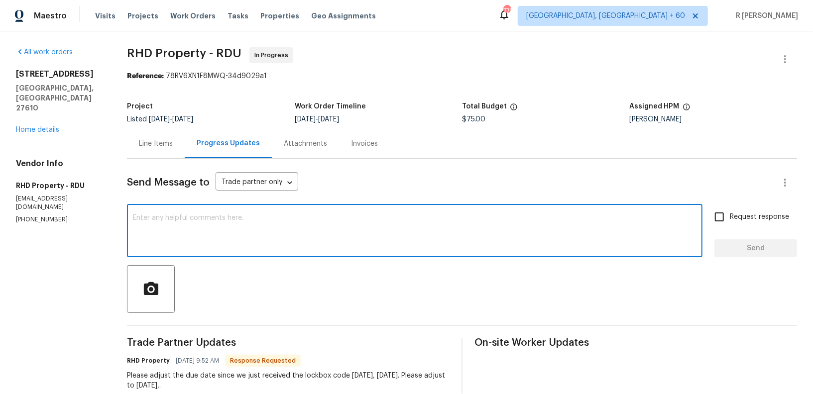
click at [376, 246] on textarea at bounding box center [415, 232] width 564 height 35
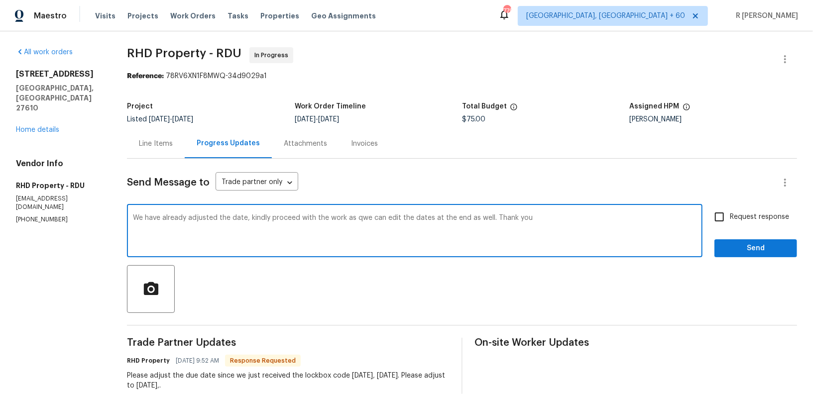
type textarea "We have already adjusted the date, kindly proceed with the work as qwe can edit…"
click at [797, 254] on div "All work orders 5612 Tealbrook Dr Raleigh, NC 27610 Home details Vendor Info RH…" at bounding box center [406, 346] width 813 height 631
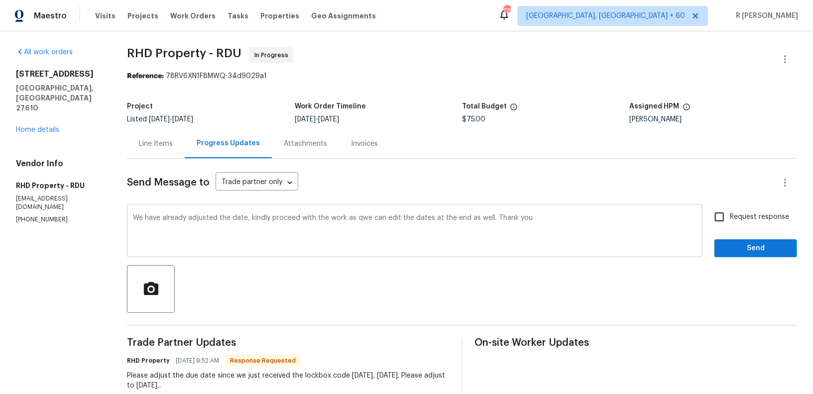
click at [701, 249] on div "We have already adjusted the date, kindly proceed with the work as qwe can edit…" at bounding box center [415, 232] width 576 height 51
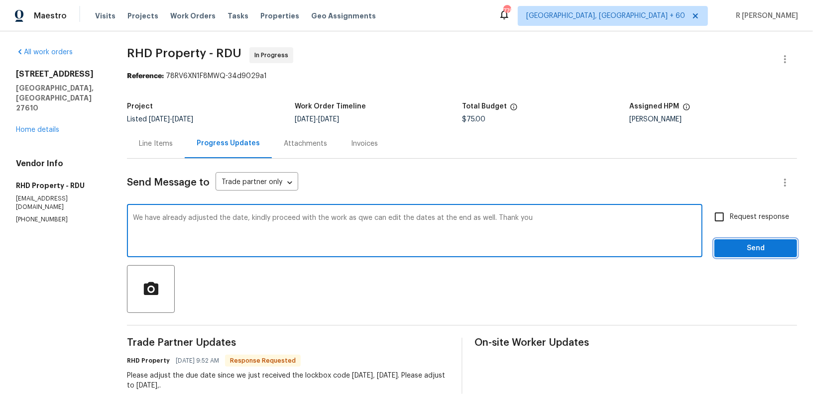
click at [785, 246] on span "Send" at bounding box center [756, 249] width 67 height 12
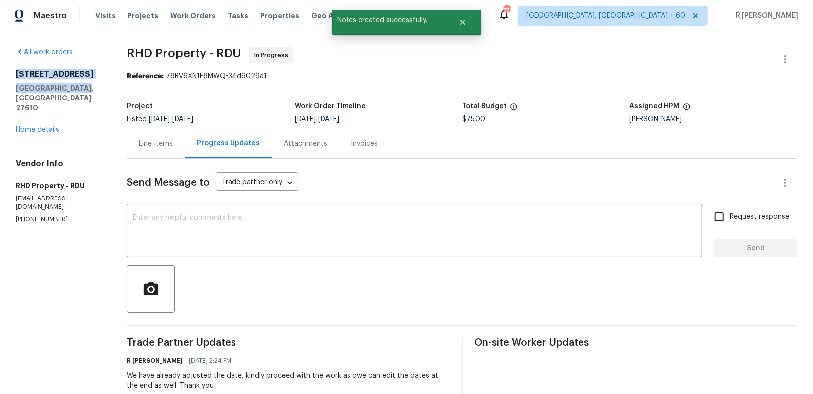
drag, startPoint x: 82, startPoint y: 91, endPoint x: 1, endPoint y: 76, distance: 82.0
click at [1, 76] on div "All work orders 5612 Tealbrook Dr Raleigh, NC 27610 Home details Vendor Info RH…" at bounding box center [406, 371] width 813 height 680
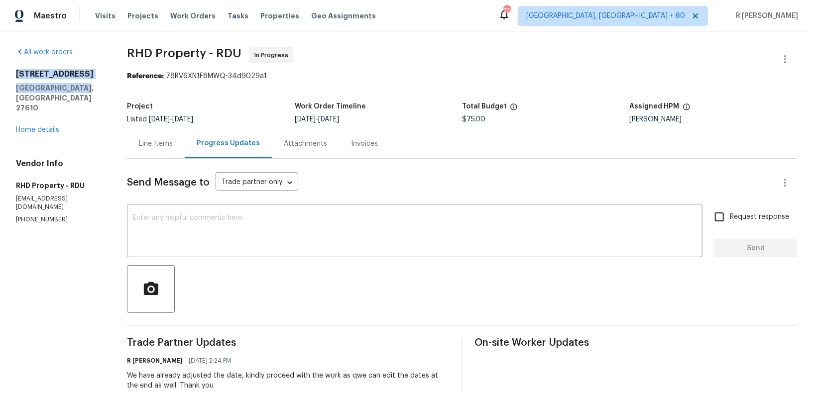
copy div "5612 Tealbrook Dr Raleigh, NC 27610"
click at [43, 126] on link "Home details" at bounding box center [37, 129] width 43 height 7
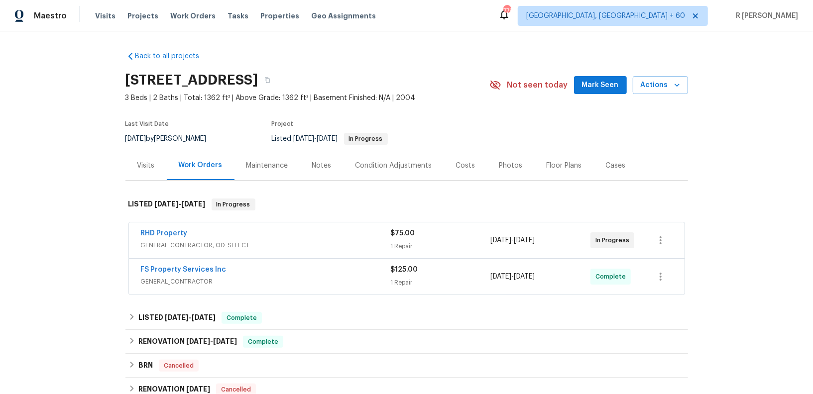
click at [268, 261] on div "FS Property Services Inc GENERAL_CONTRACTOR $125.00 1 Repair 9/1/2025 - 9/1/202…" at bounding box center [407, 277] width 556 height 36
click at [168, 266] on link "FS Property Services Inc" at bounding box center [184, 269] width 86 height 7
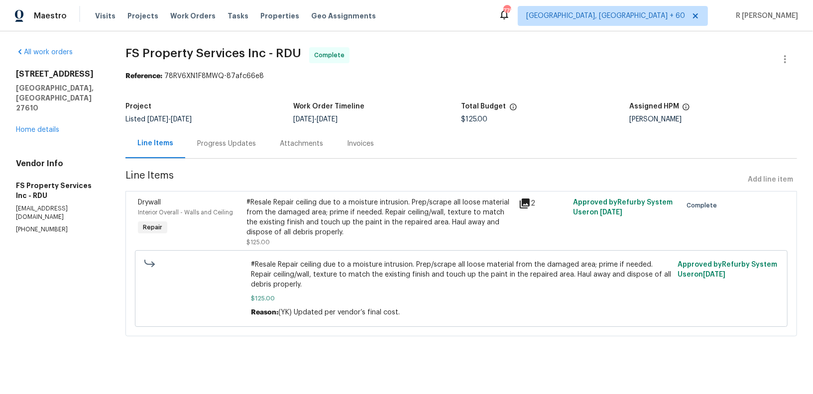
drag, startPoint x: 403, startPoint y: 300, endPoint x: 403, endPoint y: 336, distance: 35.9
click at [403, 308] on div "#Resale Repair ceiling due to a moisture intrusion. Prep/scrape all loose mater…" at bounding box center [461, 289] width 421 height 58
click at [358, 202] on div "#Resale Repair ceiling due to a moisture intrusion. Prep/scrape all loose mater…" at bounding box center [380, 218] width 266 height 40
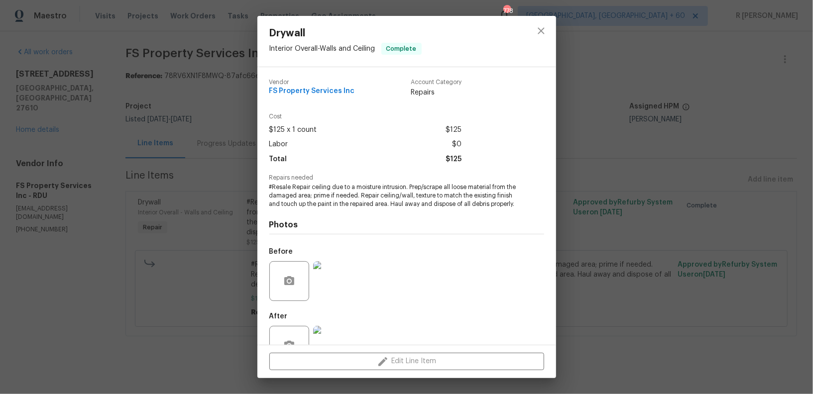
click at [341, 290] on img at bounding box center [333, 281] width 40 height 40
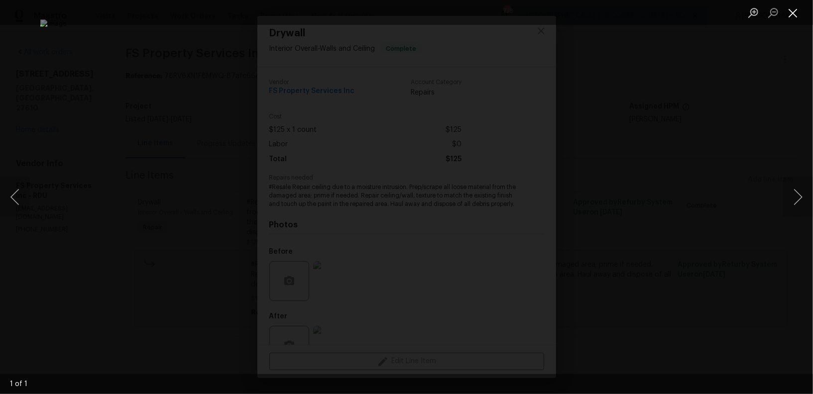
click at [794, 14] on button "Close lightbox" at bounding box center [793, 12] width 20 height 17
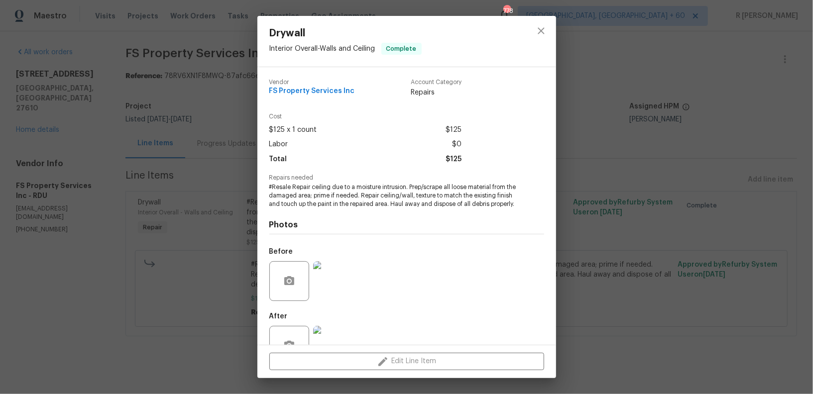
scroll to position [39, 0]
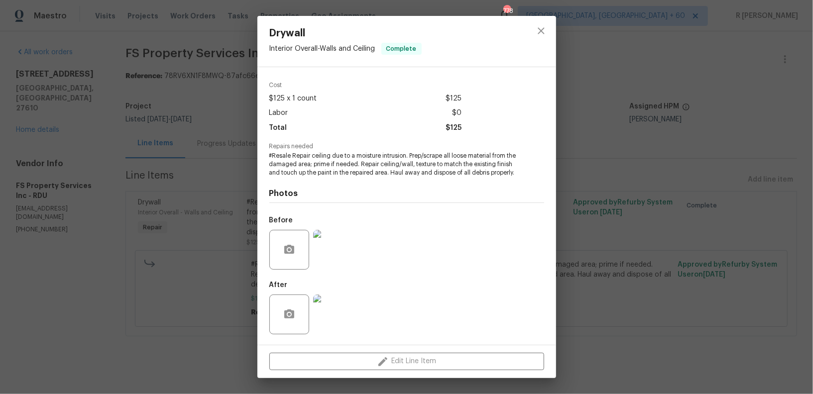
click at [327, 309] on img at bounding box center [333, 315] width 40 height 40
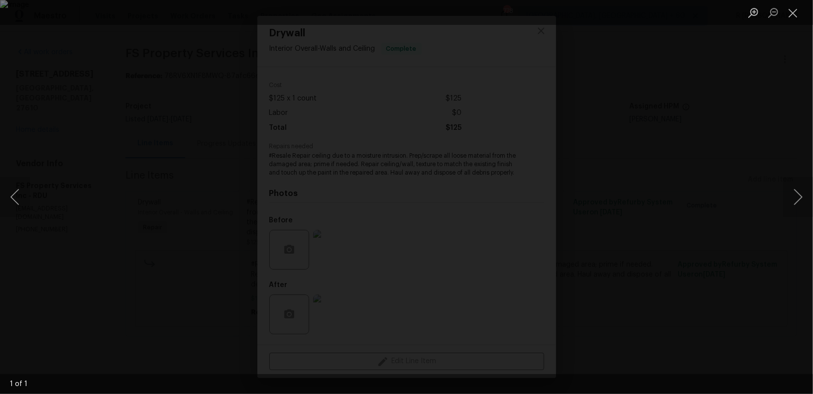
click at [444, 202] on img "Lightbox" at bounding box center [406, 197] width 813 height 394
click at [456, 166] on img "Lightbox" at bounding box center [406, 197] width 813 height 394
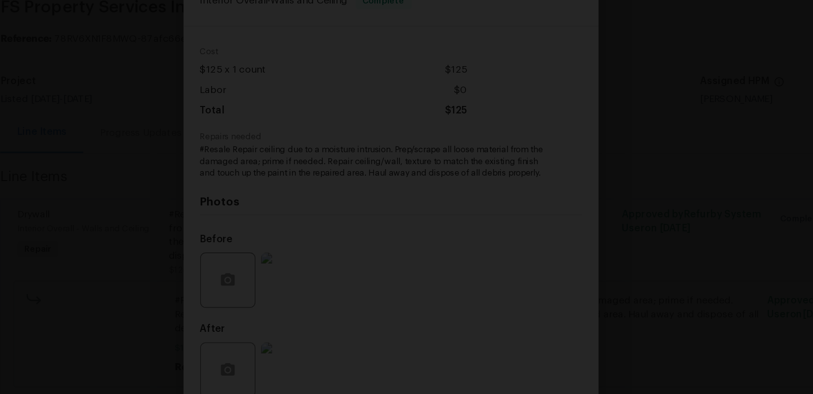
click at [604, 110] on div "Lightbox" at bounding box center [406, 197] width 813 height 394
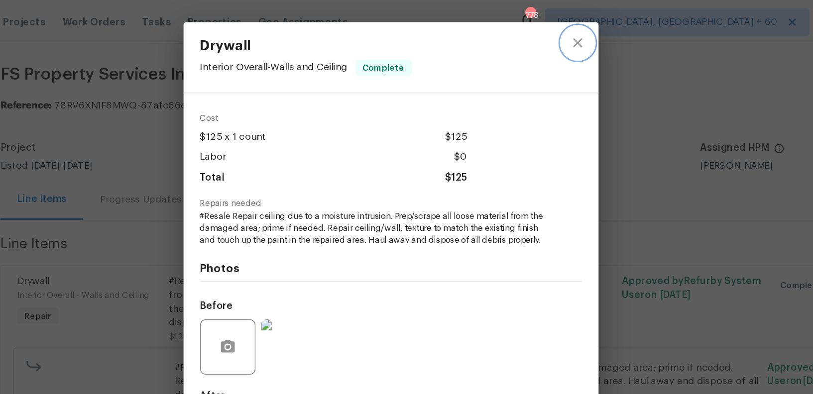
click at [540, 34] on icon "close" at bounding box center [541, 31] width 12 height 12
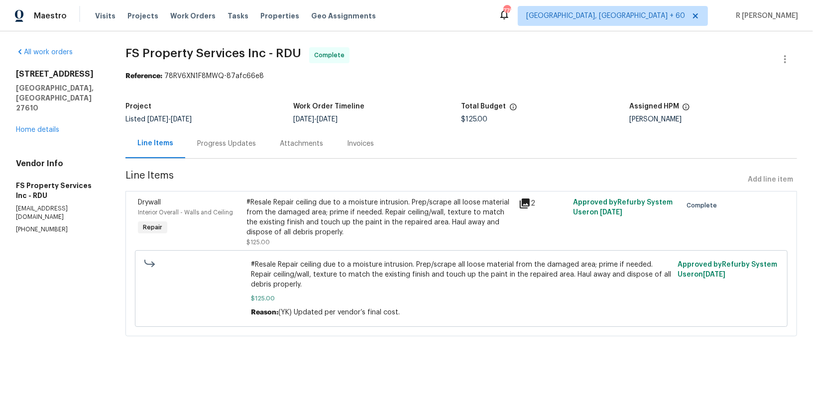
click at [242, 155] on div "Progress Updates" at bounding box center [226, 143] width 83 height 29
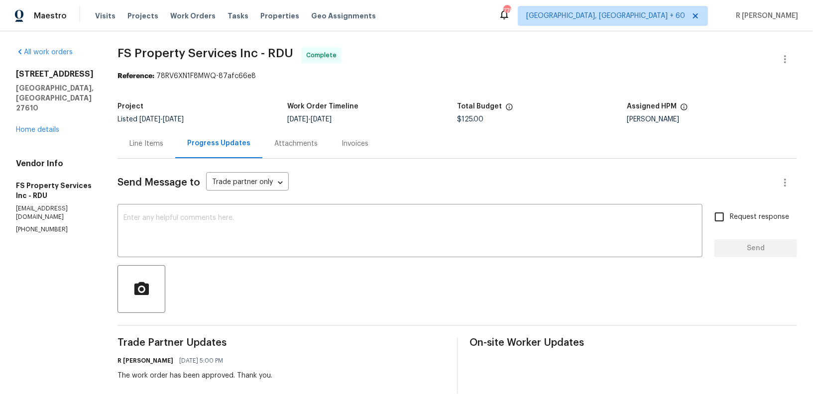
click at [161, 154] on div "Line Items" at bounding box center [147, 143] width 58 height 29
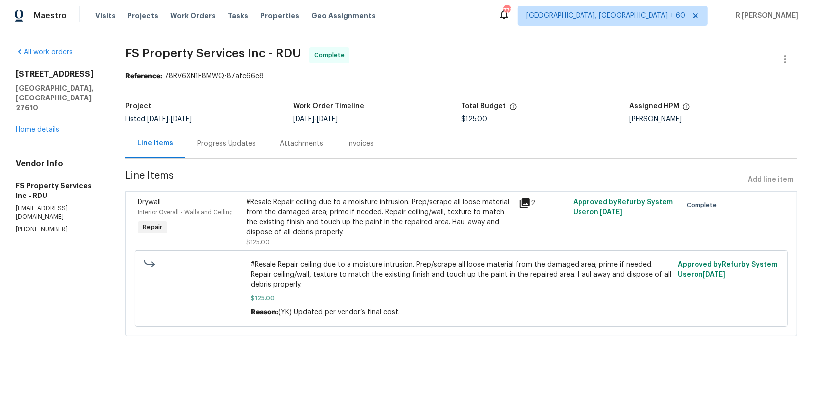
click at [401, 206] on div "#Resale Repair ceiling due to a moisture intrusion. Prep/scrape all loose mater…" at bounding box center [380, 218] width 266 height 40
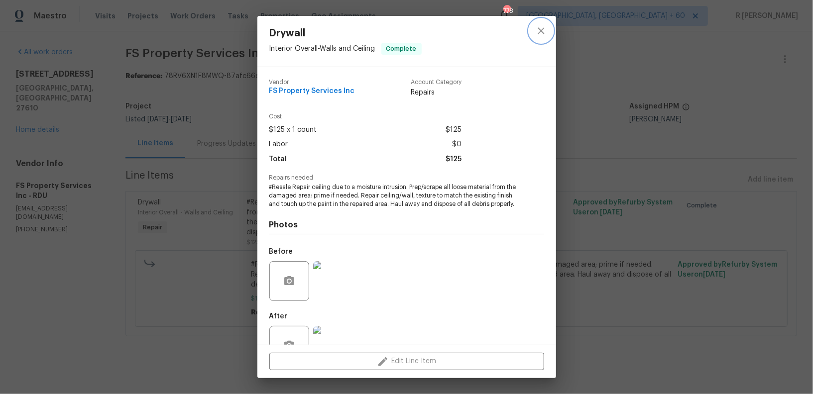
click at [533, 33] on button "close" at bounding box center [541, 31] width 24 height 24
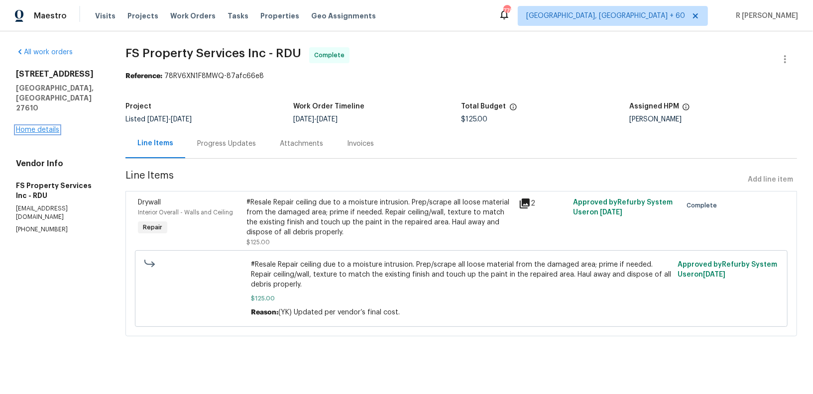
click at [32, 126] on link "Home details" at bounding box center [37, 129] width 43 height 7
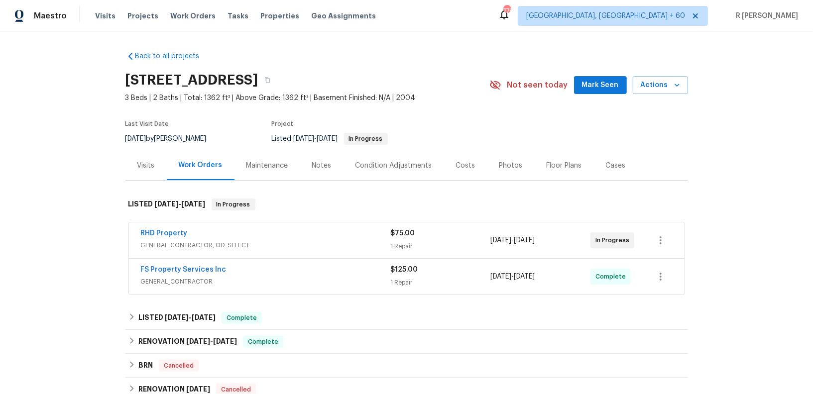
scroll to position [87, 0]
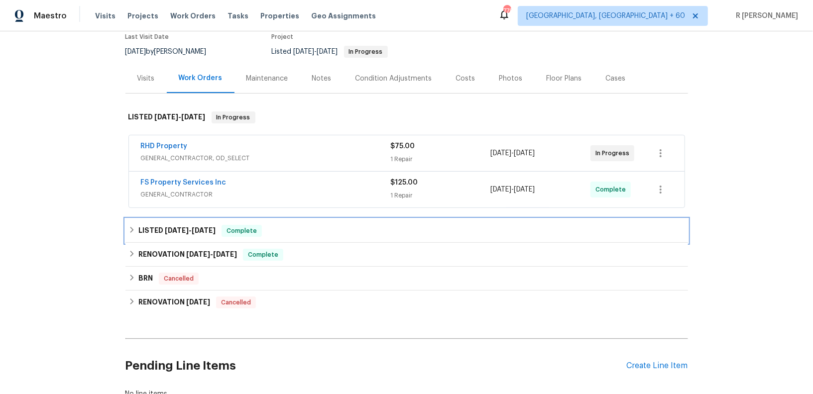
click at [188, 225] on h6 "LISTED 5/8/25 - 5/9/25" at bounding box center [176, 231] width 77 height 12
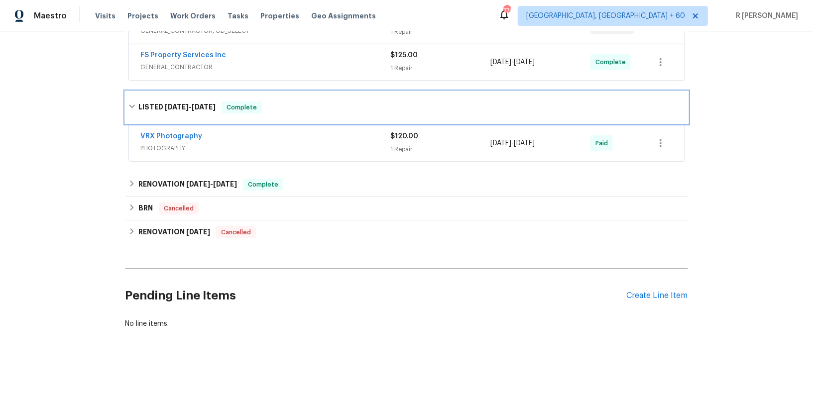
scroll to position [0, 0]
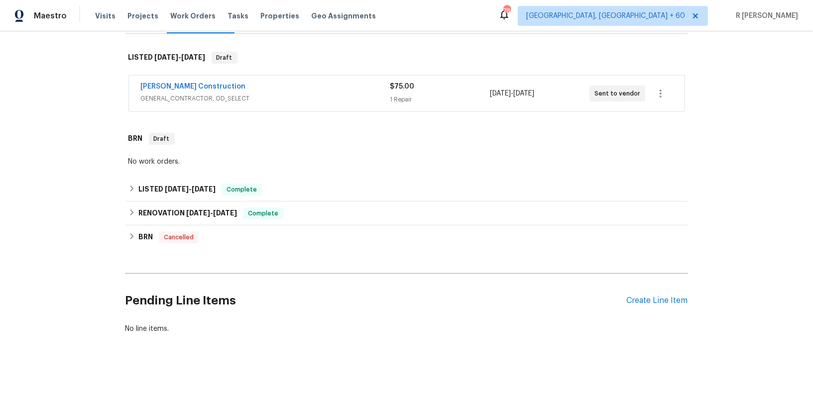
scroll to position [163, 0]
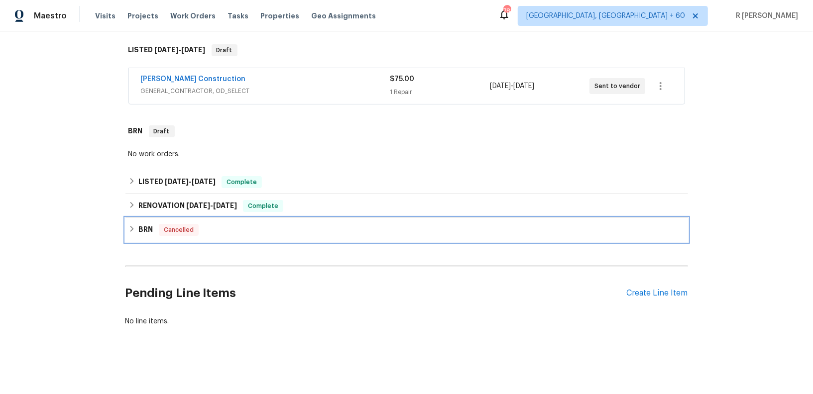
click at [231, 225] on div "BRN Cancelled" at bounding box center [406, 230] width 557 height 12
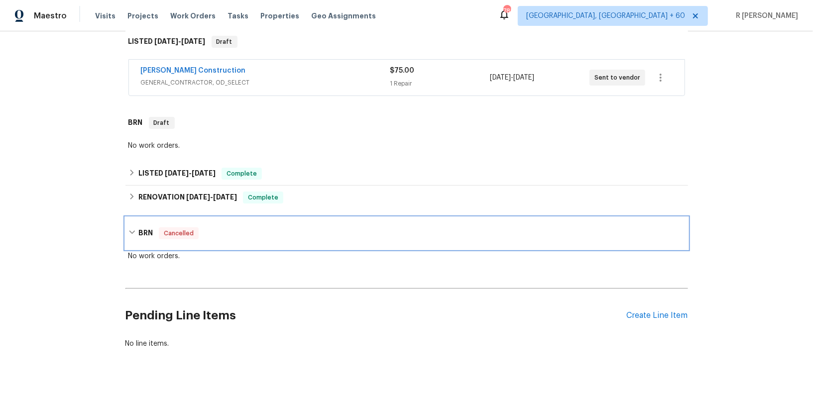
scroll to position [0, 0]
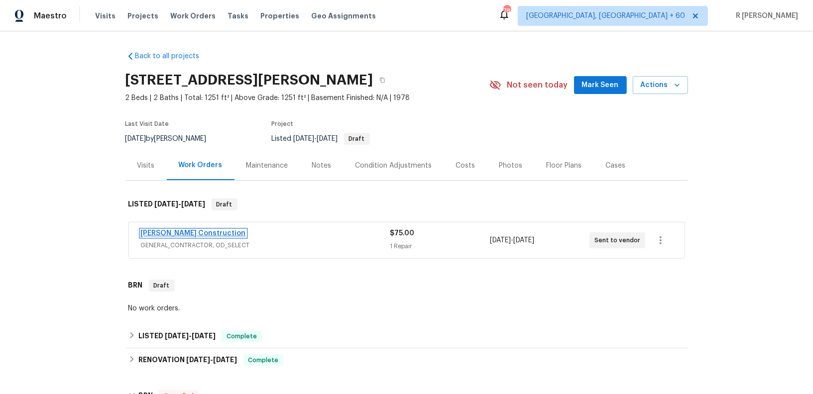
click at [188, 237] on link "Strasser Construction" at bounding box center [193, 233] width 105 height 7
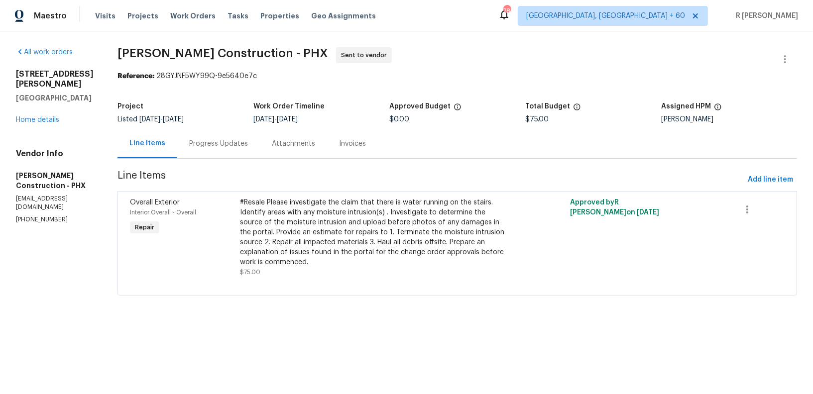
click at [205, 142] on div "Progress Updates" at bounding box center [218, 144] width 59 height 10
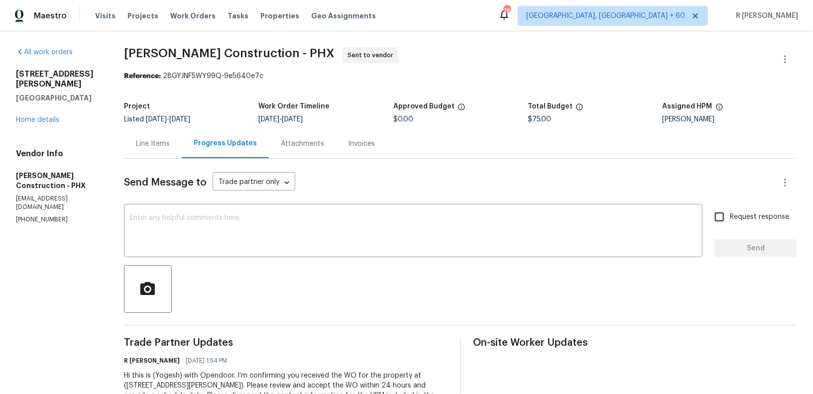
click at [46, 216] on p "(602) 980-2585" at bounding box center [58, 220] width 84 height 8
copy p "(602) 980-2585"
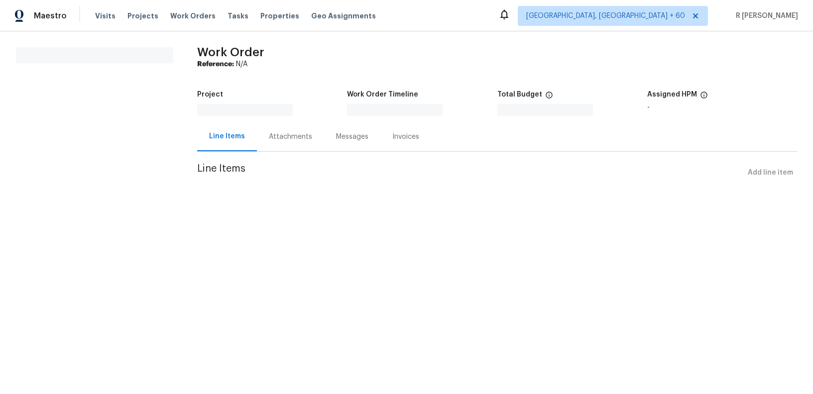
click at [243, 131] on div "Line Items" at bounding box center [227, 136] width 60 height 29
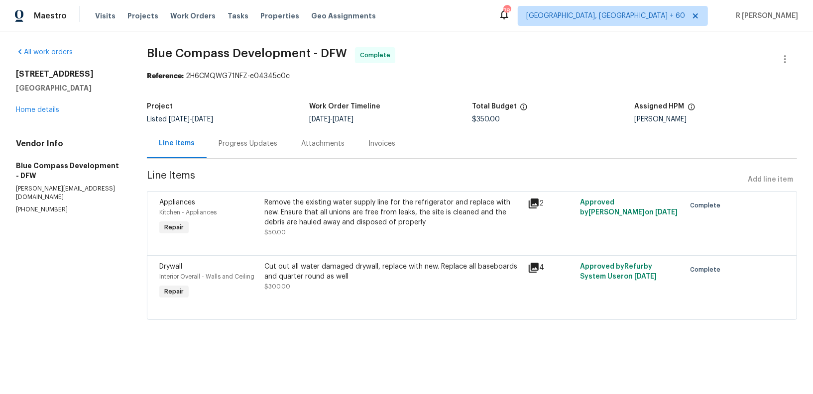
click at [374, 152] on div "Invoices" at bounding box center [382, 143] width 51 height 29
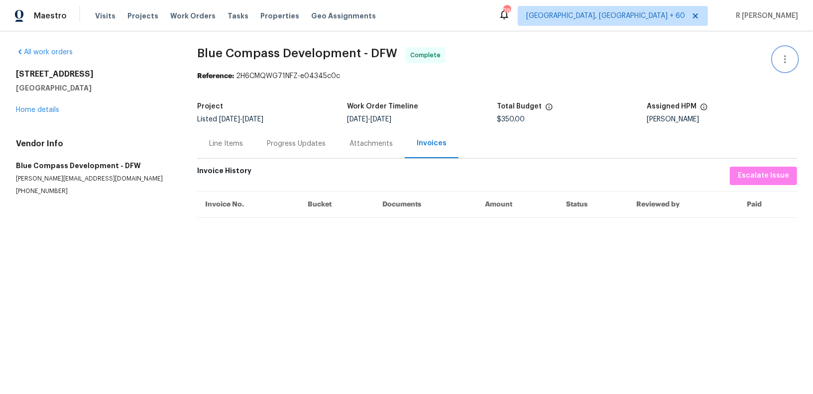
click at [783, 59] on icon "button" at bounding box center [785, 59] width 12 height 12
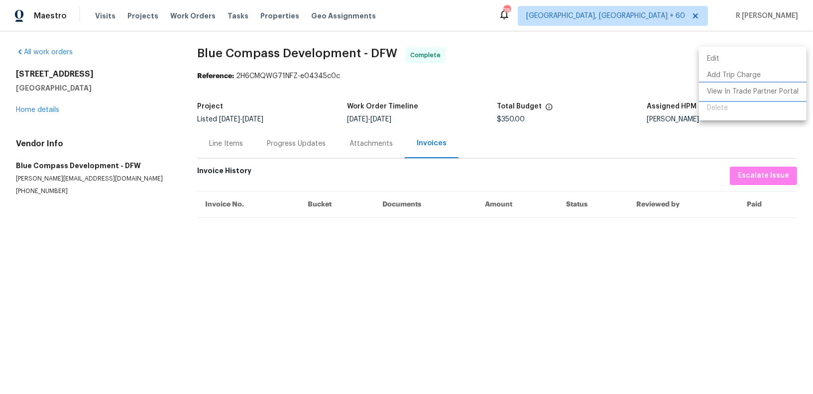
click at [748, 87] on li "View In Trade Partner Portal" at bounding box center [753, 92] width 108 height 16
drag, startPoint x: 86, startPoint y: 90, endPoint x: 0, endPoint y: 76, distance: 87.3
click at [0, 76] on div at bounding box center [406, 197] width 813 height 394
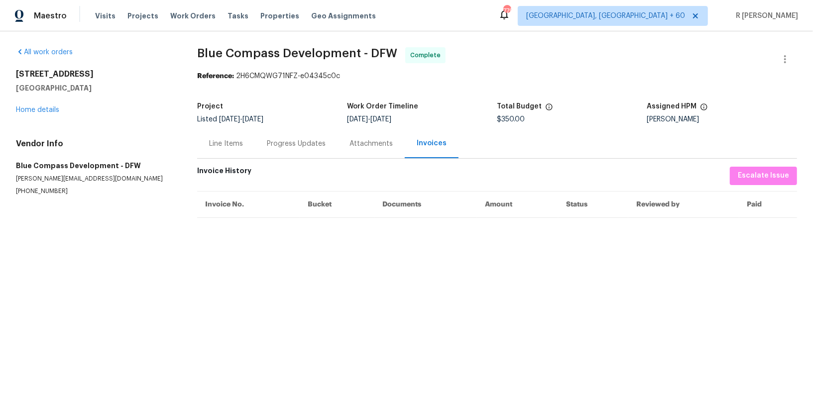
drag, startPoint x: 85, startPoint y: 88, endPoint x: 0, endPoint y: 72, distance: 86.6
click at [0, 72] on div "All work orders [STREET_ADDRESS] Home details Vendor Info Blue Compass Developm…" at bounding box center [406, 133] width 813 height 204
copy div "[STREET_ADDRESS][PERSON_NAME]"
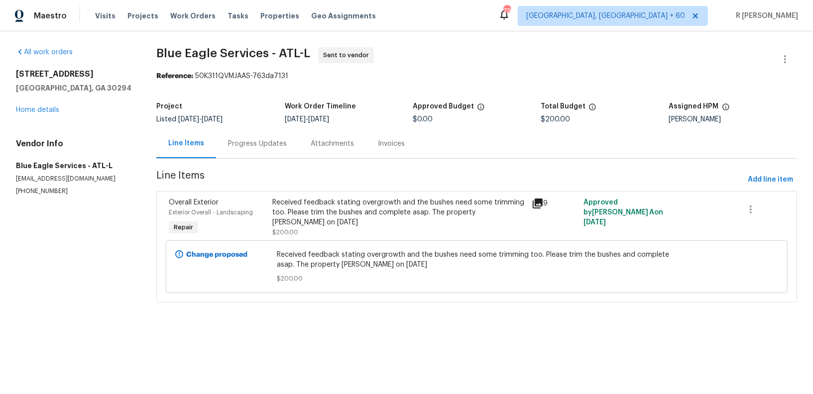
click at [343, 190] on section "Blue Eagle Services - ATL-L Sent to vendor Reference: 50K311QVMJAAS-763da7131 P…" at bounding box center [476, 180] width 641 height 267
click at [389, 217] on div "Received feedback stating overgrowth and the bushes need some trimming too. Ple…" at bounding box center [398, 213] width 253 height 30
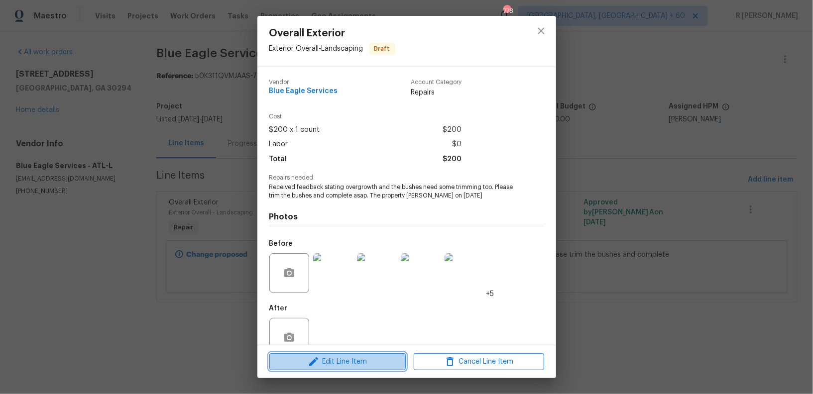
click at [330, 365] on span "Edit Line Item" at bounding box center [337, 362] width 130 height 12
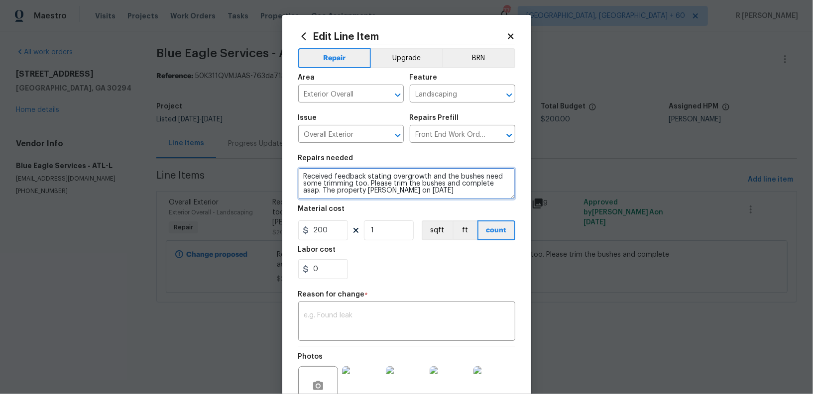
click at [306, 174] on textarea "Received feedback stating overgrowth and the bushes need some trimming too. Ple…" at bounding box center [406, 184] width 217 height 32
click at [512, 184] on textarea "#Resale Received feedback stating overgrowth and the bushes need some trimming …" at bounding box center [406, 184] width 217 height 32
click at [345, 178] on textarea "#Resale Received feedback stating overgrowth and the bushes need some trimming …" at bounding box center [406, 184] width 217 height 32
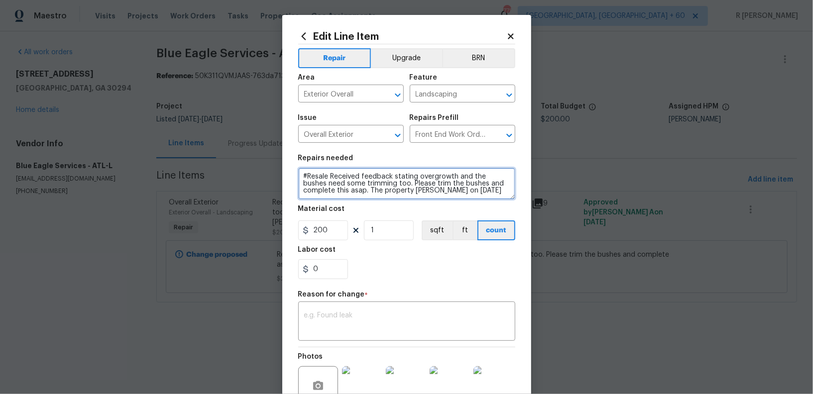
type textarea "#Resale Received feedback stating overgrowth and the bushes need some trimming …"
click at [344, 317] on textarea at bounding box center [406, 322] width 205 height 21
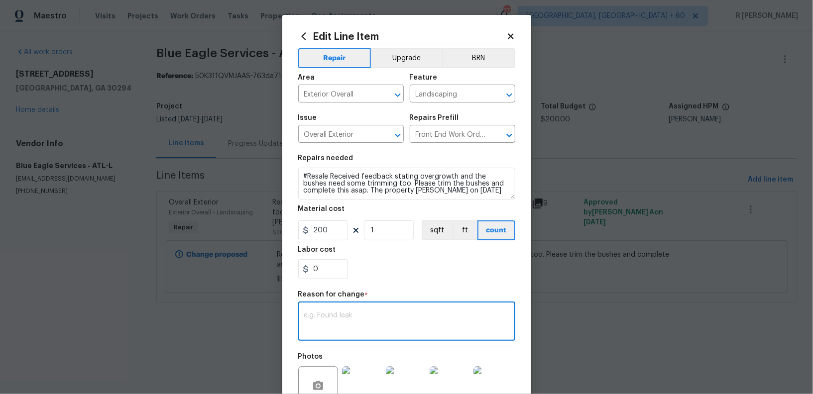
click at [370, 315] on textarea at bounding box center [406, 322] width 205 height 21
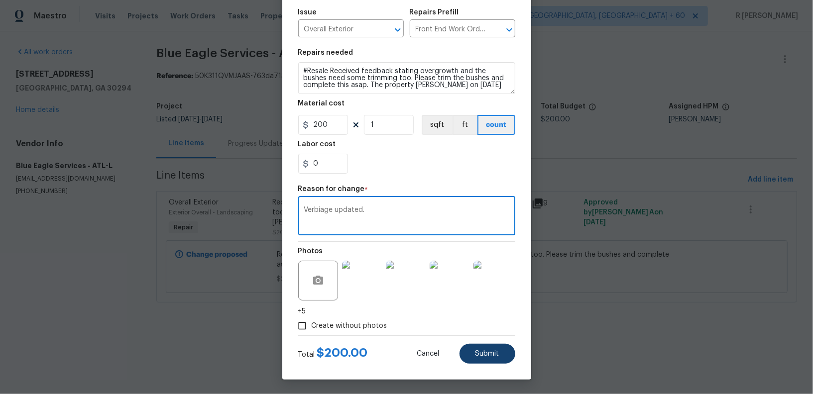
type textarea "Verbiage updated."
click at [500, 353] on button "Submit" at bounding box center [488, 354] width 56 height 20
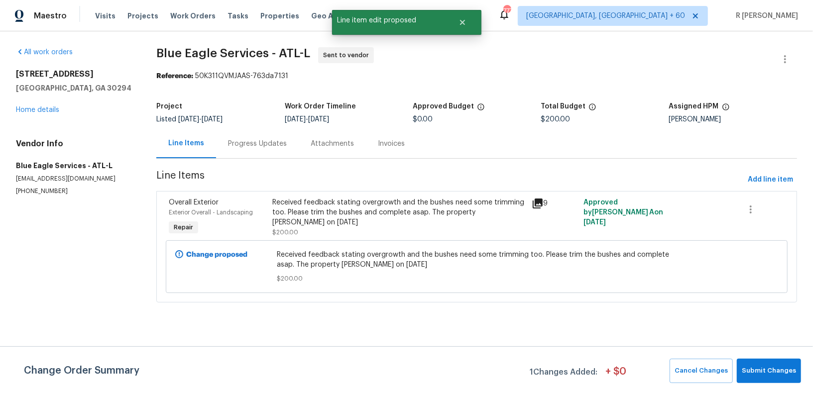
scroll to position [0, 0]
click at [782, 366] on span "Submit Changes" at bounding box center [769, 371] width 54 height 11
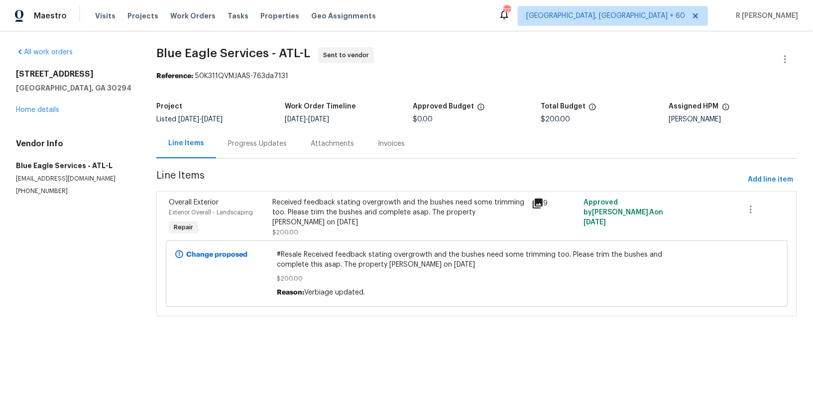
click at [37, 199] on section "All work orders 5926 Brassie Ridge Ln Ellenwood, GA 30294 Home details Vendor I…" at bounding box center [74, 187] width 117 height 281
click at [34, 191] on p "(404) 910-2885" at bounding box center [74, 191] width 117 height 8
copy p "(404) 910-2885"
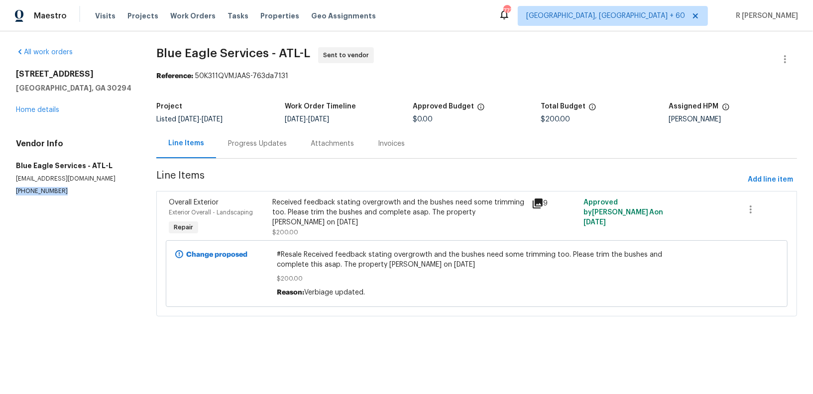
copy p "(404) 910-2885"
click at [271, 137] on div "Progress Updates" at bounding box center [257, 143] width 83 height 29
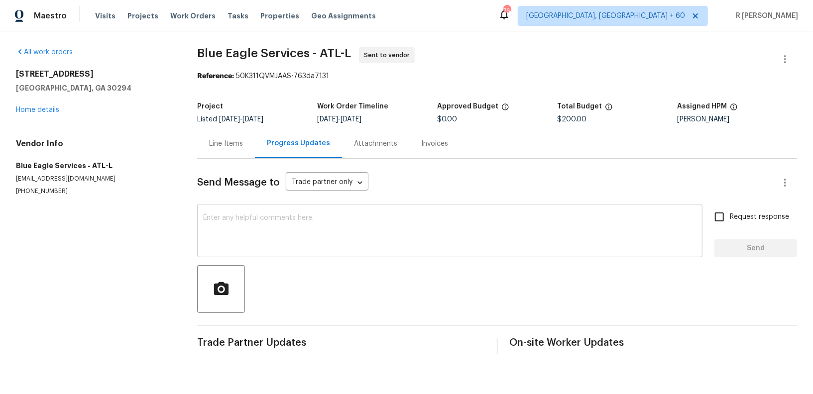
click at [313, 234] on textarea at bounding box center [449, 232] width 493 height 35
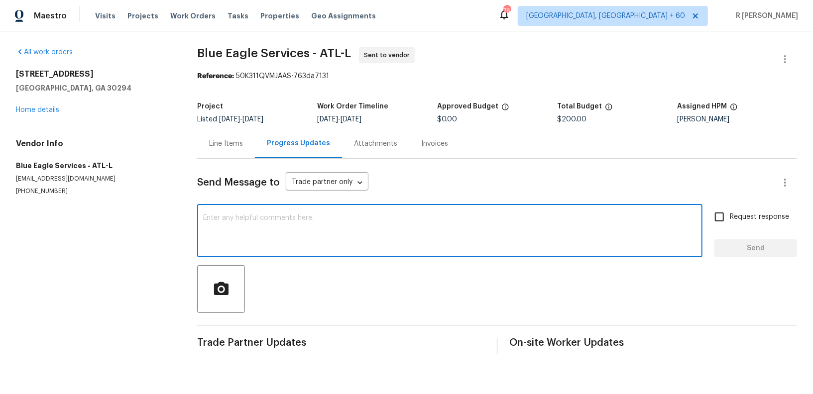
paste textarea "https://opendoor.zendesk.com/agent/tickets/3457975"
type textarea "https://opendoor.zendesk.com/agent/tickets/3457975"
click at [335, 238] on textarea at bounding box center [449, 232] width 493 height 35
paste textarea "Hi this is (Yogesh) with Opendoor. I’m confirming you received the WO for the p…"
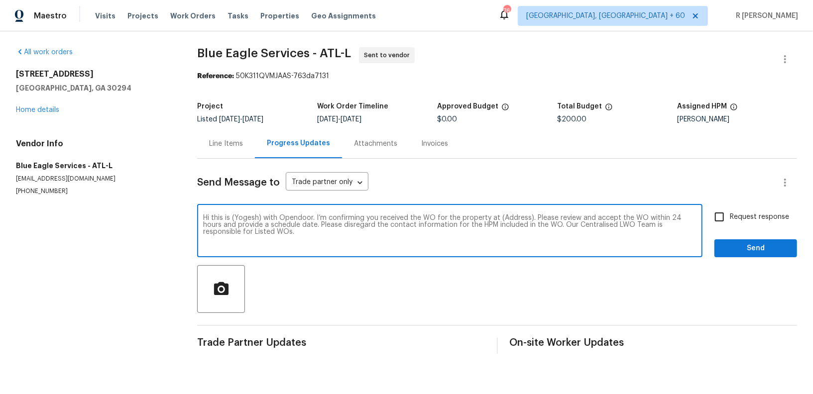
click at [515, 218] on textarea "Hi this is (Yogesh) with Opendoor. I’m confirming you received the WO for the p…" at bounding box center [449, 232] width 493 height 35
click at [514, 218] on textarea "Hi this is (Yogesh) with Opendoor. I’m confirming you received the WO for the p…" at bounding box center [449, 232] width 493 height 35
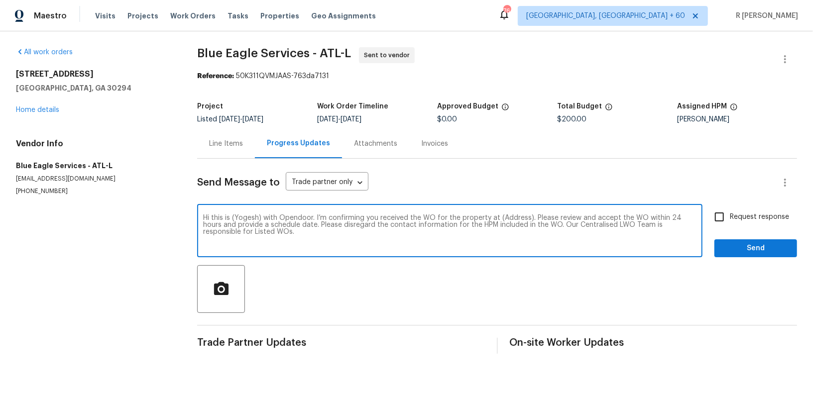
click at [514, 218] on textarea "Hi this is (Yogesh) with Opendoor. I’m confirming you received the WO for the p…" at bounding box center [449, 232] width 493 height 35
paste textarea "5926 Brassie Ridge Ln, Ellenwood, GA 30294"
type textarea "Hi this is (Yogesh) with Opendoor. I’m confirming you received the WO for the p…"
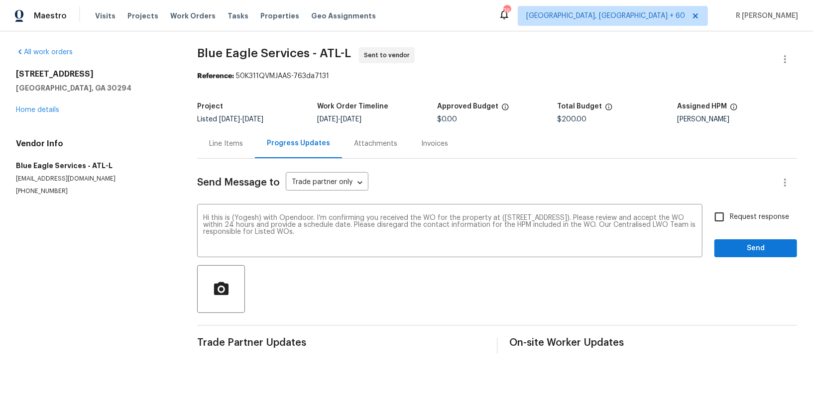
click at [765, 215] on span "Request response" at bounding box center [759, 217] width 59 height 10
click at [730, 215] on input "Request response" at bounding box center [719, 217] width 21 height 21
checkbox input "true"
click at [745, 244] on span "Send" at bounding box center [756, 249] width 67 height 12
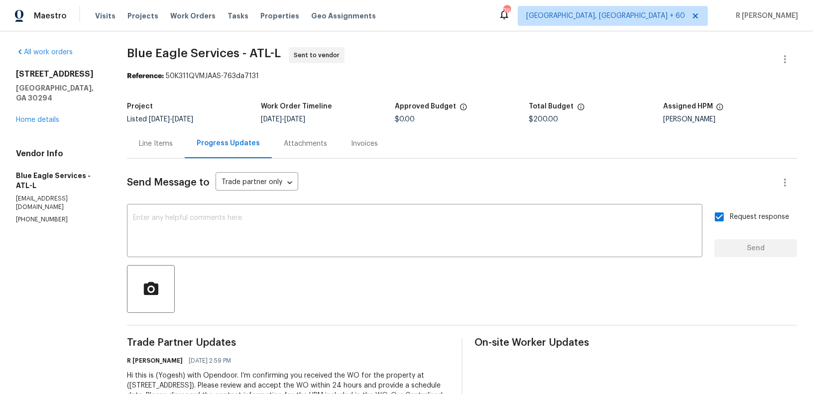
click at [29, 115] on div "5926 Brassie Ridge Ln Ellenwood, GA 30294 Home details" at bounding box center [59, 97] width 87 height 56
click at [26, 125] on div "All work orders 5926 Brassie Ridge Ln Ellenwood, GA 30294 Home details Vendor I…" at bounding box center [59, 135] width 87 height 177
click at [26, 123] on link "Home details" at bounding box center [37, 120] width 43 height 7
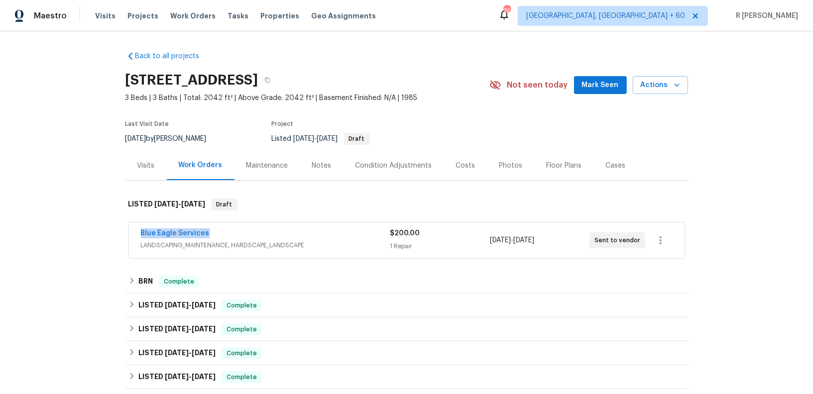
drag, startPoint x: 218, startPoint y: 233, endPoint x: 42, endPoint y: 233, distance: 176.3
click at [44, 233] on div "Back to all projects 5926 Brassie Ridge Ln, Ellenwood, GA 30294 3 Beds | 3 Bath…" at bounding box center [406, 212] width 813 height 363
copy link "Blue Eagle Services"
click at [238, 238] on div "Blue Eagle Services" at bounding box center [265, 235] width 249 height 12
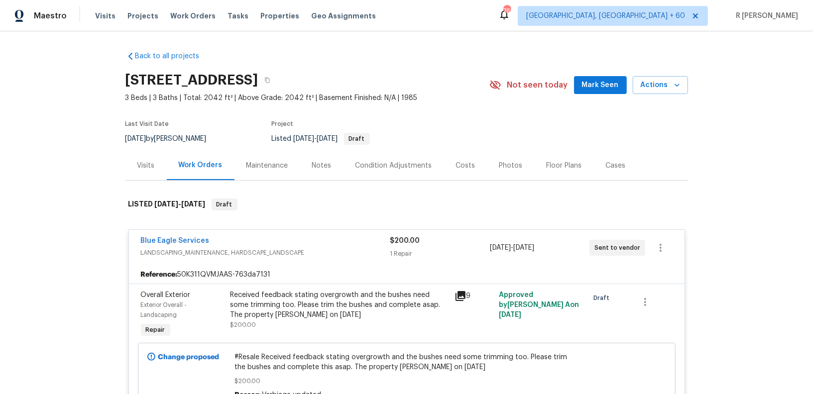
click at [335, 294] on div "Received feedback stating overgrowth and the bushes need some trimming too. Ple…" at bounding box center [340, 305] width 218 height 30
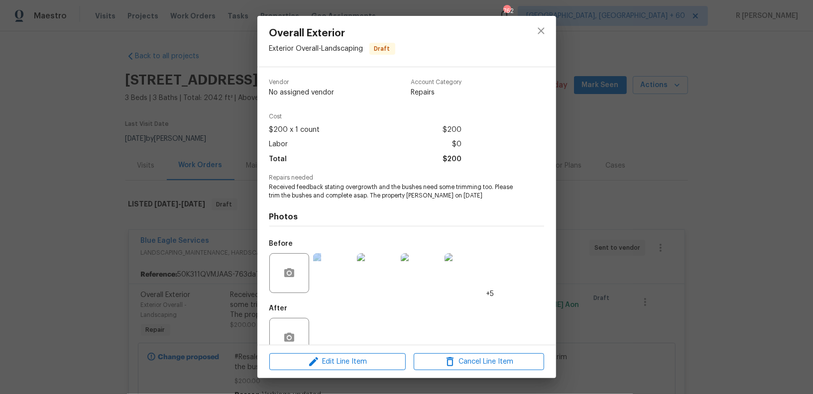
click at [335, 294] on div at bounding box center [333, 273] width 44 height 52
click at [316, 194] on span "Received feedback stating overgrowth and the bushes need some trimming too. Ple…" at bounding box center [392, 191] width 247 height 17
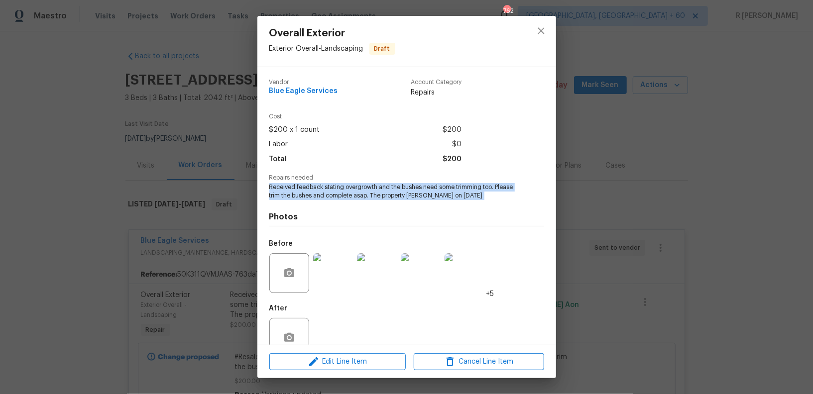
click at [316, 194] on span "Received feedback stating overgrowth and the bushes need some trimming too. Ple…" at bounding box center [392, 191] width 247 height 17
copy span "Received feedback stating overgrowth and the bushes need some trimming too. Ple…"
click at [533, 28] on button "close" at bounding box center [541, 31] width 24 height 24
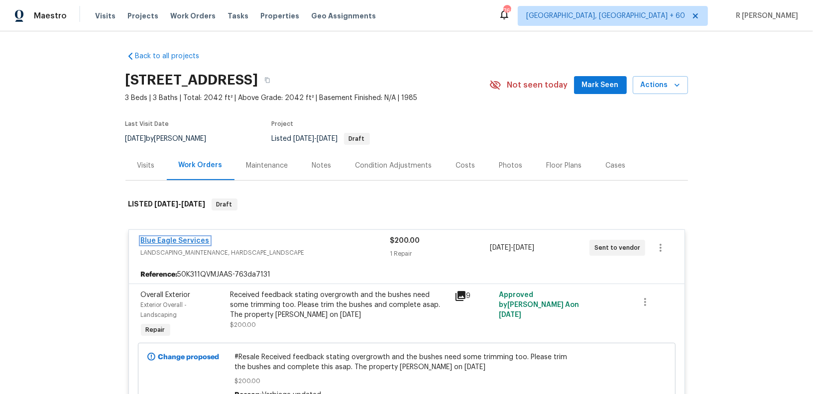
click at [173, 242] on link "Blue Eagle Services" at bounding box center [175, 241] width 69 height 7
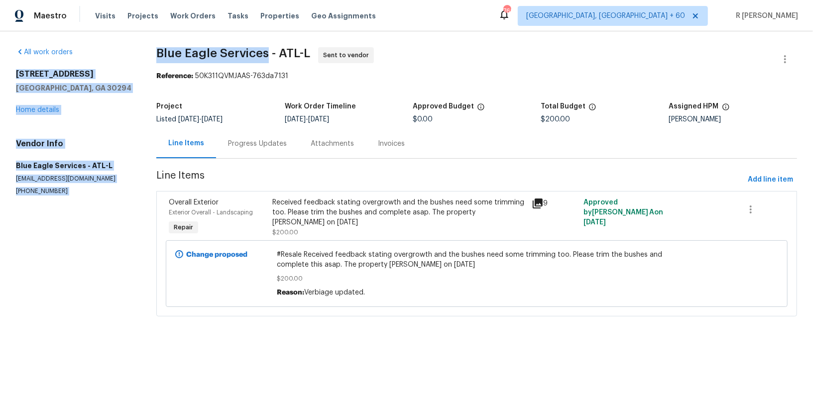
drag, startPoint x: 276, startPoint y: 52, endPoint x: 151, endPoint y: 47, distance: 125.1
click at [151, 47] on div "All work orders 5926 Brassie Ridge Ln Ellenwood, GA 30294 Home details Vendor I…" at bounding box center [406, 187] width 813 height 313
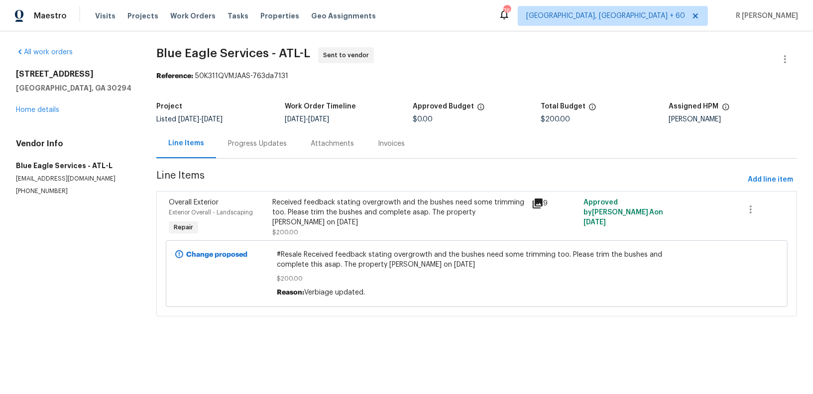
click at [257, 61] on span "Blue Eagle Services - ATL-L Sent to vendor" at bounding box center [464, 59] width 617 height 24
drag, startPoint x: 275, startPoint y: 57, endPoint x: 175, endPoint y: 41, distance: 100.9
click at [175, 41] on div "All work orders 5926 Brassie Ridge Ln Ellenwood, GA 30294 Home details Vendor I…" at bounding box center [406, 187] width 813 height 313
copy span "Blue Eagle Services"
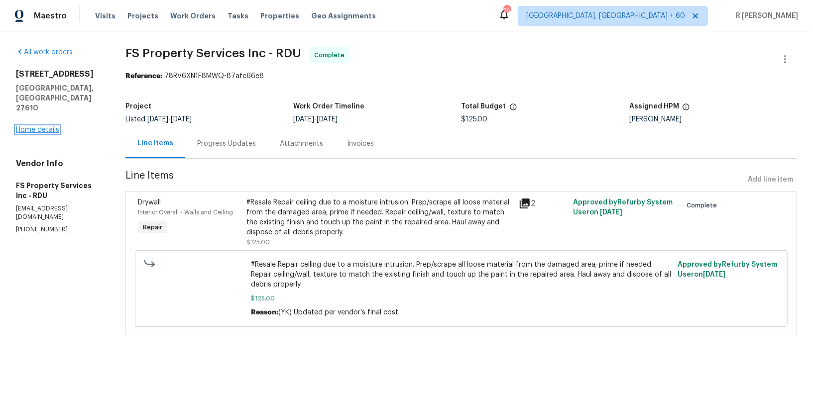
click at [34, 126] on link "Home details" at bounding box center [37, 129] width 43 height 7
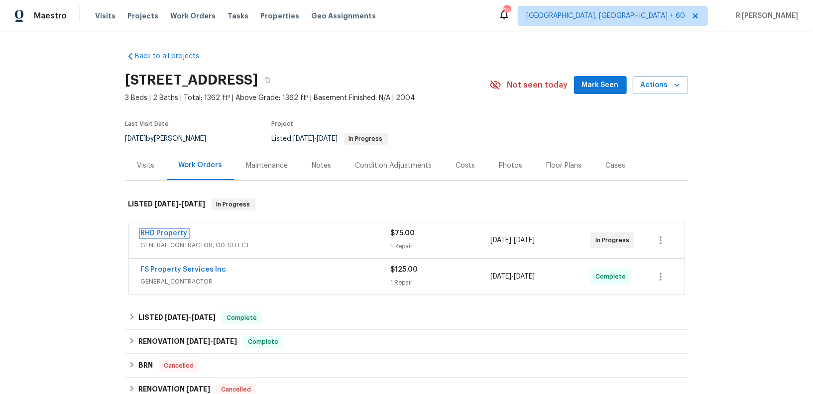
click at [163, 230] on link "RHD Property" at bounding box center [164, 233] width 47 height 7
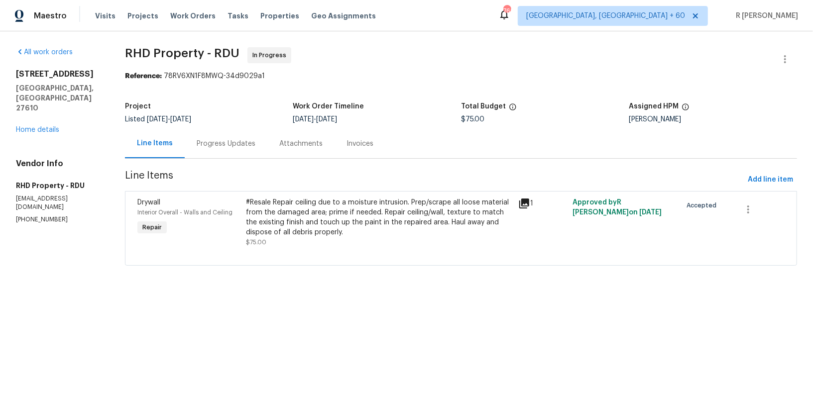
click at [210, 141] on div "Progress Updates" at bounding box center [226, 144] width 59 height 10
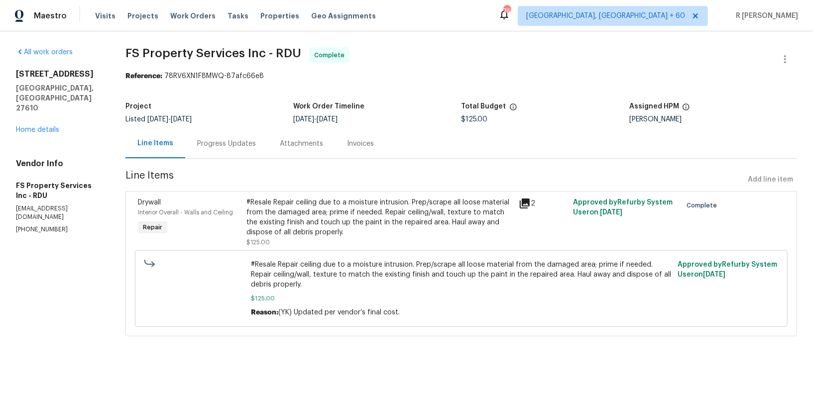
click at [43, 115] on div "[STREET_ADDRESS][PERSON_NAME] Home details" at bounding box center [59, 102] width 86 height 66
click at [44, 126] on link "Home details" at bounding box center [37, 129] width 43 height 7
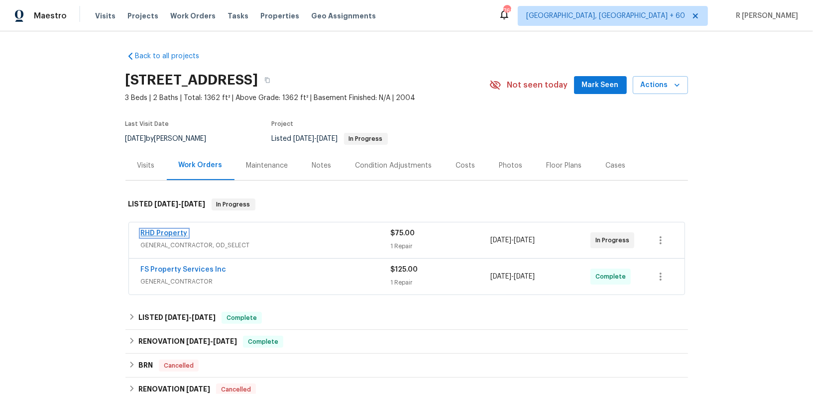
click at [146, 232] on link "RHD Property" at bounding box center [164, 233] width 47 height 7
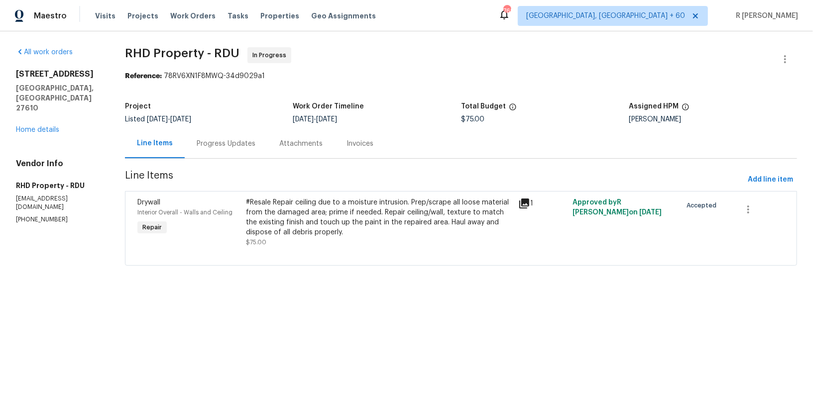
click at [213, 140] on div "Progress Updates" at bounding box center [226, 144] width 59 height 10
